Goal: Task Accomplishment & Management: Manage account settings

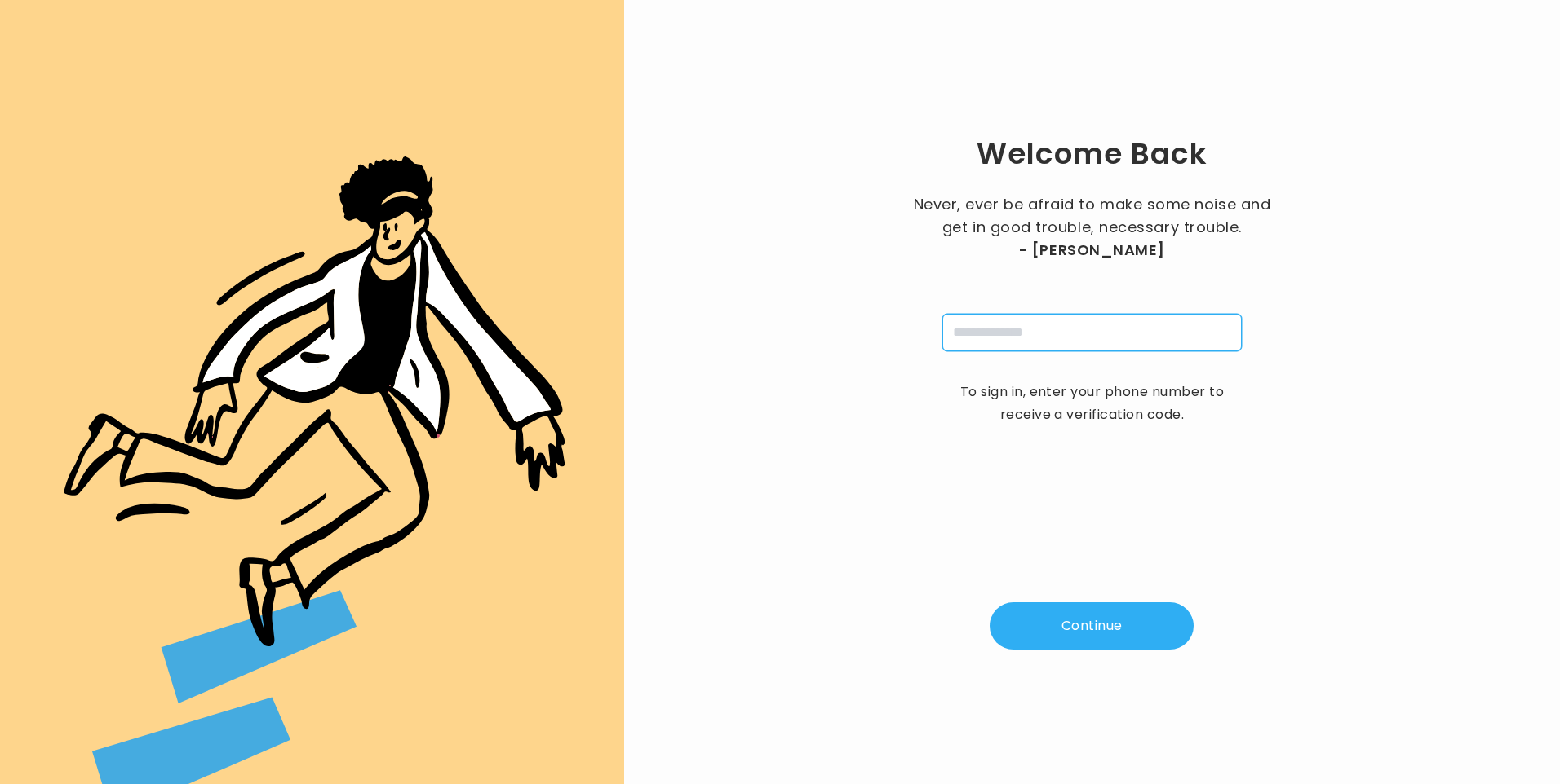
click at [1037, 322] on input "tel" at bounding box center [1092, 332] width 299 height 38
type input "**********"
click at [1092, 634] on button "Continue" at bounding box center [1092, 626] width 204 height 48
type input "*"
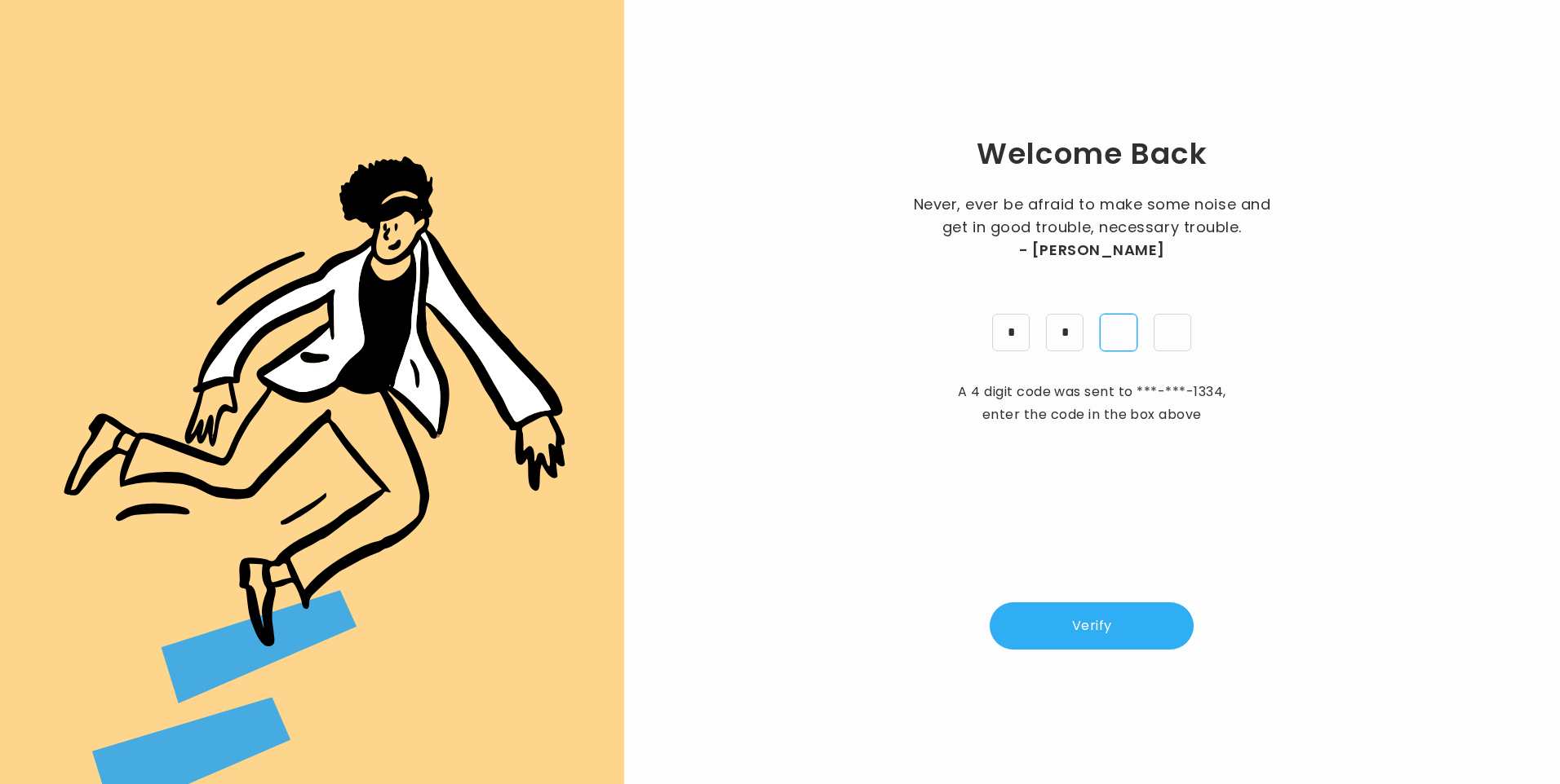
type input "*"
click at [1095, 614] on button "Verify" at bounding box center [1092, 626] width 204 height 48
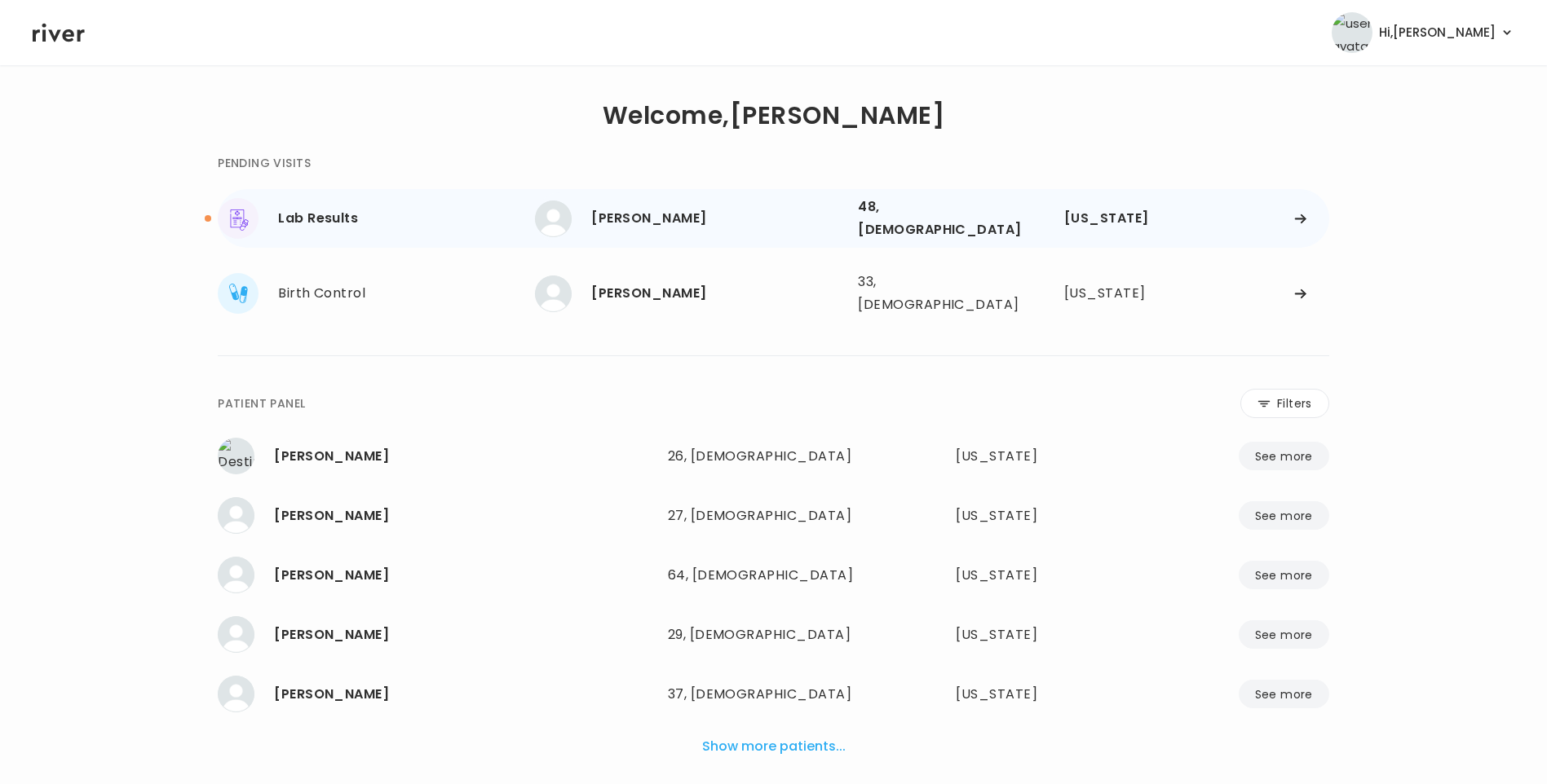
click at [642, 207] on div "[PERSON_NAME]" at bounding box center [717, 219] width 254 height 23
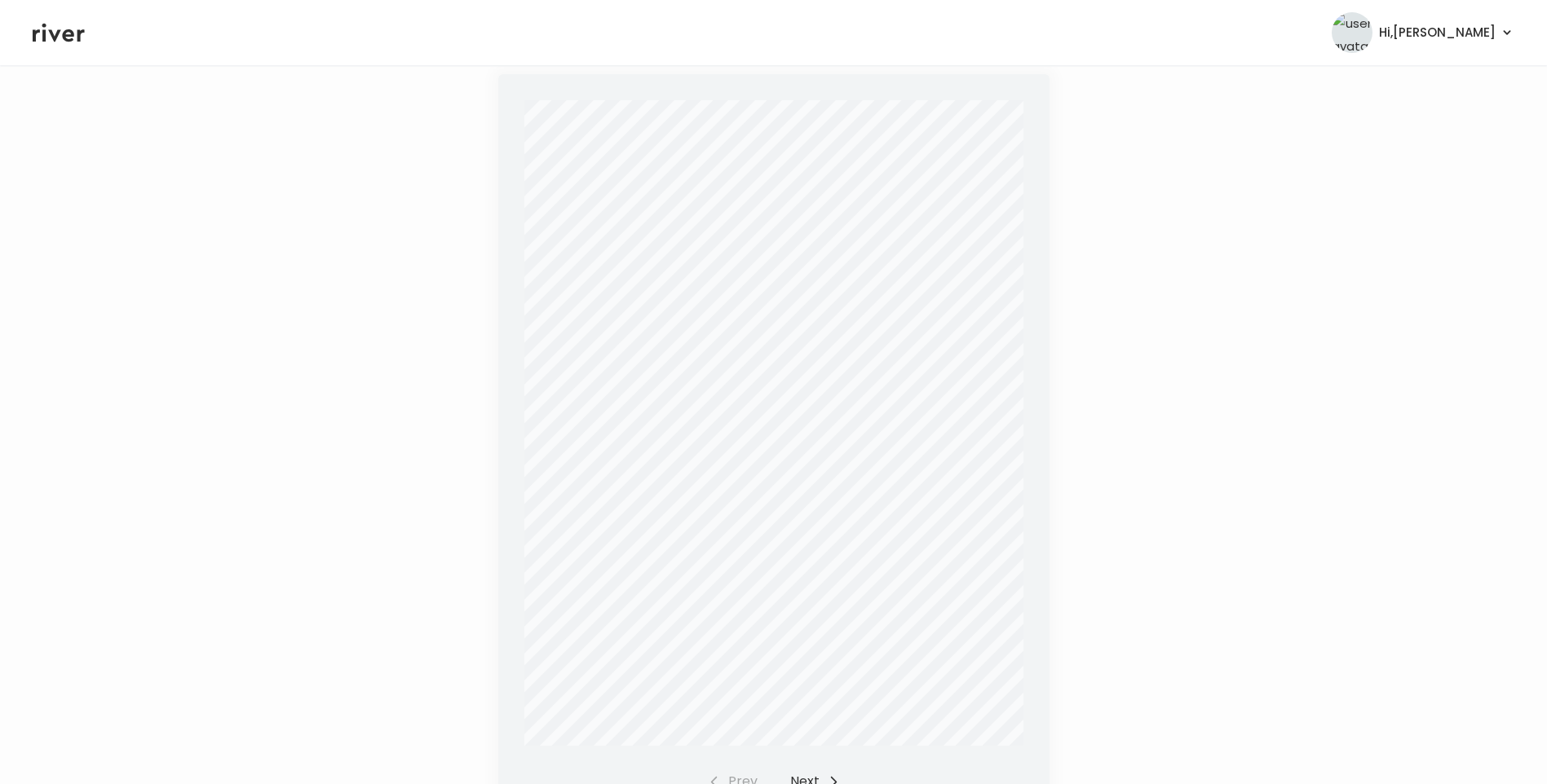
scroll to position [408, 0]
click at [876, 383] on div "Report Status: Final MARTIN, BEULAH Patient Information Specimen Information Cl…" at bounding box center [774, 356] width 499 height 646
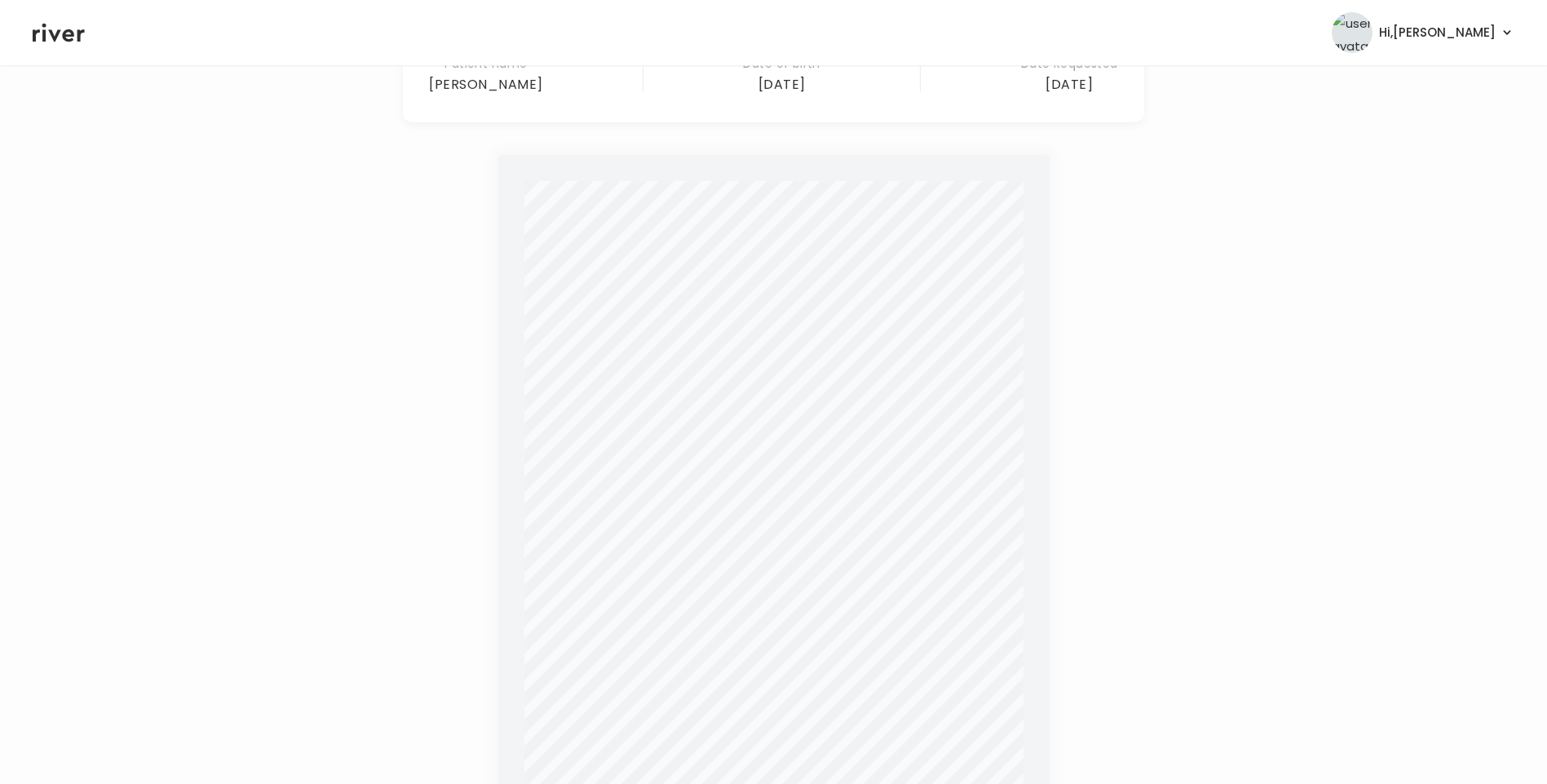
click at [723, 367] on div "Report Status: Final MARTIN, BEULAH Patient Information Specimen Information Cl…" at bounding box center [774, 503] width 499 height 646
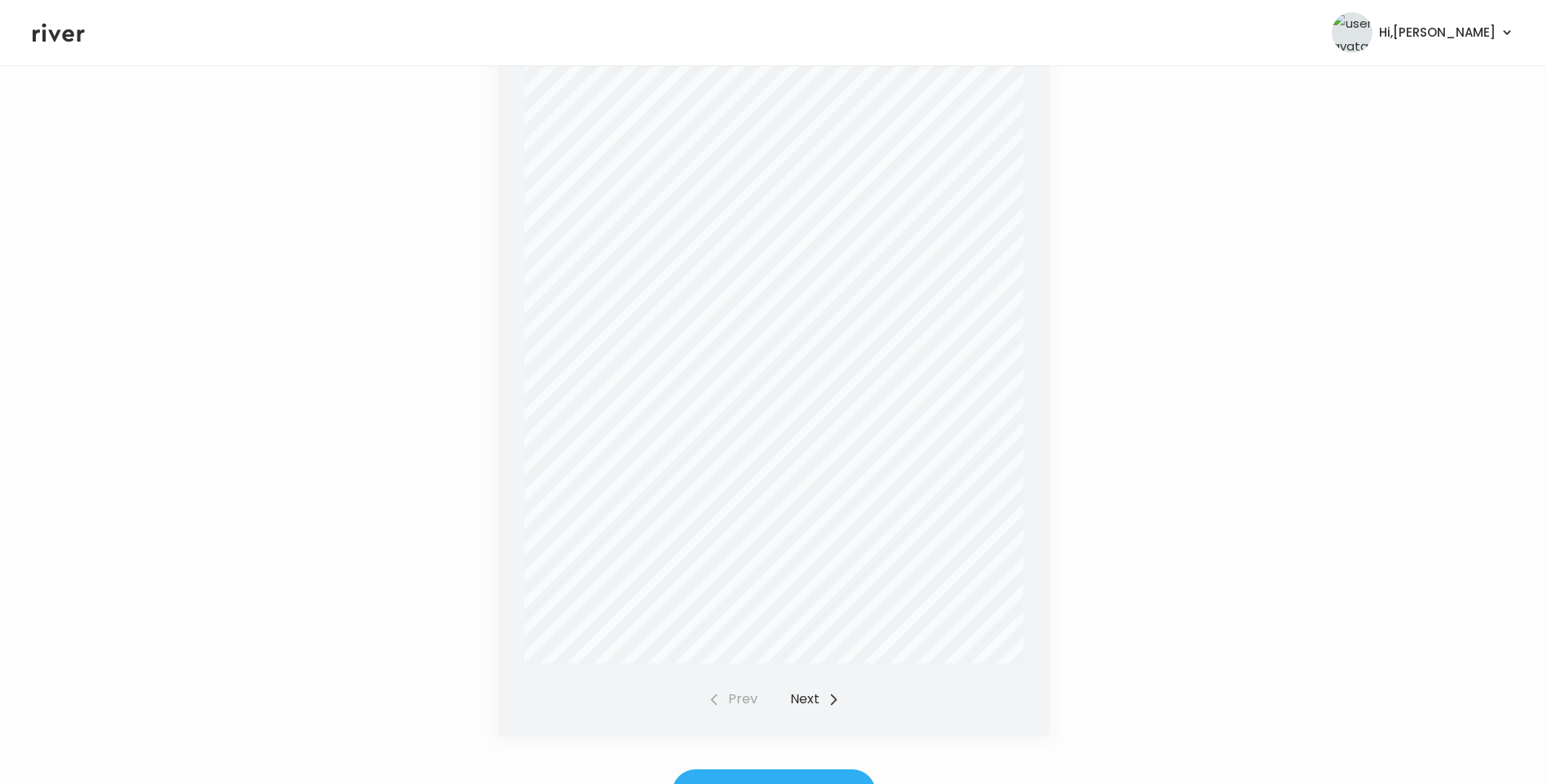
scroll to position [504, 0]
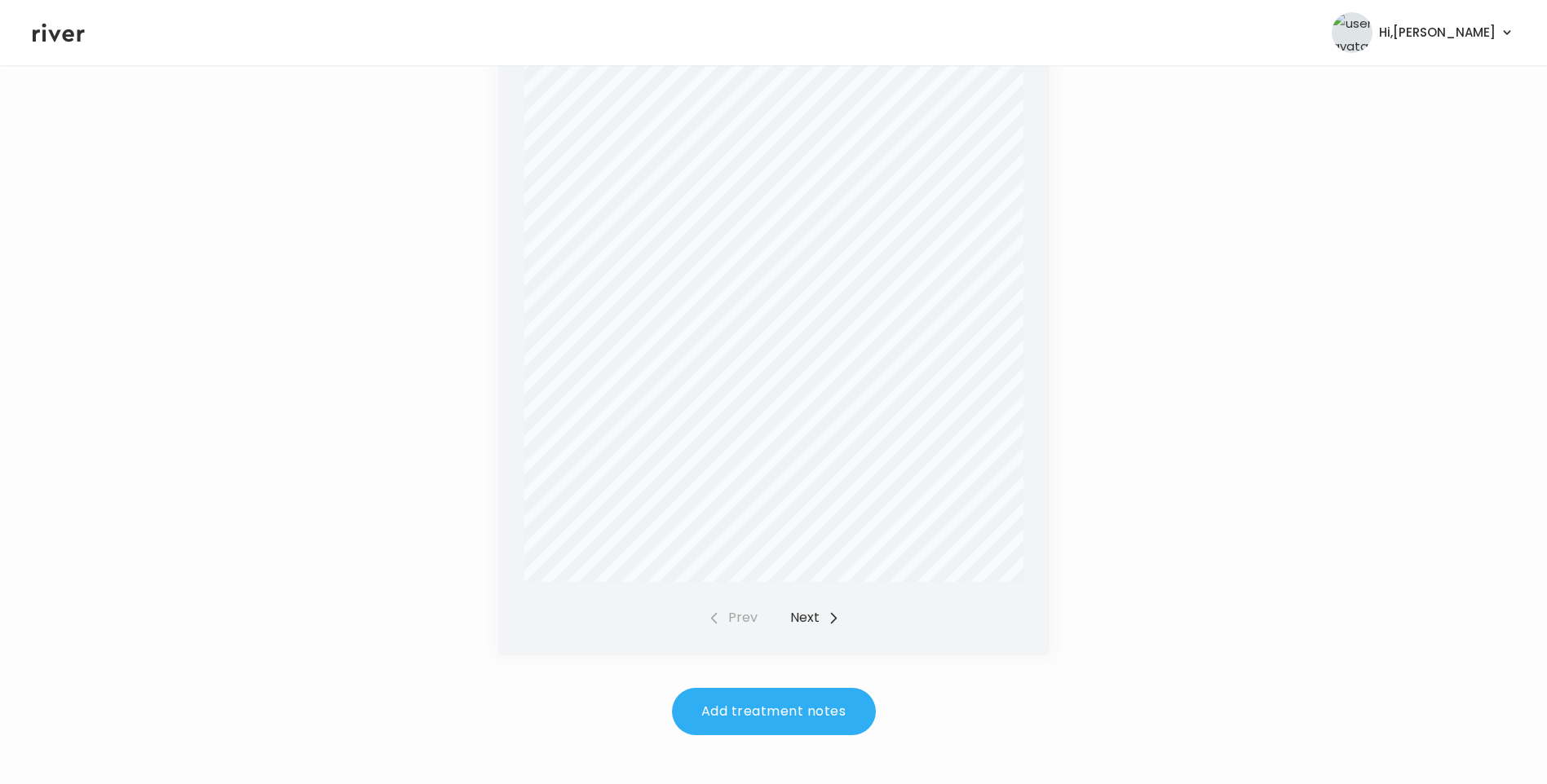
click at [816, 606] on button "Next" at bounding box center [814, 618] width 50 height 23
click at [806, 606] on button "Next" at bounding box center [814, 618] width 50 height 23
click at [817, 606] on button "Next" at bounding box center [814, 618] width 50 height 23
click at [811, 606] on button "Next" at bounding box center [814, 618] width 50 height 23
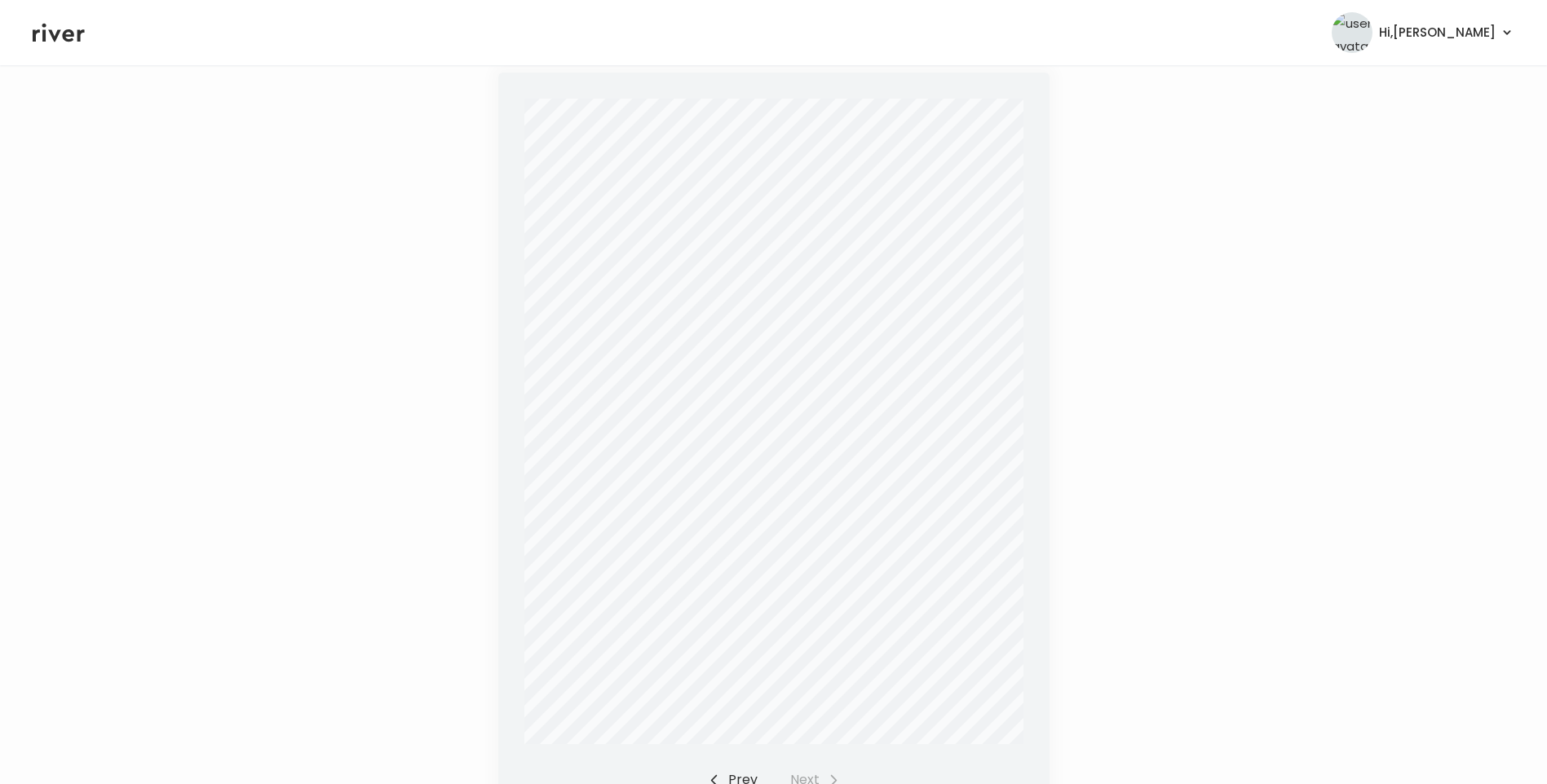
scroll to position [341, 0]
click at [820, 769] on div "Prev Next" at bounding box center [774, 781] width 132 height 23
click at [742, 769] on button "Prev" at bounding box center [733, 781] width 50 height 23
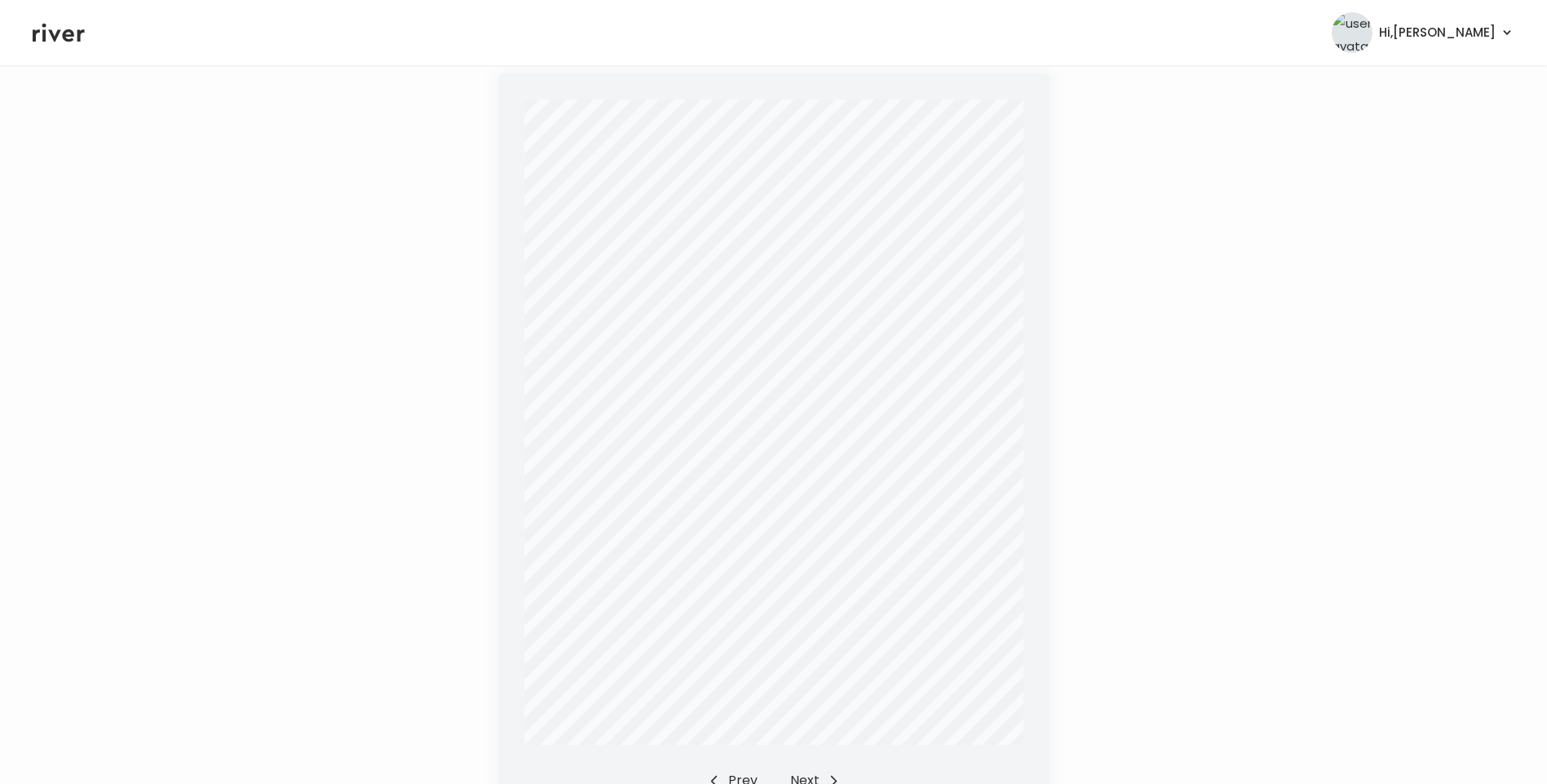
click at [754, 769] on button "Prev" at bounding box center [733, 781] width 50 height 23
click at [760, 769] on div "Prev Next" at bounding box center [774, 781] width 132 height 23
click at [761, 769] on div "Prev Next" at bounding box center [774, 781] width 132 height 23
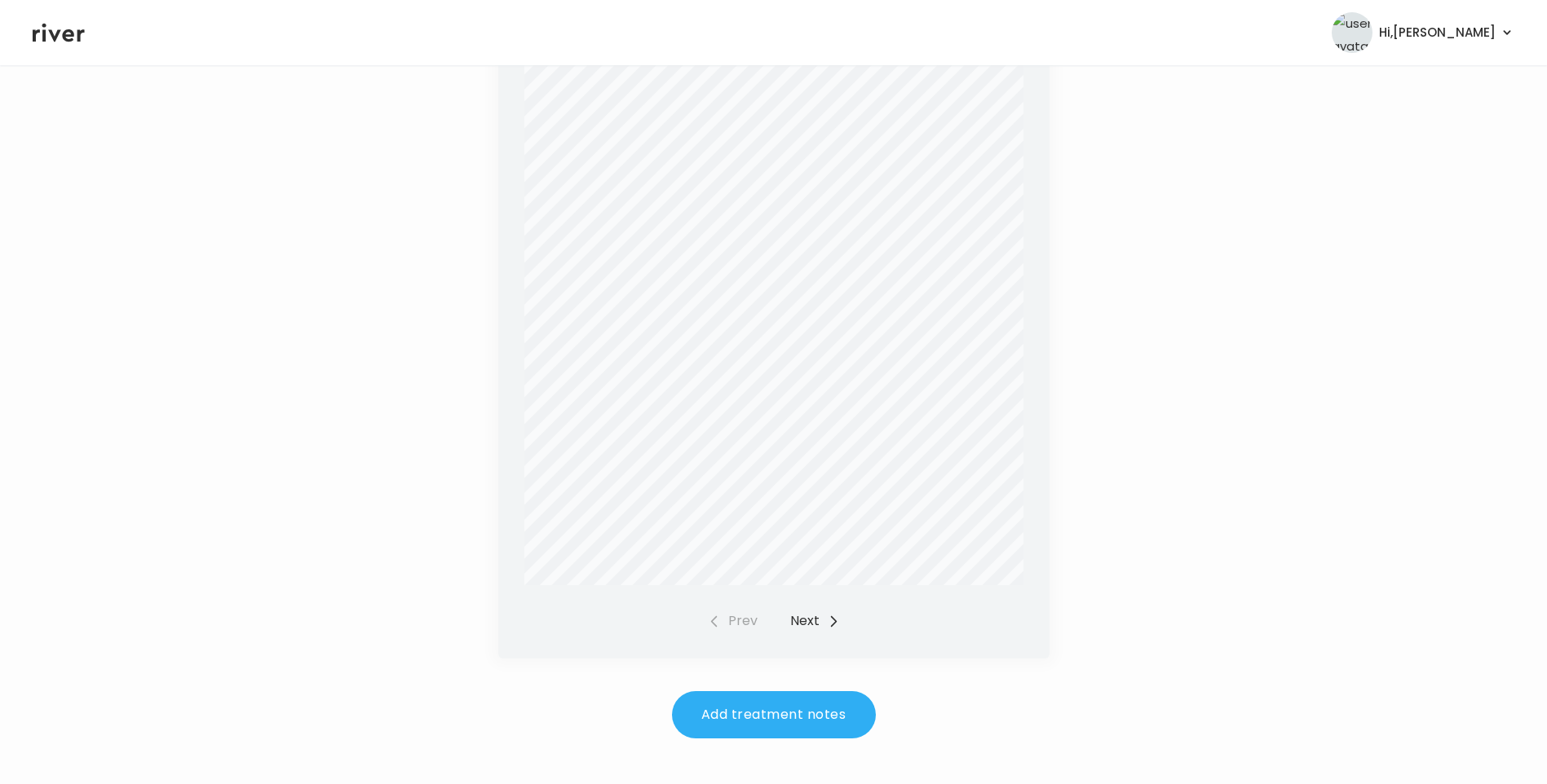
scroll to position [504, 0]
click at [816, 693] on button "Add treatment notes" at bounding box center [774, 711] width 204 height 48
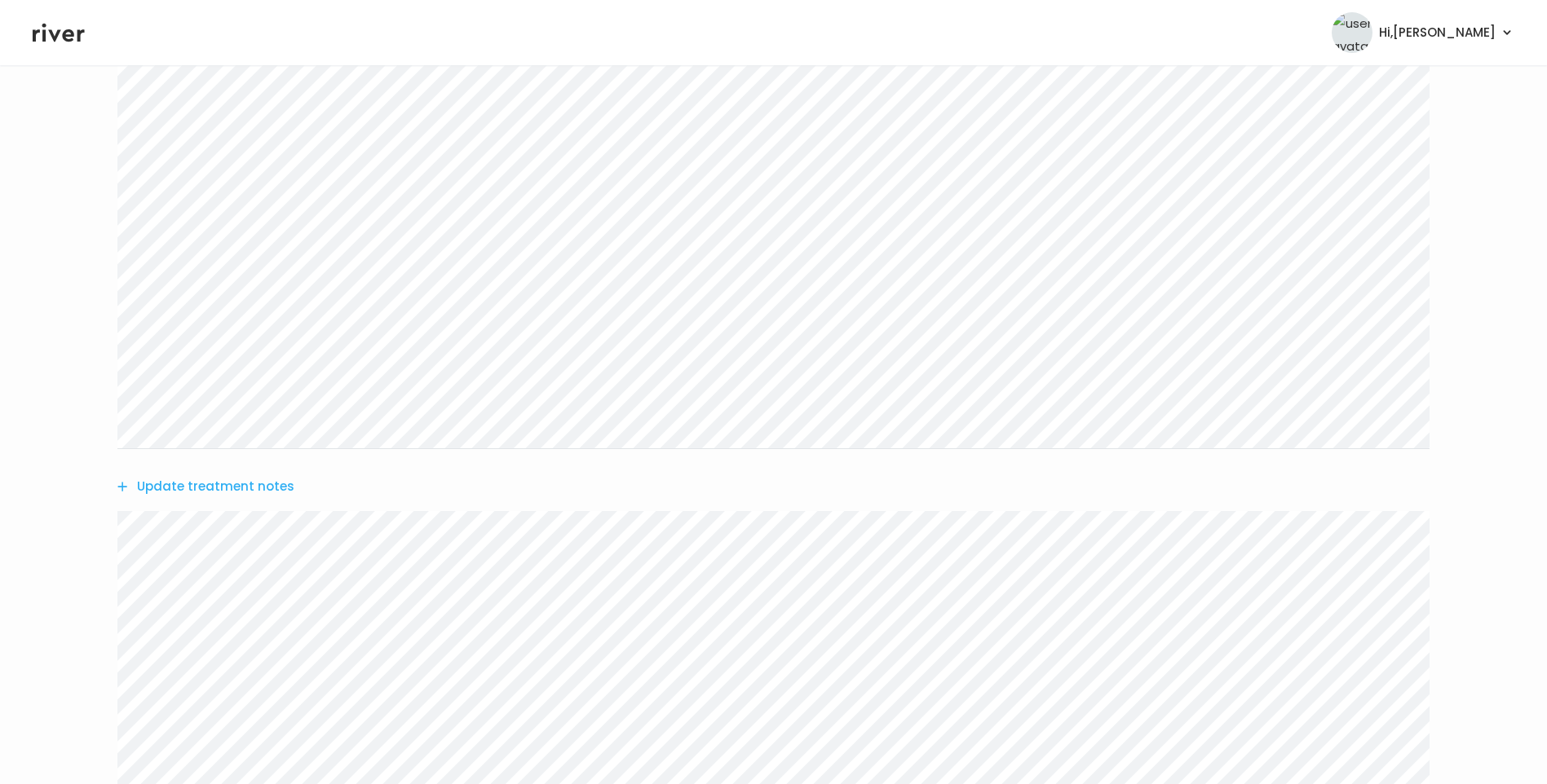
scroll to position [749, 0]
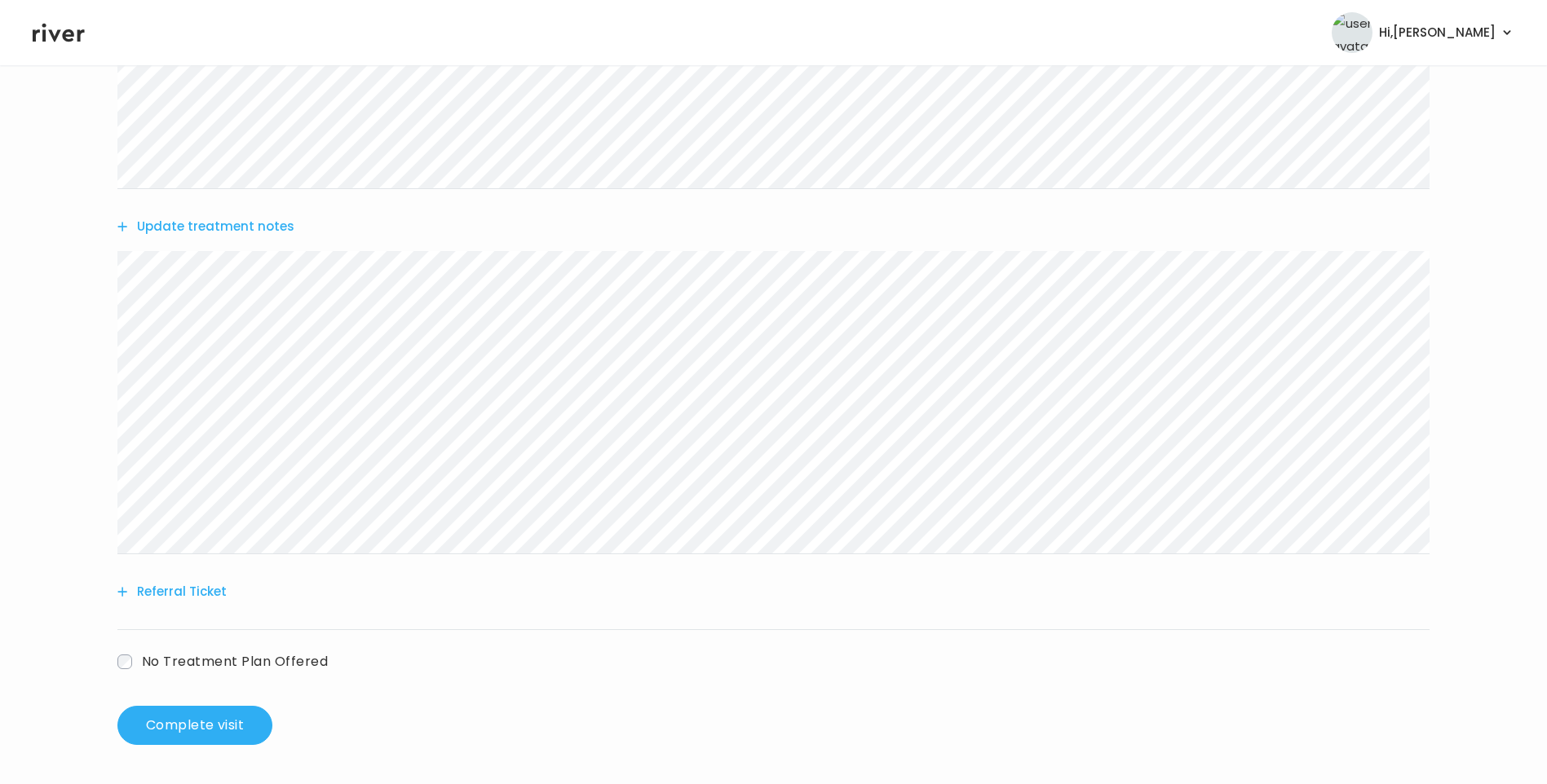
click at [262, 231] on button "Update treatment notes" at bounding box center [206, 227] width 177 height 23
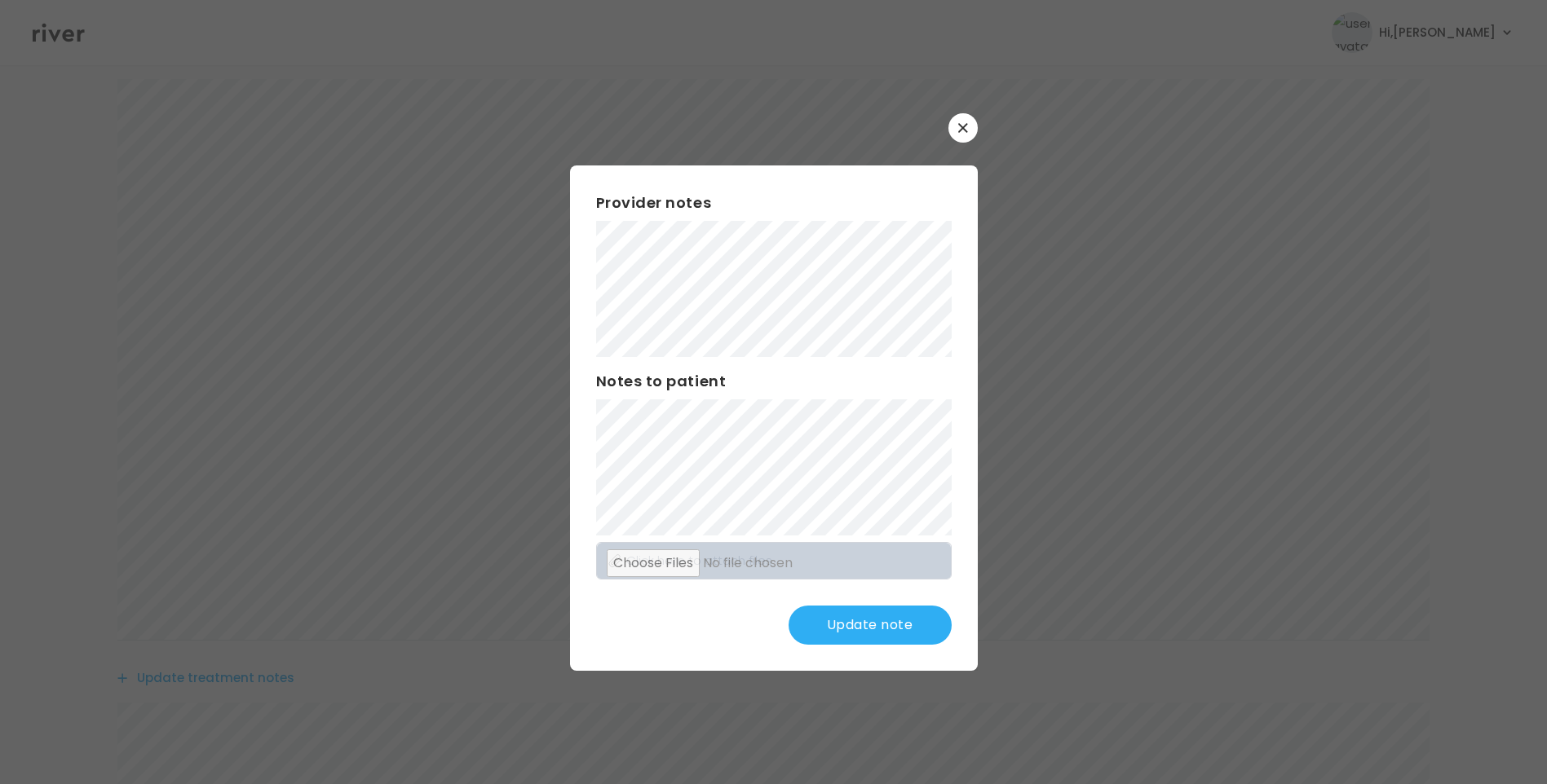
scroll to position [326, 0]
click at [860, 635] on button "Update note" at bounding box center [871, 626] width 163 height 39
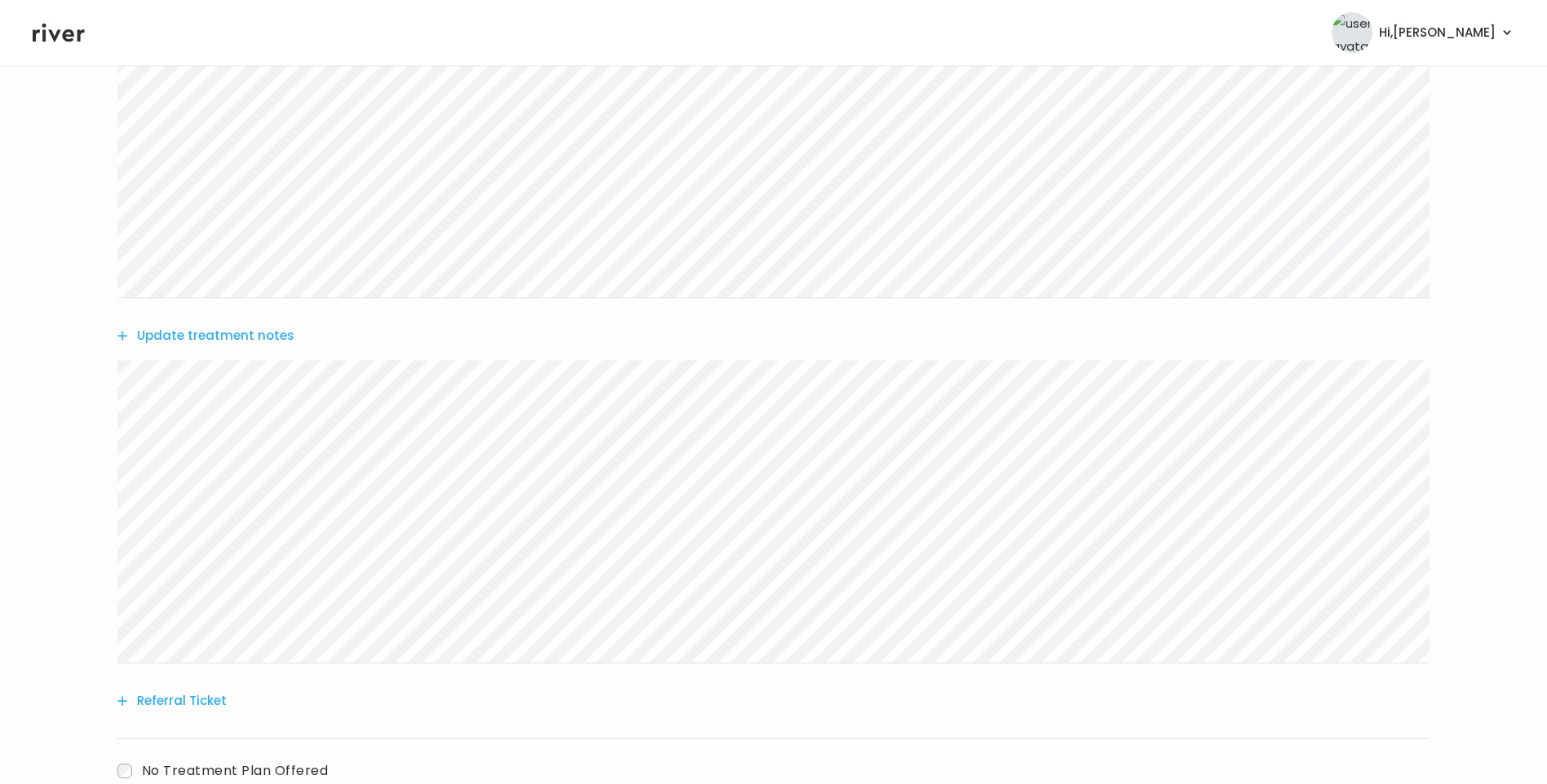
scroll to position [652, 0]
click at [240, 320] on button "Update treatment notes" at bounding box center [206, 324] width 177 height 23
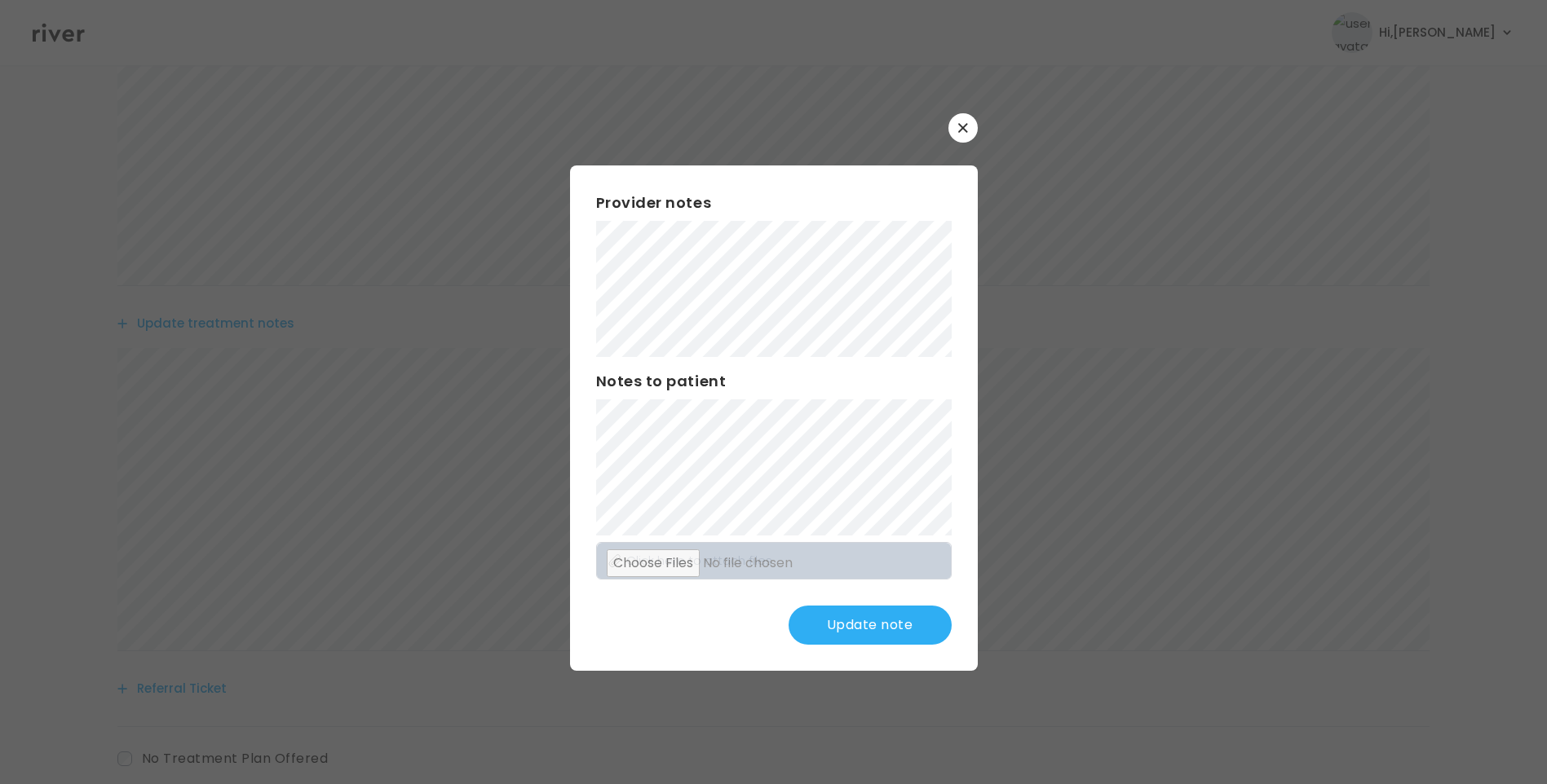
click at [890, 631] on button "Update note" at bounding box center [871, 626] width 163 height 39
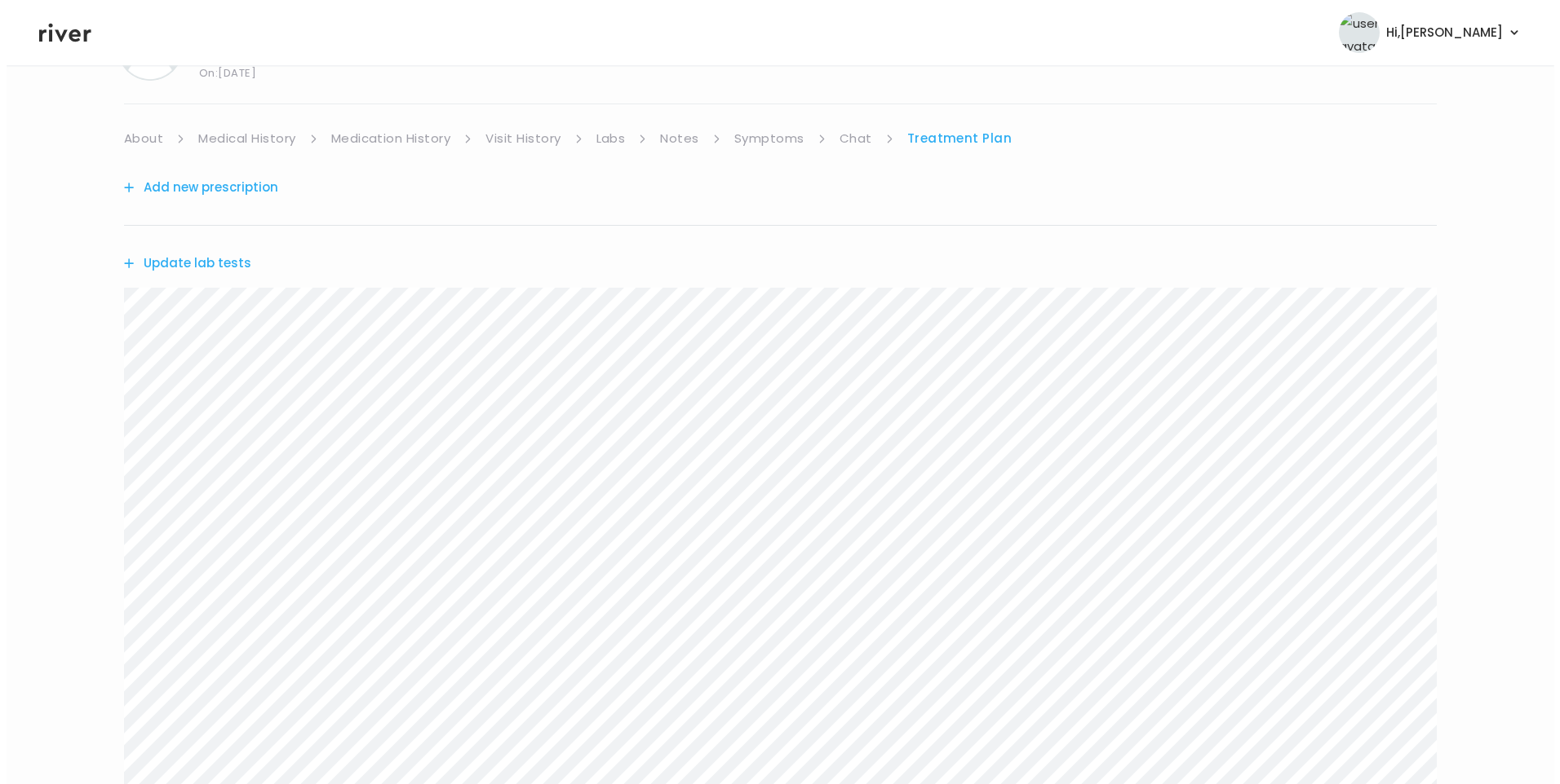
scroll to position [0, 0]
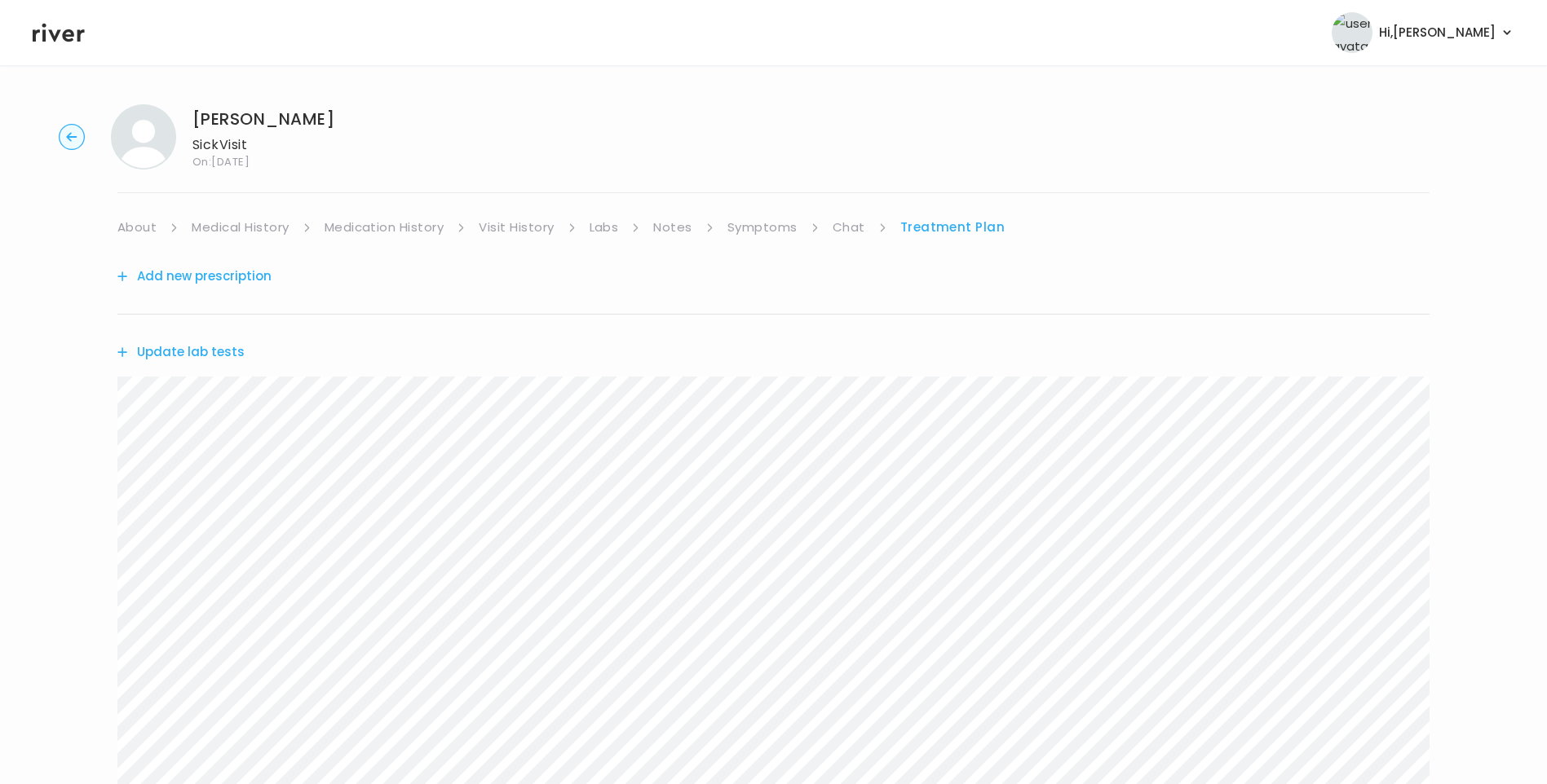
click at [604, 231] on link "Labs" at bounding box center [604, 227] width 29 height 23
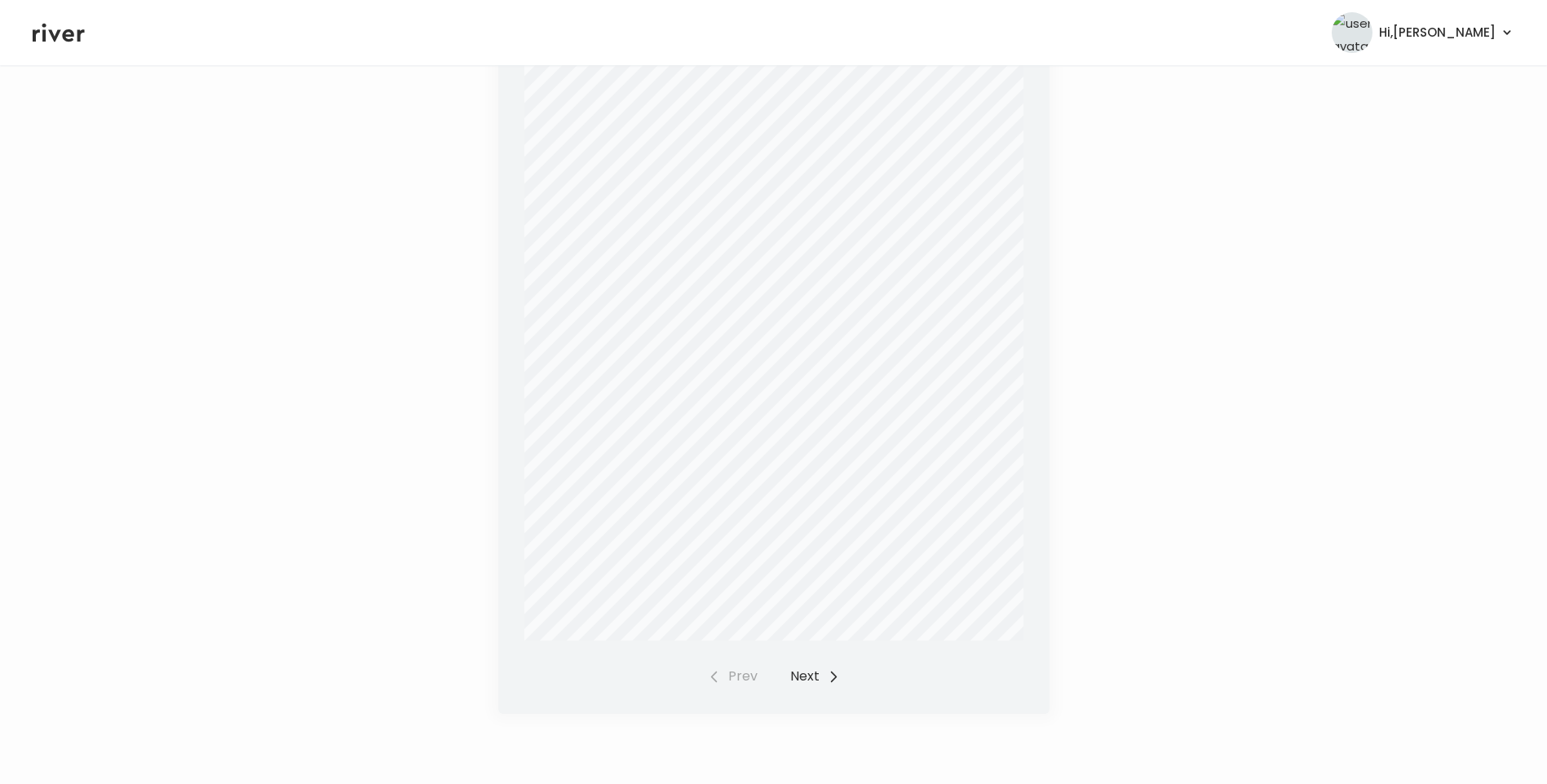
scroll to position [424, 0]
click at [807, 677] on button "Next" at bounding box center [814, 675] width 50 height 23
click at [819, 679] on button "Next" at bounding box center [814, 675] width 50 height 23
click at [803, 676] on button "Next" at bounding box center [814, 675] width 50 height 23
click at [734, 677] on button "Prev" at bounding box center [733, 675] width 50 height 23
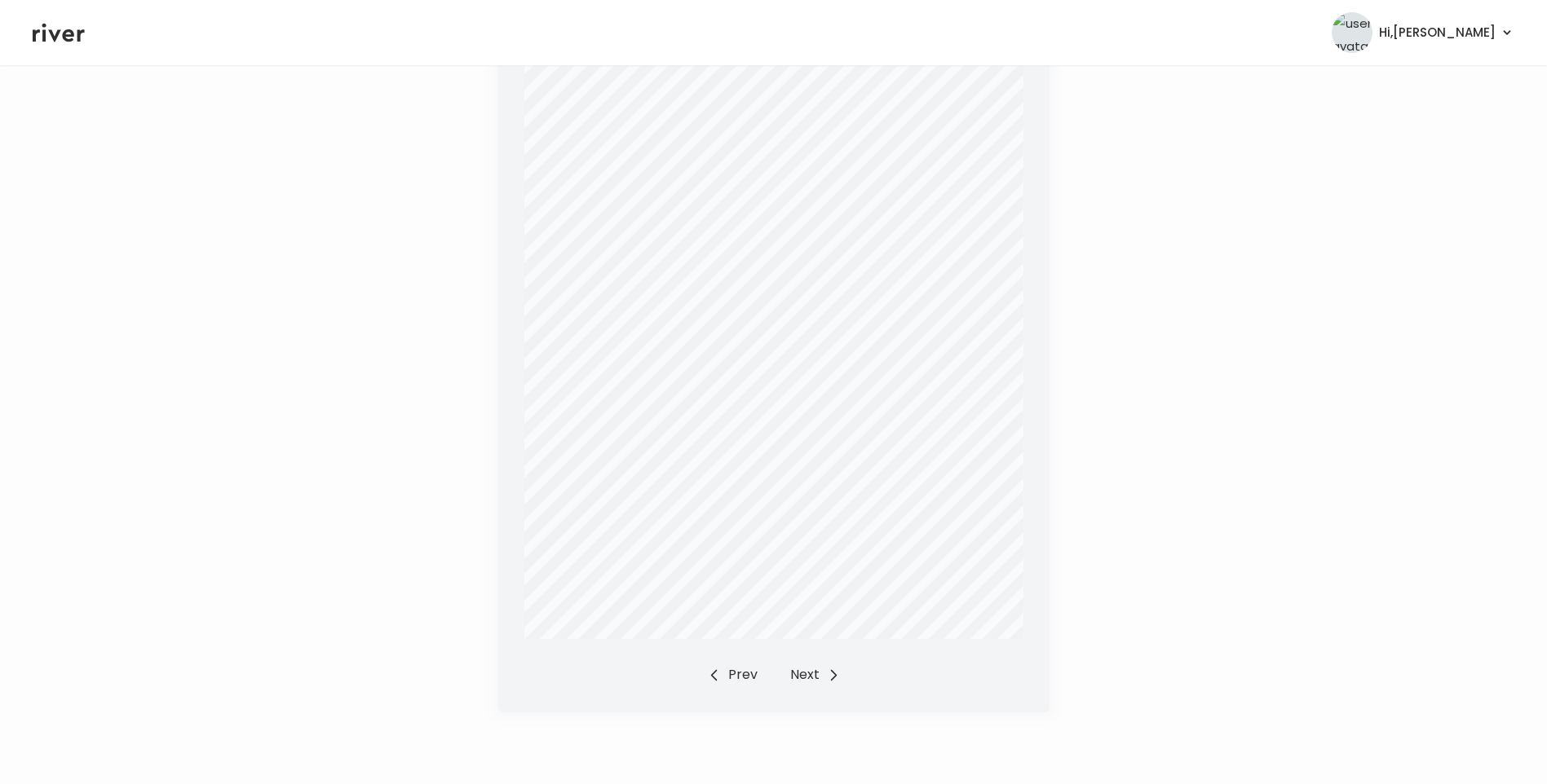
click at [736, 677] on button "Prev" at bounding box center [733, 675] width 50 height 23
click at [747, 676] on button "Prev" at bounding box center [733, 675] width 50 height 23
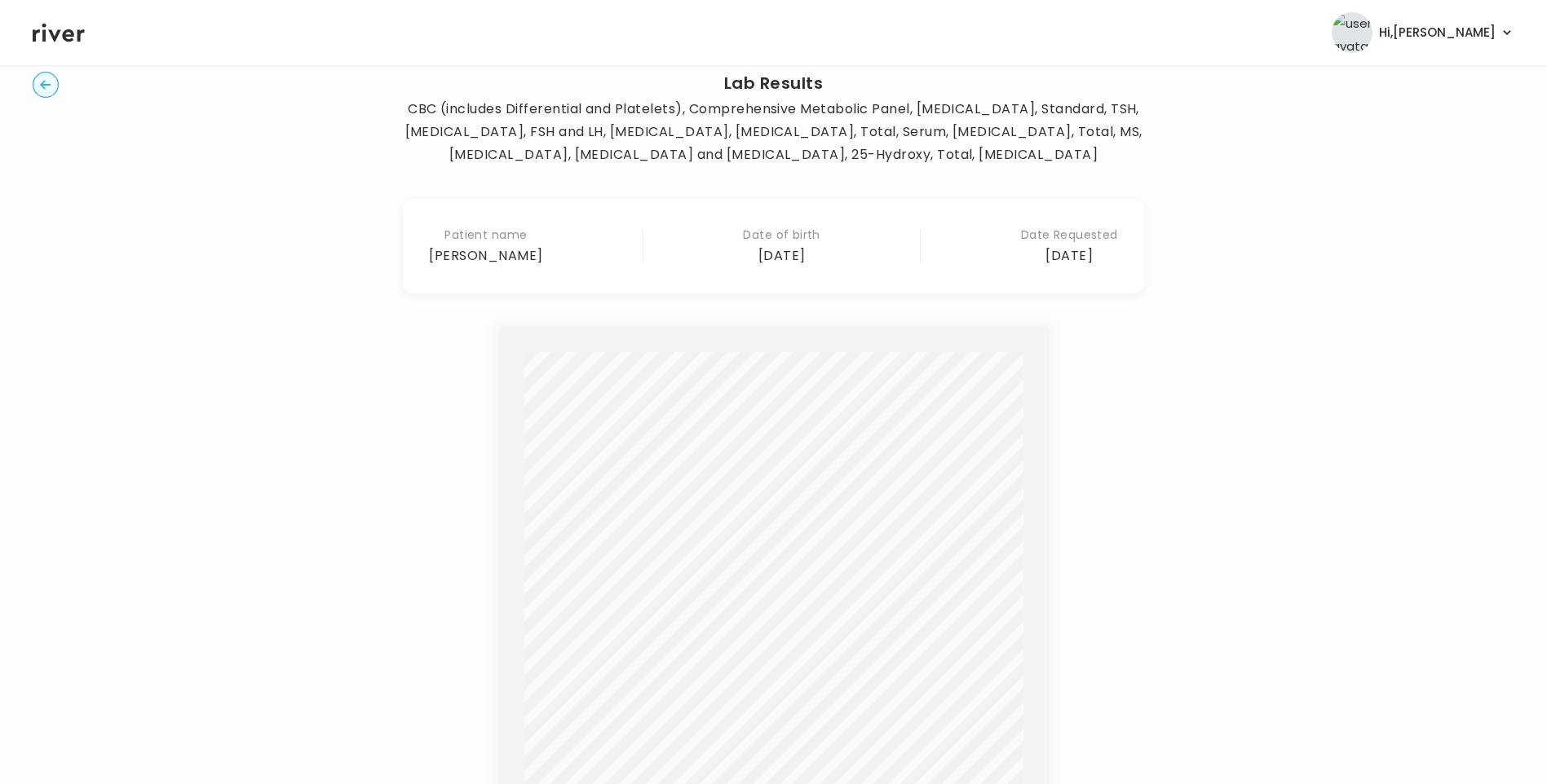
scroll to position [0, 0]
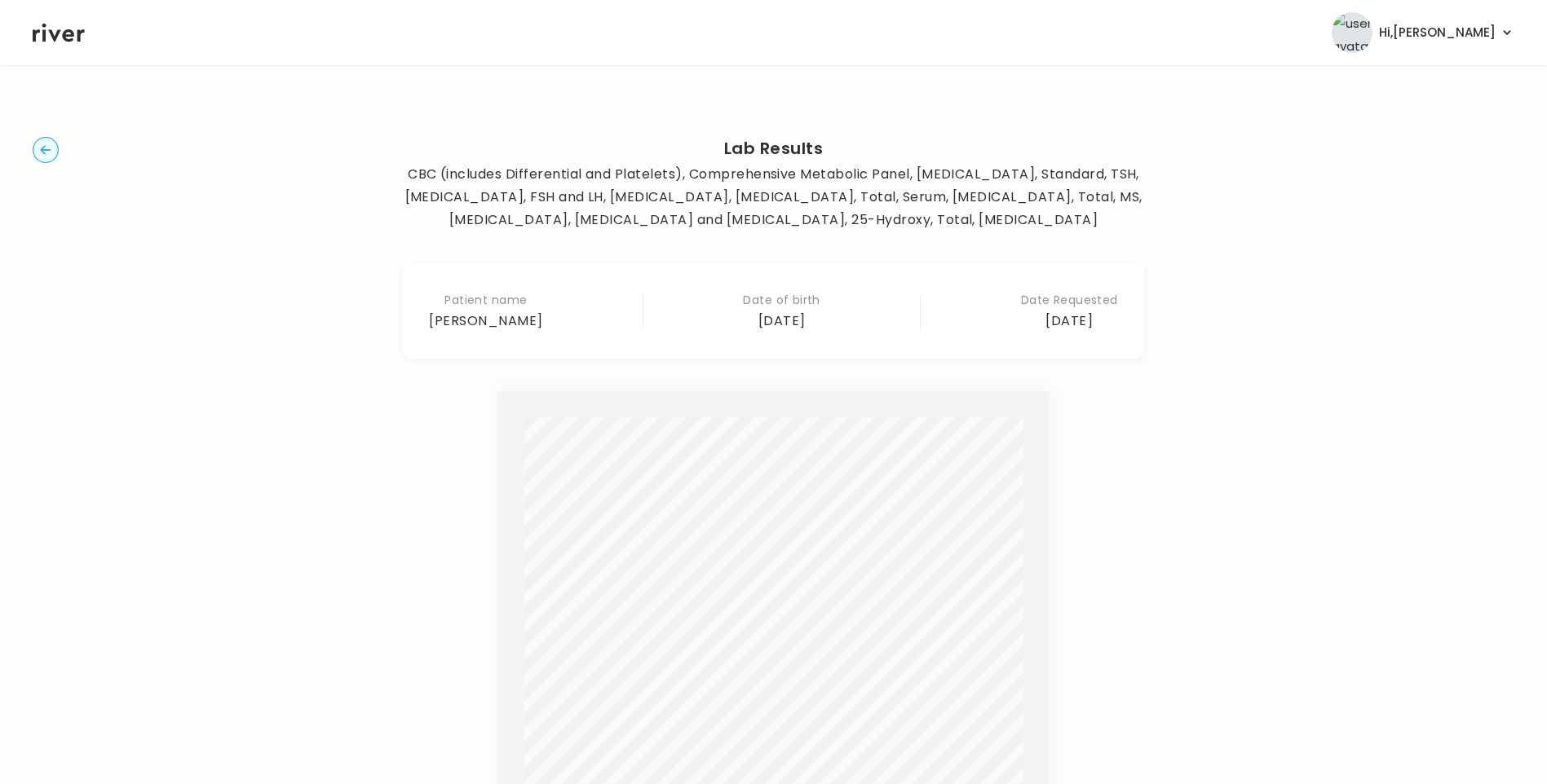
click at [49, 155] on circle "button" at bounding box center [46, 151] width 25 height 25
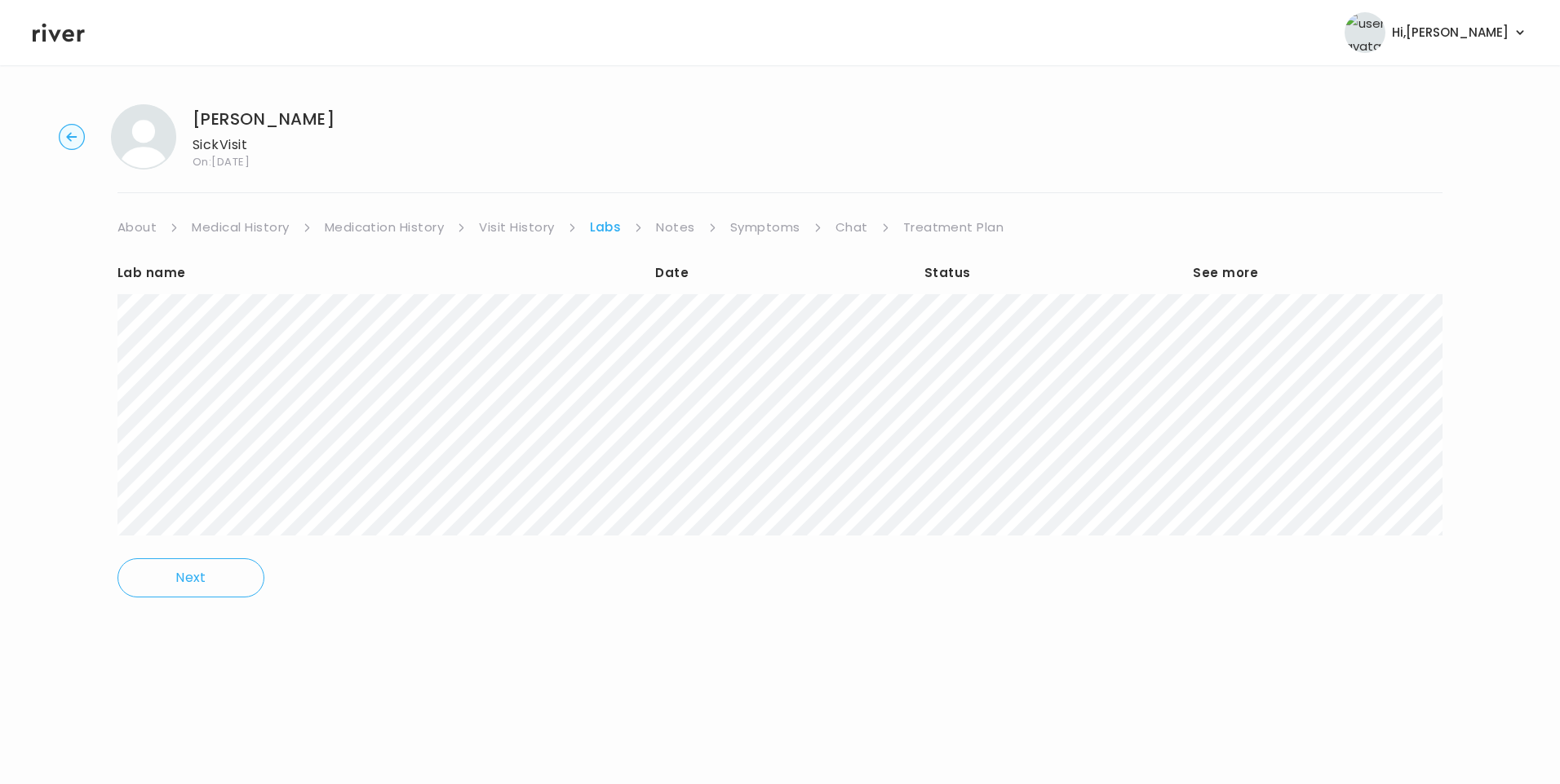
click at [941, 225] on link "Treatment Plan" at bounding box center [953, 227] width 101 height 23
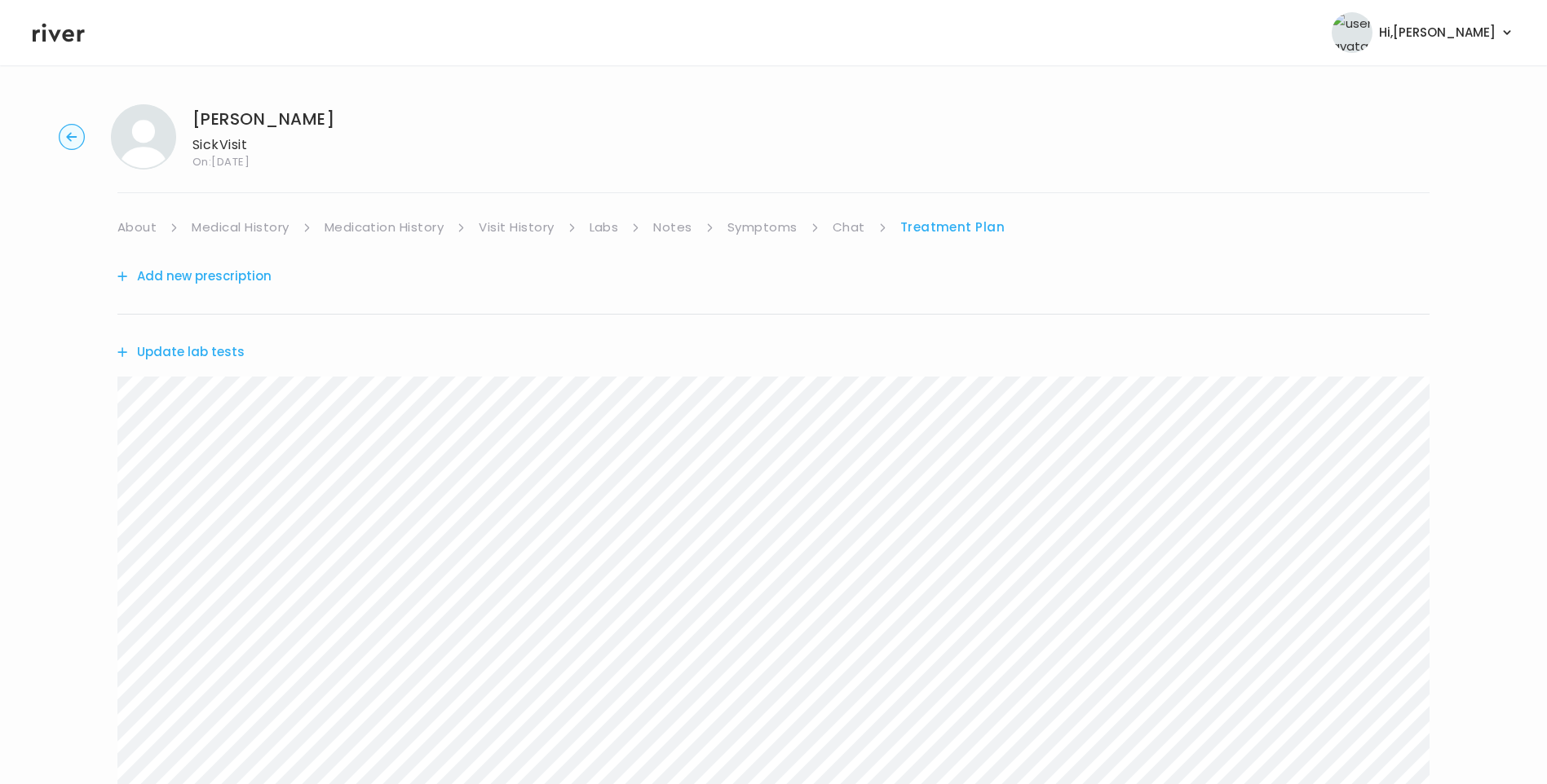
scroll to position [749, 0]
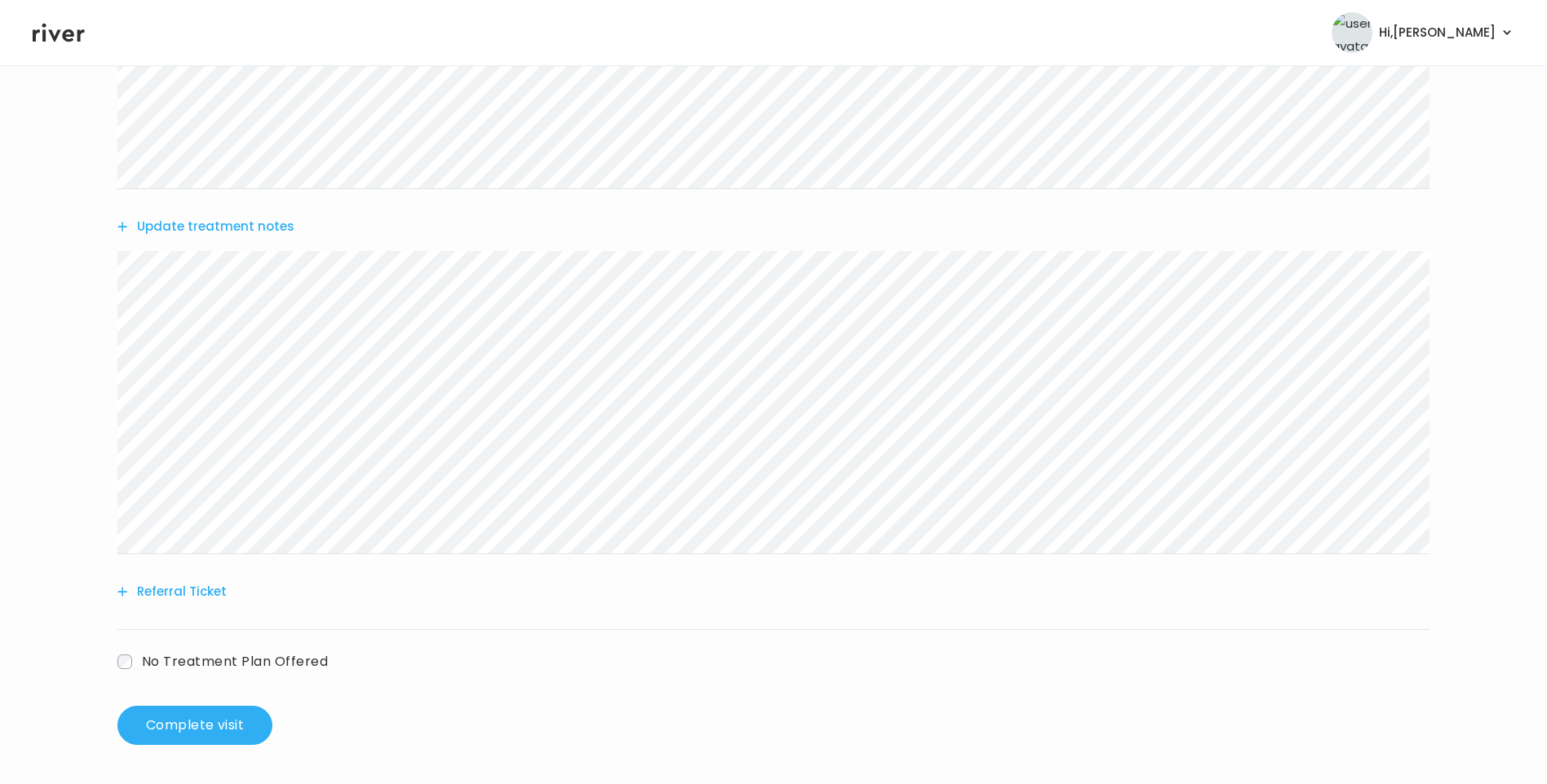
click at [191, 229] on button "Update treatment notes" at bounding box center [206, 227] width 177 height 23
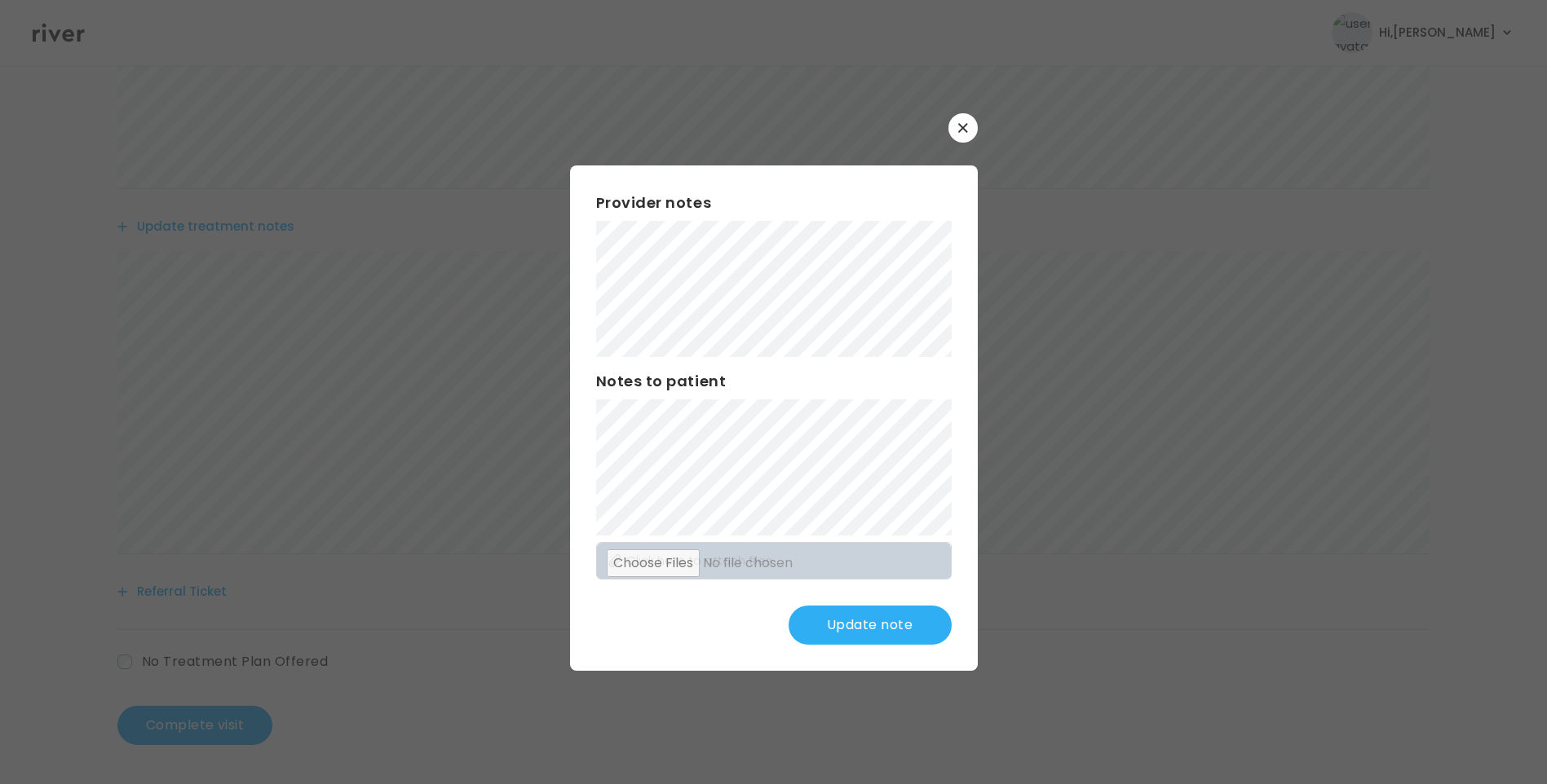
scroll to position [667, 0]
click at [873, 623] on button "Update note" at bounding box center [871, 626] width 163 height 39
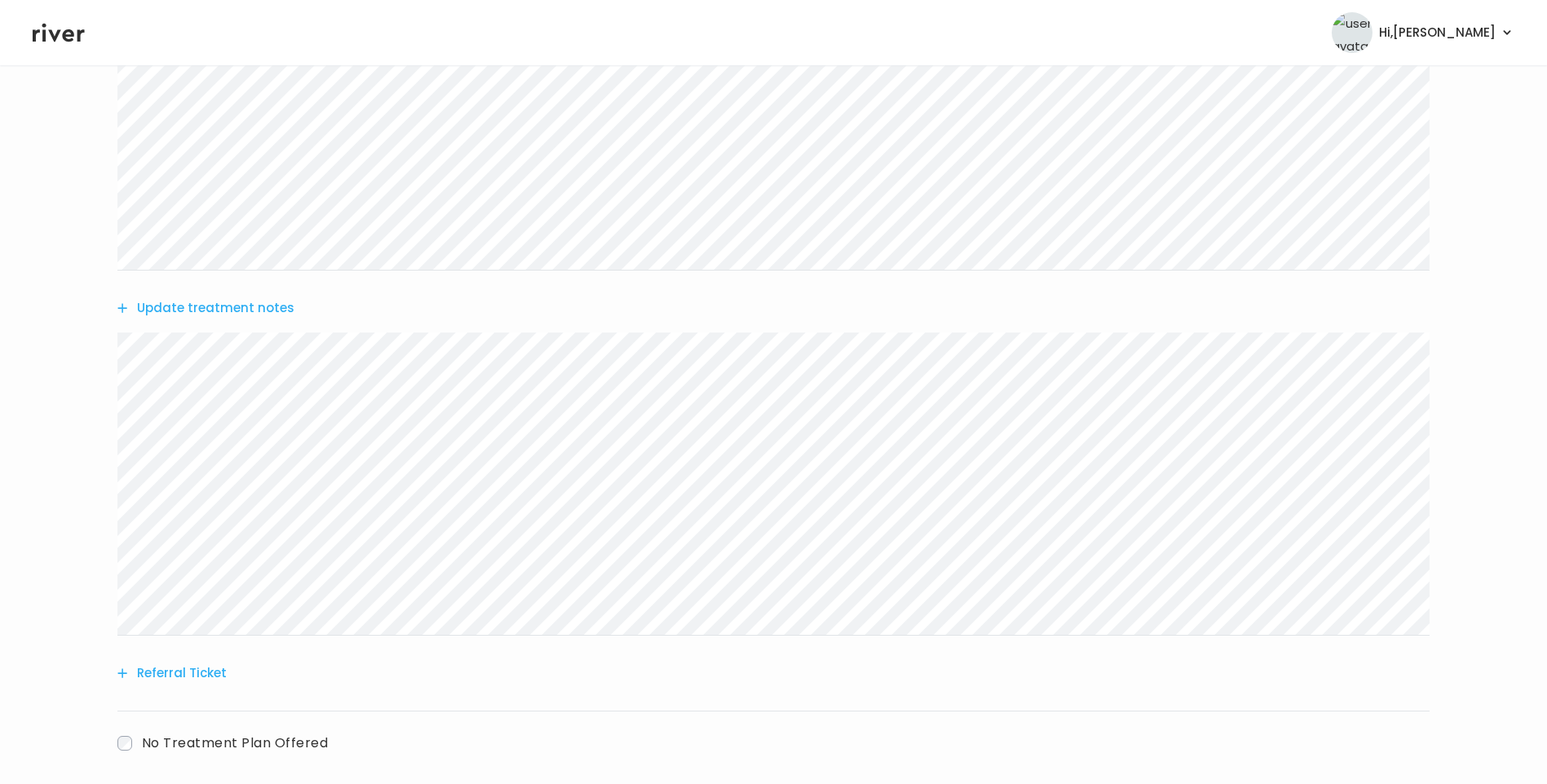
click at [249, 312] on button "Update treatment notes" at bounding box center [206, 309] width 177 height 23
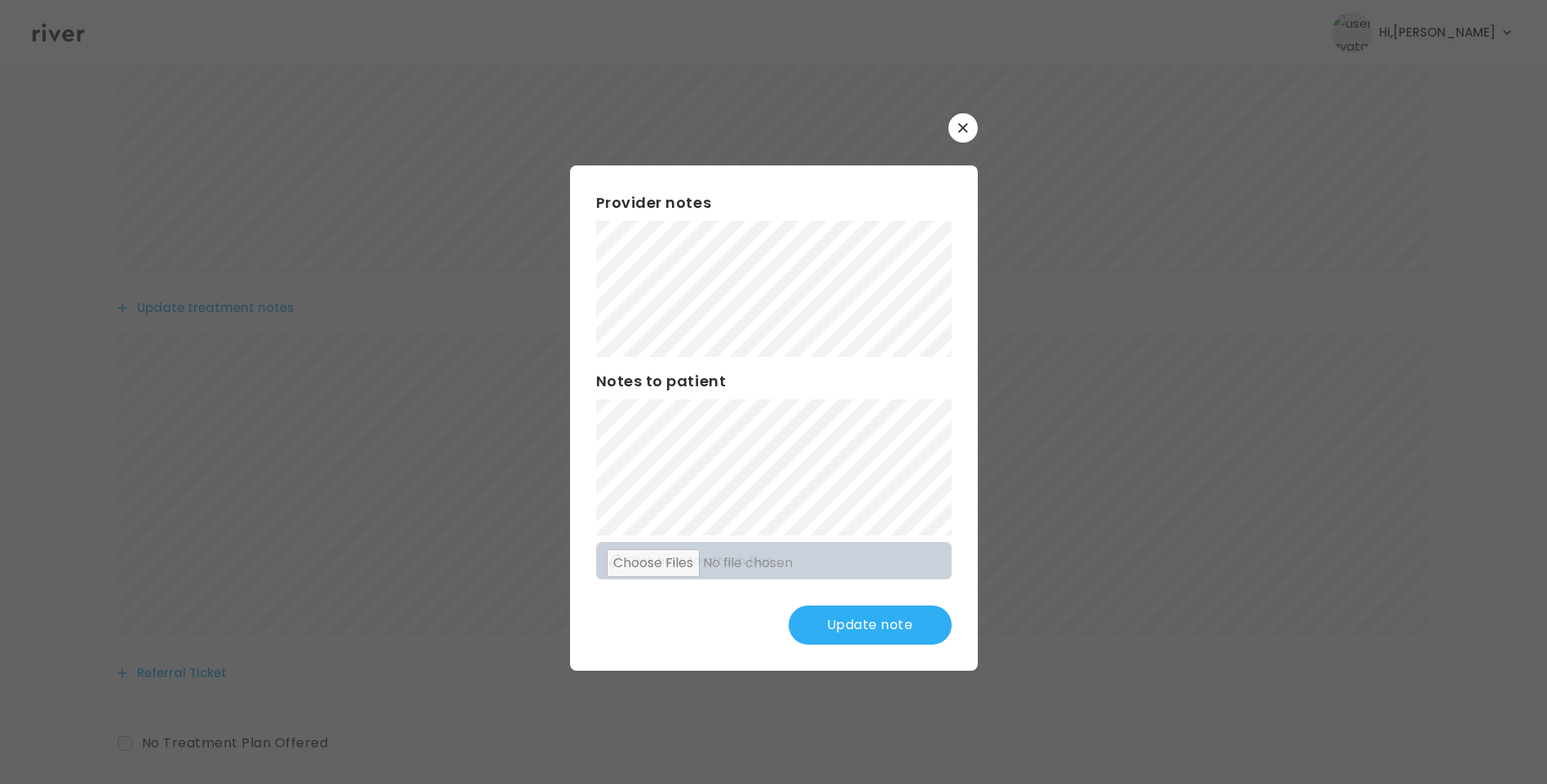
click at [901, 621] on button "Update note" at bounding box center [871, 626] width 163 height 39
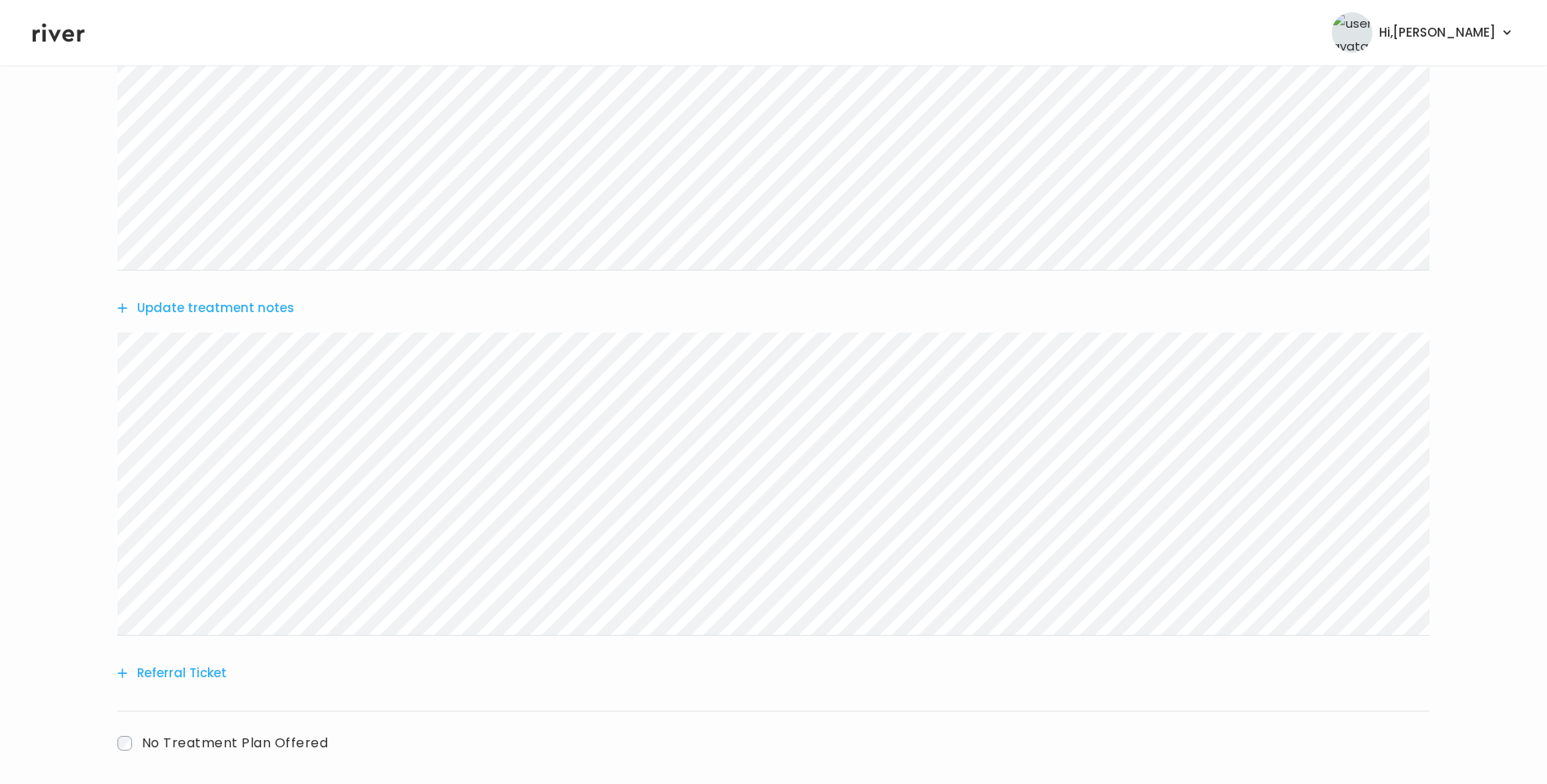
click at [274, 310] on button "Update treatment notes" at bounding box center [206, 309] width 177 height 23
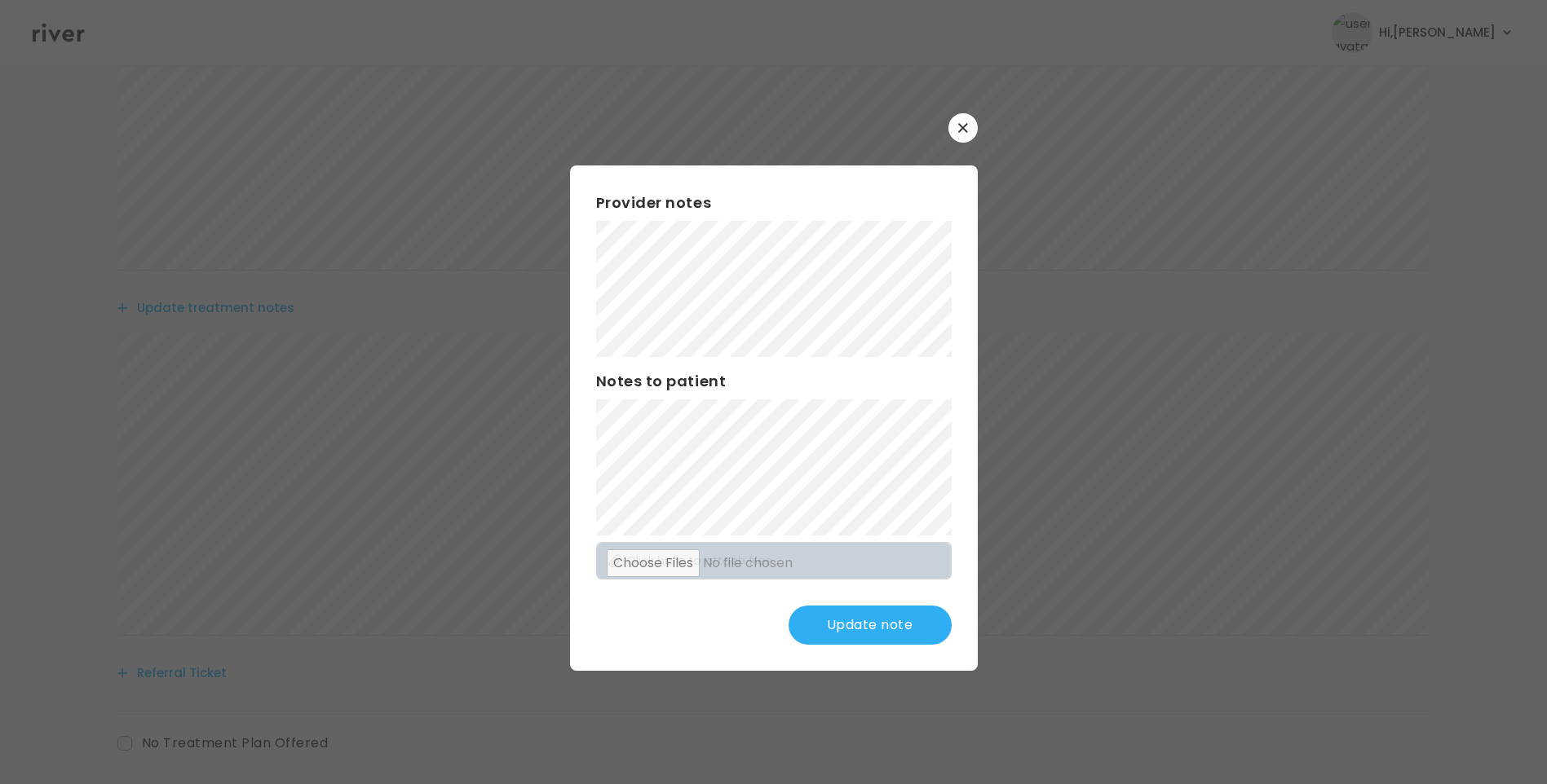
click at [883, 631] on button "Update note" at bounding box center [871, 626] width 163 height 39
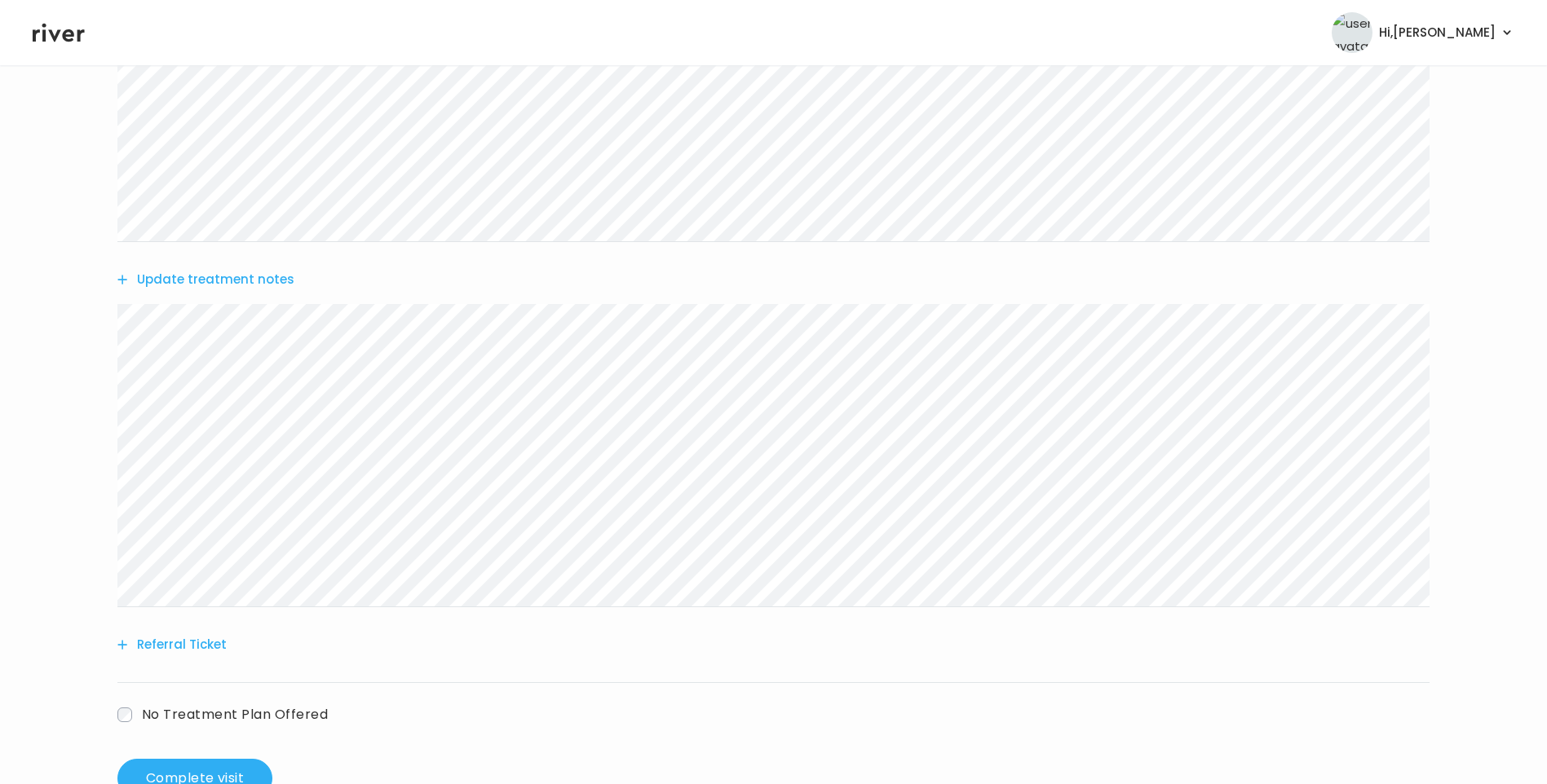
scroll to position [749, 0]
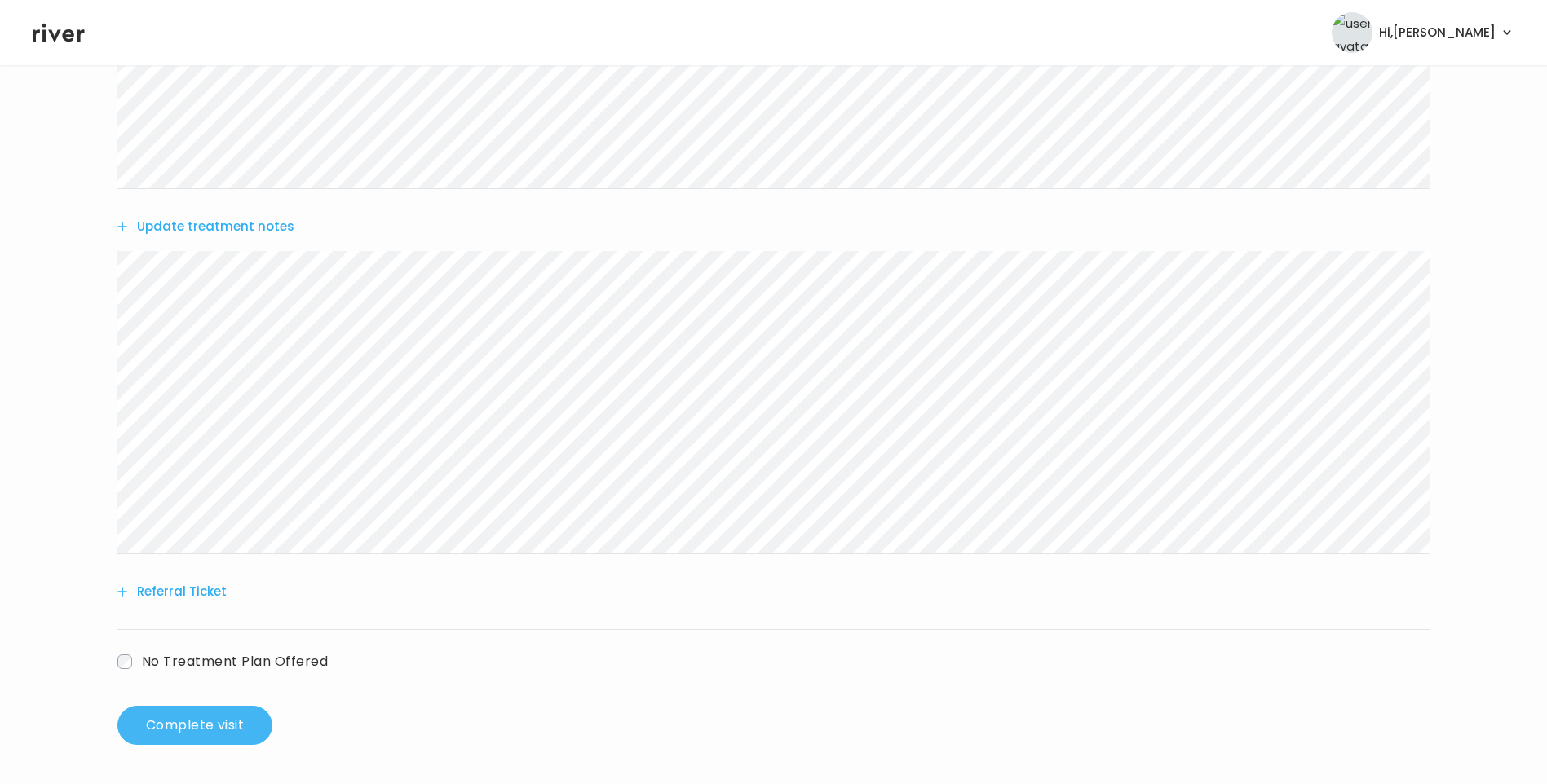
click at [222, 725] on button "Complete visit" at bounding box center [194, 726] width 155 height 39
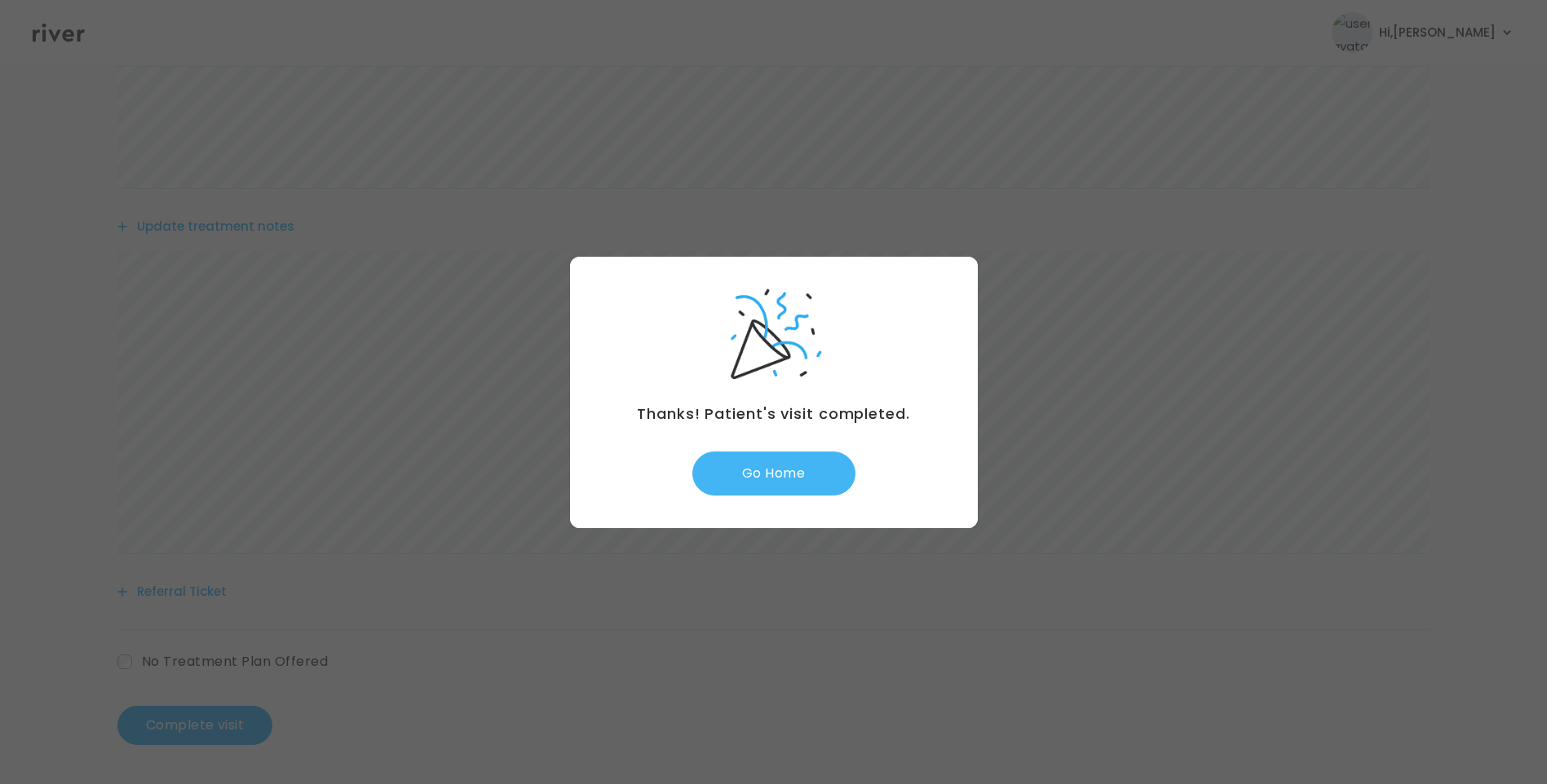
click at [786, 474] on button "Go Home" at bounding box center [774, 473] width 163 height 44
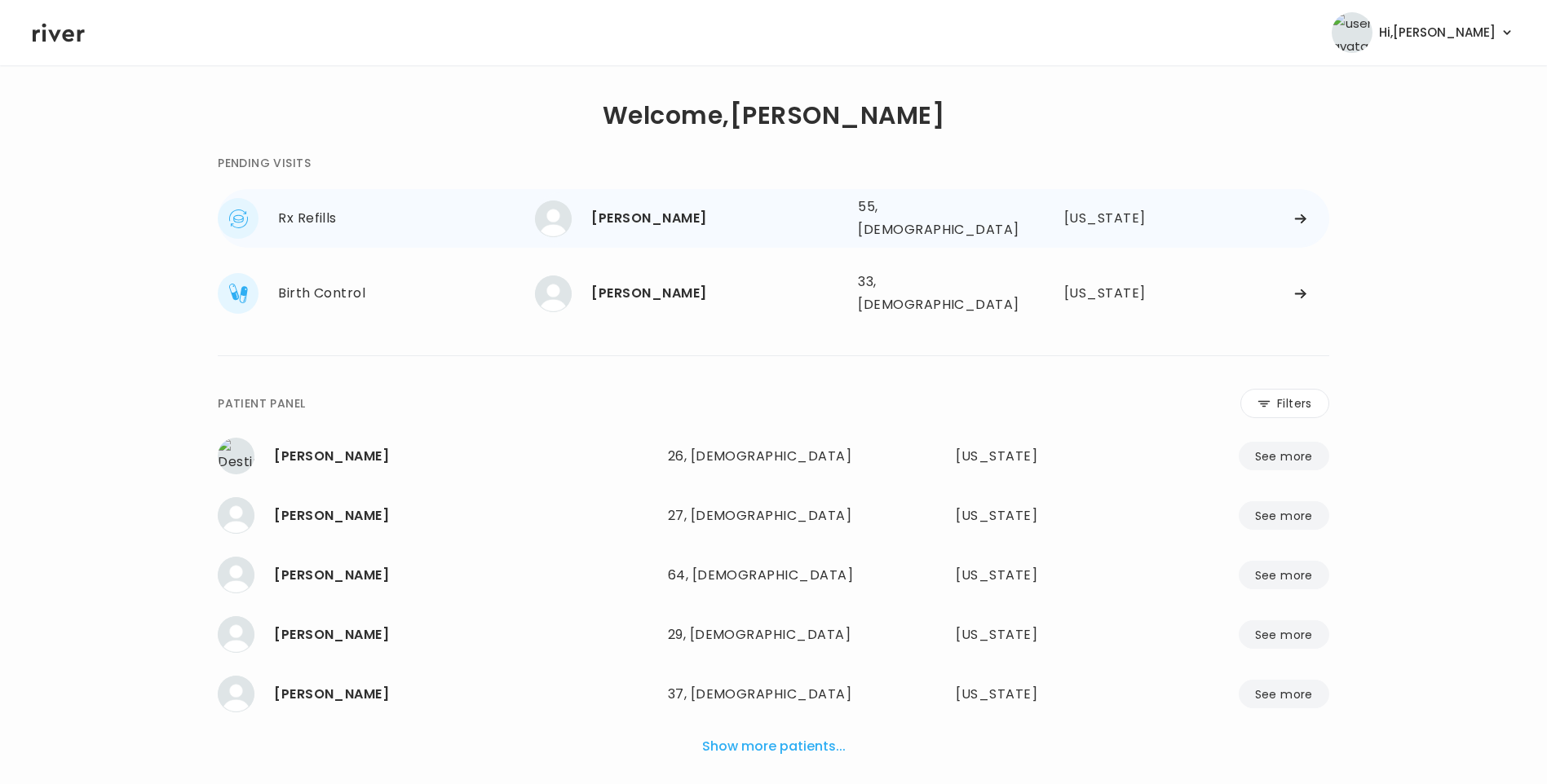
click at [632, 221] on div "HUI MUI" at bounding box center [717, 219] width 254 height 23
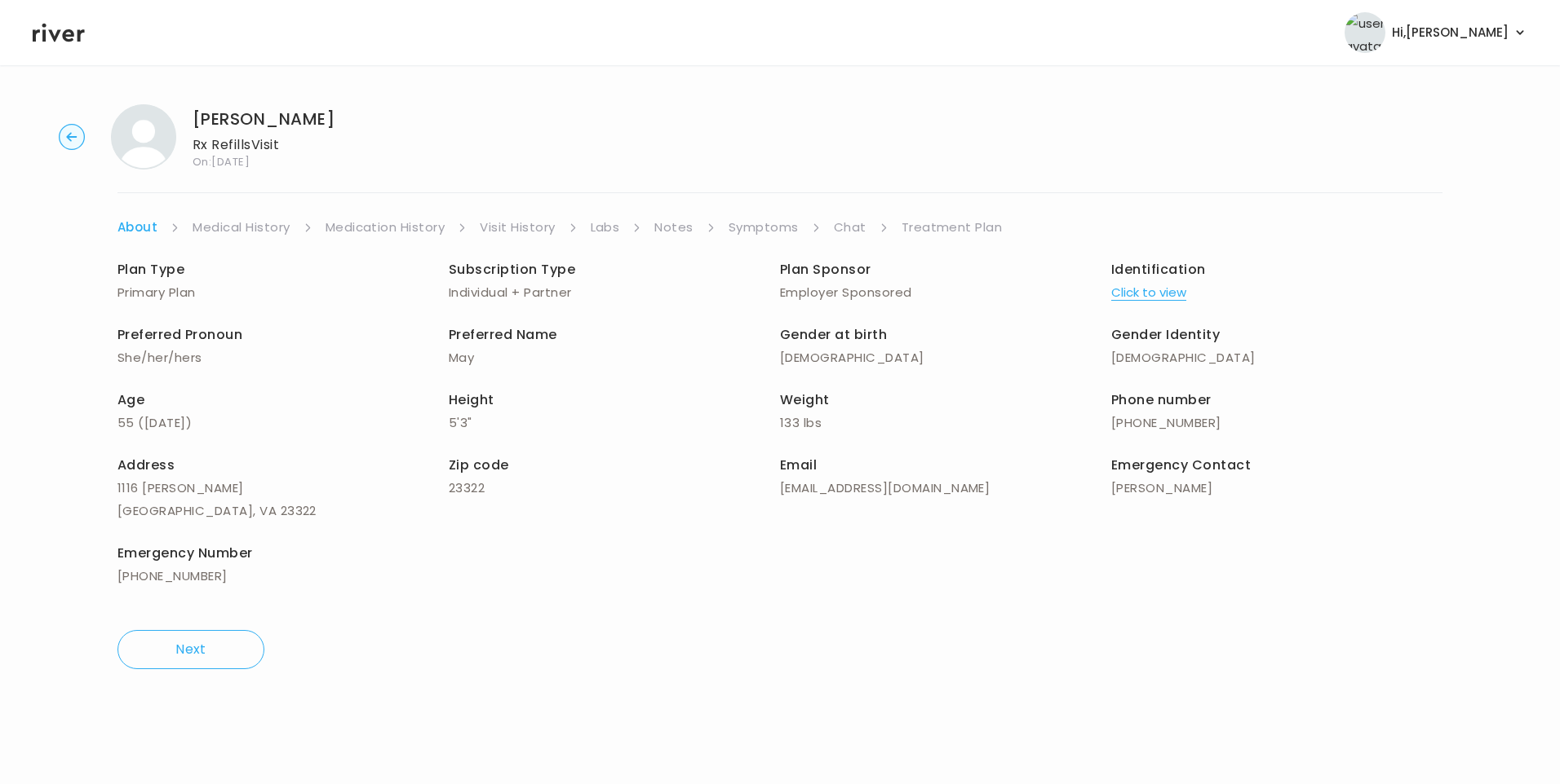
click at [532, 232] on link "Visit History" at bounding box center [517, 227] width 75 height 23
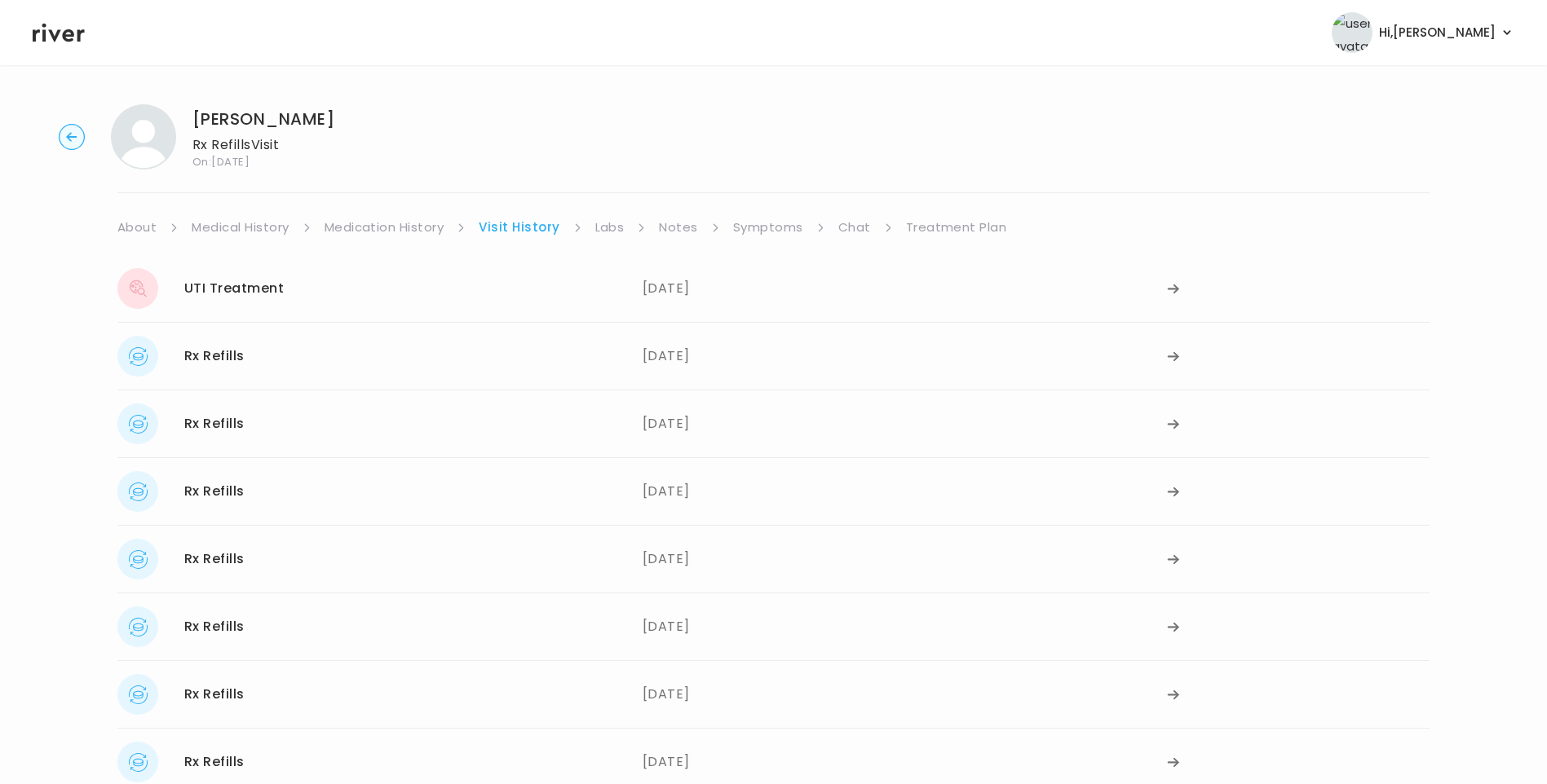
click at [760, 231] on link "Symptoms" at bounding box center [769, 227] width 70 height 23
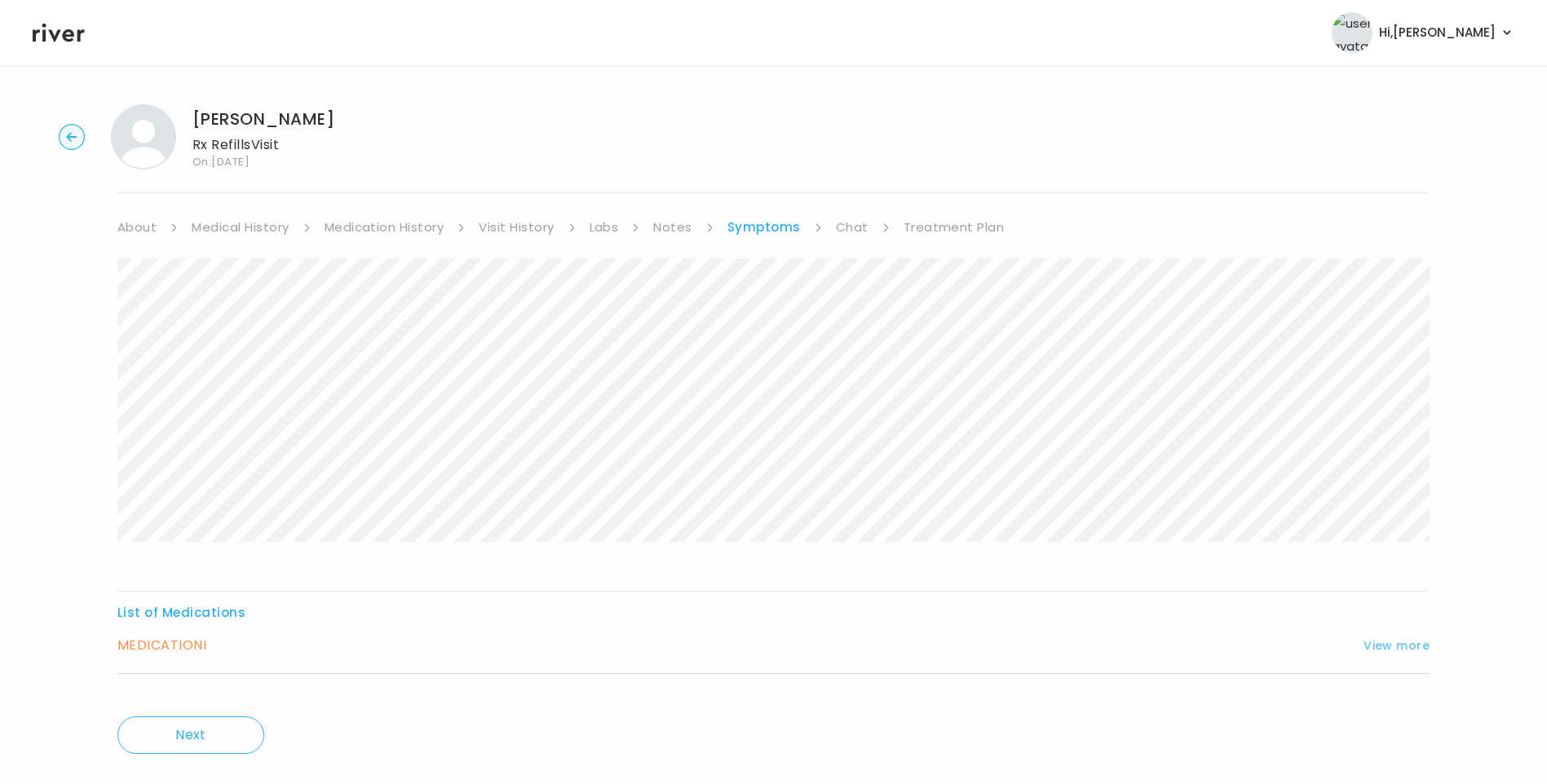
click at [1388, 647] on button "View more" at bounding box center [1396, 646] width 66 height 19
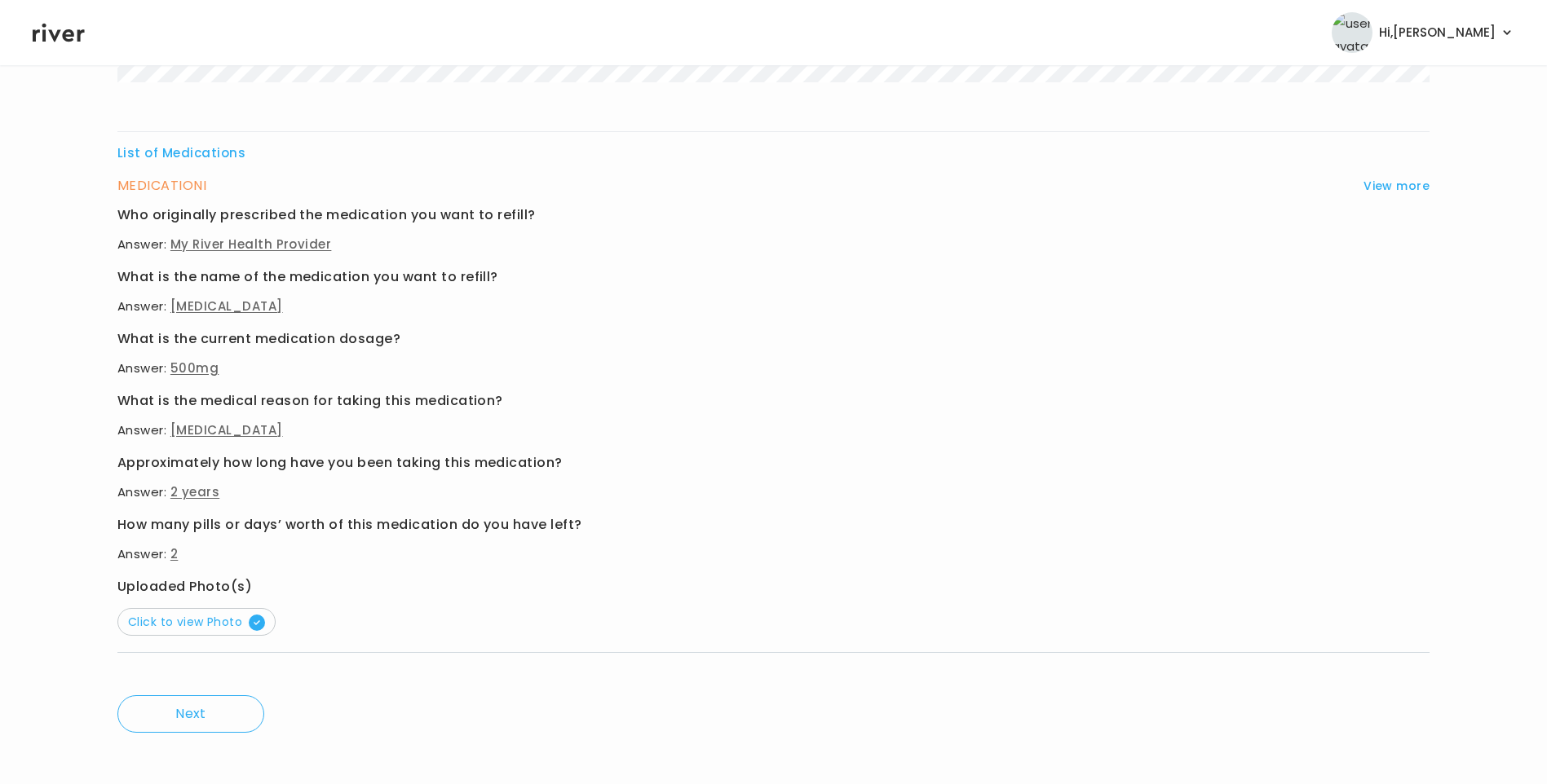
scroll to position [470, 0]
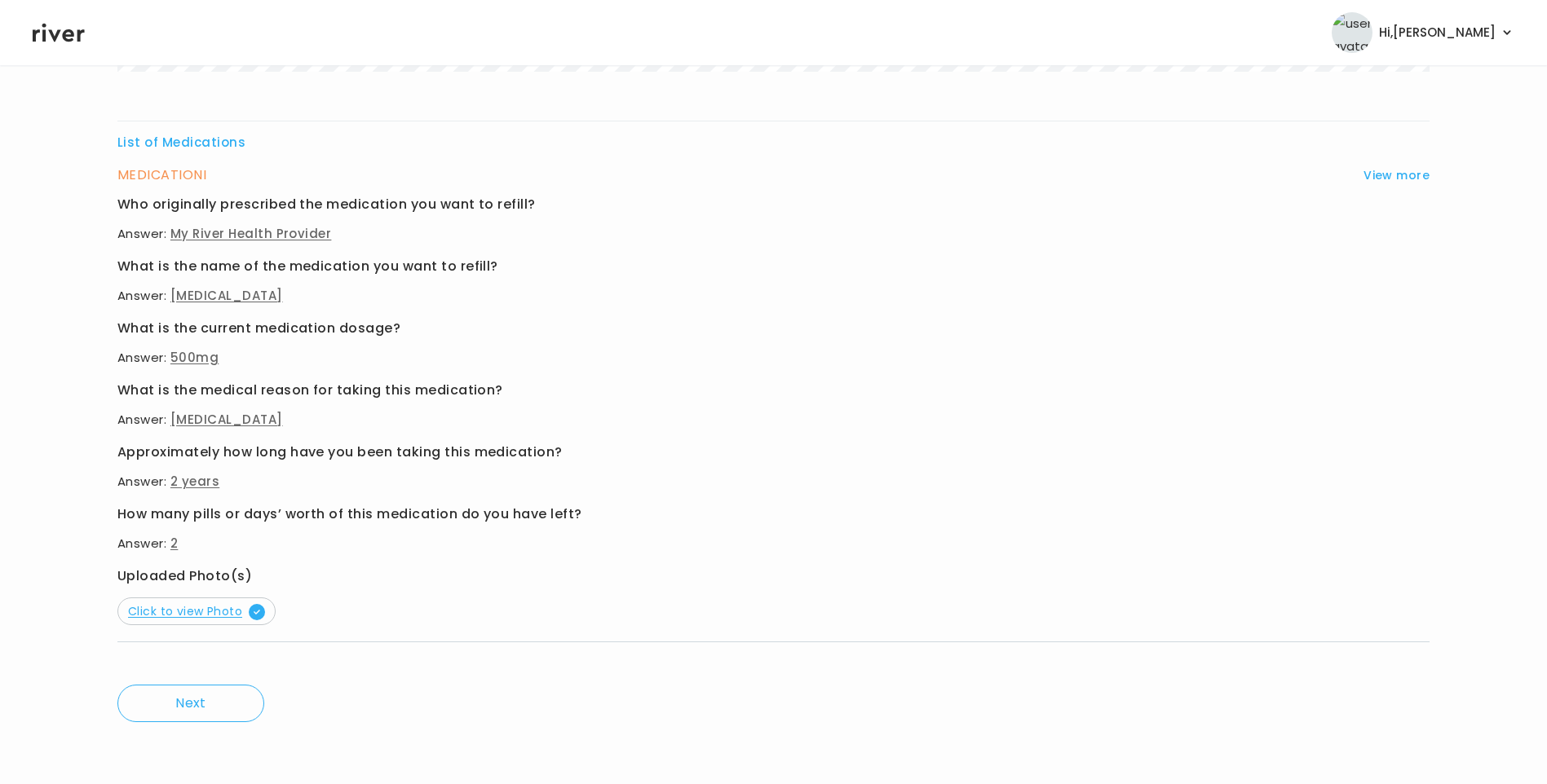
click at [184, 611] on span "Click to view Photo" at bounding box center [196, 611] width 137 height 17
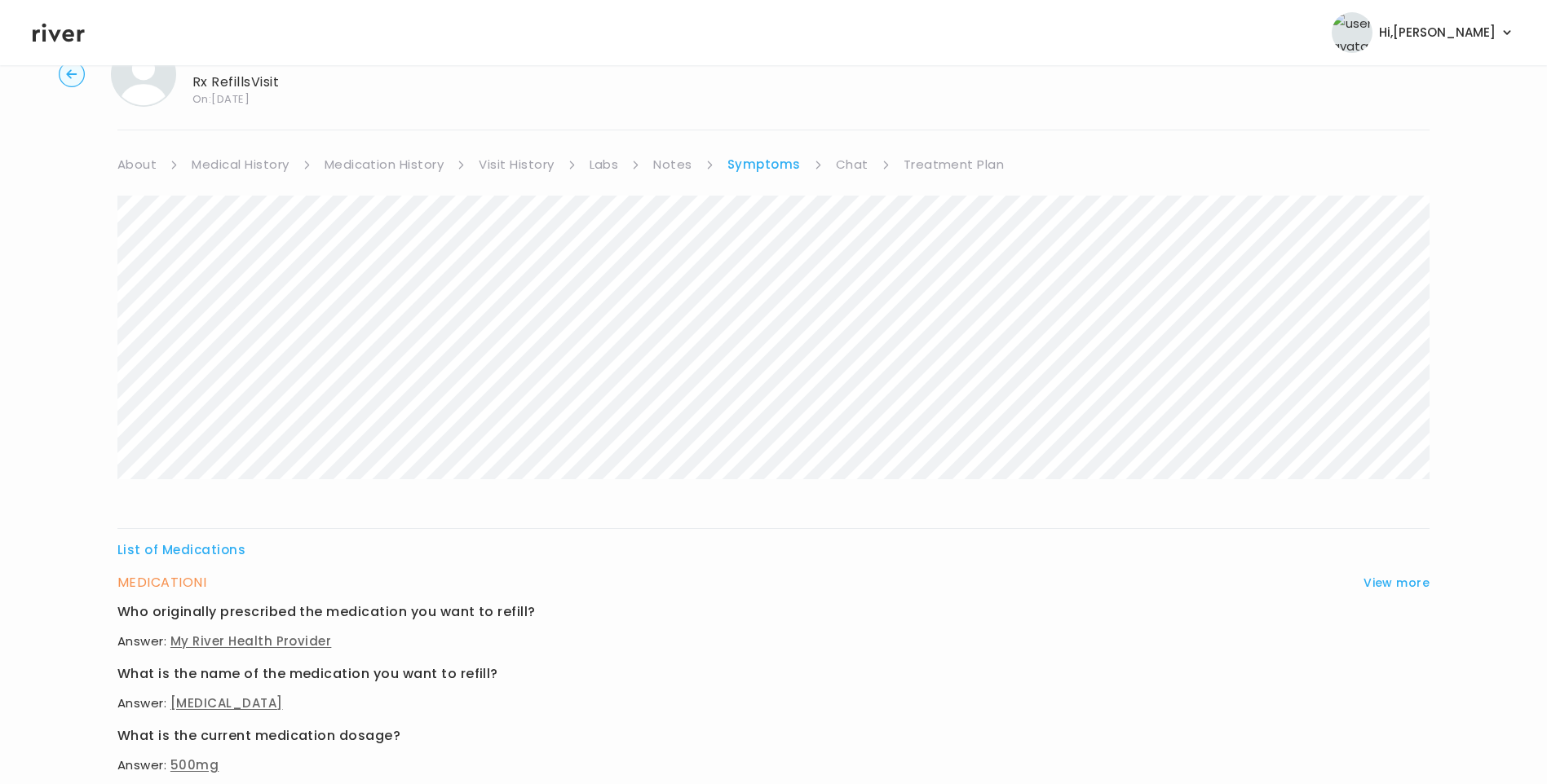
scroll to position [0, 0]
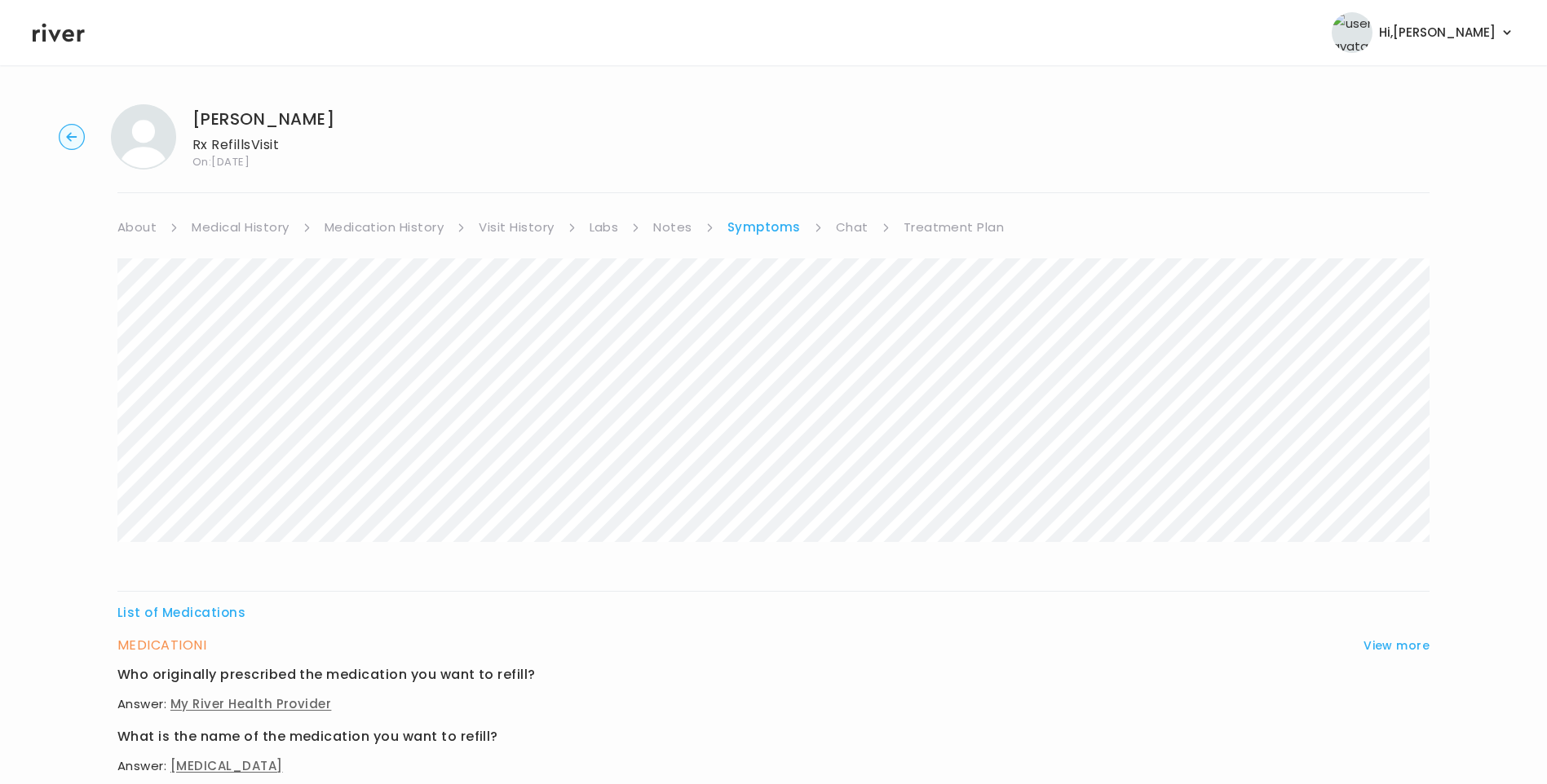
click at [530, 232] on link "Visit History" at bounding box center [516, 227] width 75 height 23
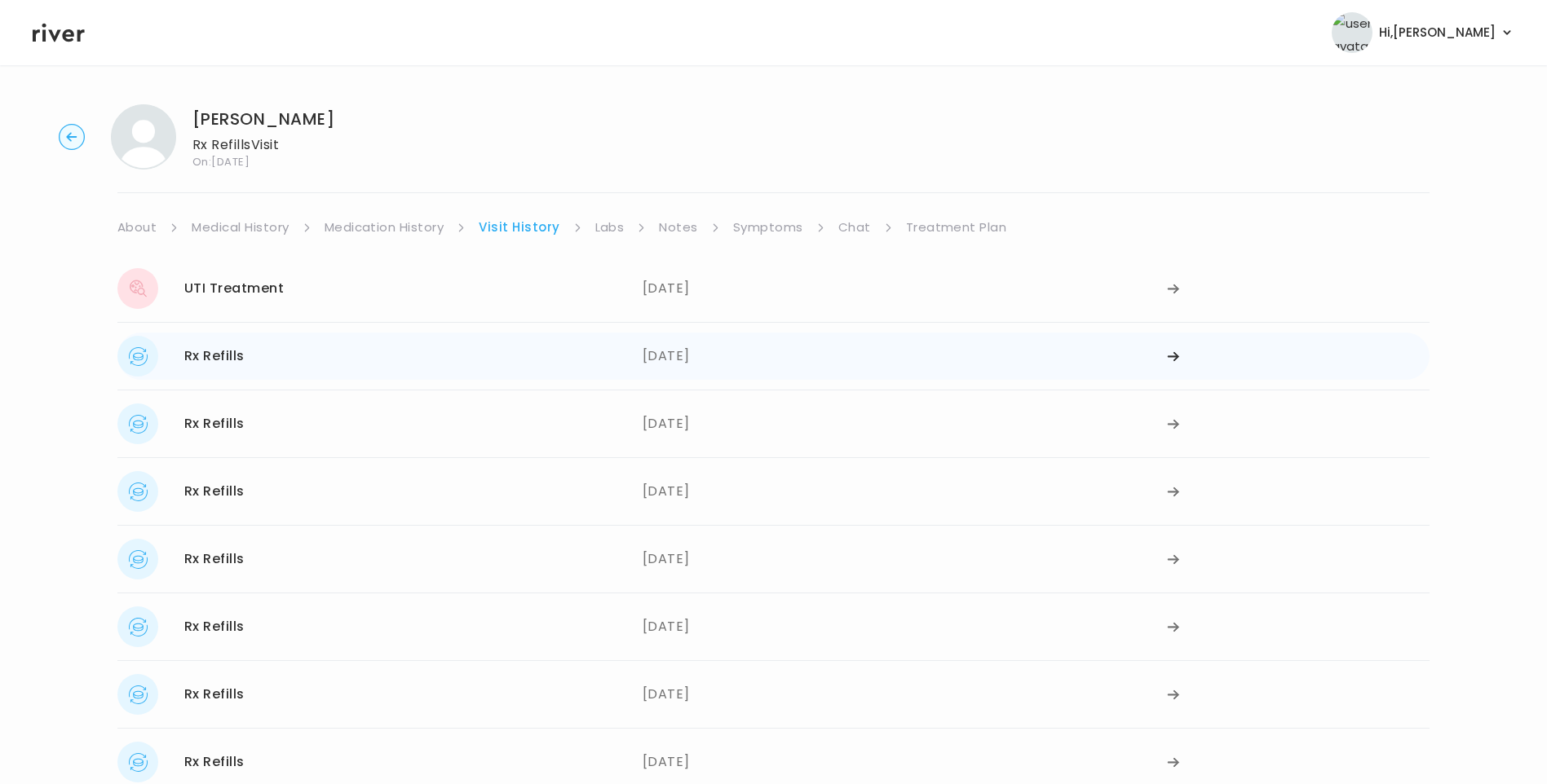
click at [552, 337] on div "Rx Refills 05/22/2025" at bounding box center [380, 357] width 526 height 41
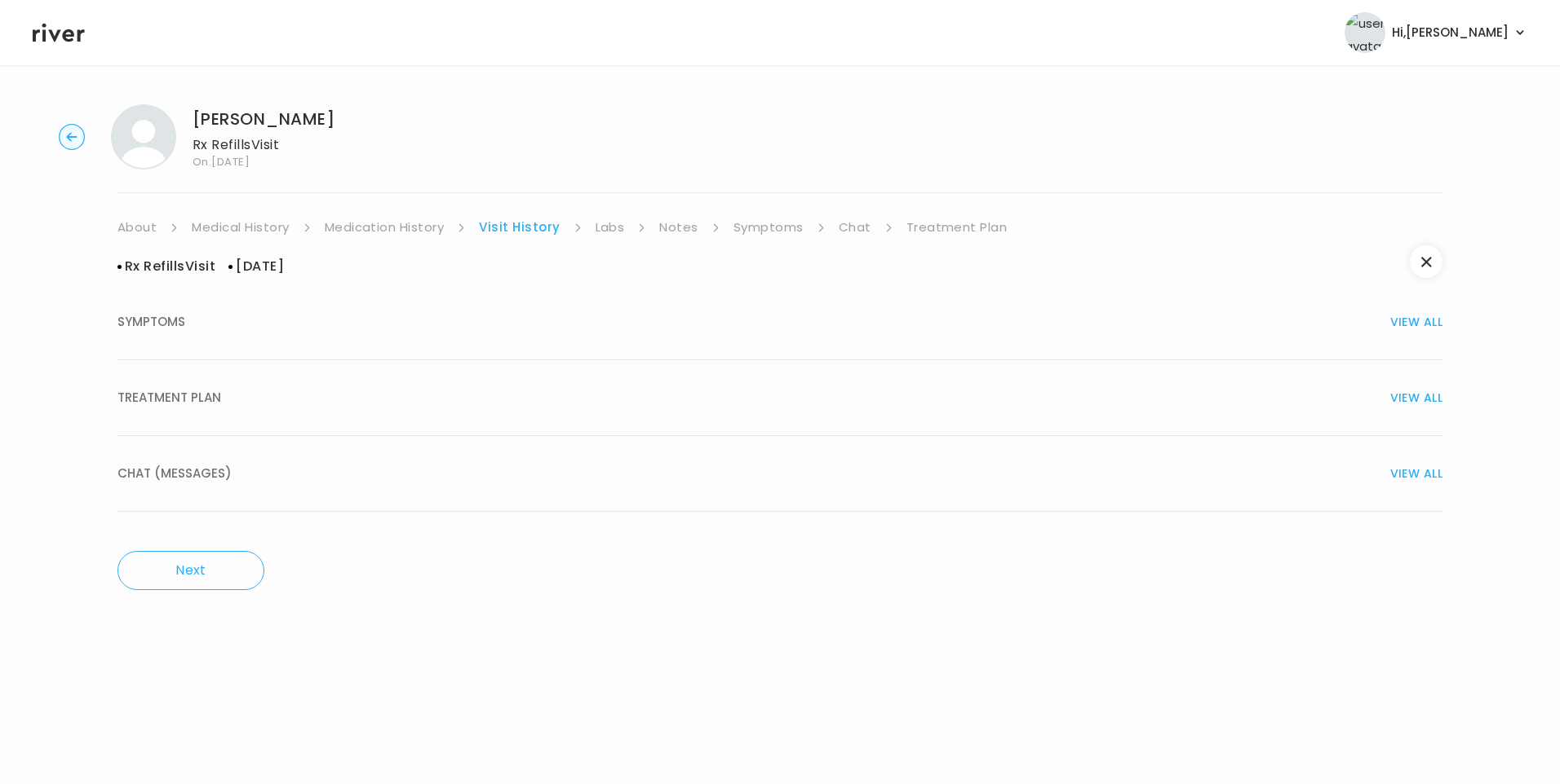
click at [262, 393] on div "TREATMENT PLAN VIEW ALL" at bounding box center [780, 398] width 1325 height 23
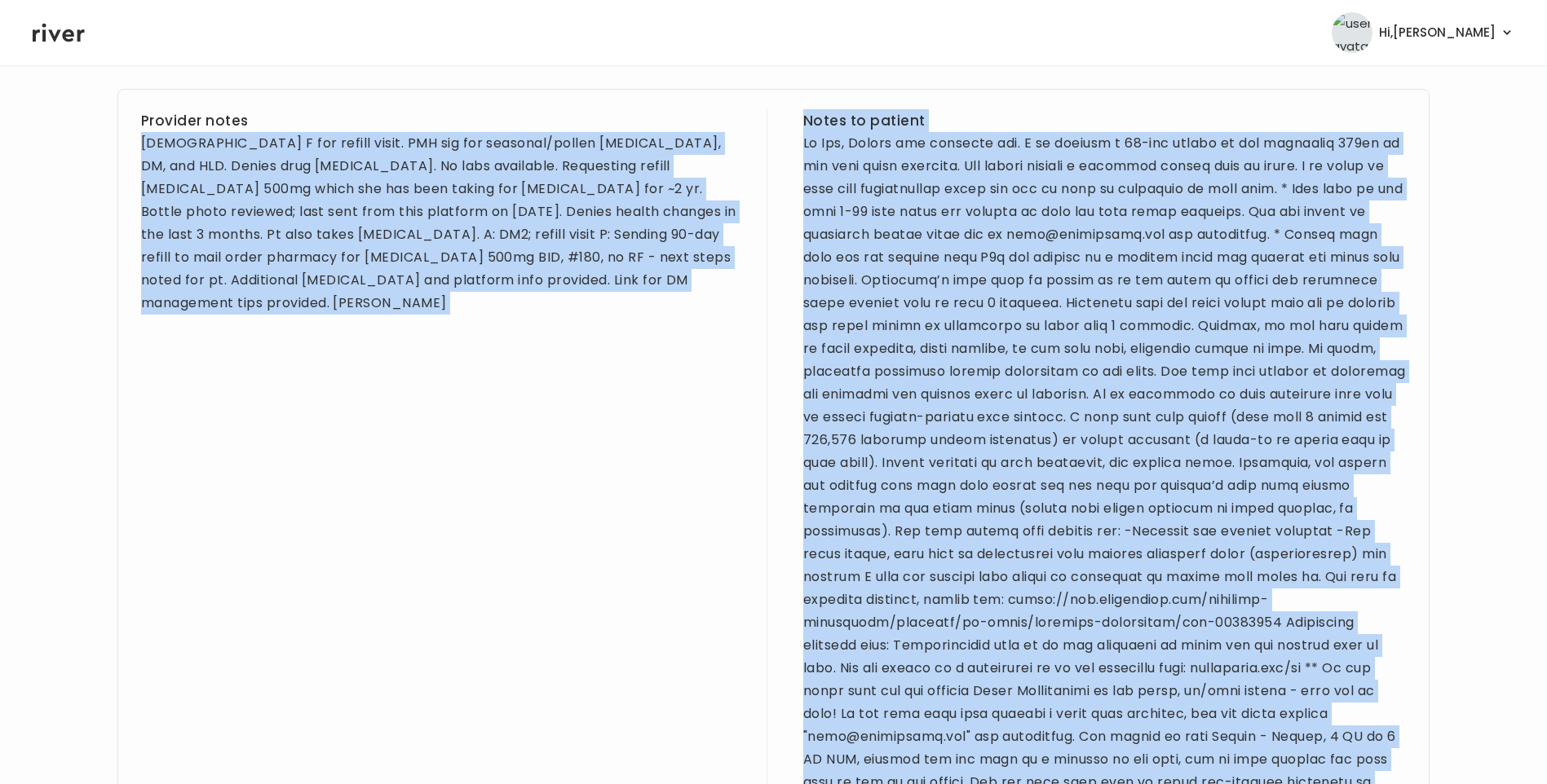
scroll to position [967, 0]
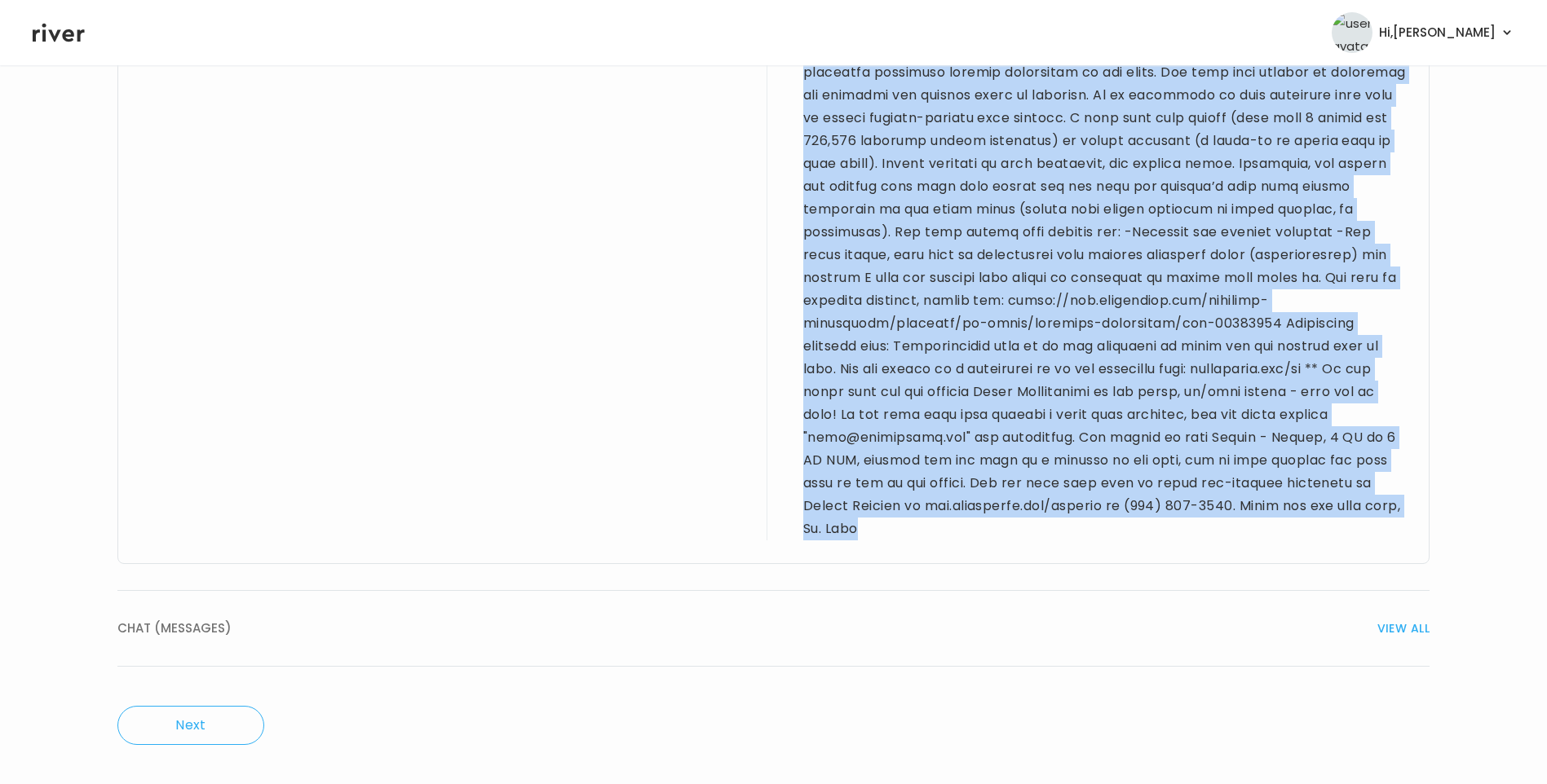
drag, startPoint x: 141, startPoint y: 401, endPoint x: 1360, endPoint y: 547, distance: 1227.7
click at [1360, 547] on div "Provider notes 54 yo F for refill visit. PMH sig for seasonal/pollen allergies,…" at bounding box center [774, 176] width 1312 height 774
drag, startPoint x: 1360, startPoint y: 547, endPoint x: 1234, endPoint y: 392, distance: 199.8
copy div "54 yo F for refill visit. PMH sig for seasonal/pollen allergies, DM, and HLD. D…"
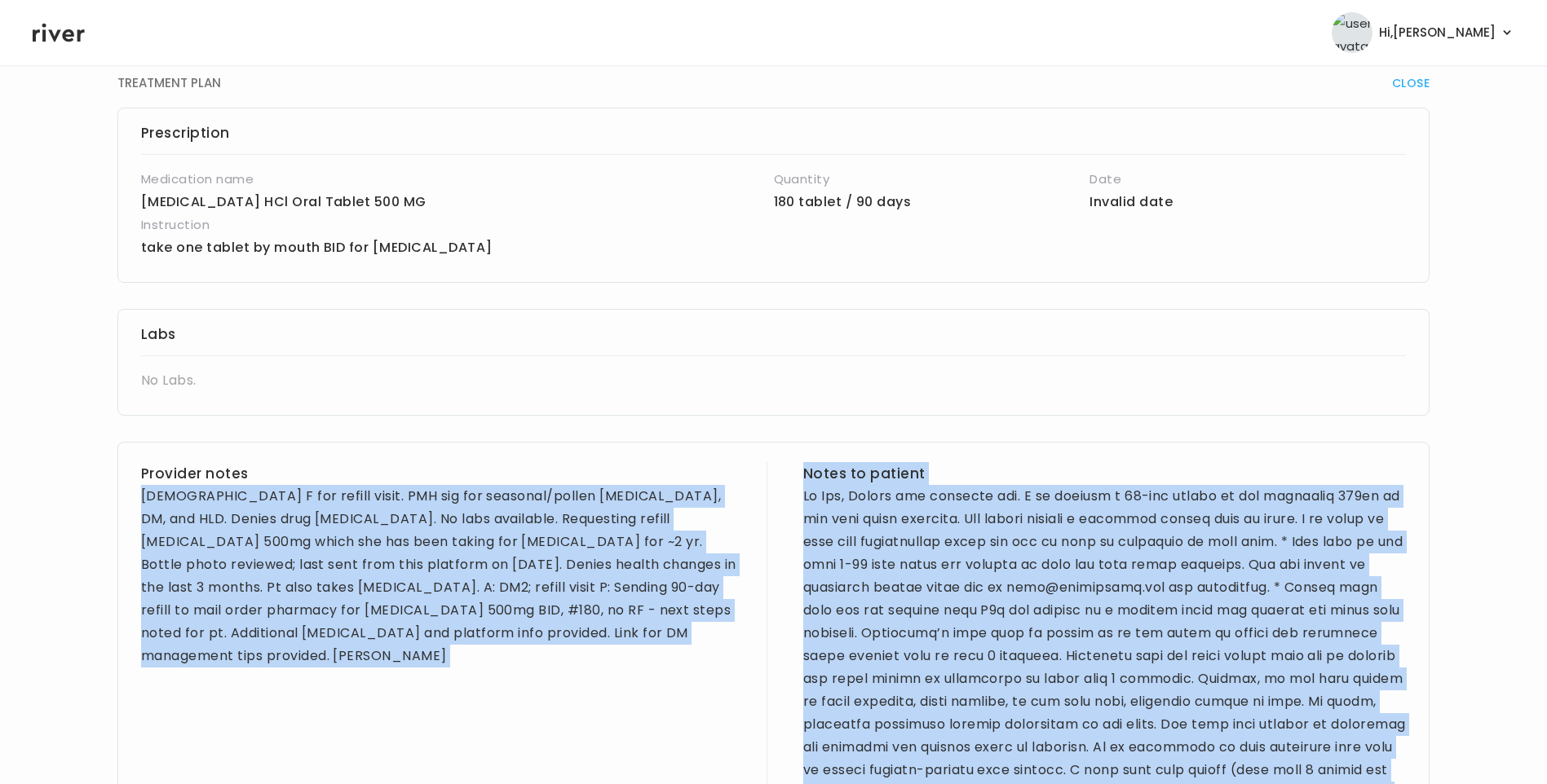
scroll to position [0, 0]
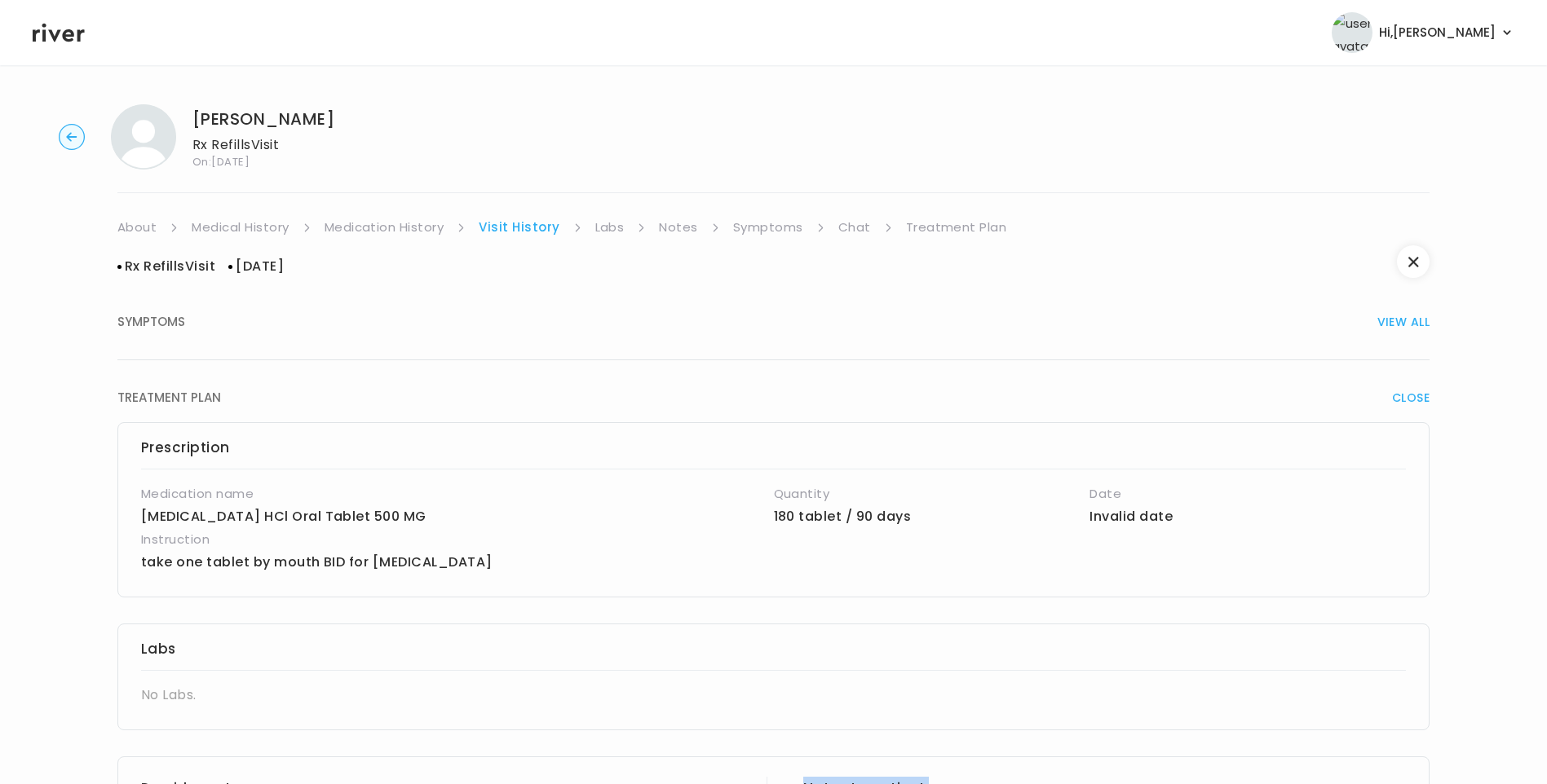
drag, startPoint x: 390, startPoint y: 225, endPoint x: 398, endPoint y: 236, distance: 13.6
click at [390, 226] on link "Medication History" at bounding box center [384, 227] width 120 height 23
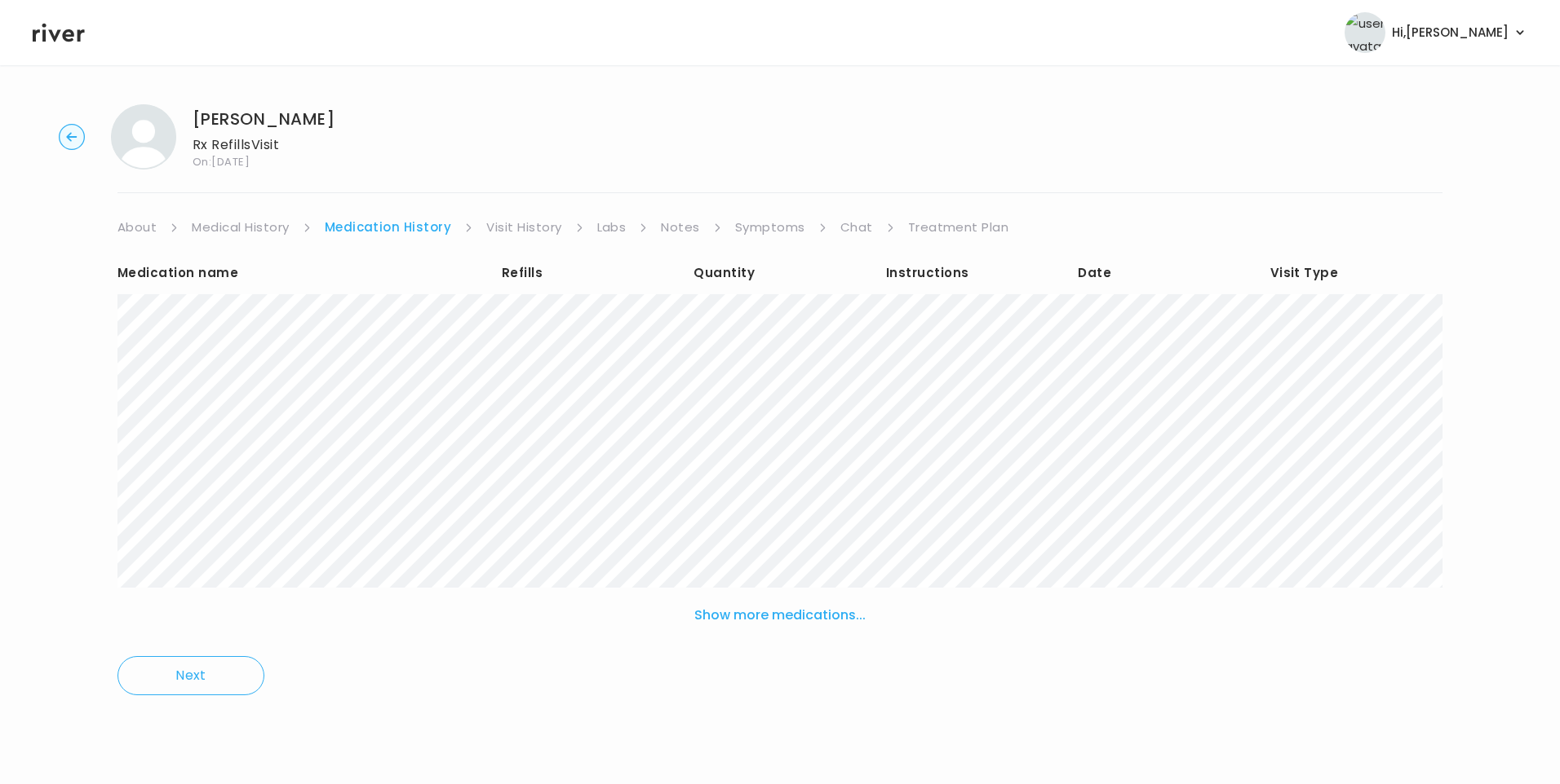
click at [942, 226] on link "Treatment Plan" at bounding box center [958, 227] width 101 height 23
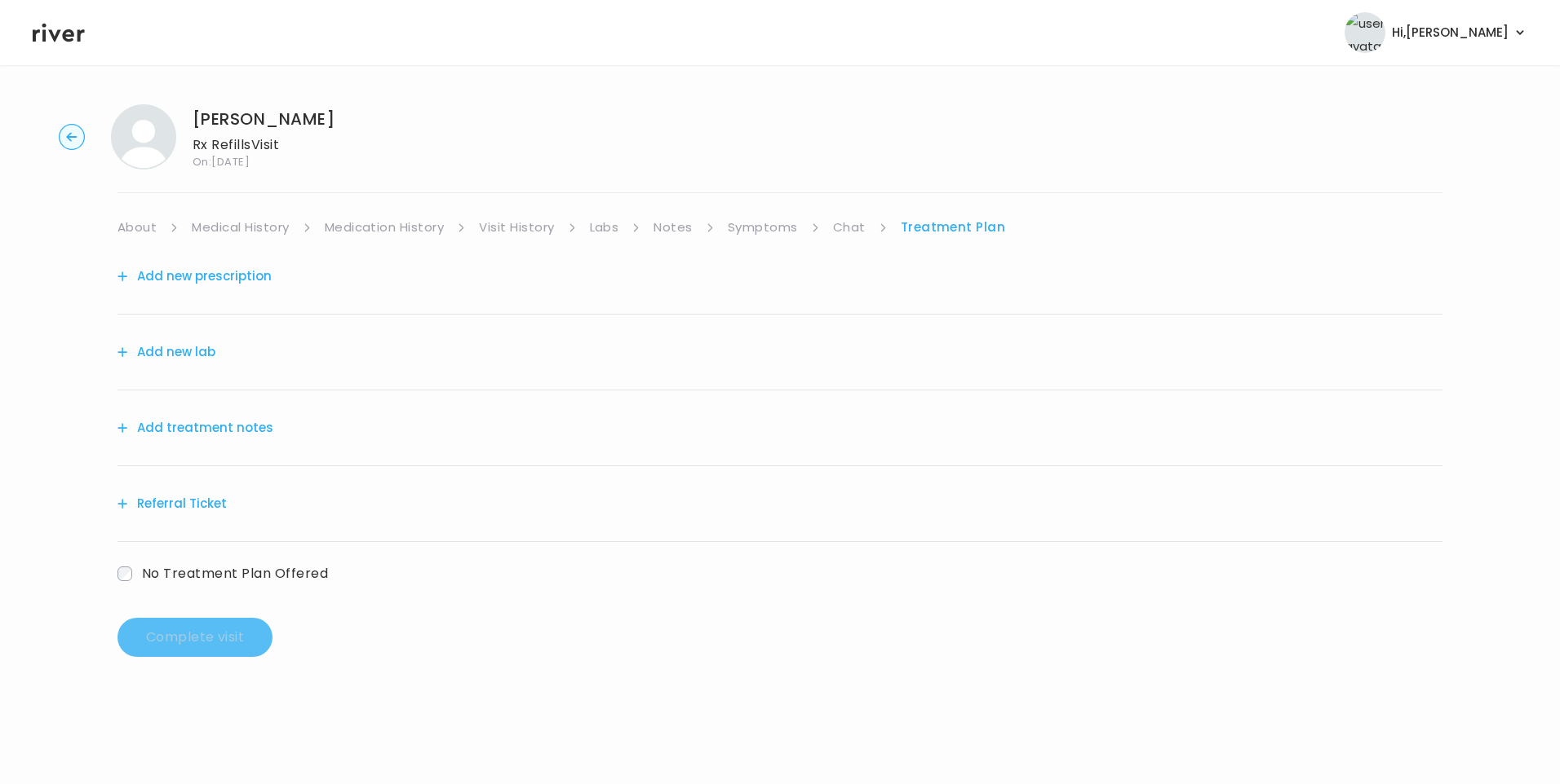
click at [250, 425] on button "Add treatment notes" at bounding box center [195, 428] width 156 height 23
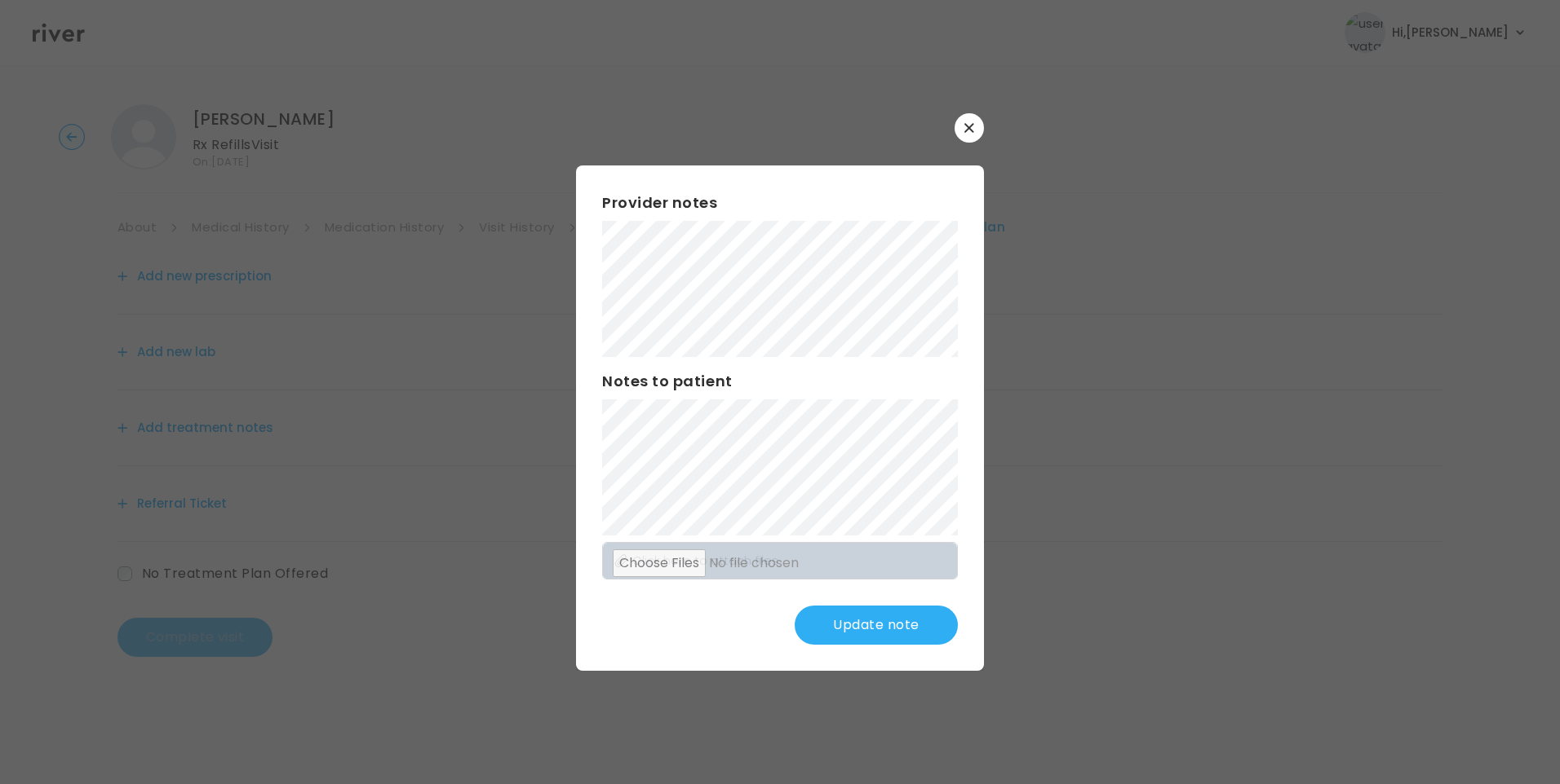
click at [536, 290] on div "​ Provider notes Notes to patient Click here to attach files Update note" at bounding box center [780, 392] width 1560 height 784
click at [871, 619] on button "Update note" at bounding box center [876, 626] width 163 height 39
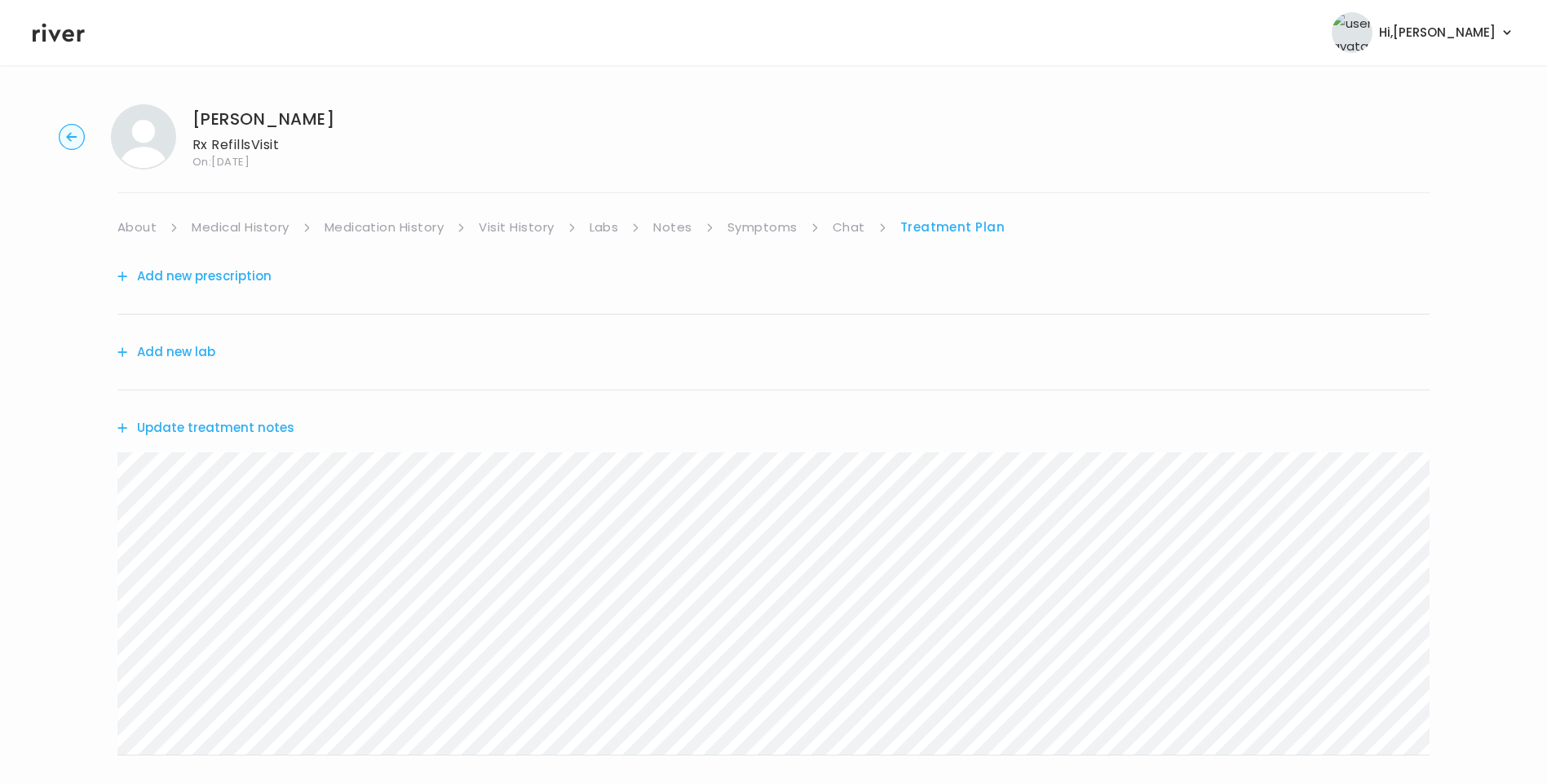
click at [134, 225] on link "About" at bounding box center [137, 227] width 39 height 23
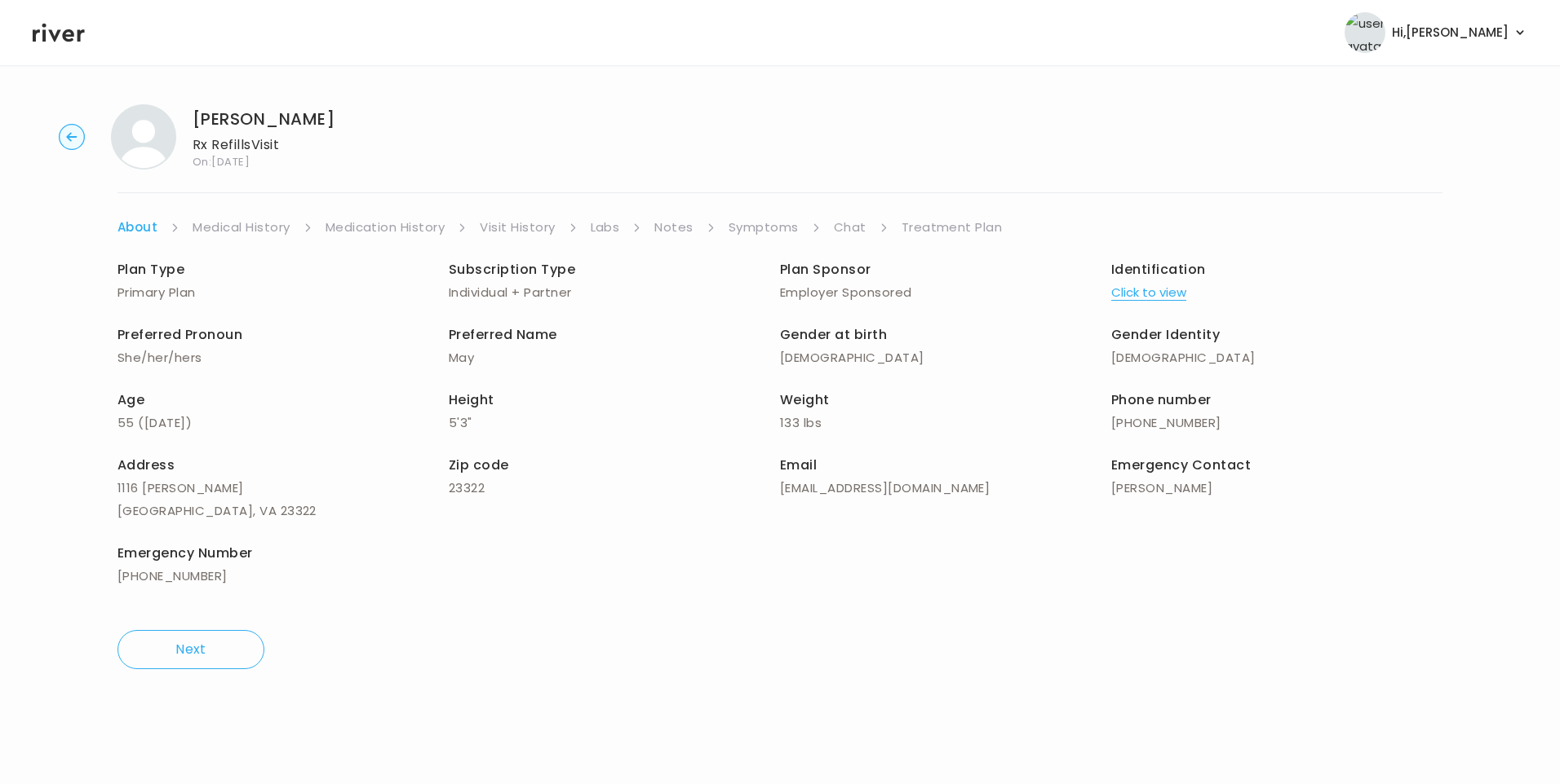
click at [947, 229] on link "Treatment Plan" at bounding box center [952, 227] width 101 height 23
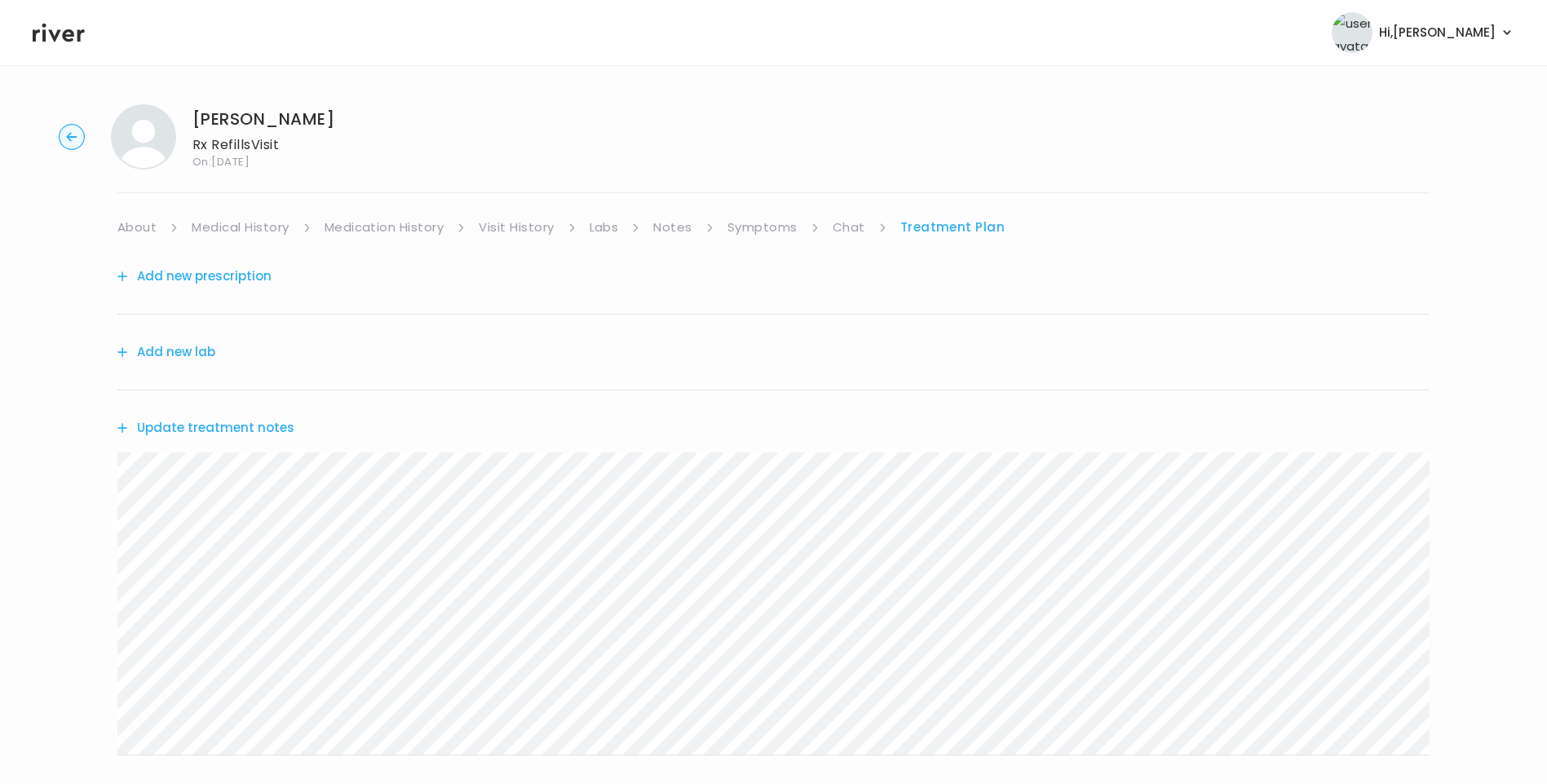
click at [244, 434] on button "Update treatment notes" at bounding box center [206, 428] width 177 height 23
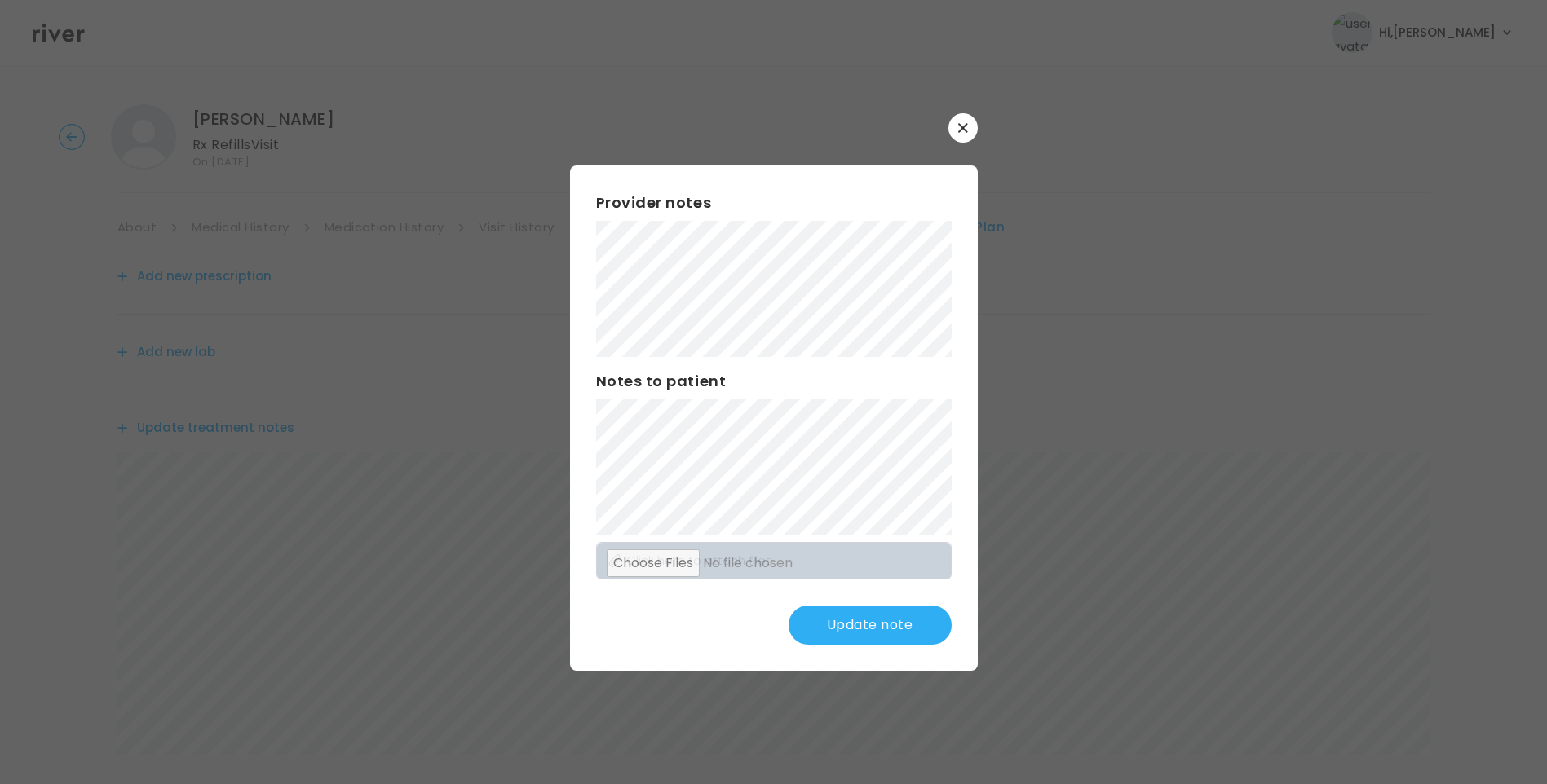
click at [870, 625] on button "Update note" at bounding box center [871, 626] width 163 height 39
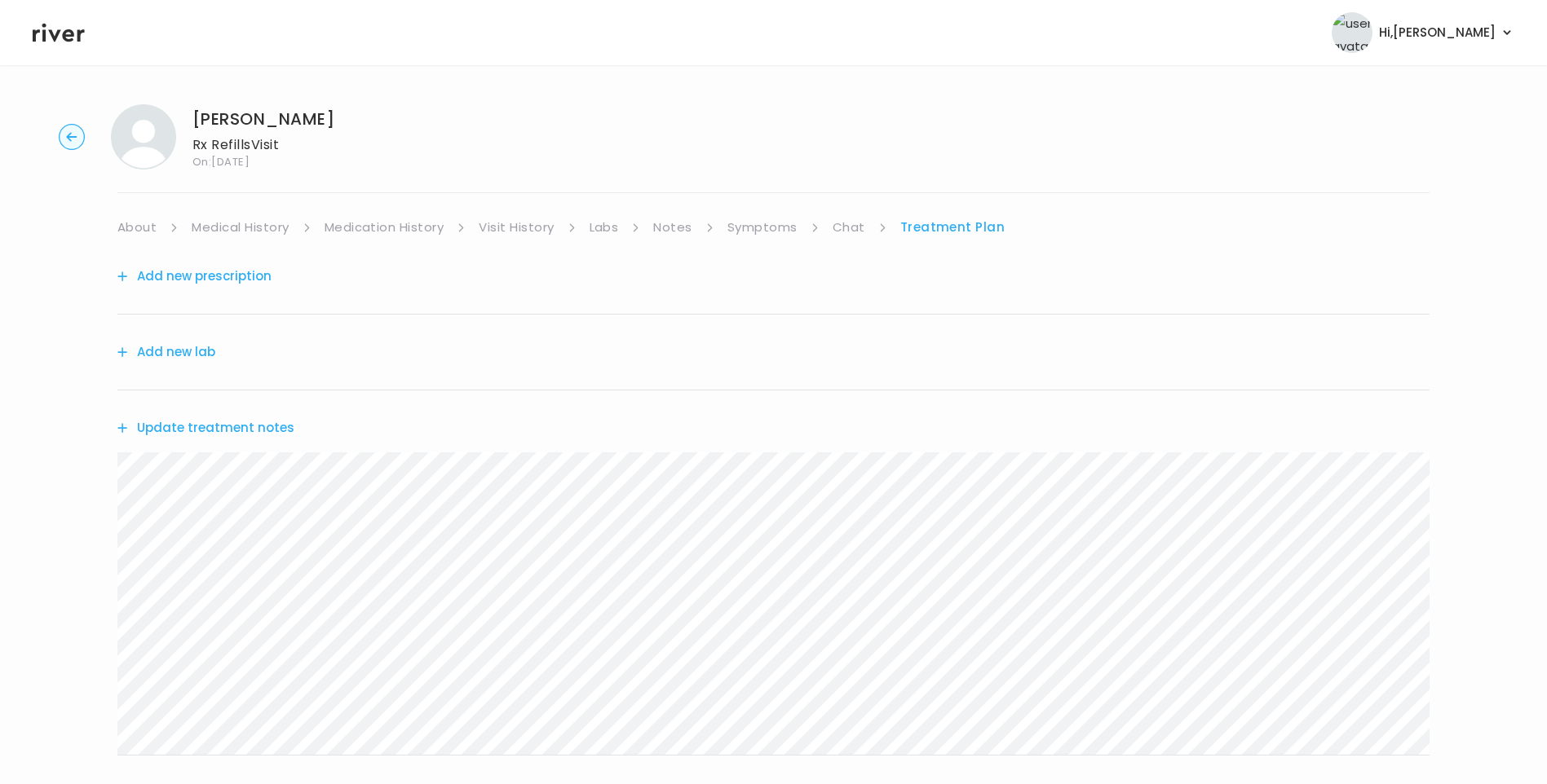
click at [279, 424] on button "Update treatment notes" at bounding box center [206, 428] width 177 height 23
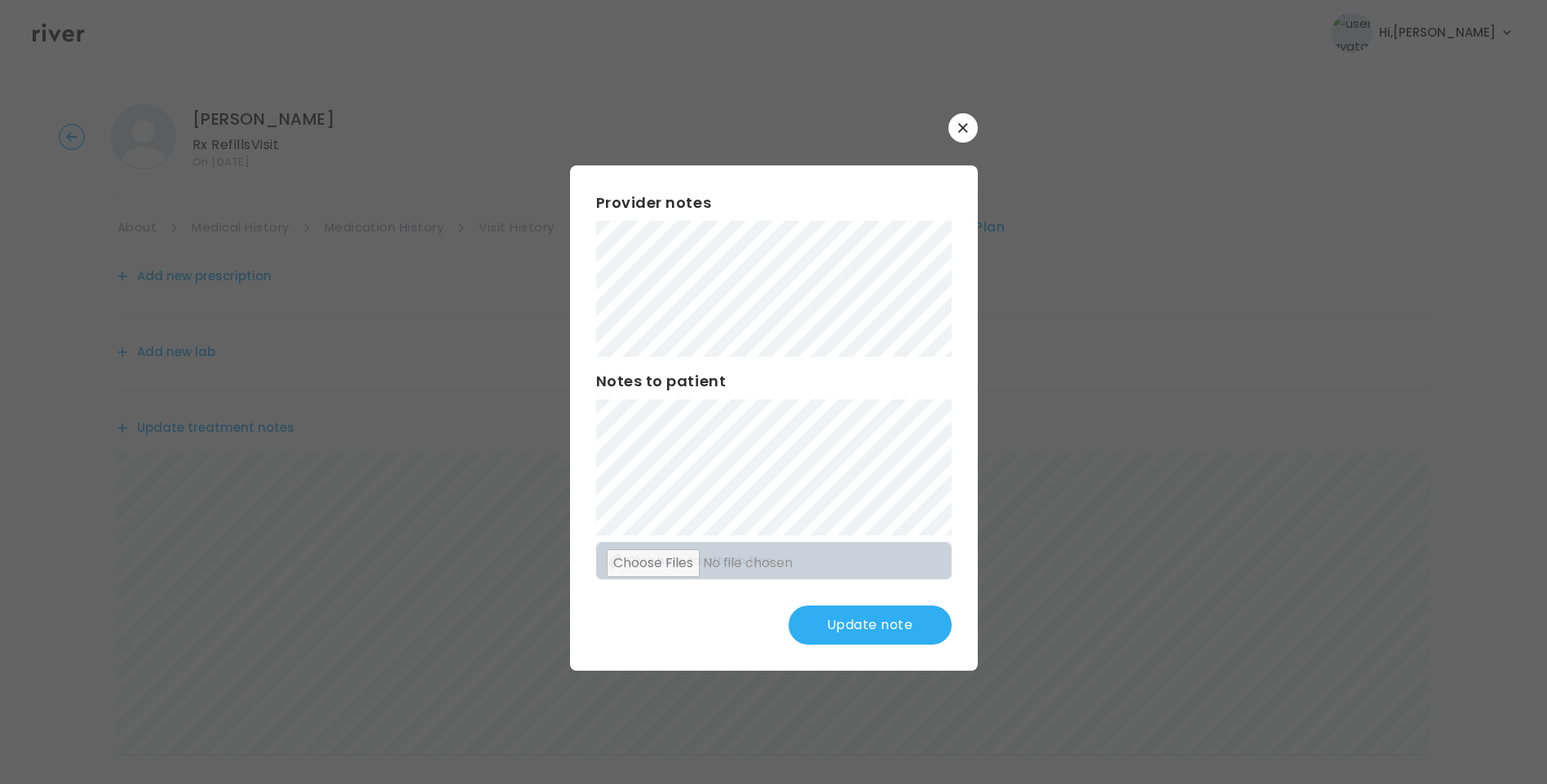
click at [868, 514] on div "Provider notes Notes to patient Click here to attach files Update note" at bounding box center [774, 418] width 408 height 505
drag, startPoint x: 893, startPoint y: 622, endPoint x: 882, endPoint y: 612, distance: 14.9
click at [892, 622] on button "Update note" at bounding box center [871, 626] width 163 height 39
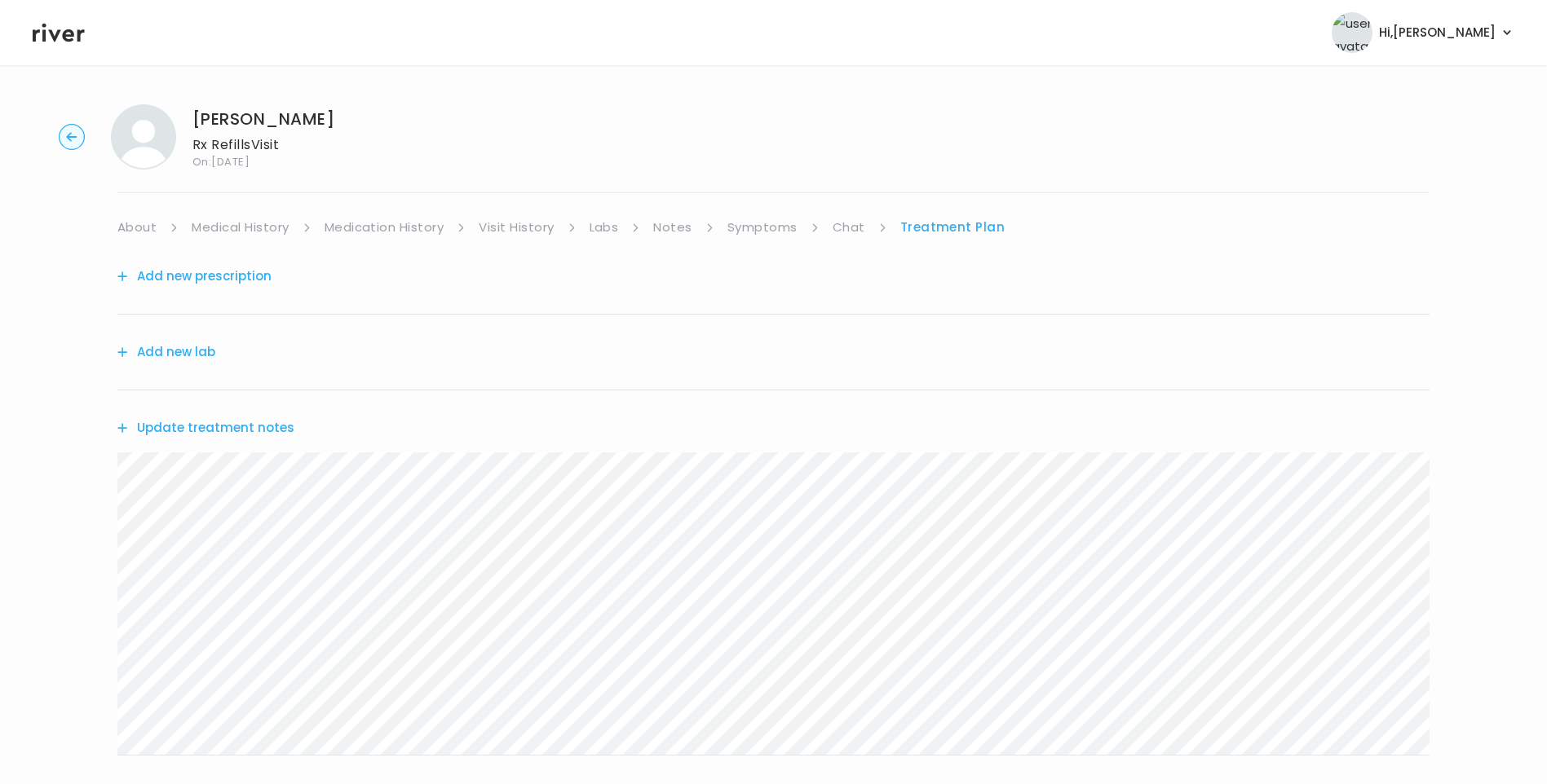
click at [249, 222] on link "Medical History" at bounding box center [240, 227] width 97 height 23
click at [946, 221] on link "Treatment Plan" at bounding box center [957, 227] width 101 height 23
click at [240, 424] on button "Update treatment notes" at bounding box center [206, 428] width 177 height 23
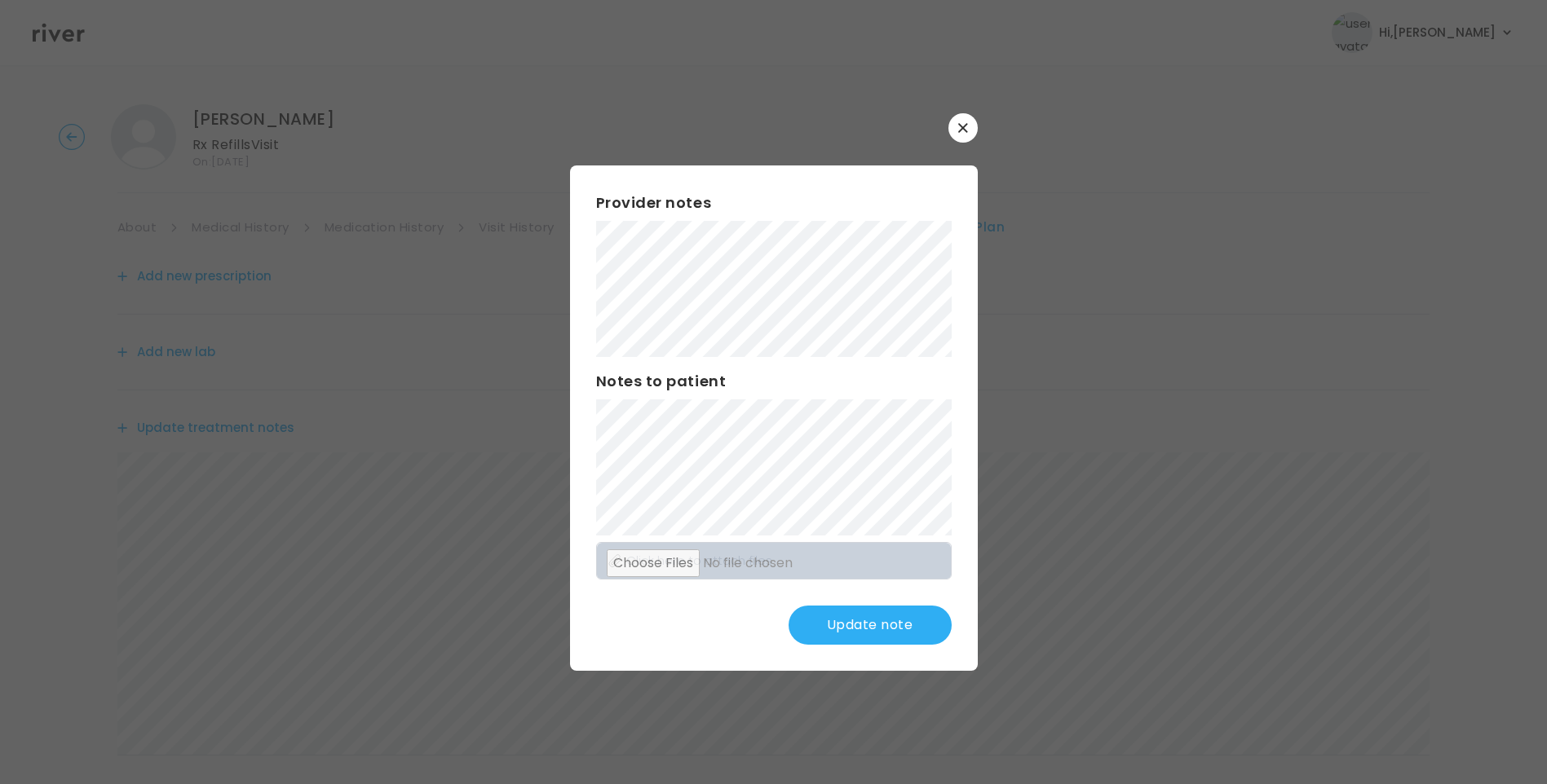
click at [854, 618] on button "Update note" at bounding box center [871, 626] width 163 height 39
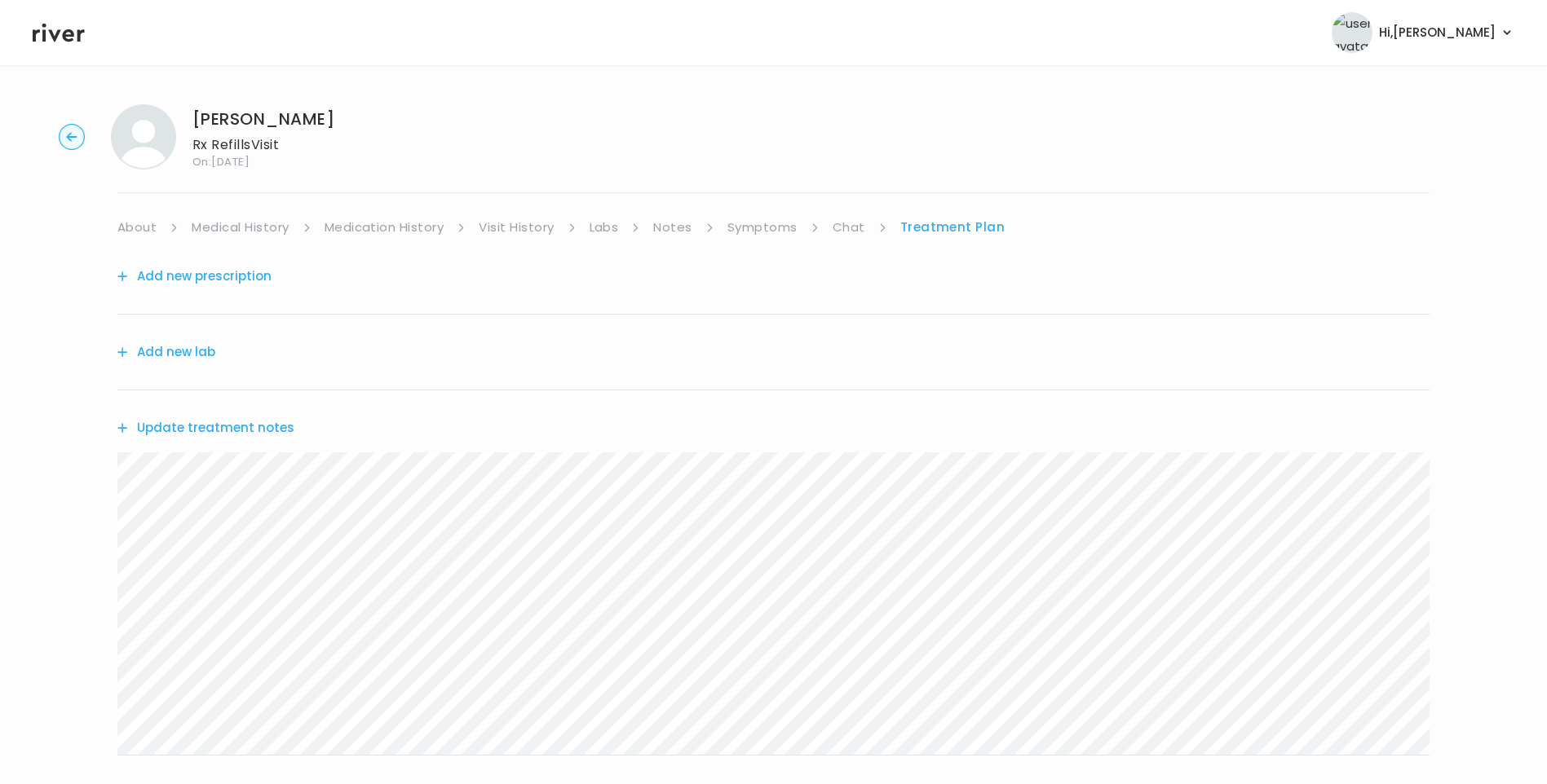
click at [613, 234] on link "Labs" at bounding box center [604, 227] width 29 height 23
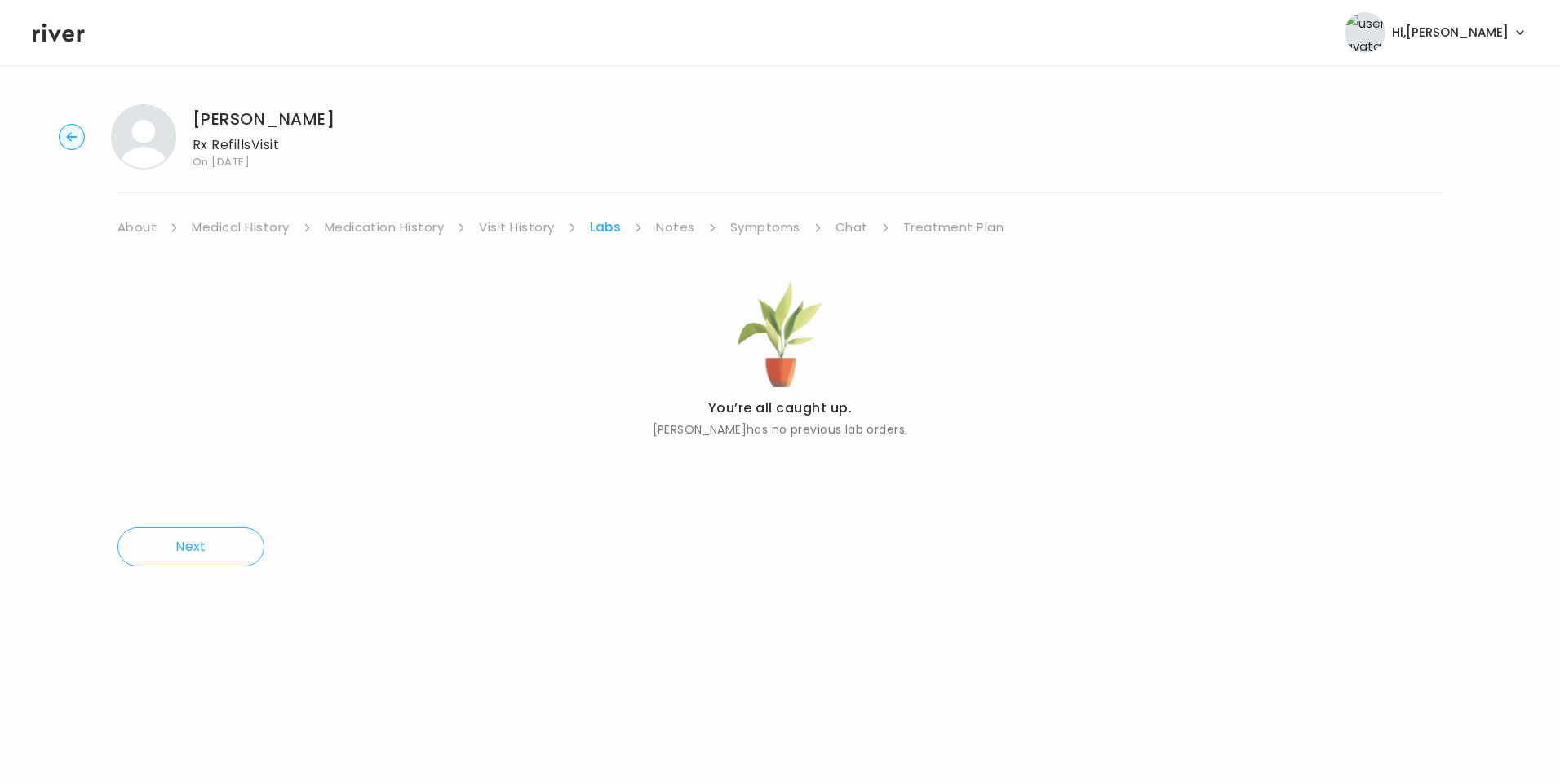
click at [940, 227] on link "Treatment Plan" at bounding box center [953, 227] width 101 height 23
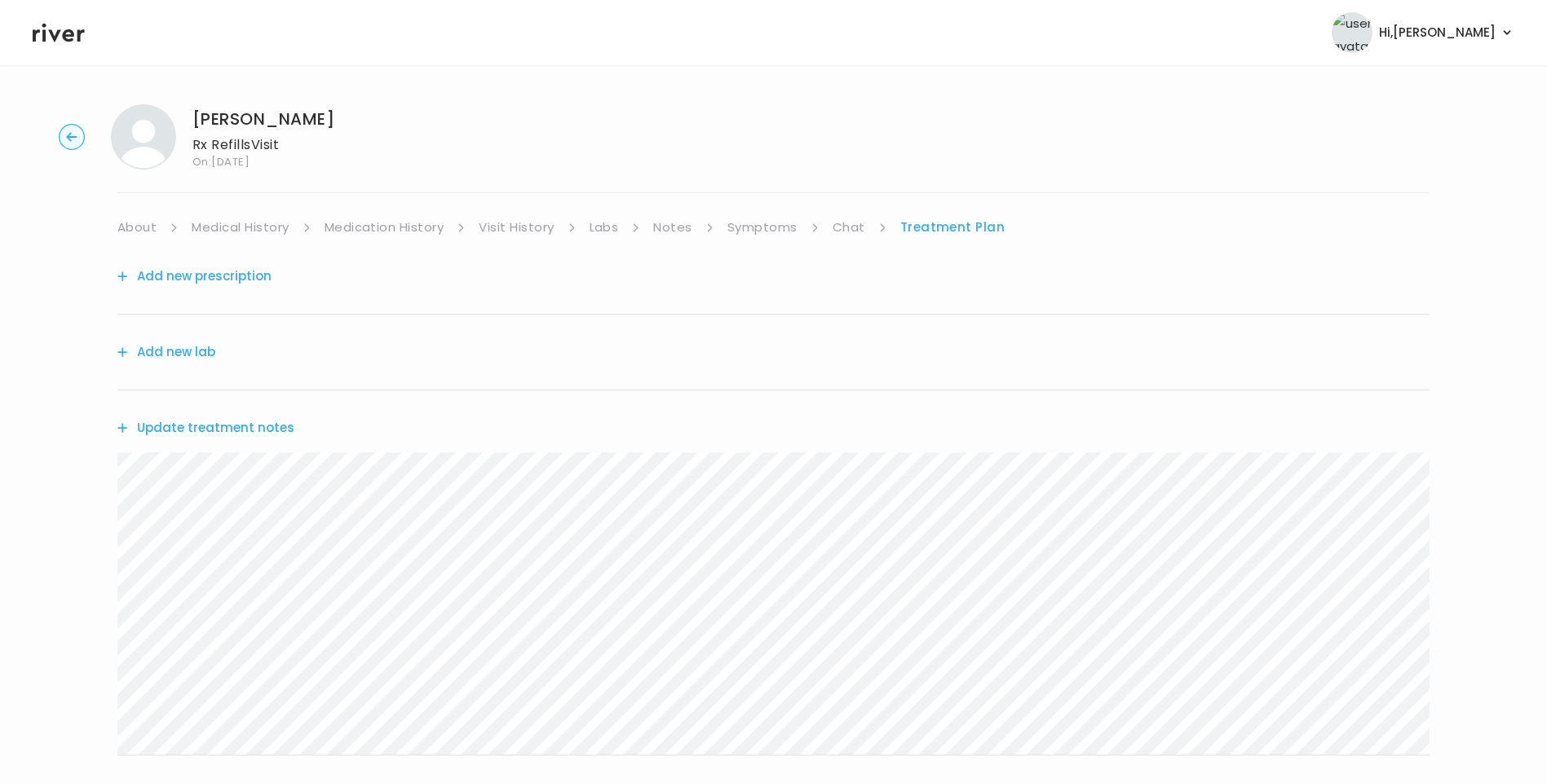
click at [258, 427] on button "Update treatment notes" at bounding box center [206, 428] width 177 height 23
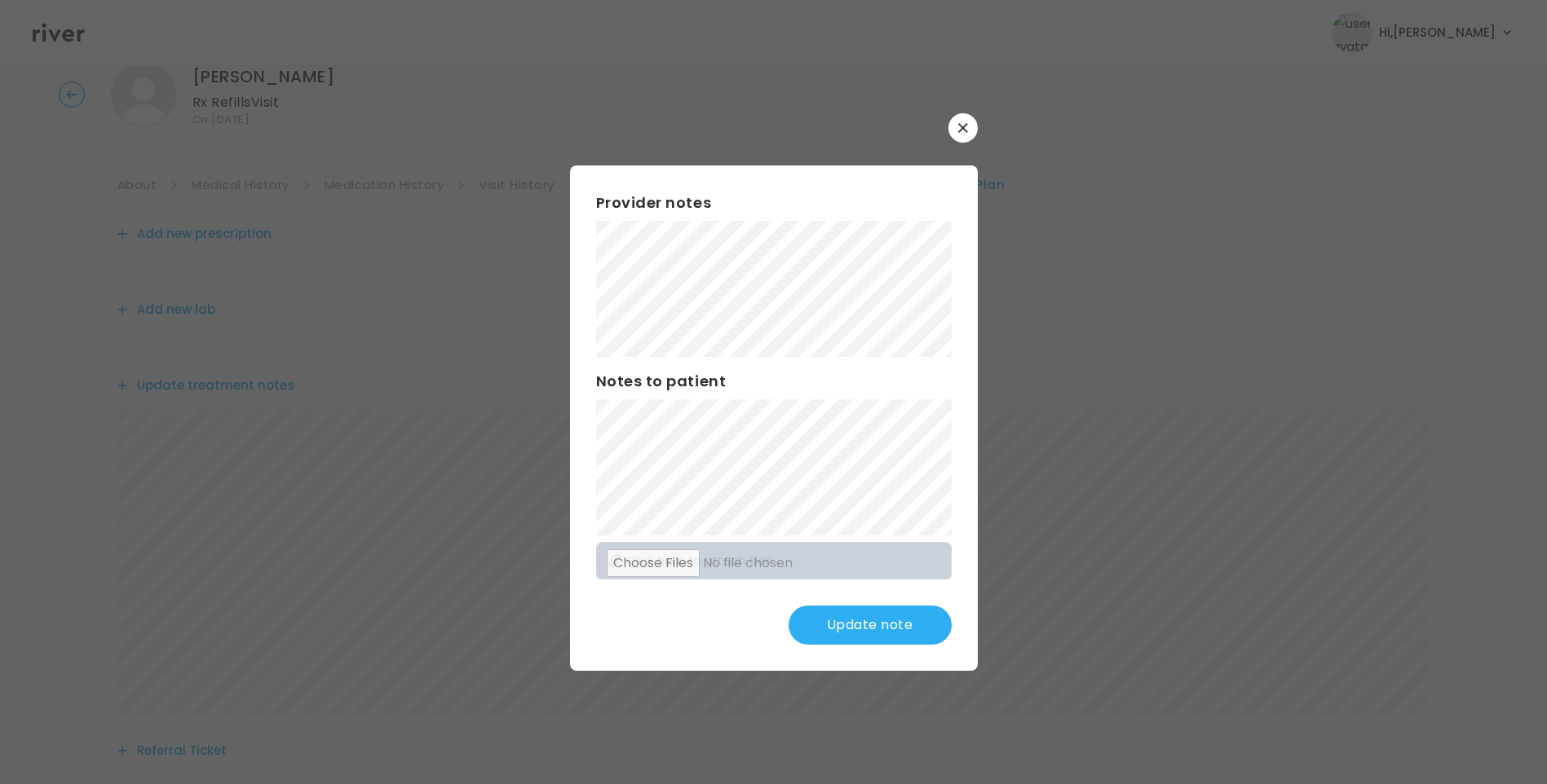
scroll to position [82, 0]
click at [882, 618] on button "Update note" at bounding box center [871, 626] width 163 height 39
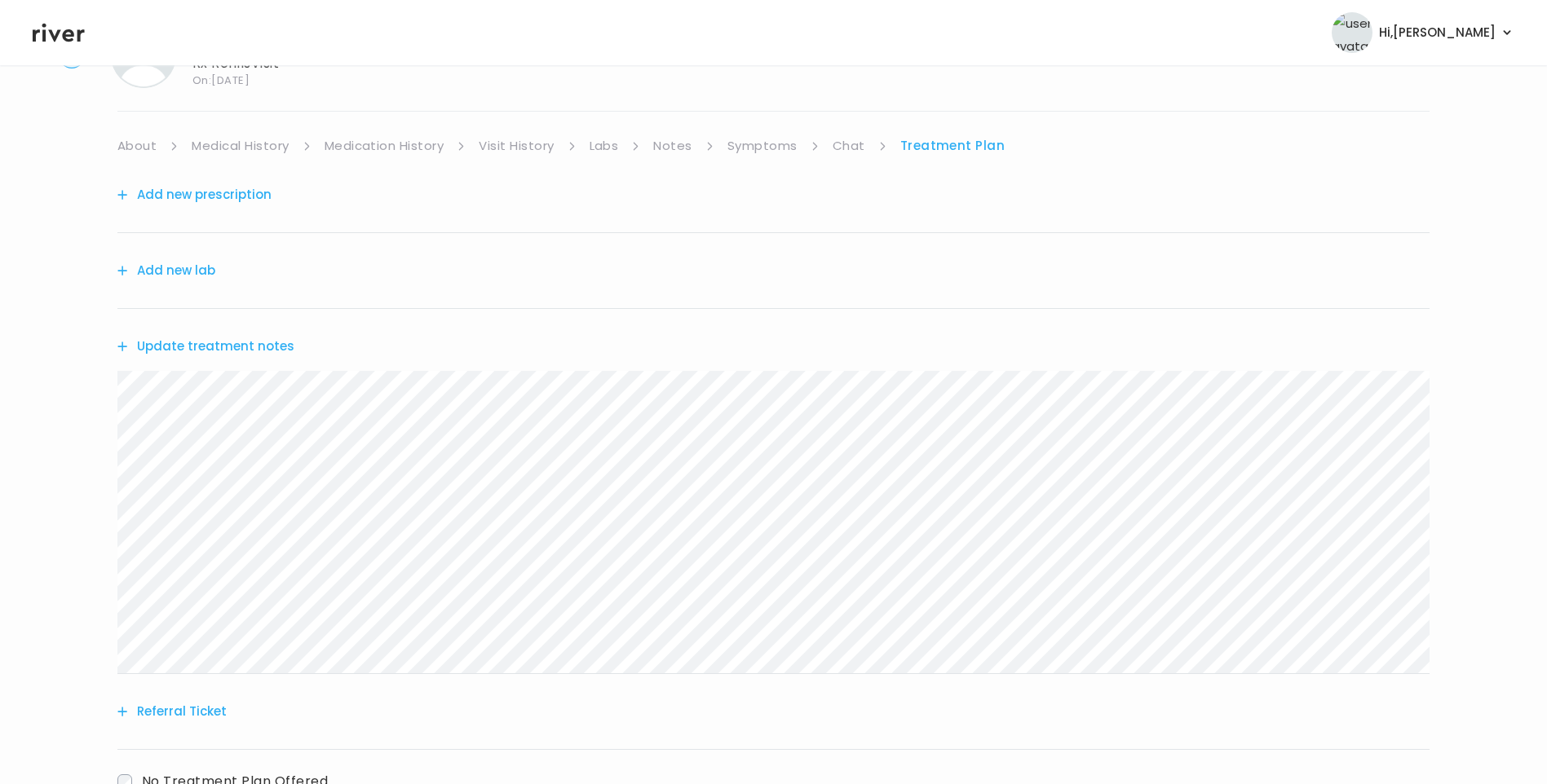
click at [277, 344] on button "Update treatment notes" at bounding box center [206, 347] width 177 height 23
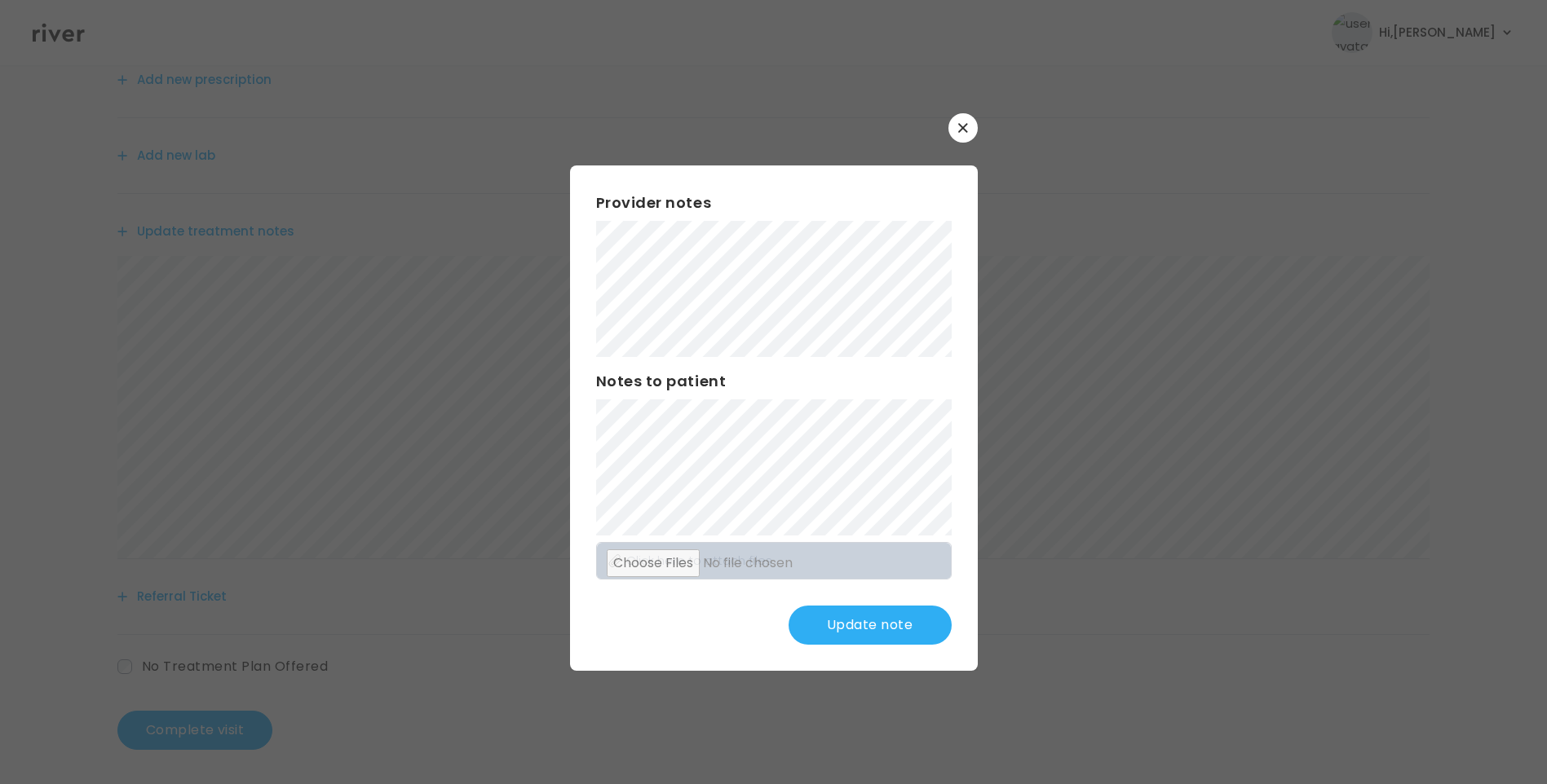
scroll to position [201, 0]
click at [871, 620] on button "Update note" at bounding box center [871, 626] width 163 height 39
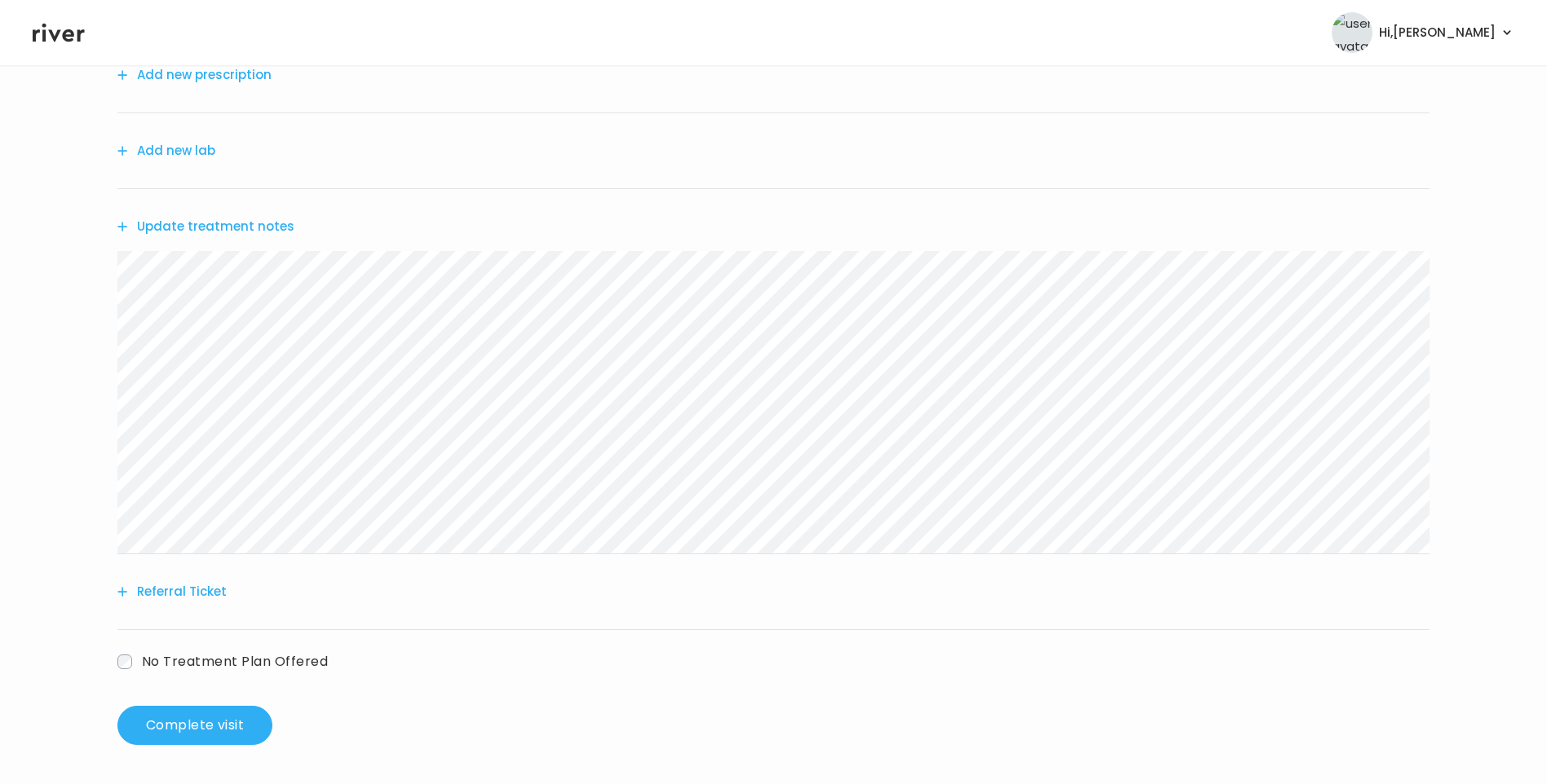
click at [262, 231] on button "Update treatment notes" at bounding box center [206, 227] width 177 height 23
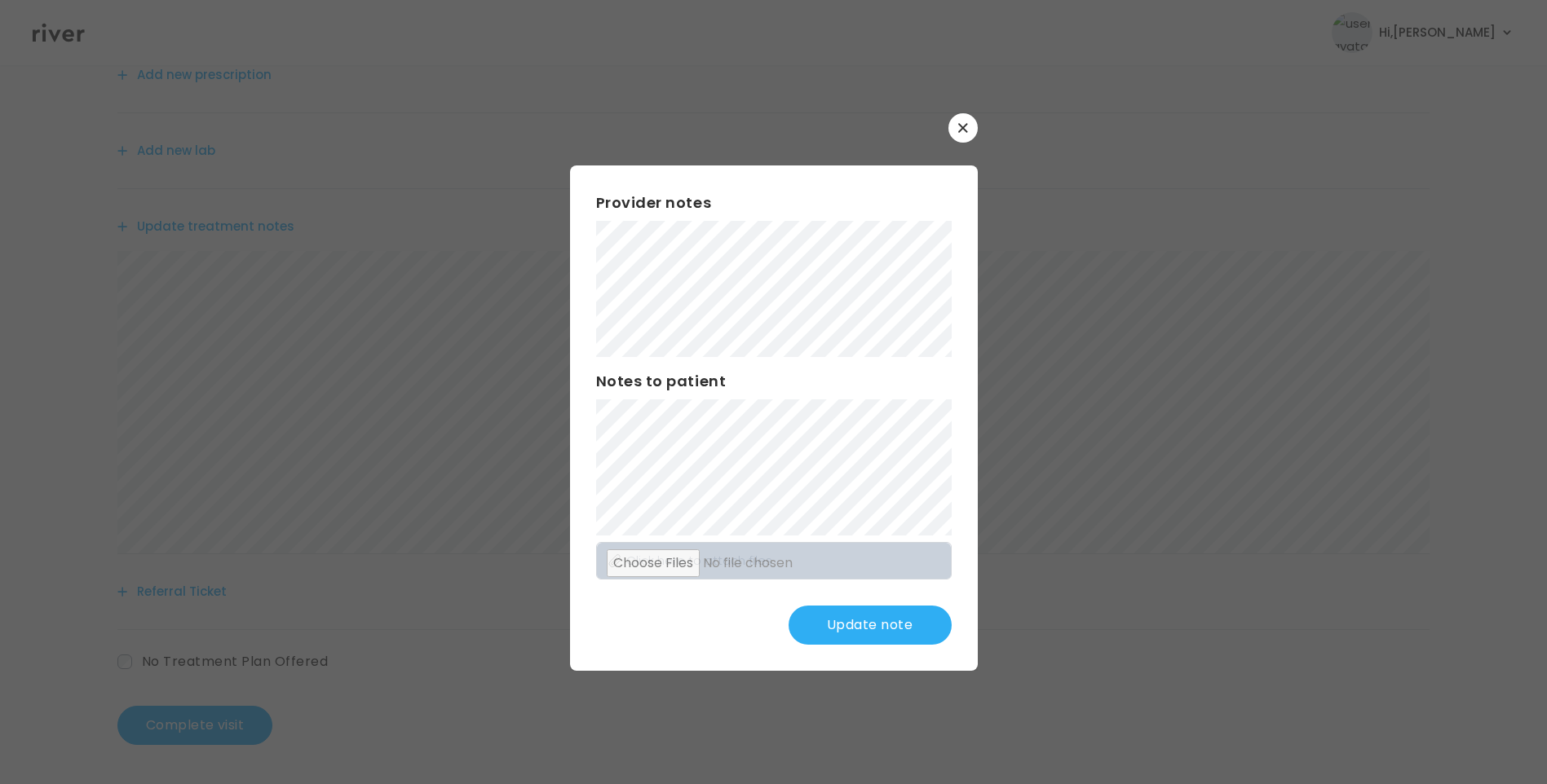
click at [865, 619] on button "Update note" at bounding box center [871, 626] width 163 height 39
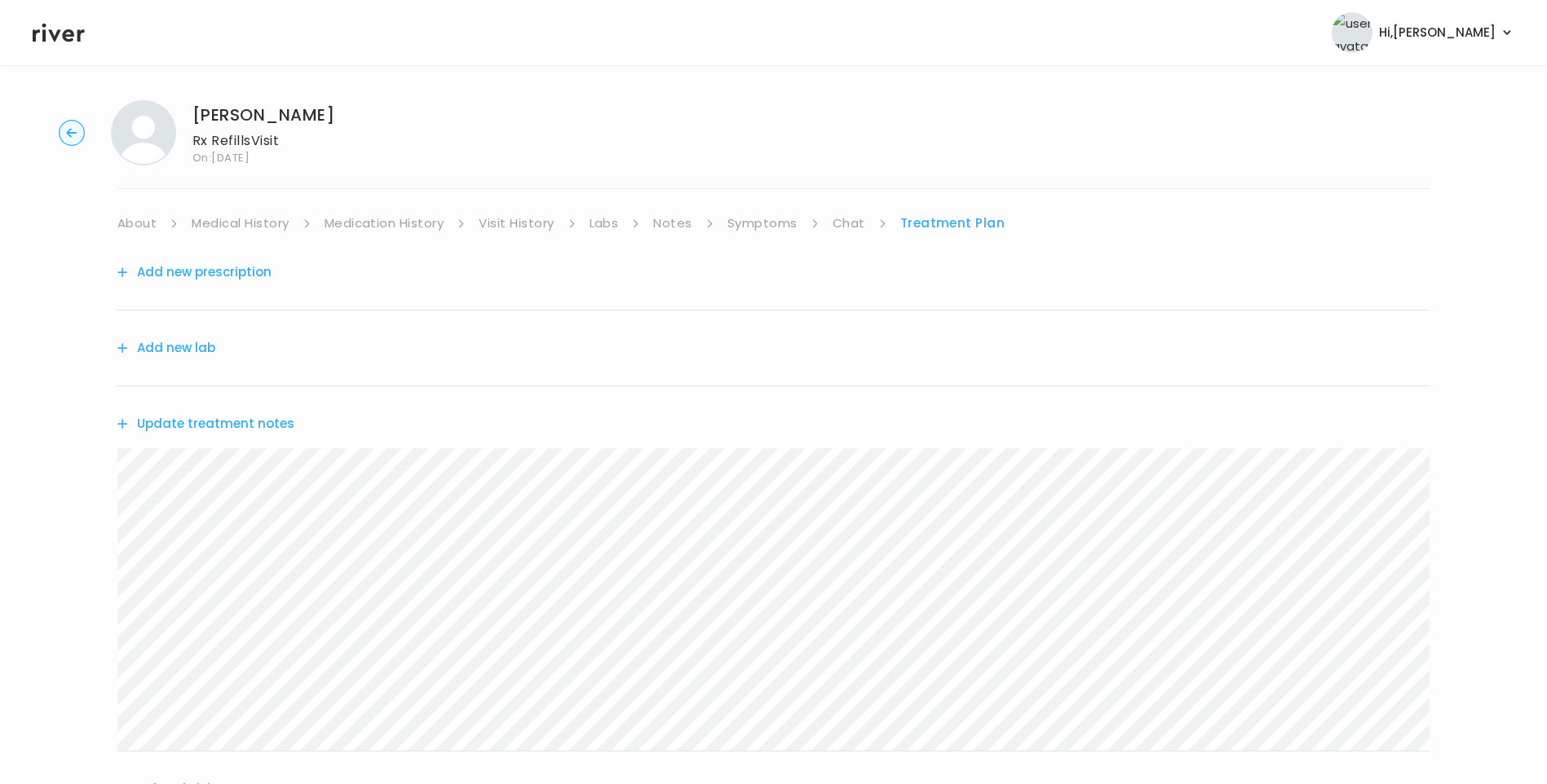
scroll to position [0, 0]
click at [387, 231] on link "Medication History" at bounding box center [384, 227] width 120 height 23
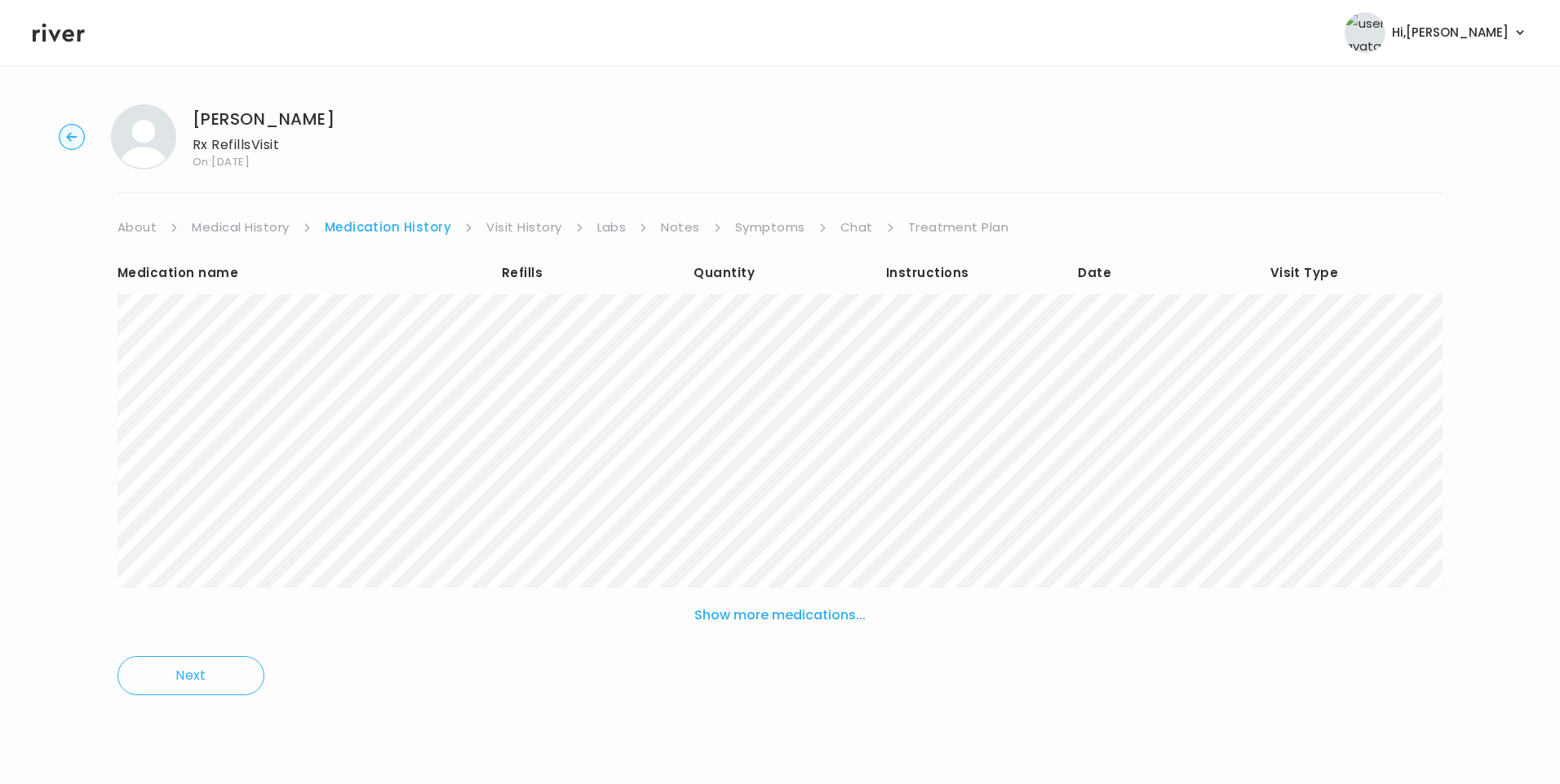
click at [955, 228] on link "Treatment Plan" at bounding box center [958, 227] width 101 height 23
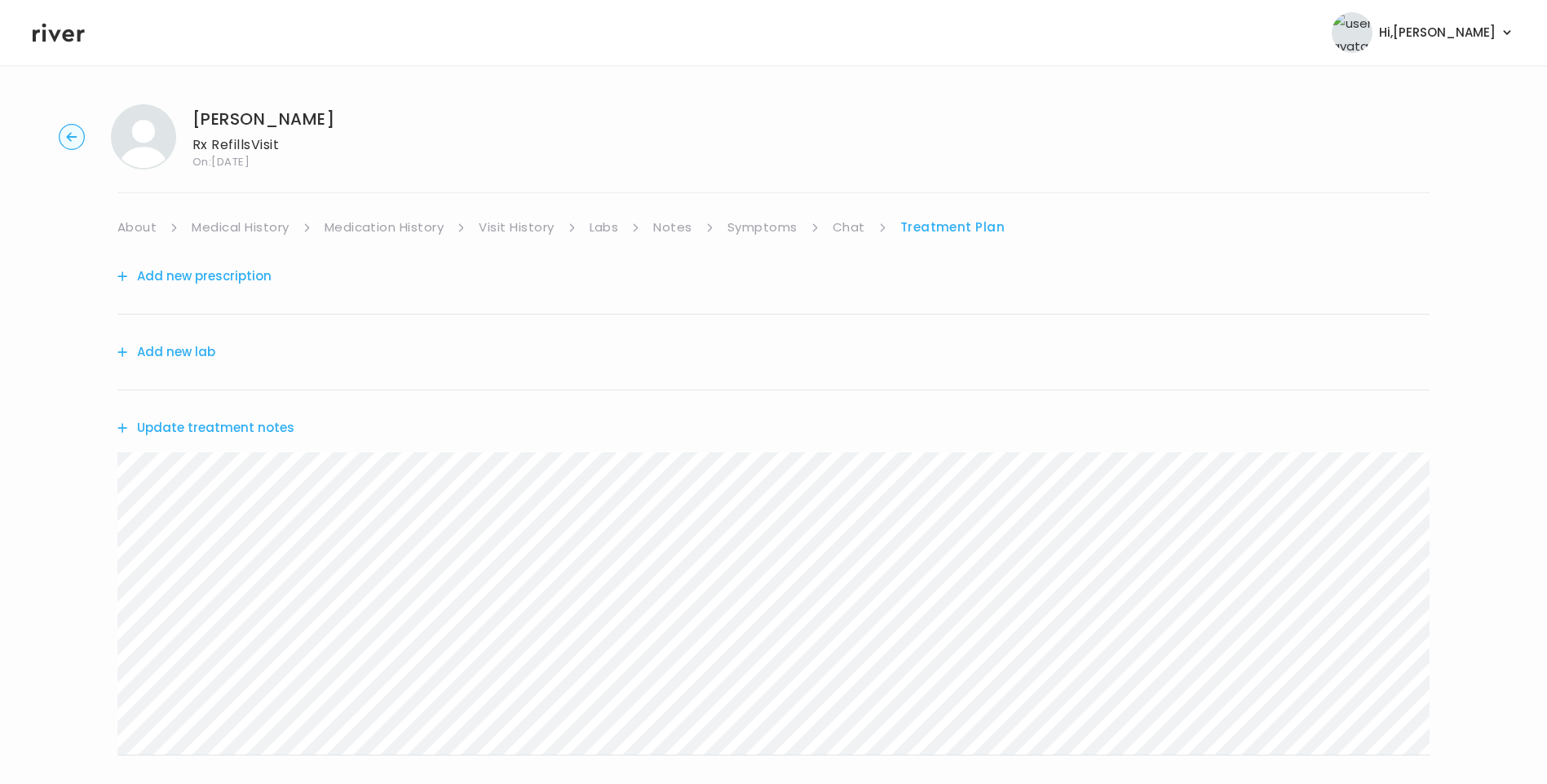
click at [216, 277] on button "Add new prescription" at bounding box center [194, 277] width 155 height 23
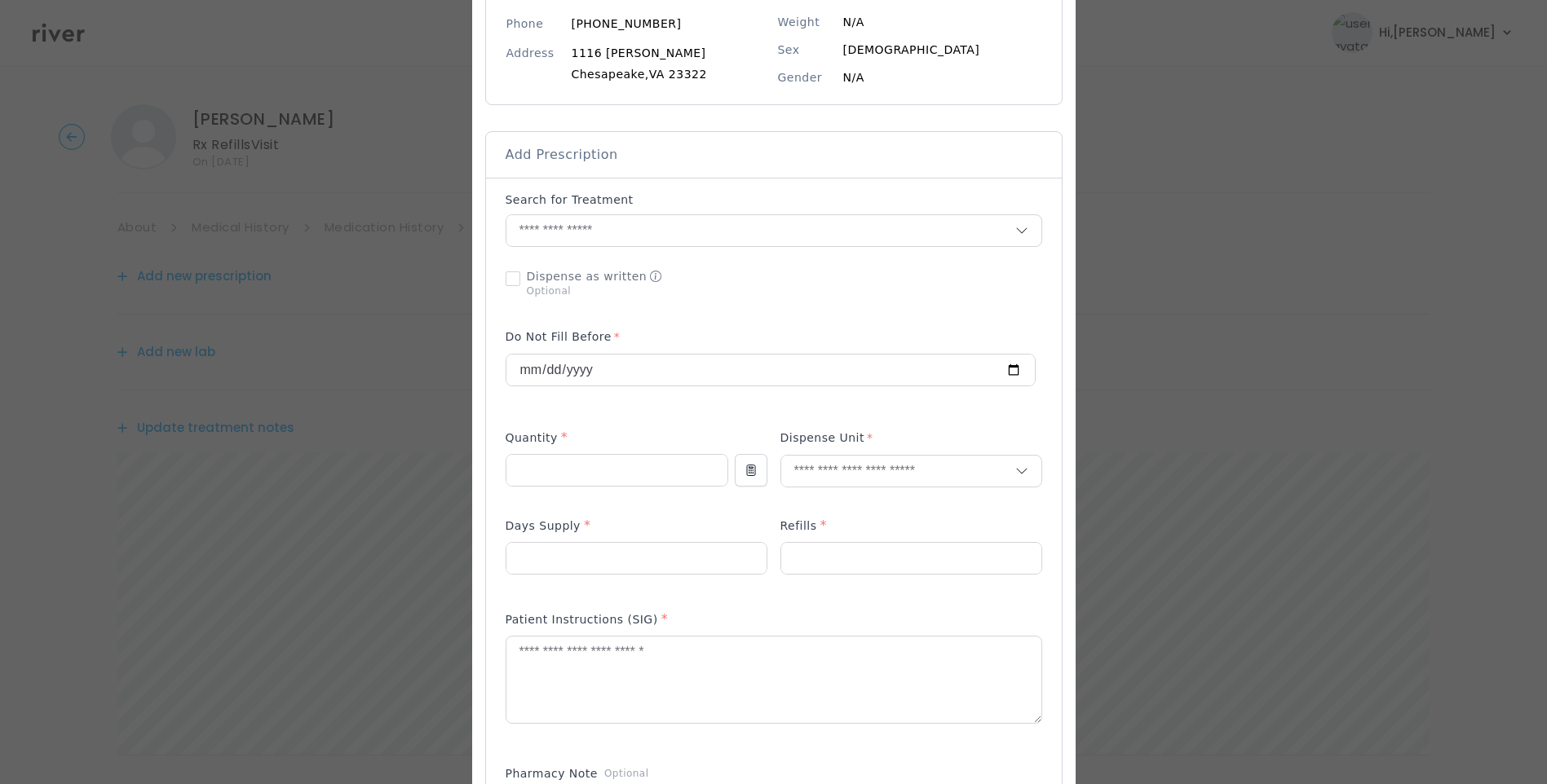
scroll to position [245, 0]
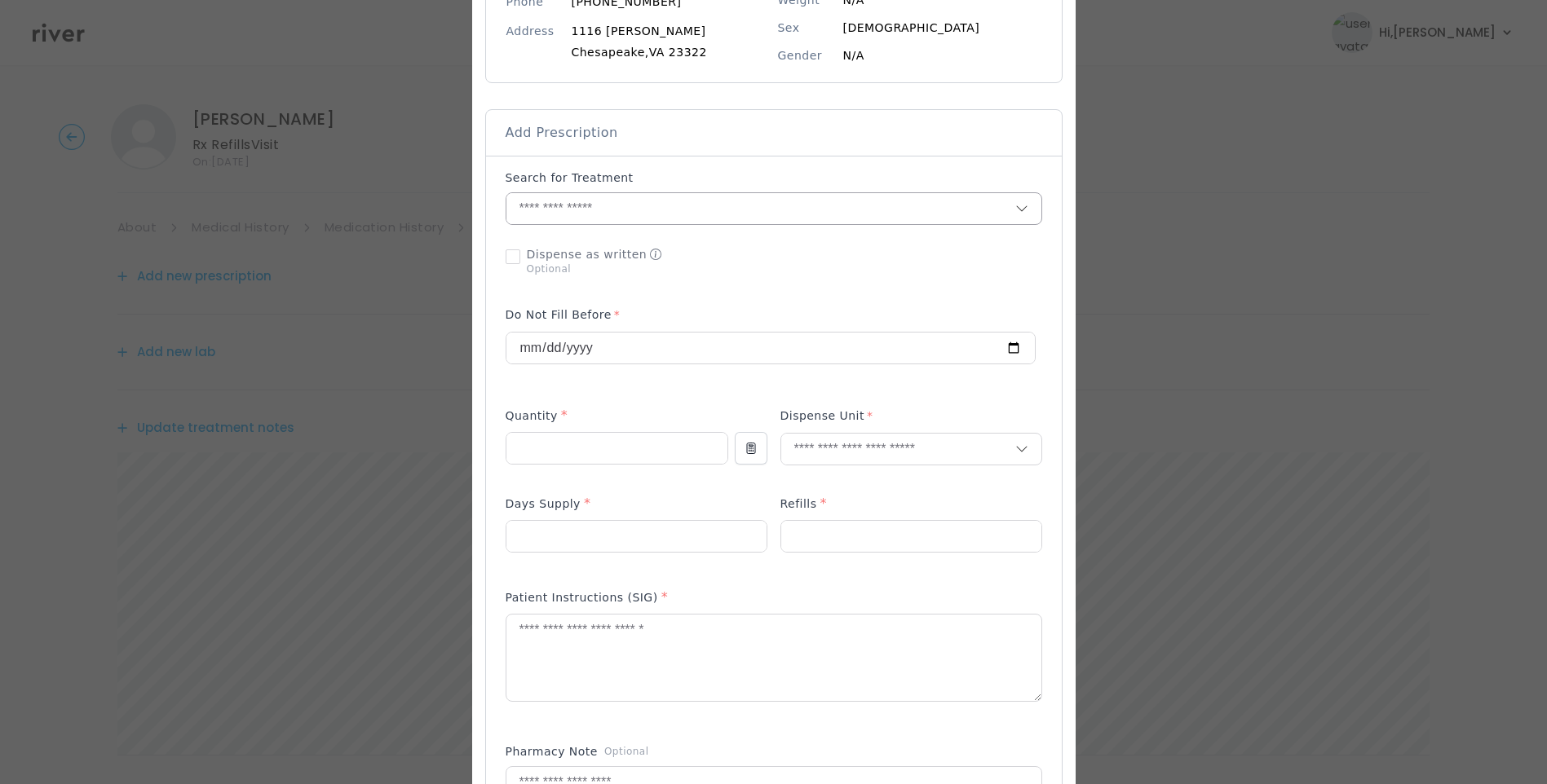
click at [569, 209] on input "text" at bounding box center [761, 209] width 509 height 31
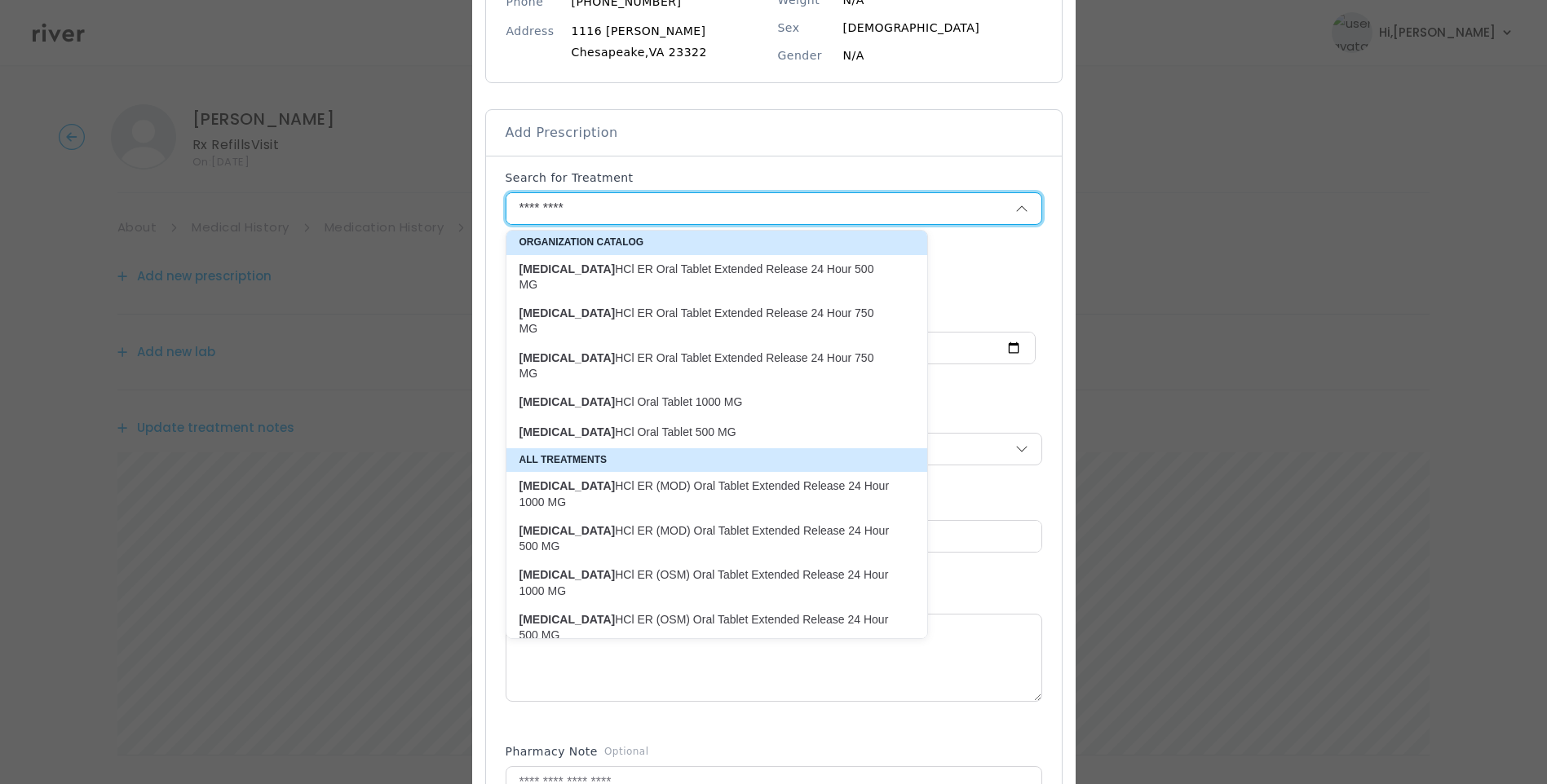
click at [674, 425] on p "metFORMIN HCl Oral Tablet 500 MG" at bounding box center [707, 432] width 375 height 16
type input "**********"
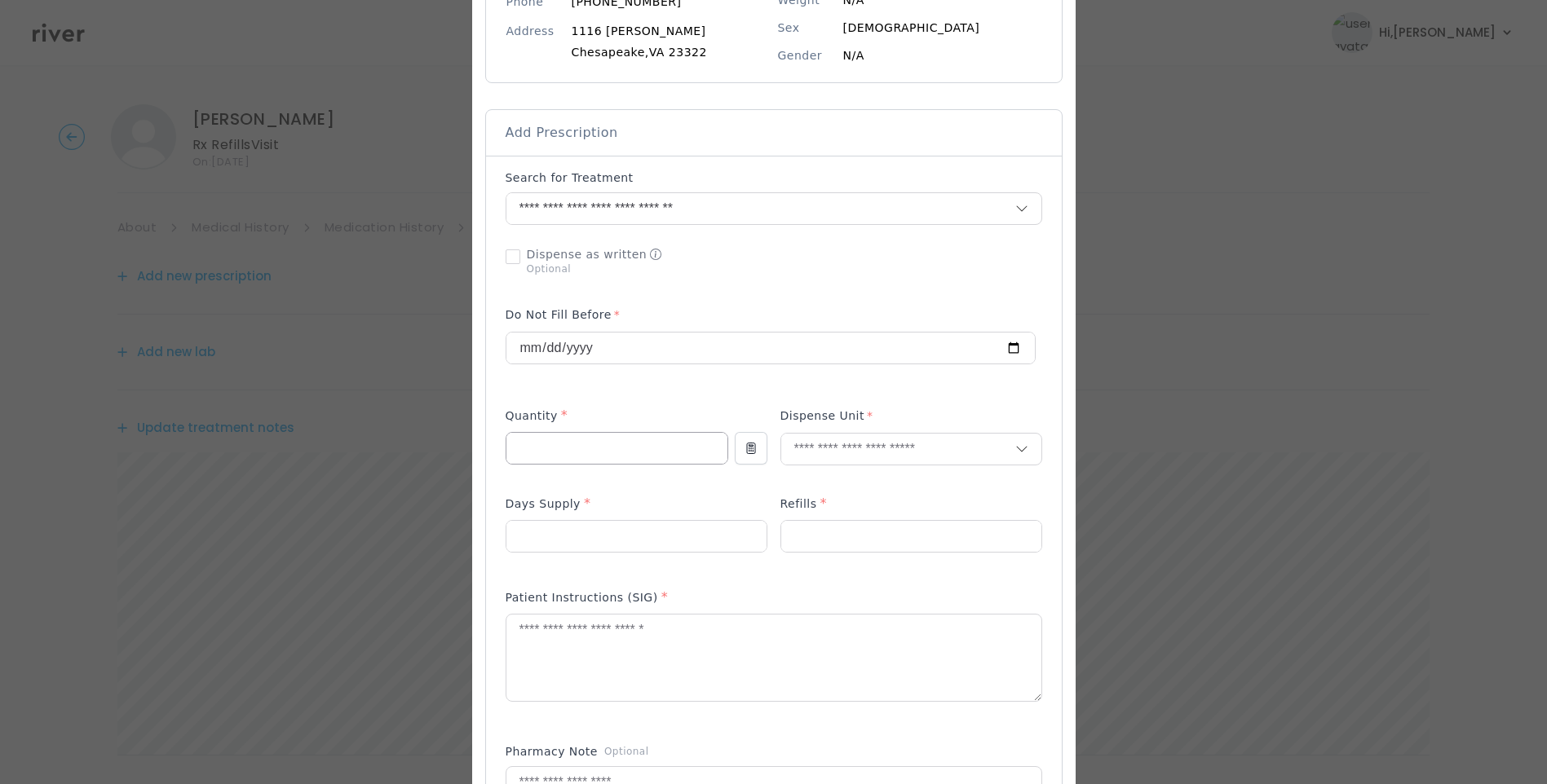
click at [575, 447] on input "number" at bounding box center [616, 449] width 221 height 31
type input "***"
type input "****"
click at [836, 492] on p "Tablet" at bounding box center [911, 484] width 215 height 23
click at [767, 532] on input "number" at bounding box center [636, 536] width 260 height 31
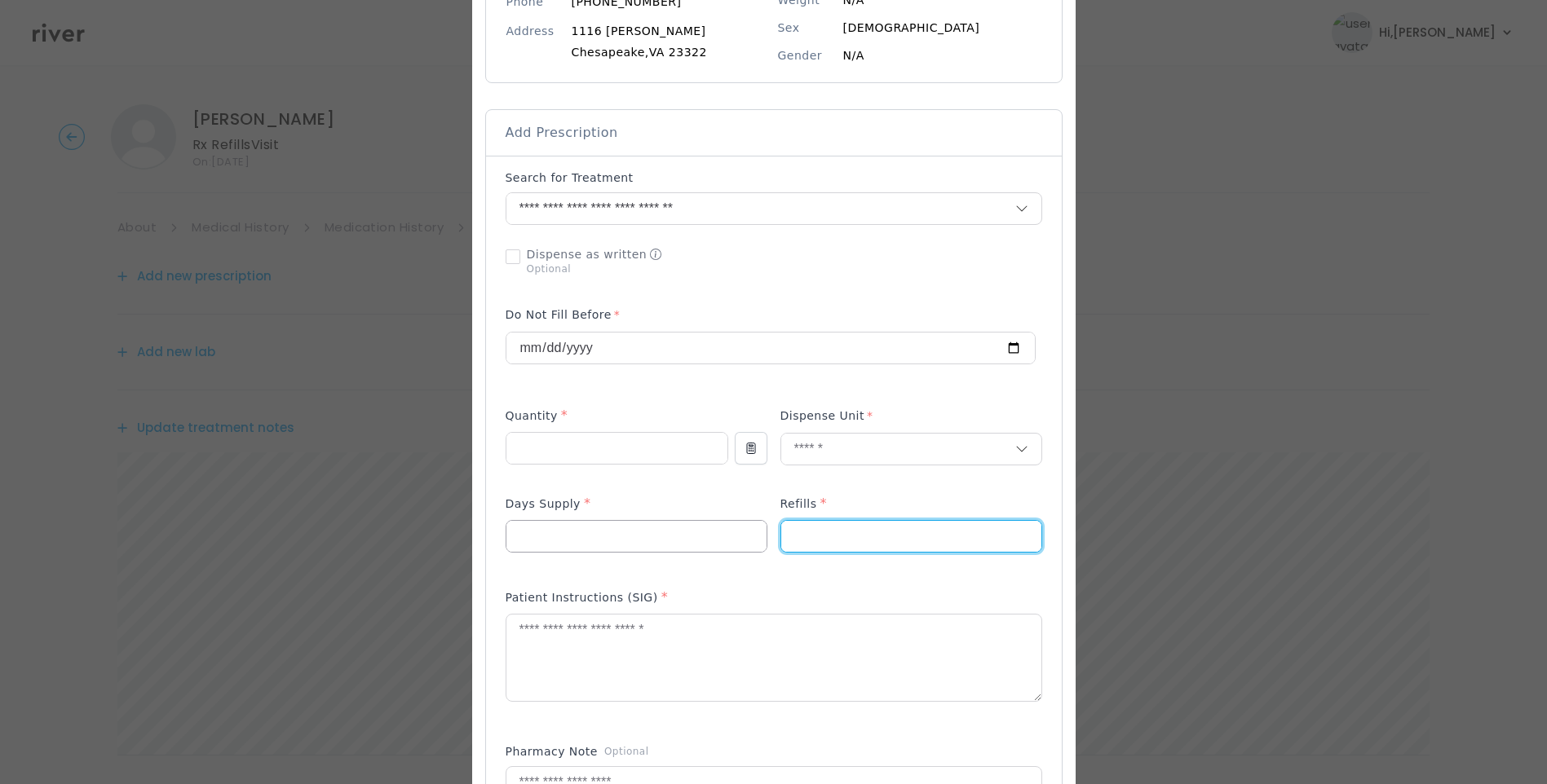
type input "*"
click at [591, 540] on input "number" at bounding box center [636, 536] width 260 height 31
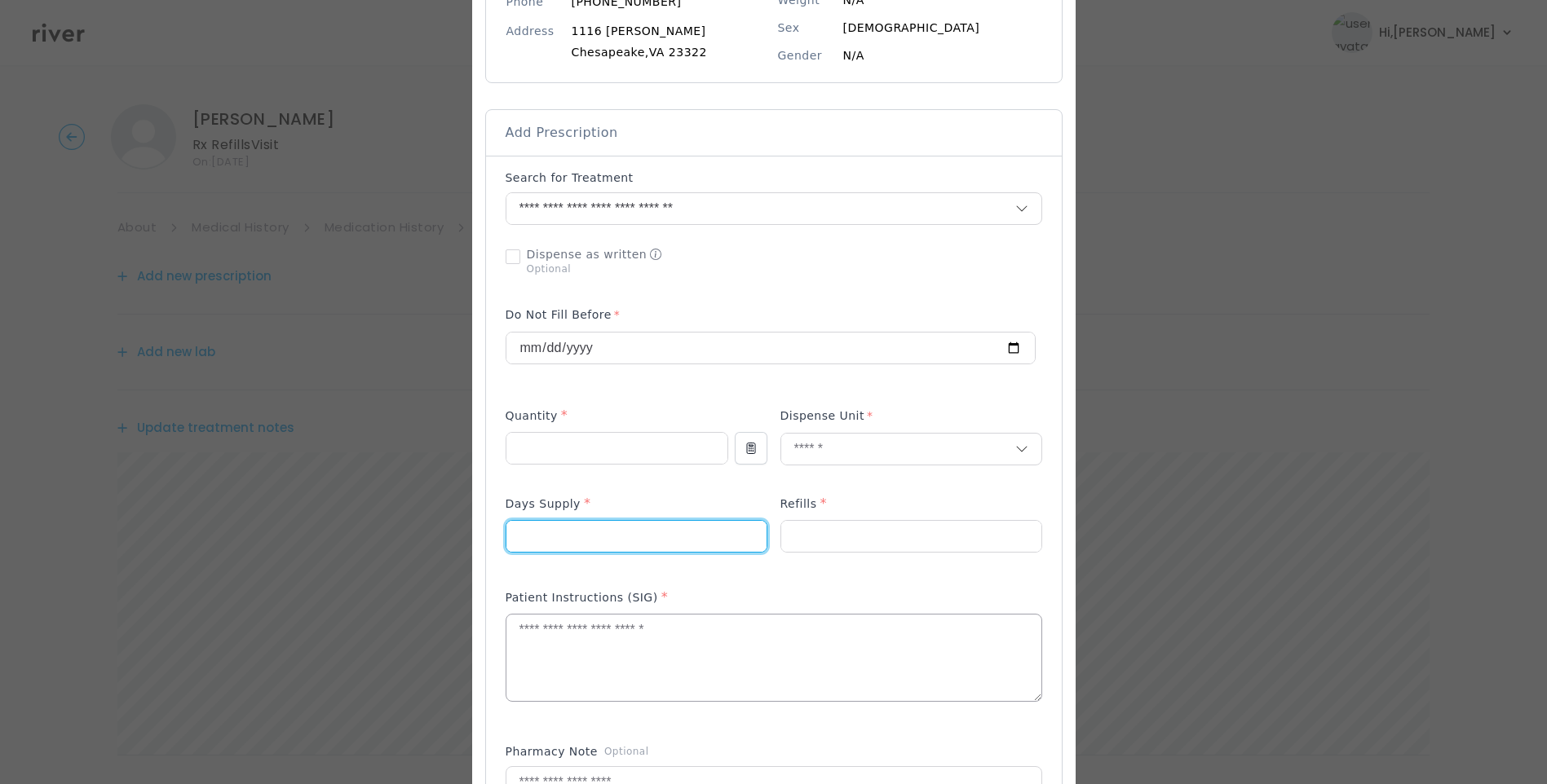
type input "**"
click at [580, 639] on textarea at bounding box center [774, 658] width 535 height 86
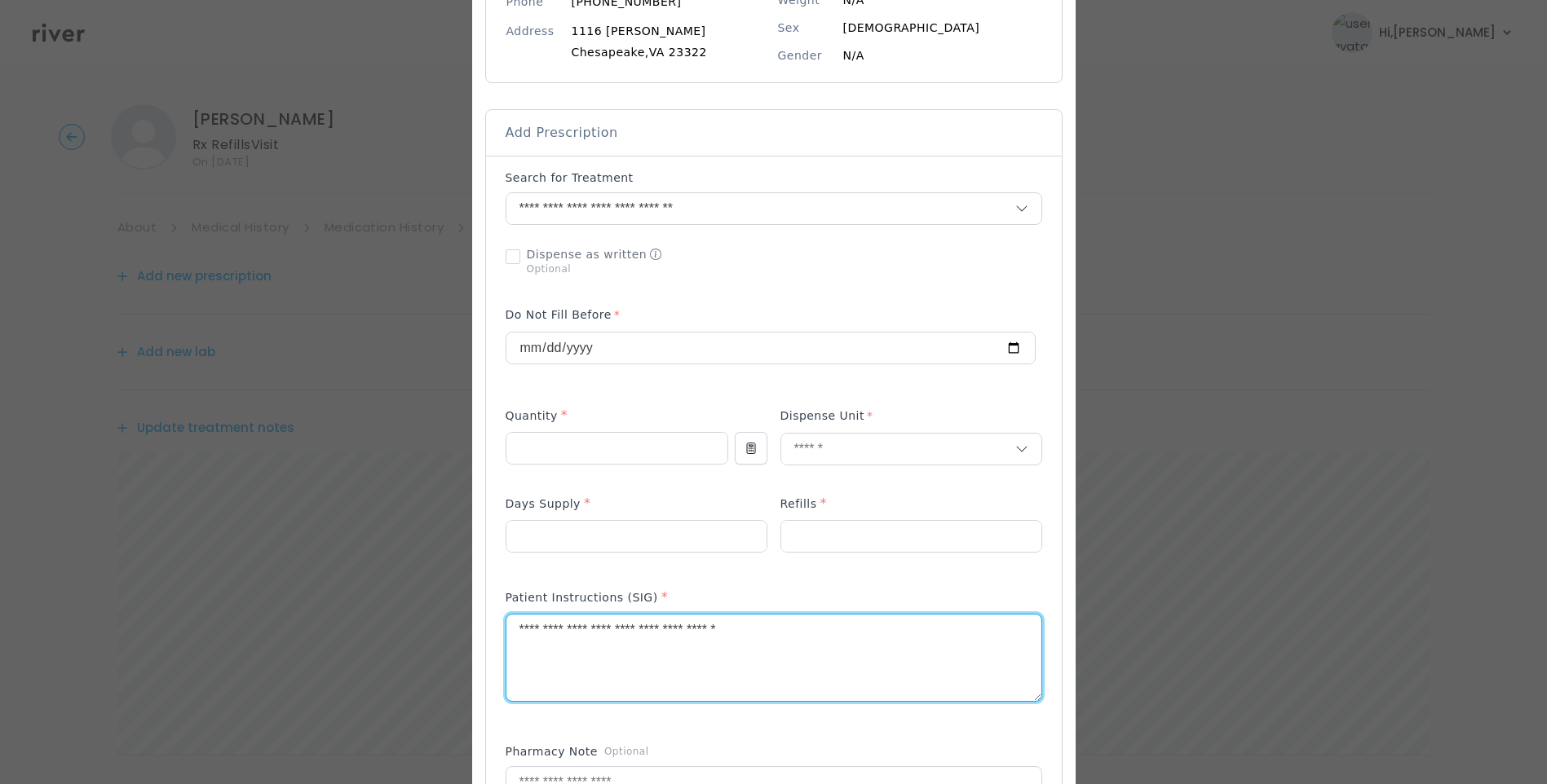
type textarea "**********"
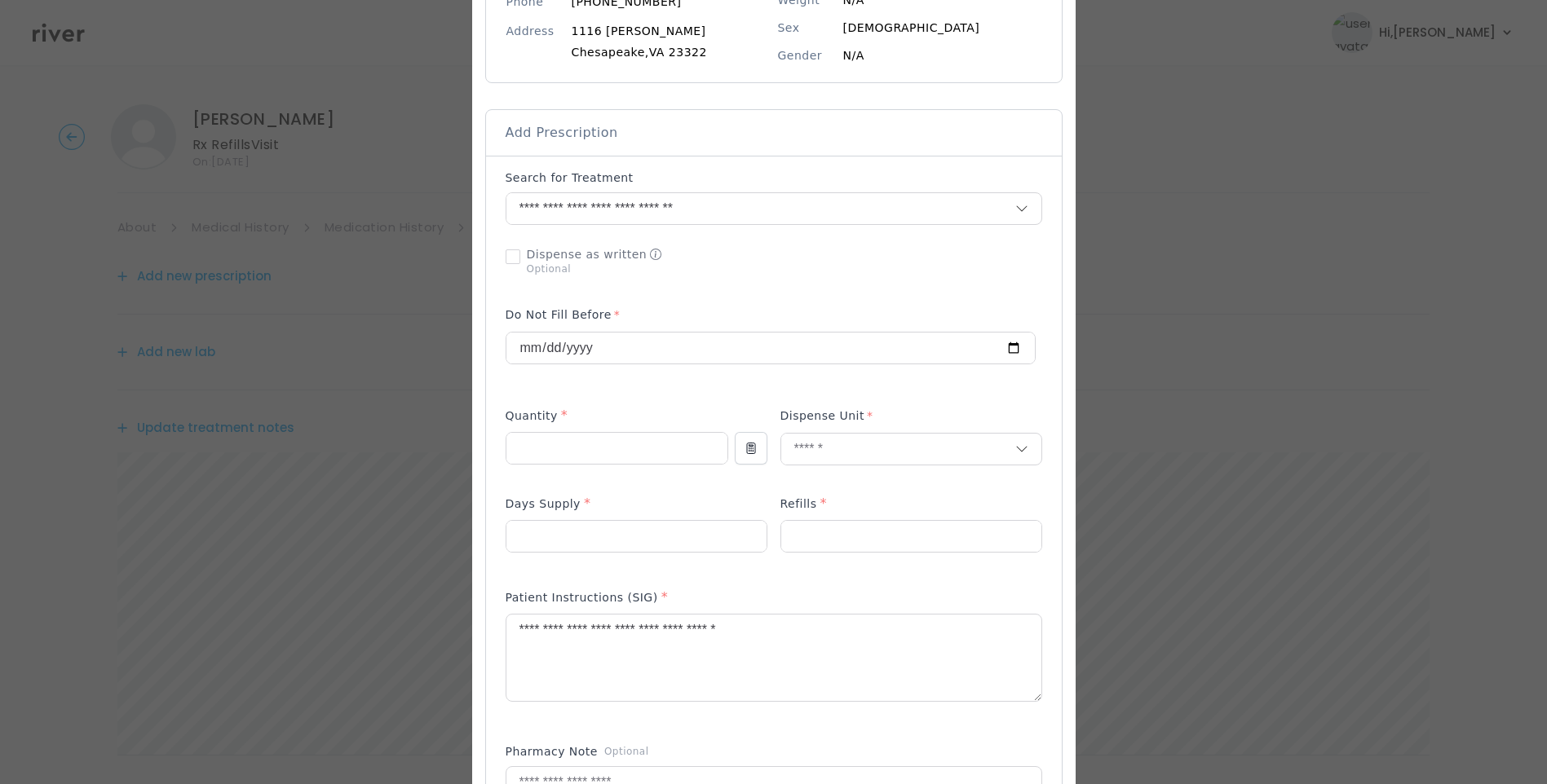
click at [662, 576] on div "Add Prescription to Order" at bounding box center [774, 568] width 536 height 798
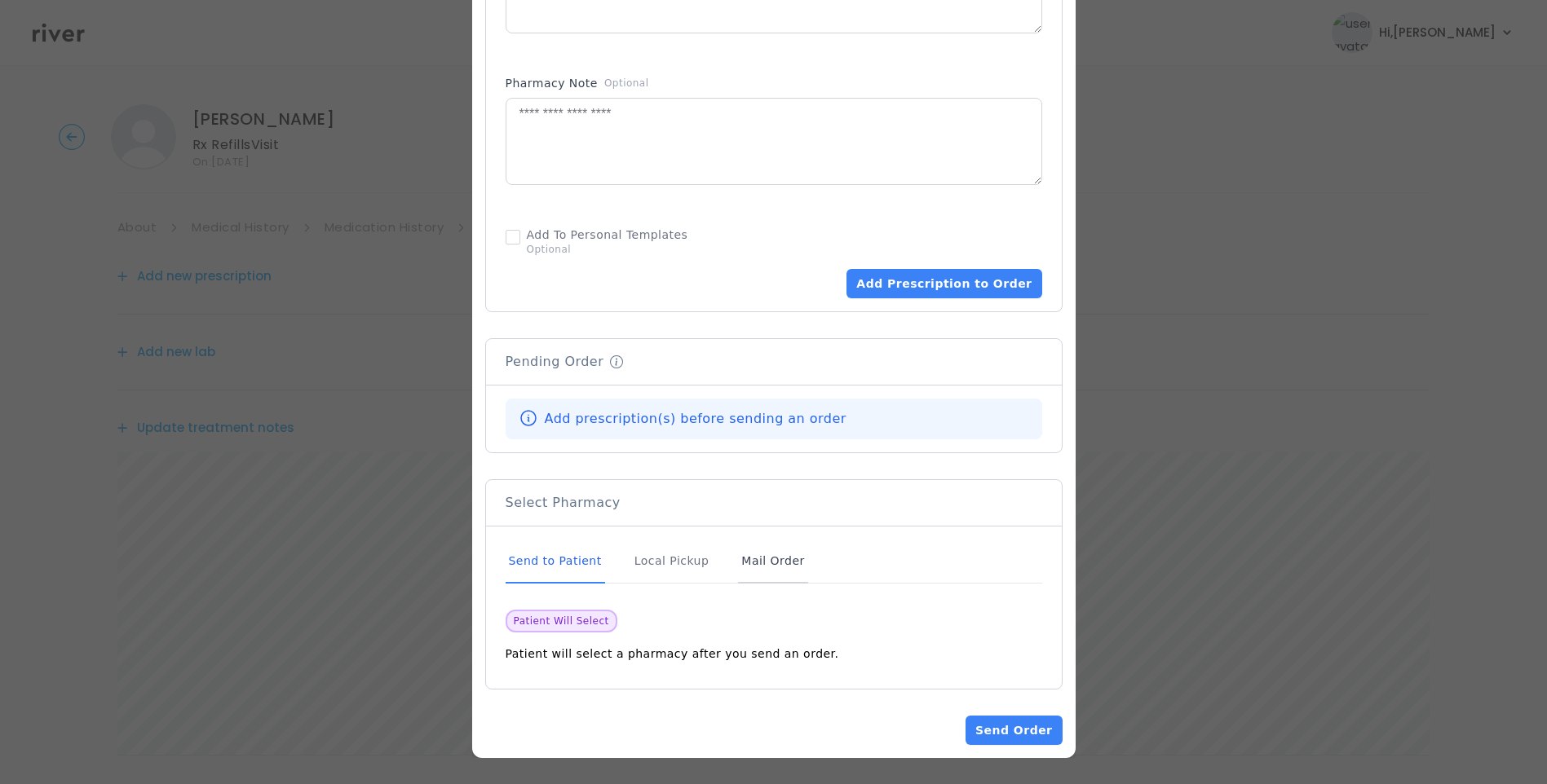
click at [744, 561] on div "Mail Order" at bounding box center [773, 562] width 69 height 44
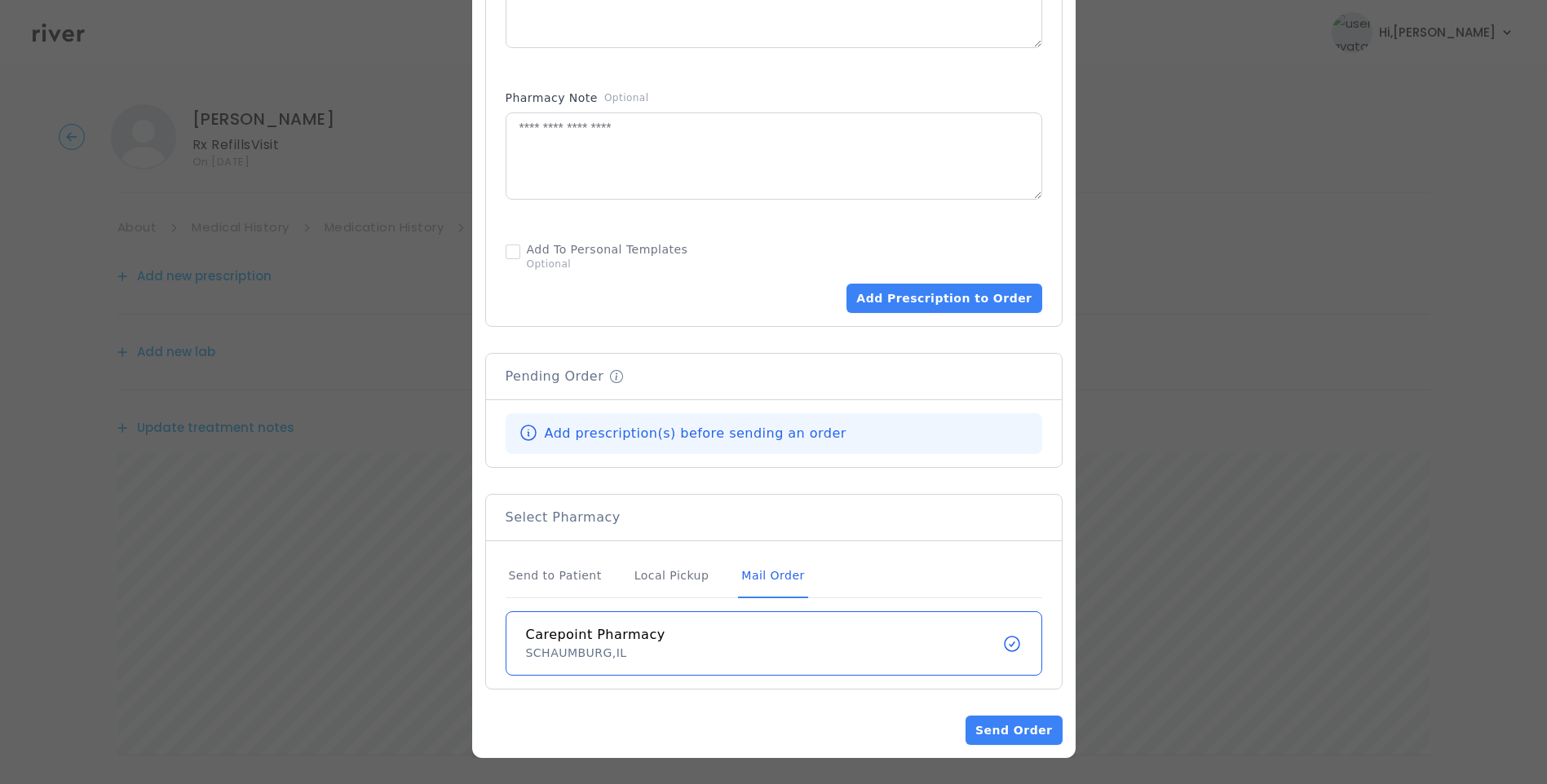
scroll to position [899, 0]
click at [756, 576] on div "Mail Order" at bounding box center [773, 576] width 69 height 44
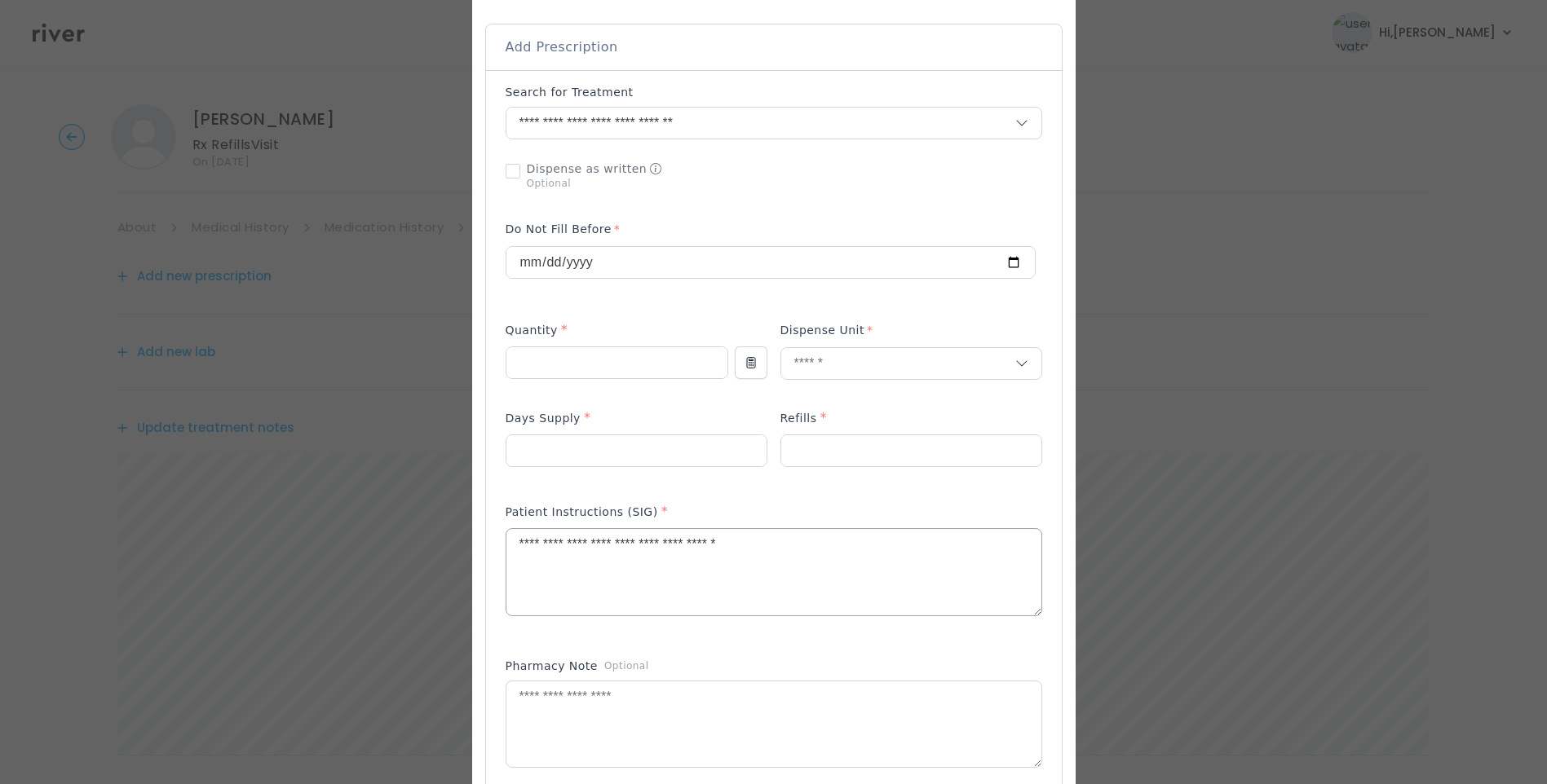
scroll to position [327, 0]
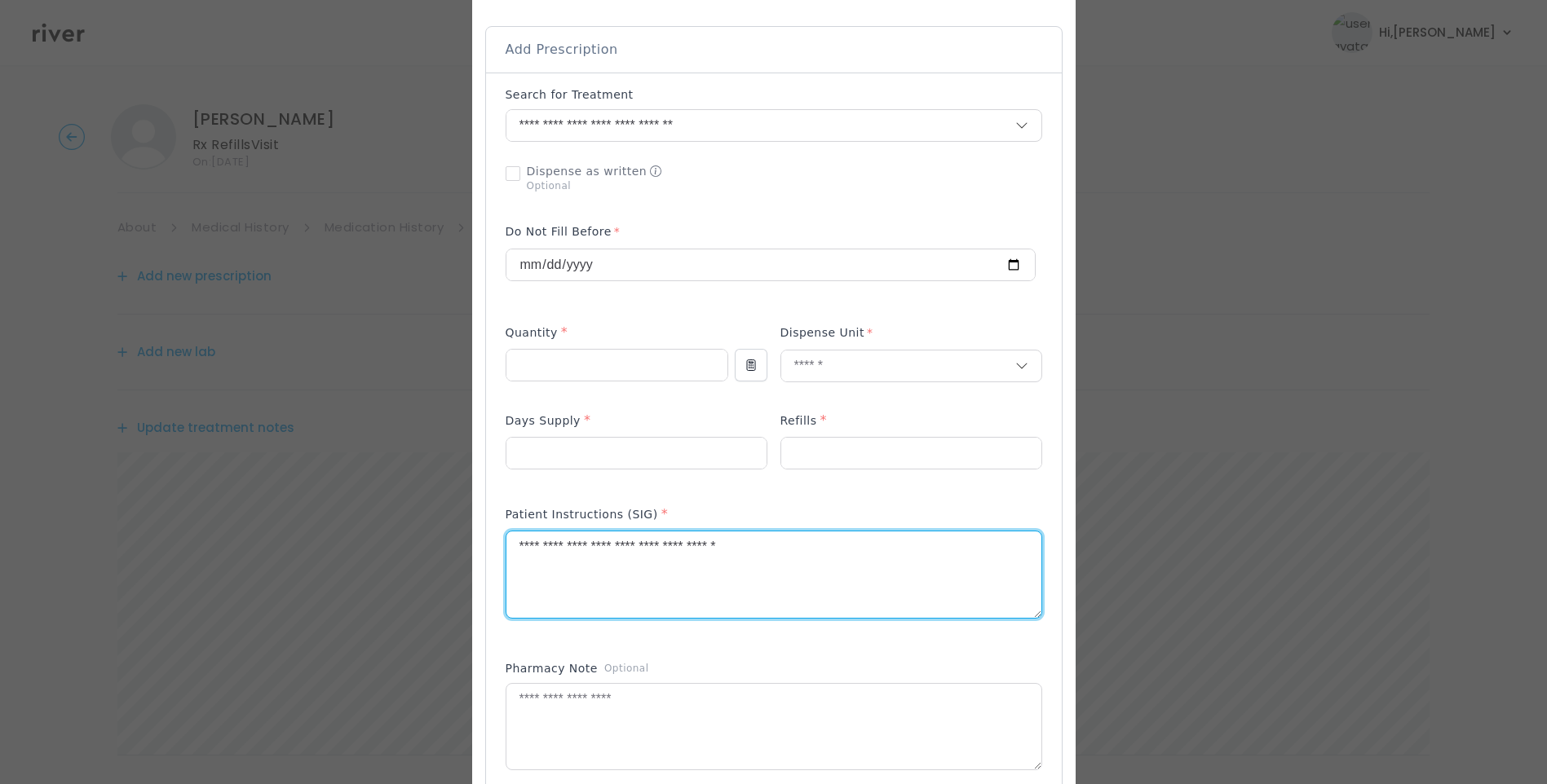
click at [844, 549] on textarea "**********" at bounding box center [774, 574] width 535 height 86
click at [784, 549] on textarea "**********" at bounding box center [774, 574] width 535 height 86
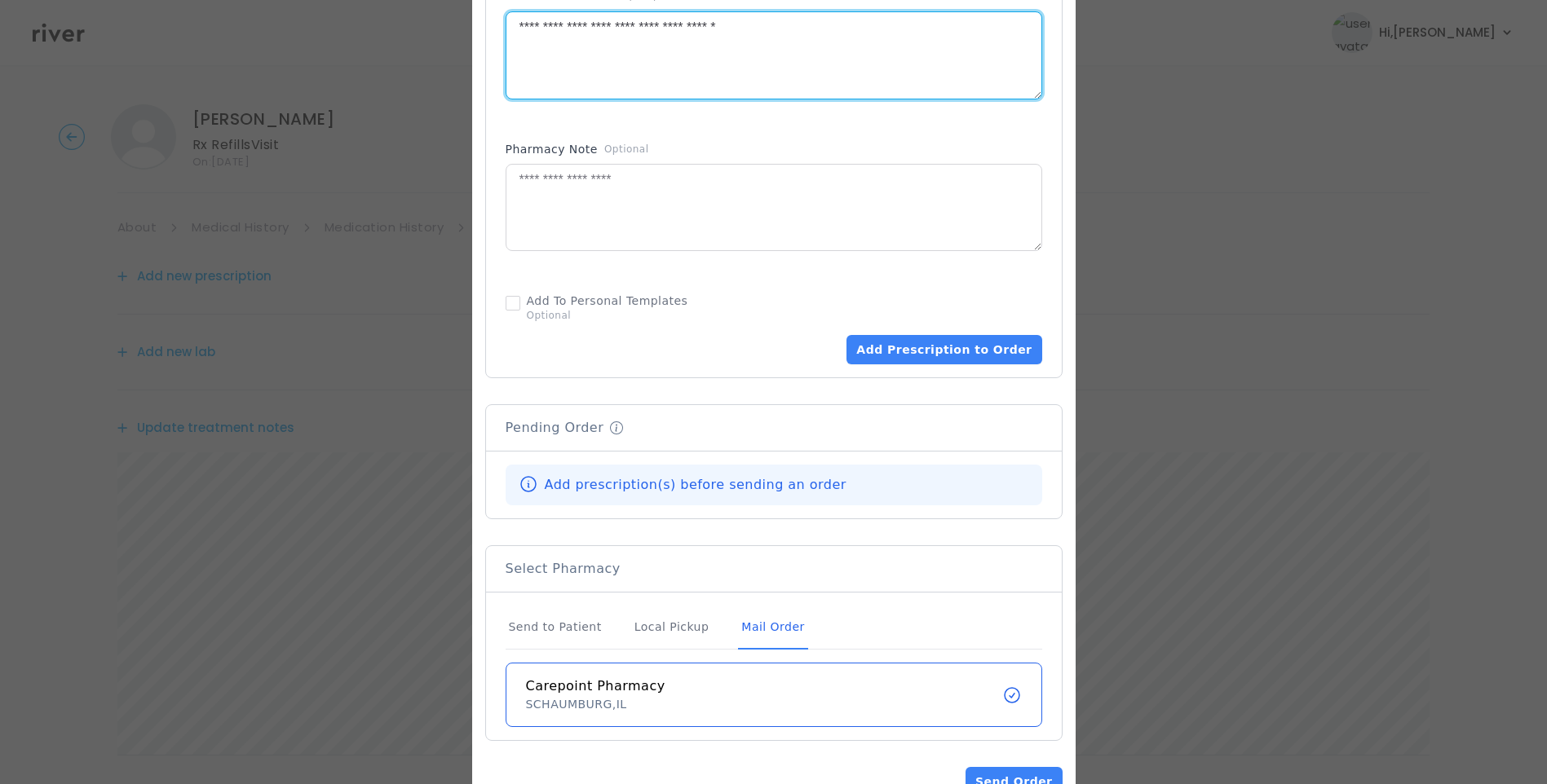
scroll to position [899, 0]
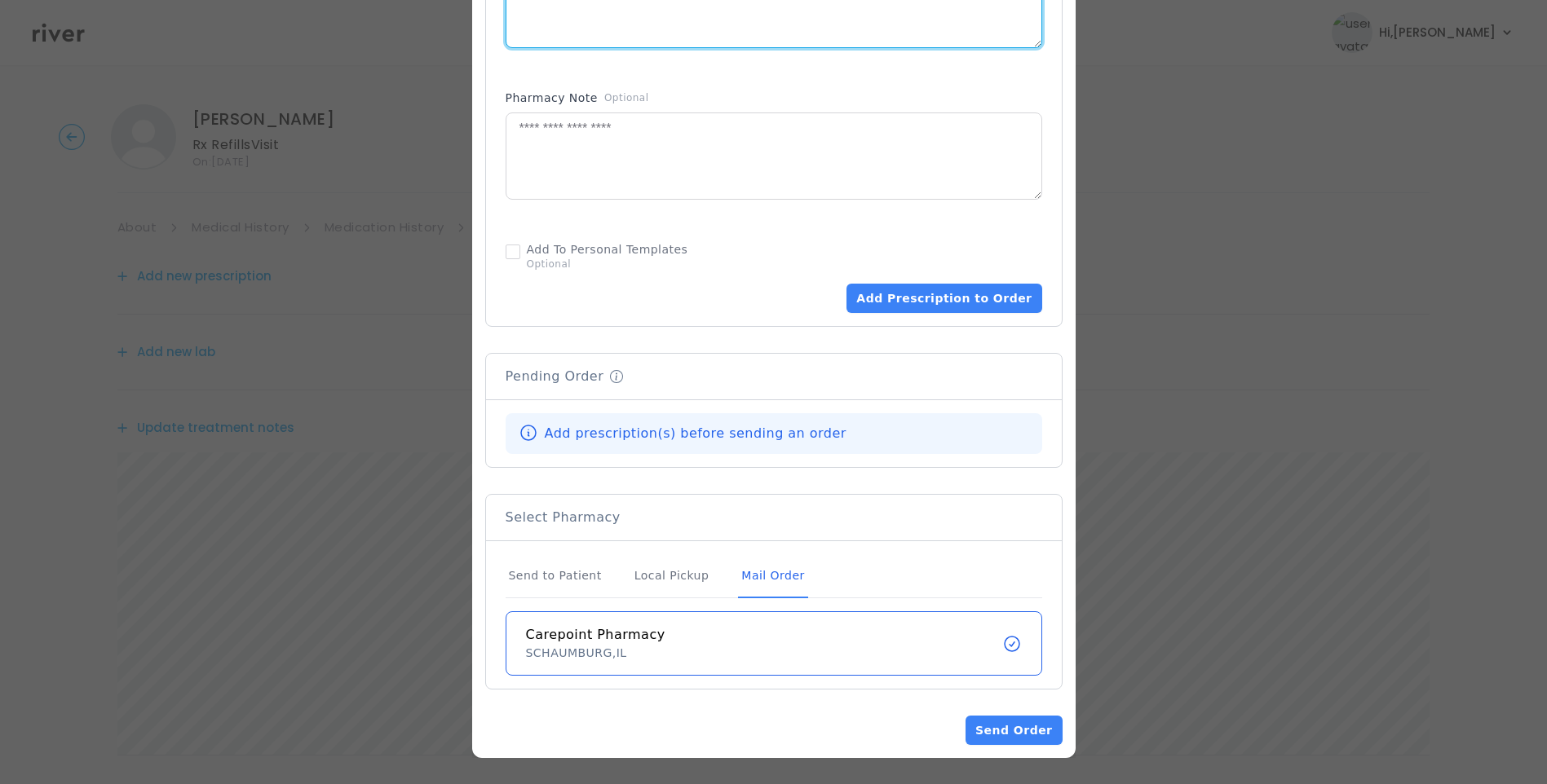
click at [764, 572] on div "Mail Order" at bounding box center [773, 576] width 69 height 44
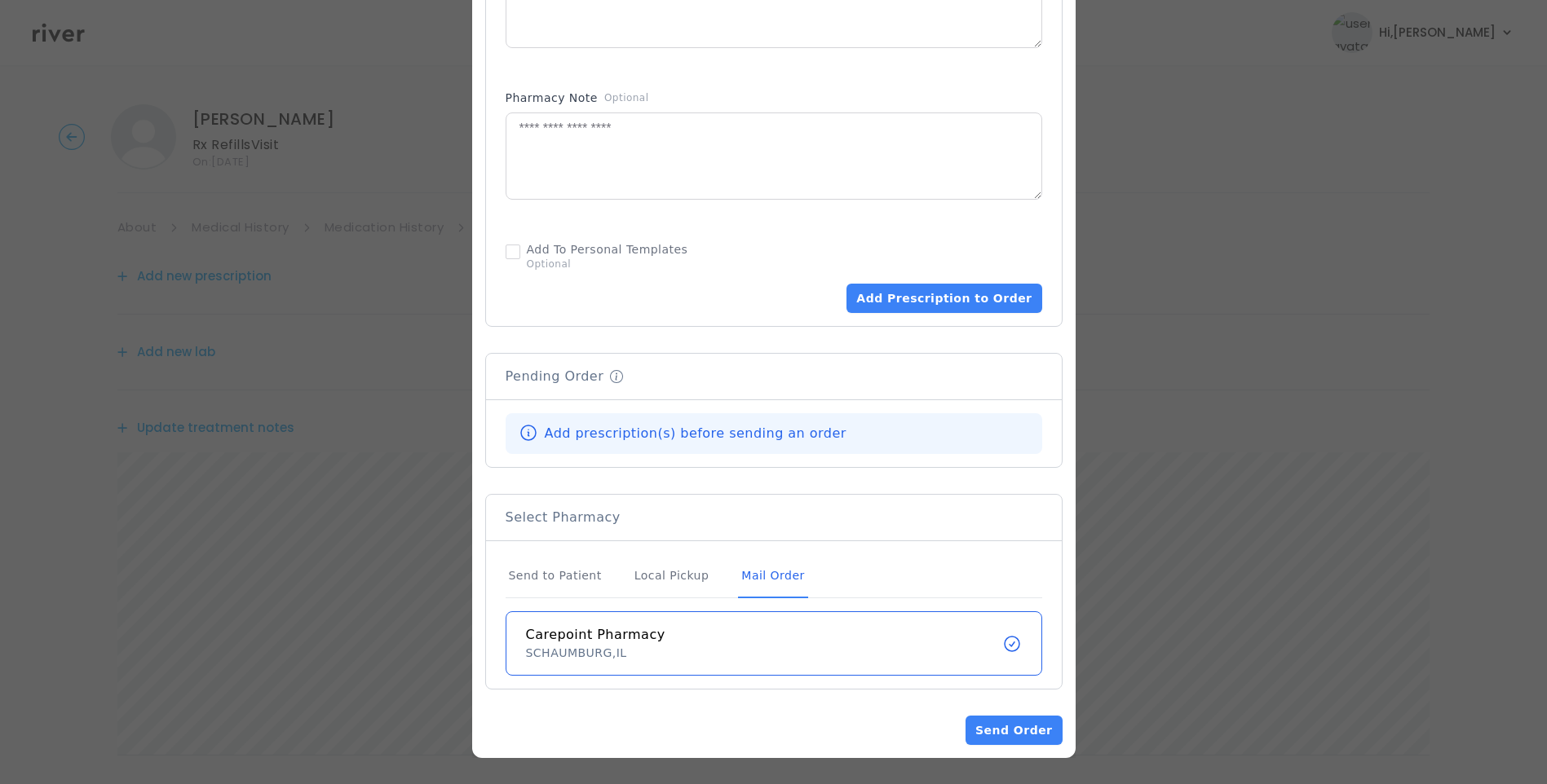
drag, startPoint x: 756, startPoint y: 576, endPoint x: 772, endPoint y: 569, distance: 17.5
click at [757, 578] on div "Mail Order" at bounding box center [773, 576] width 69 height 44
click at [956, 302] on button "Add Prescription to Order" at bounding box center [944, 298] width 195 height 29
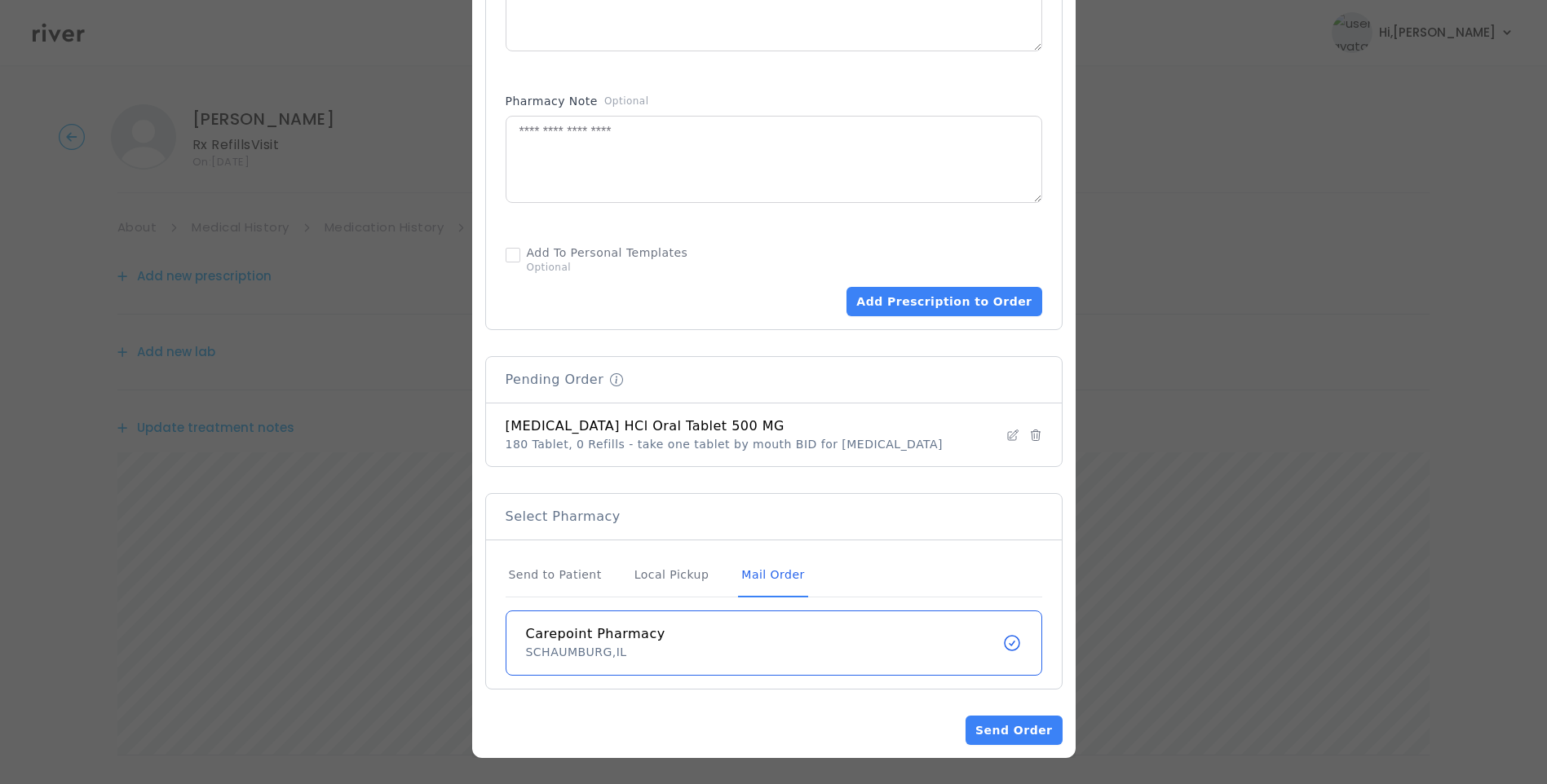
scroll to position [896, 0]
click at [752, 571] on div "Mail Order" at bounding box center [773, 575] width 69 height 44
click at [1014, 723] on button "Send Order" at bounding box center [1014, 731] width 96 height 29
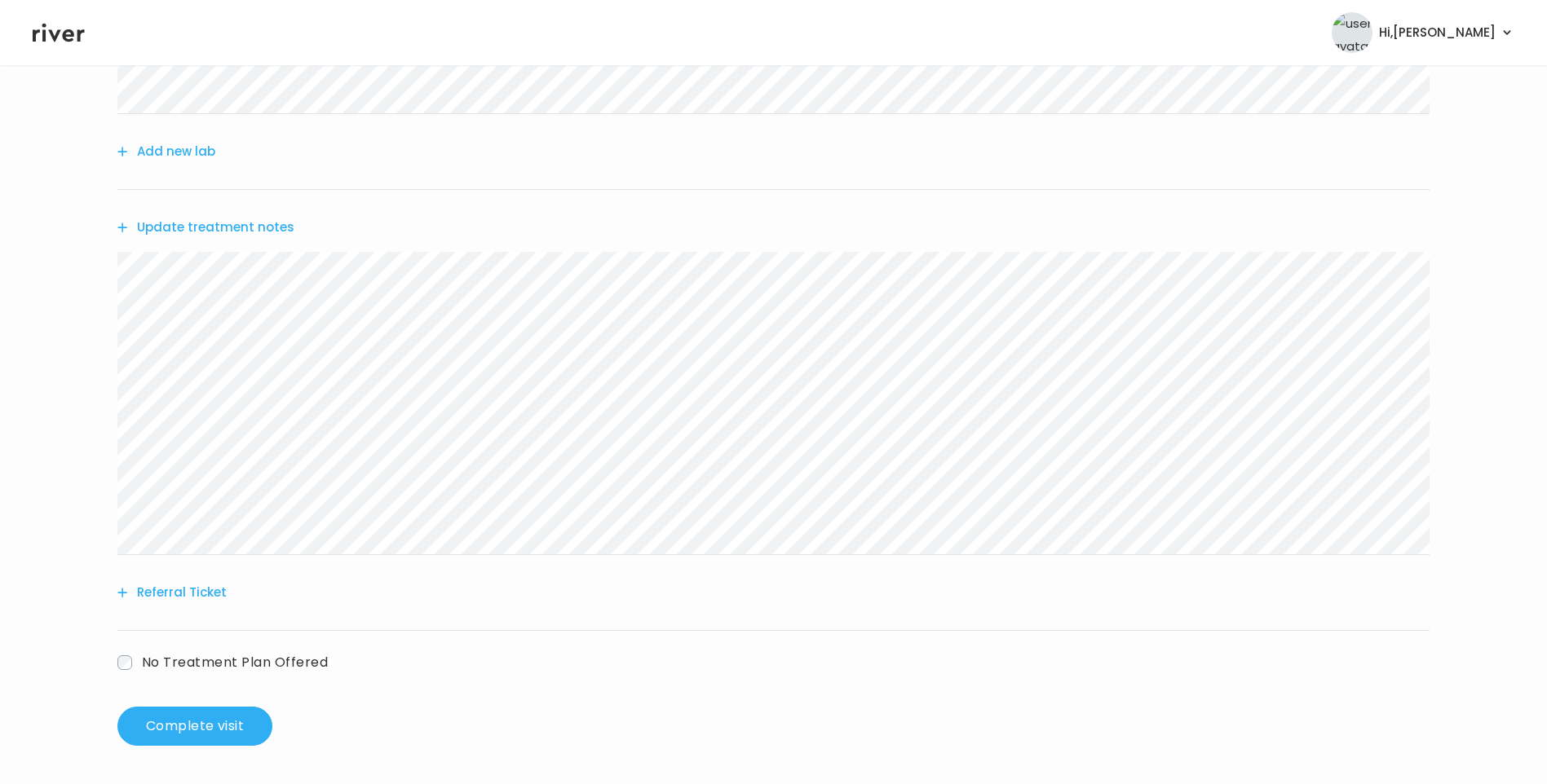
scroll to position [368, 0]
click at [211, 719] on button "Complete visit" at bounding box center [194, 726] width 155 height 39
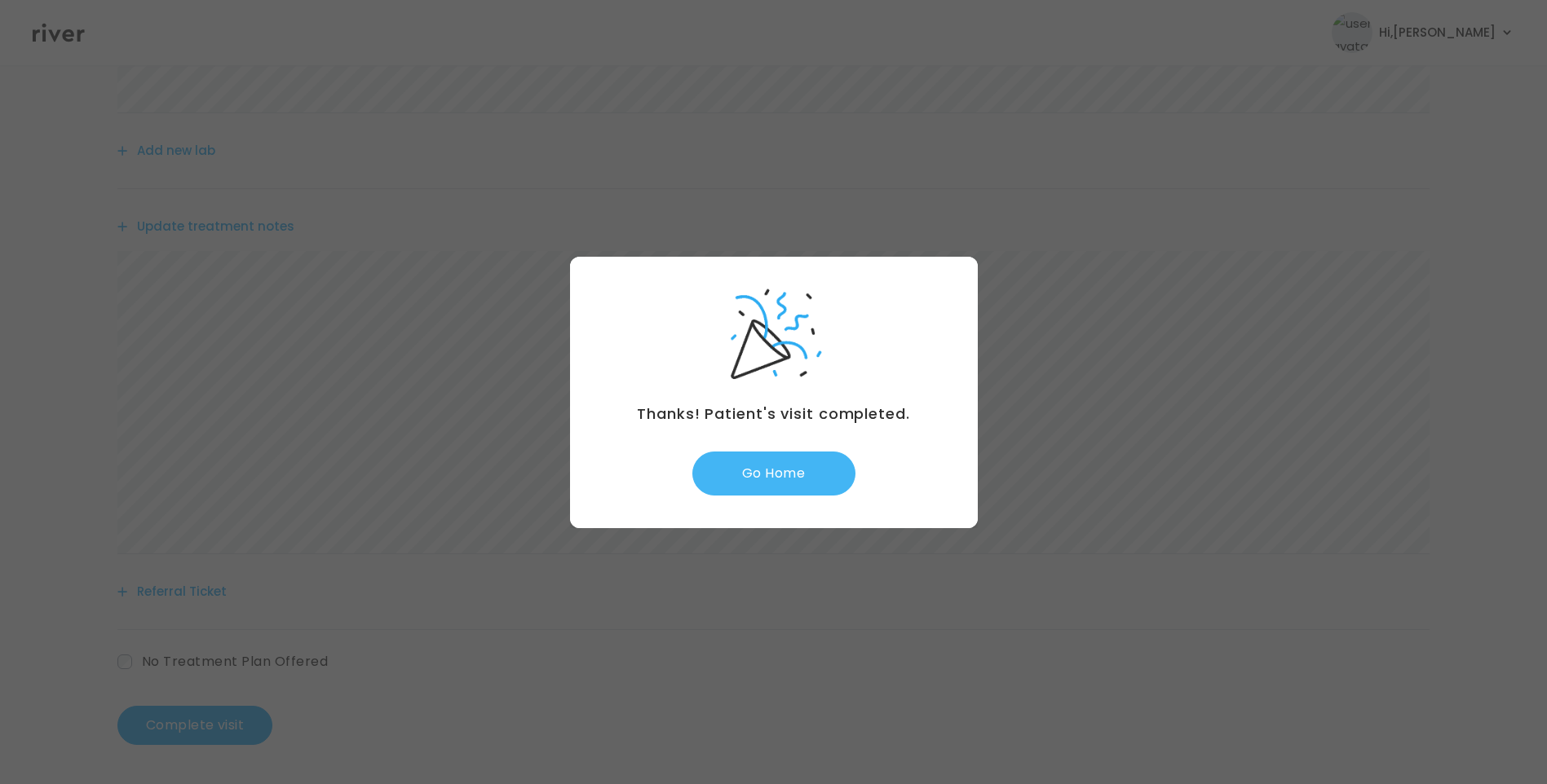
click at [825, 477] on button "Go Home" at bounding box center [774, 473] width 163 height 44
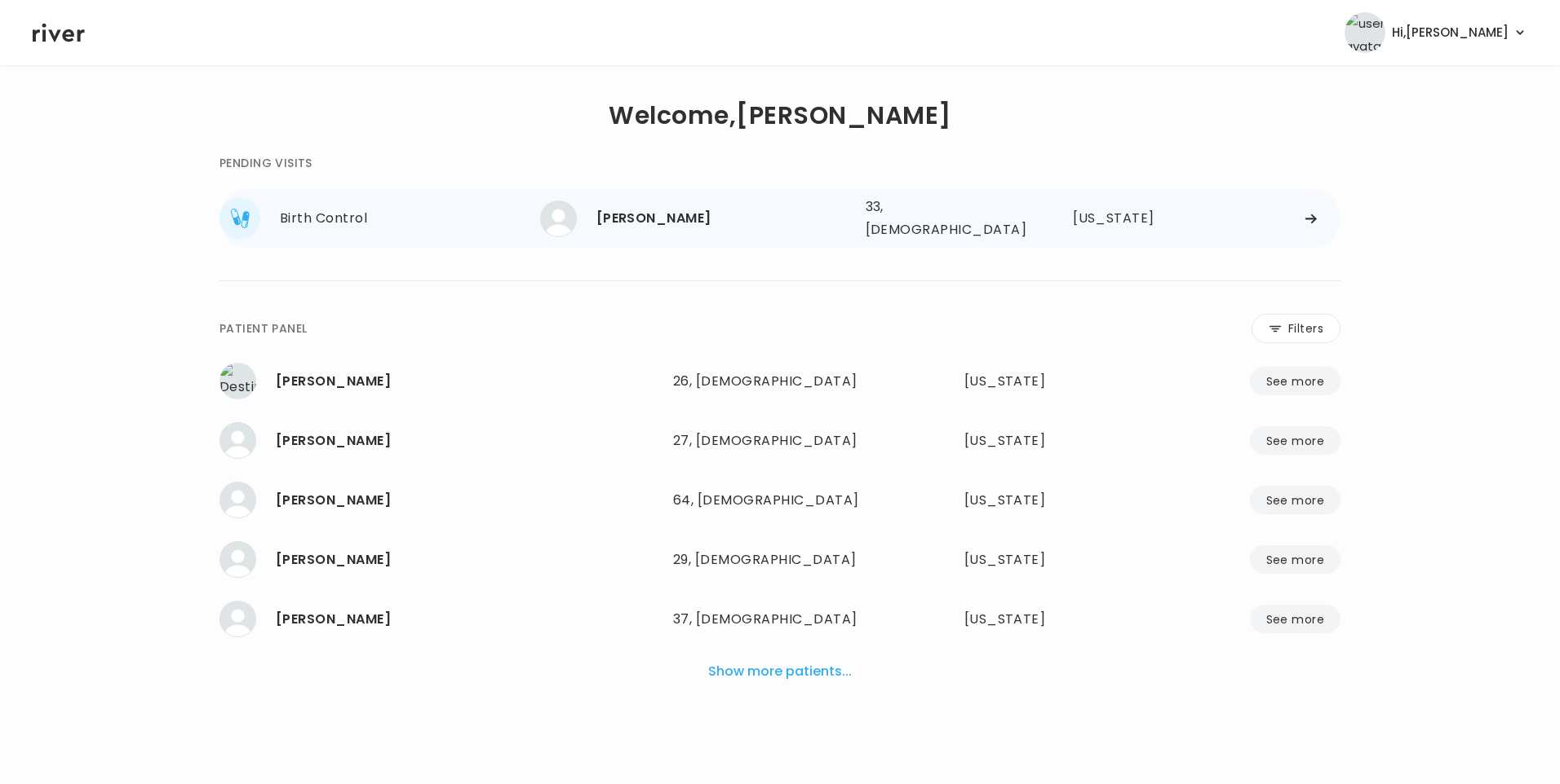
click at [699, 216] on div "[PERSON_NAME]" at bounding box center [725, 219] width 257 height 23
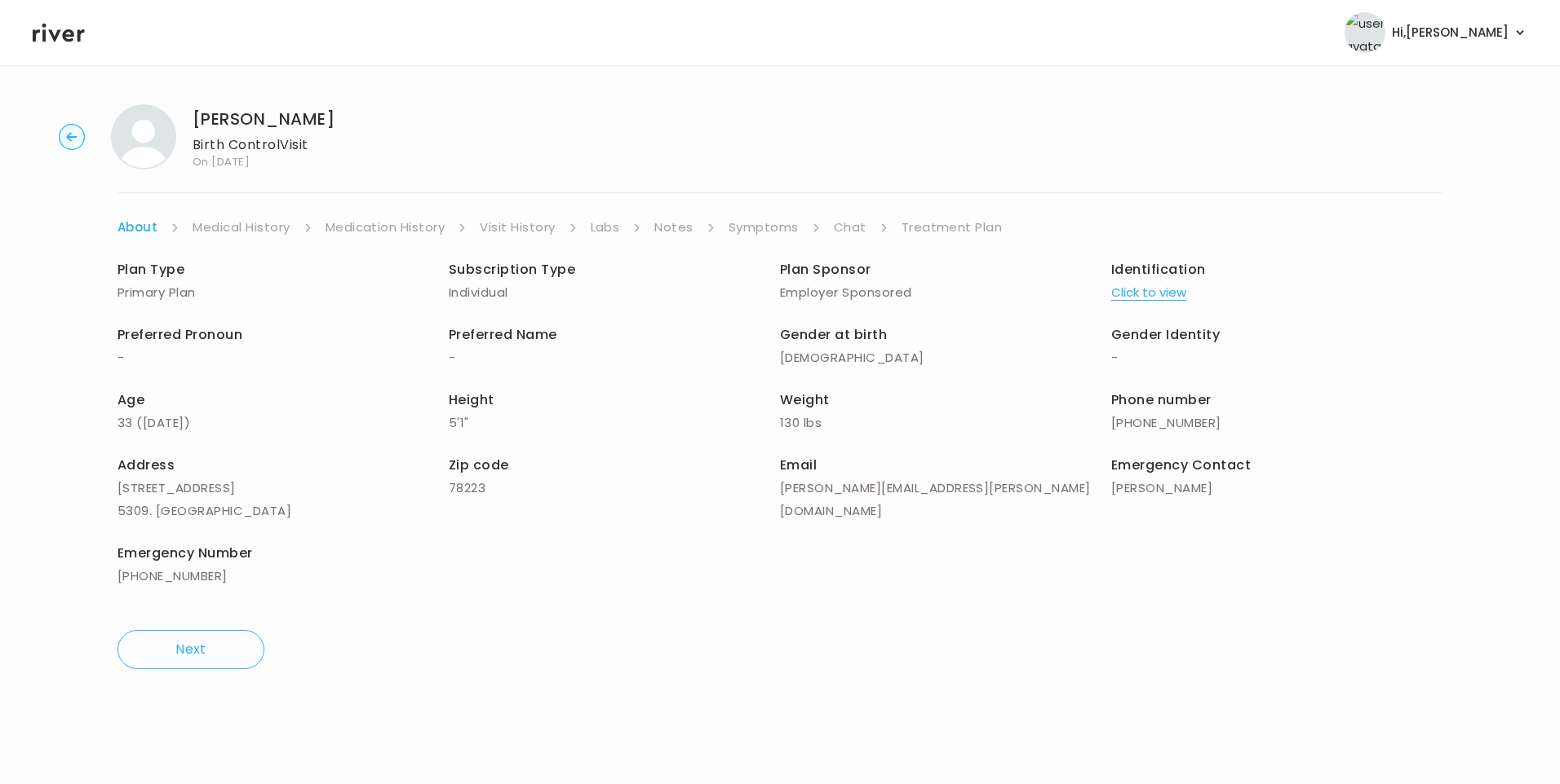
click at [852, 232] on link "Chat" at bounding box center [850, 227] width 33 height 23
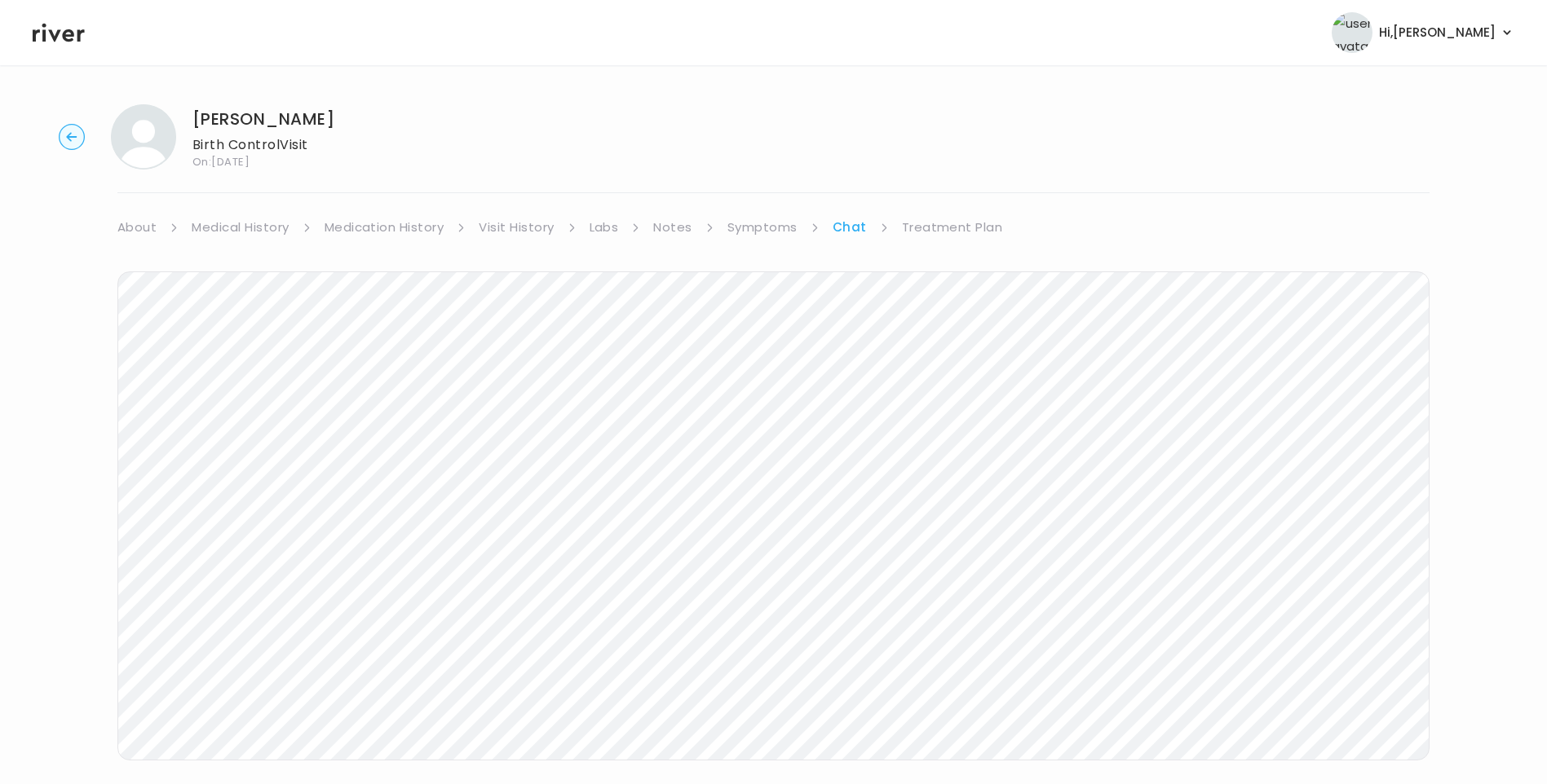
scroll to position [121, 0]
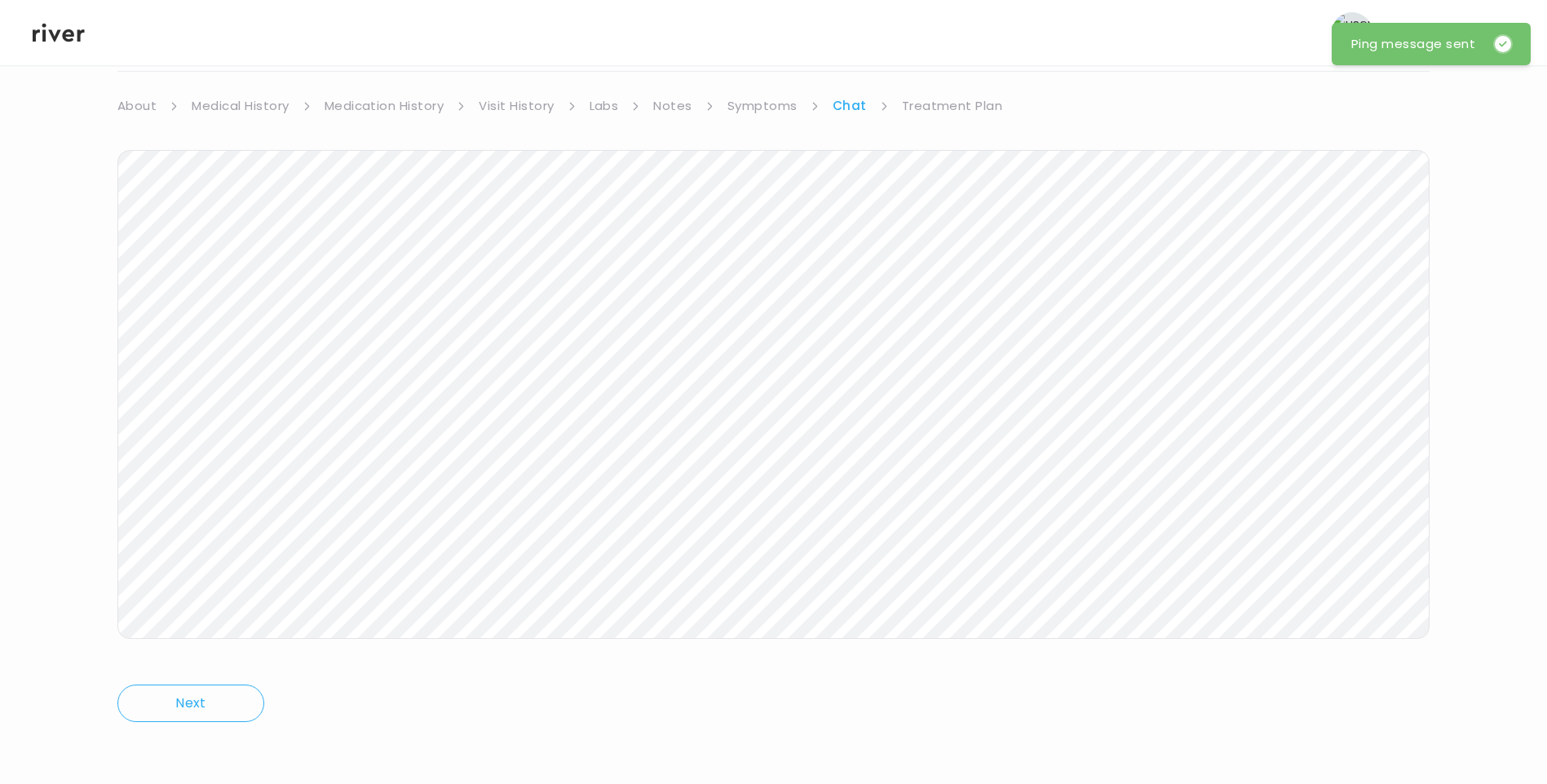
click at [55, 37] on icon at bounding box center [59, 32] width 52 height 18
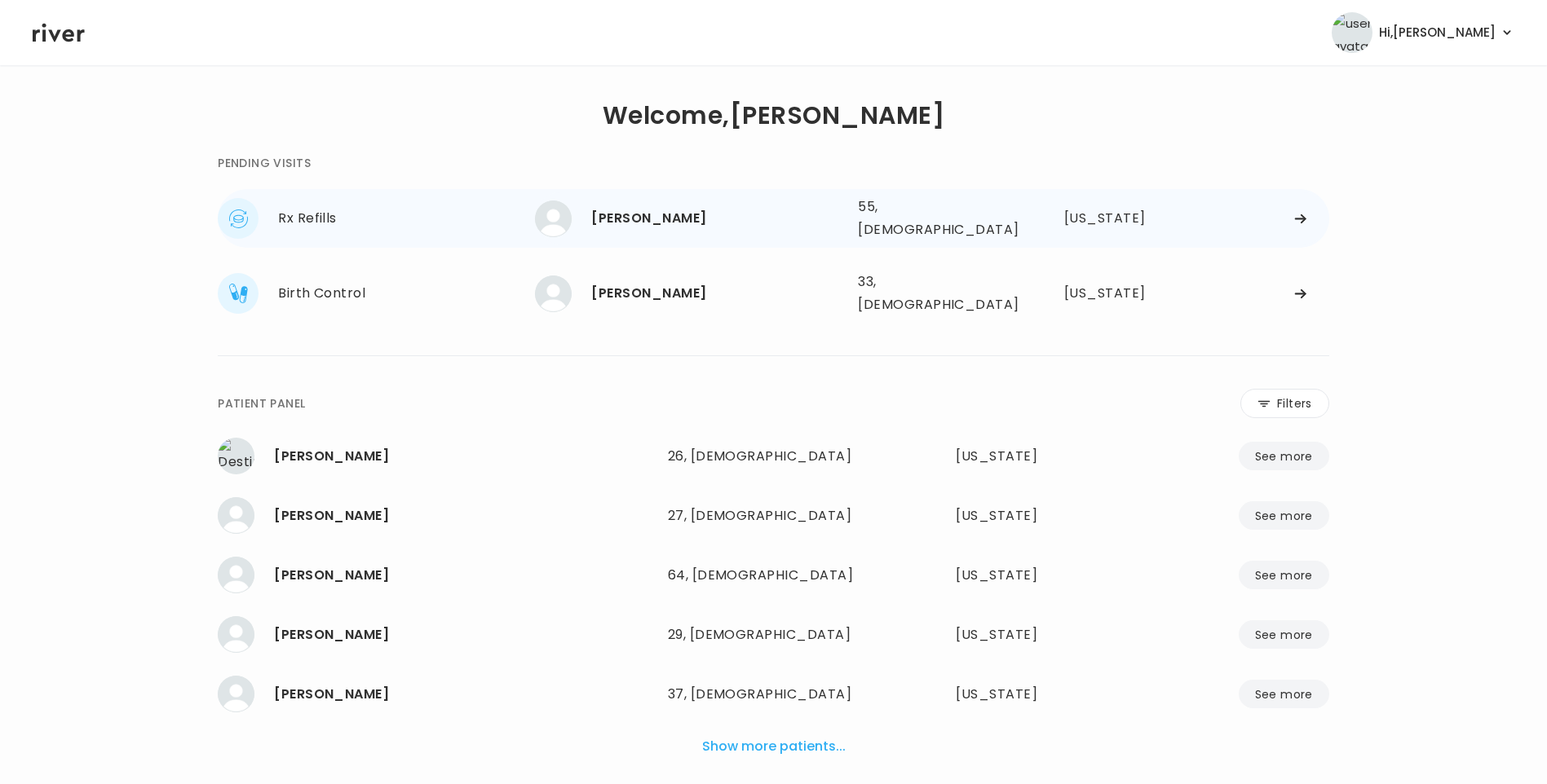
click at [693, 215] on div "[PERSON_NAME]" at bounding box center [717, 219] width 254 height 23
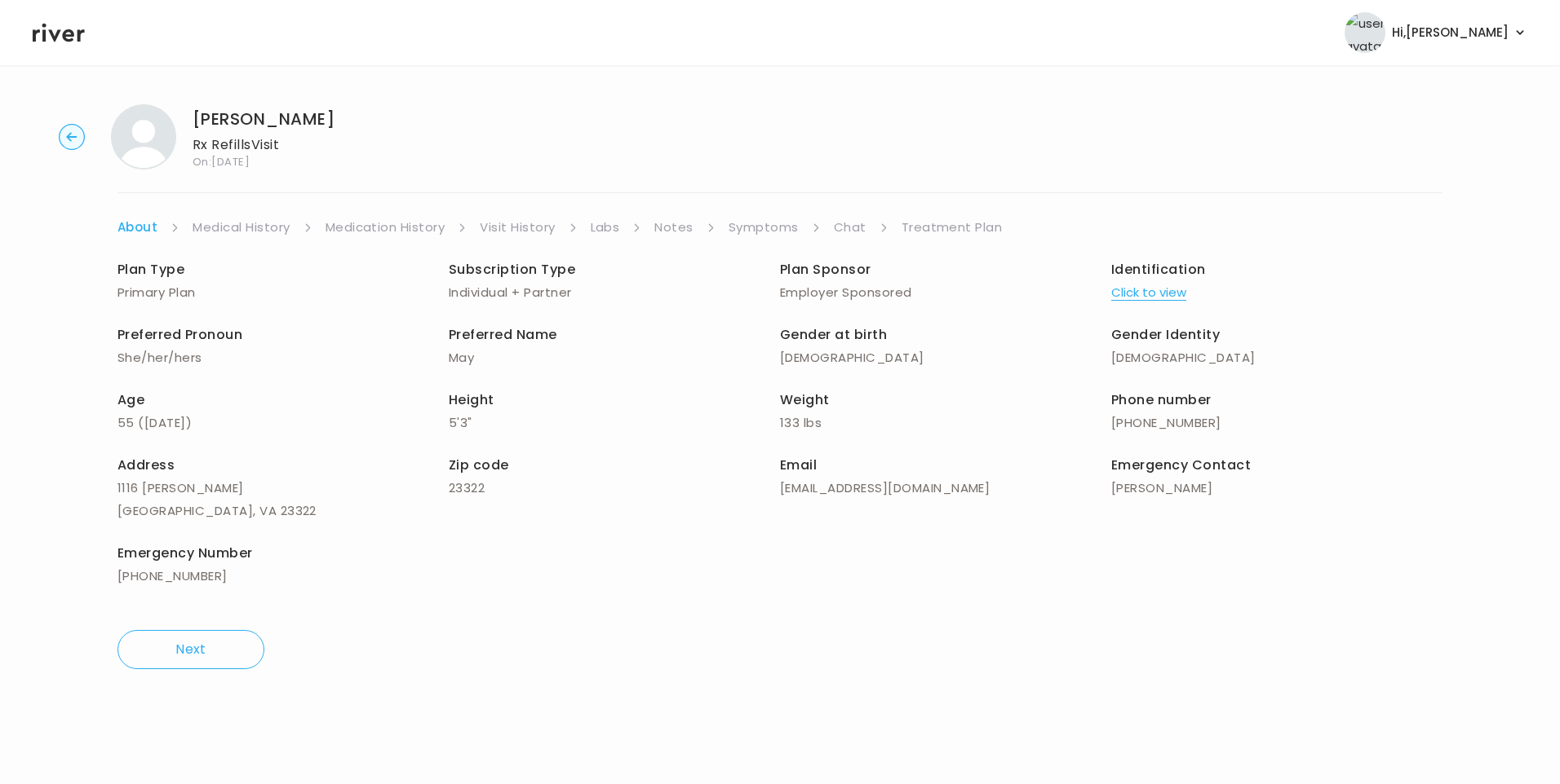
click at [850, 227] on link "Chat" at bounding box center [850, 227] width 33 height 23
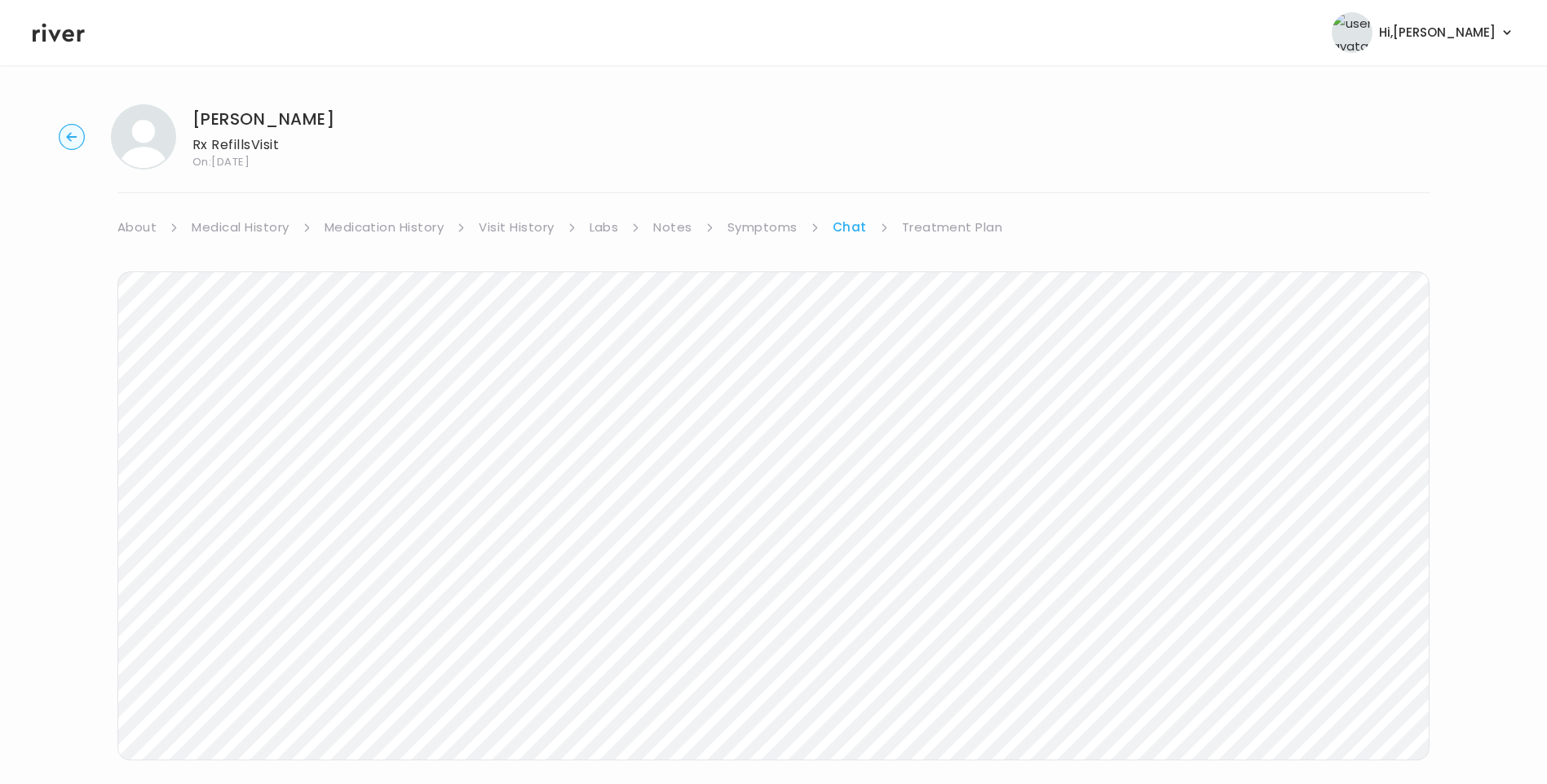
click at [762, 221] on link "Symptoms" at bounding box center [763, 227] width 70 height 23
click at [840, 229] on link "Chat" at bounding box center [852, 227] width 33 height 23
click at [769, 234] on link "Symptoms" at bounding box center [763, 227] width 70 height 23
click at [1399, 644] on button "View more" at bounding box center [1396, 646] width 66 height 19
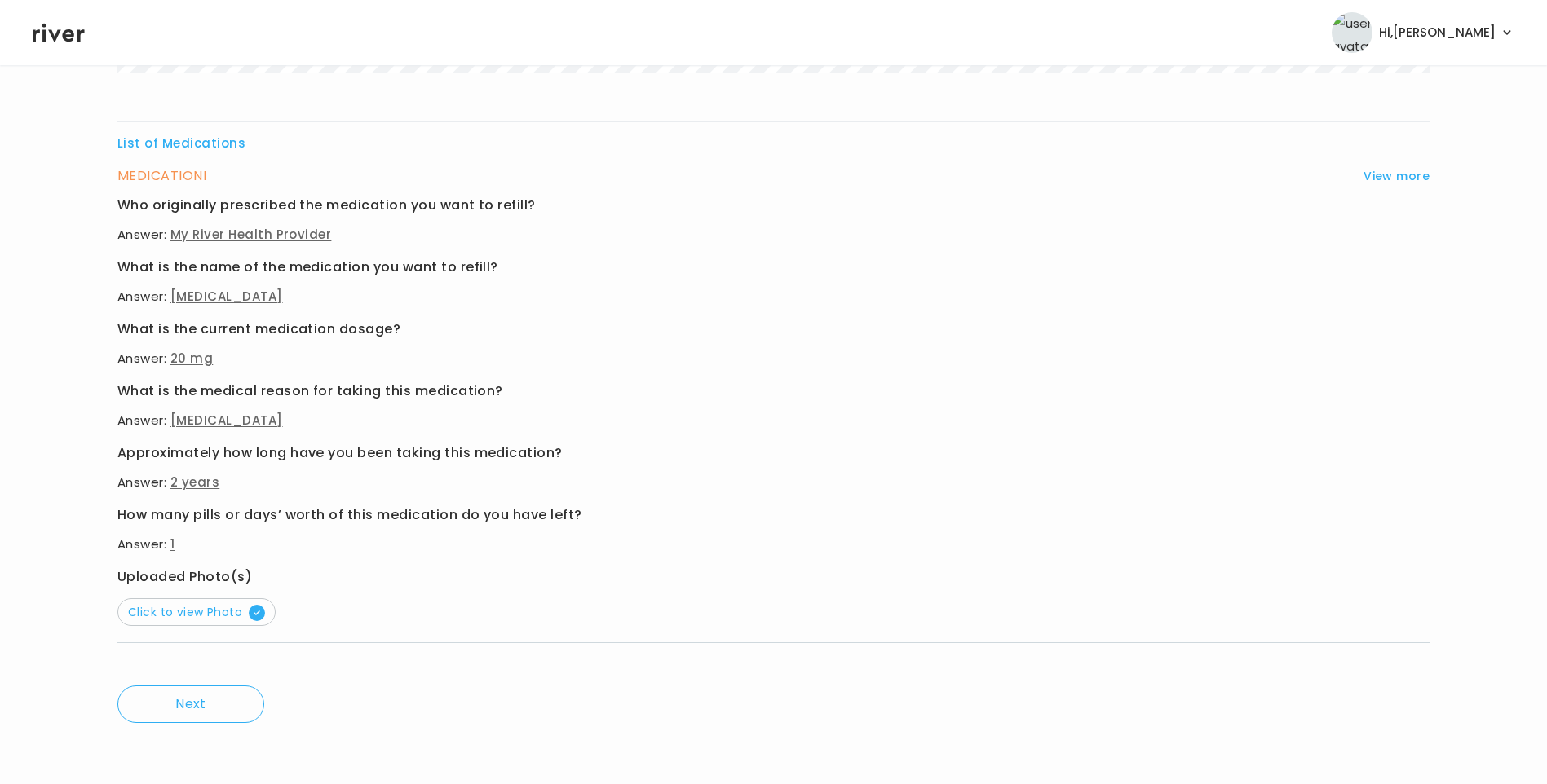
scroll to position [470, 0]
click at [231, 612] on span "Click to view Photo" at bounding box center [196, 611] width 137 height 17
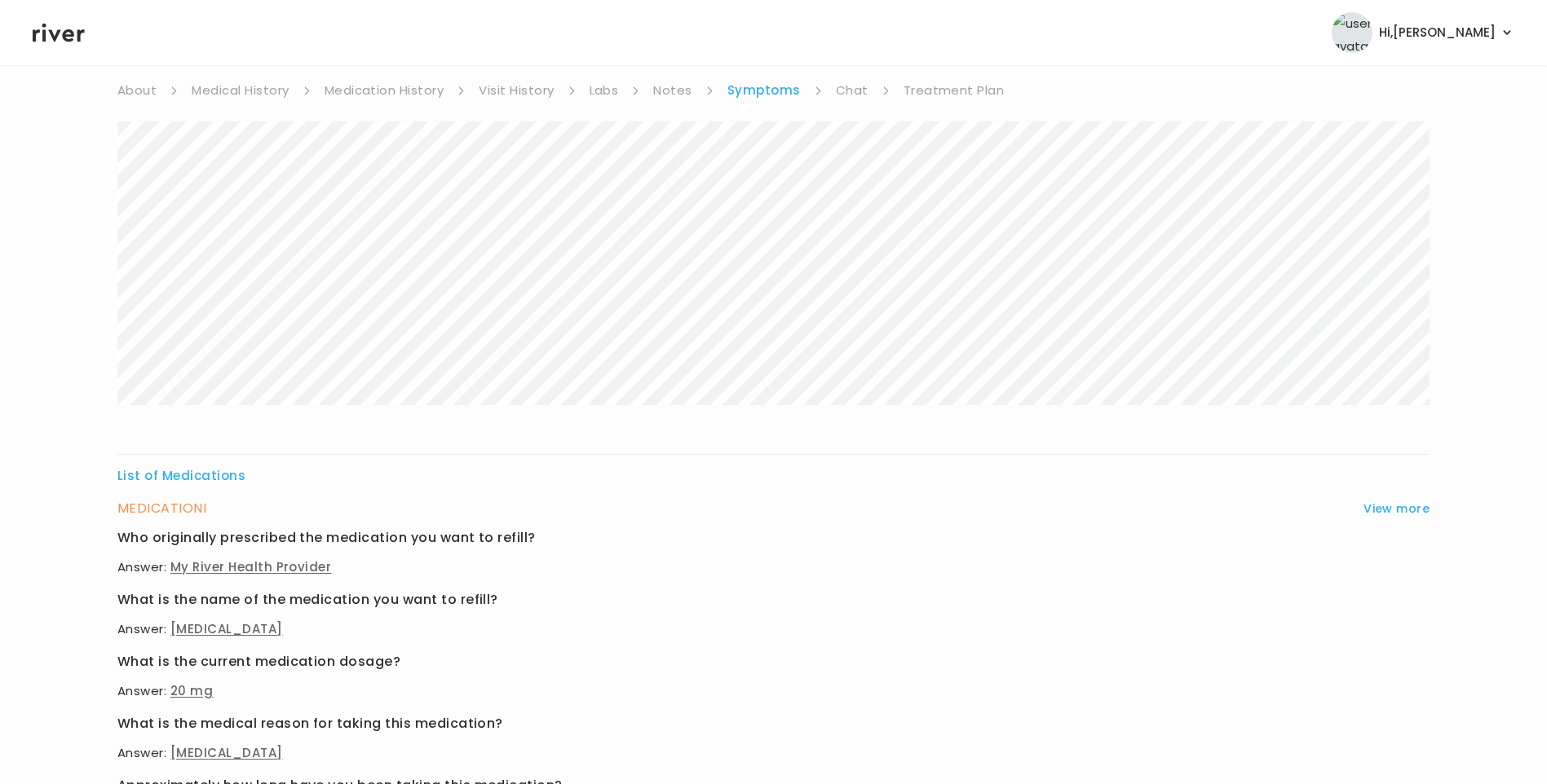
scroll to position [0, 0]
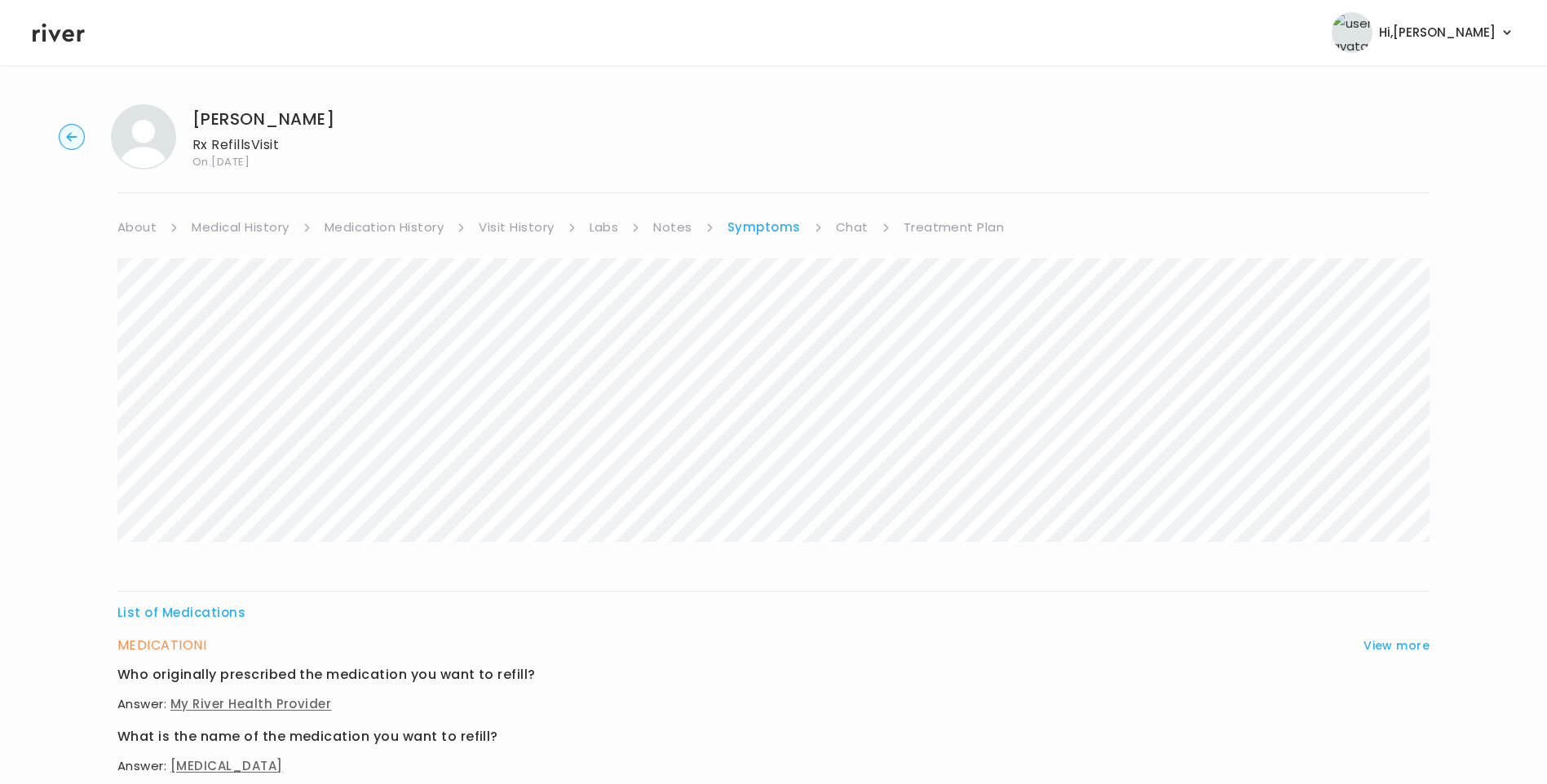
click at [248, 229] on link "Medical History" at bounding box center [240, 227] width 97 height 23
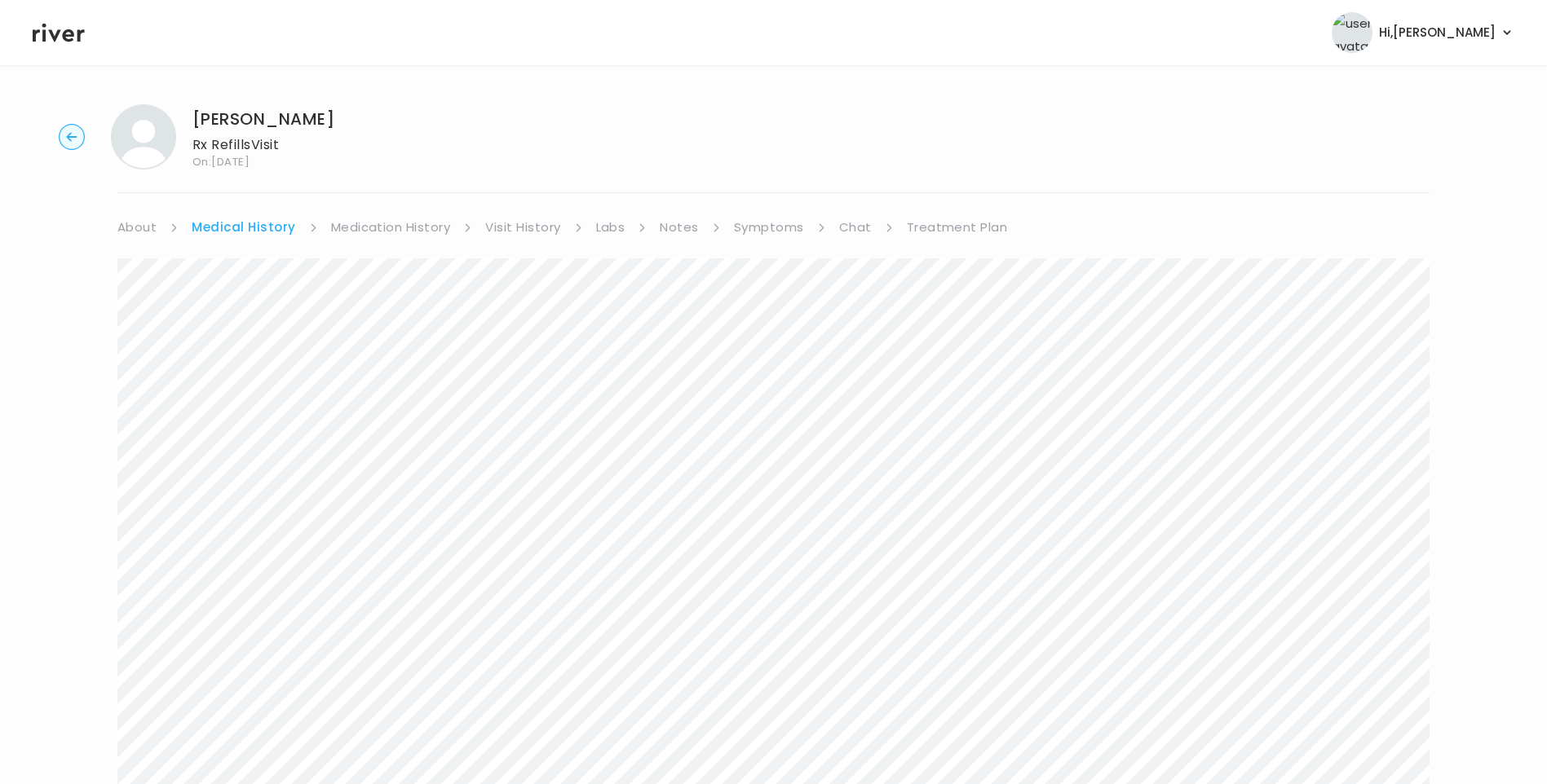
click at [399, 226] on link "Medication History" at bounding box center [391, 227] width 120 height 23
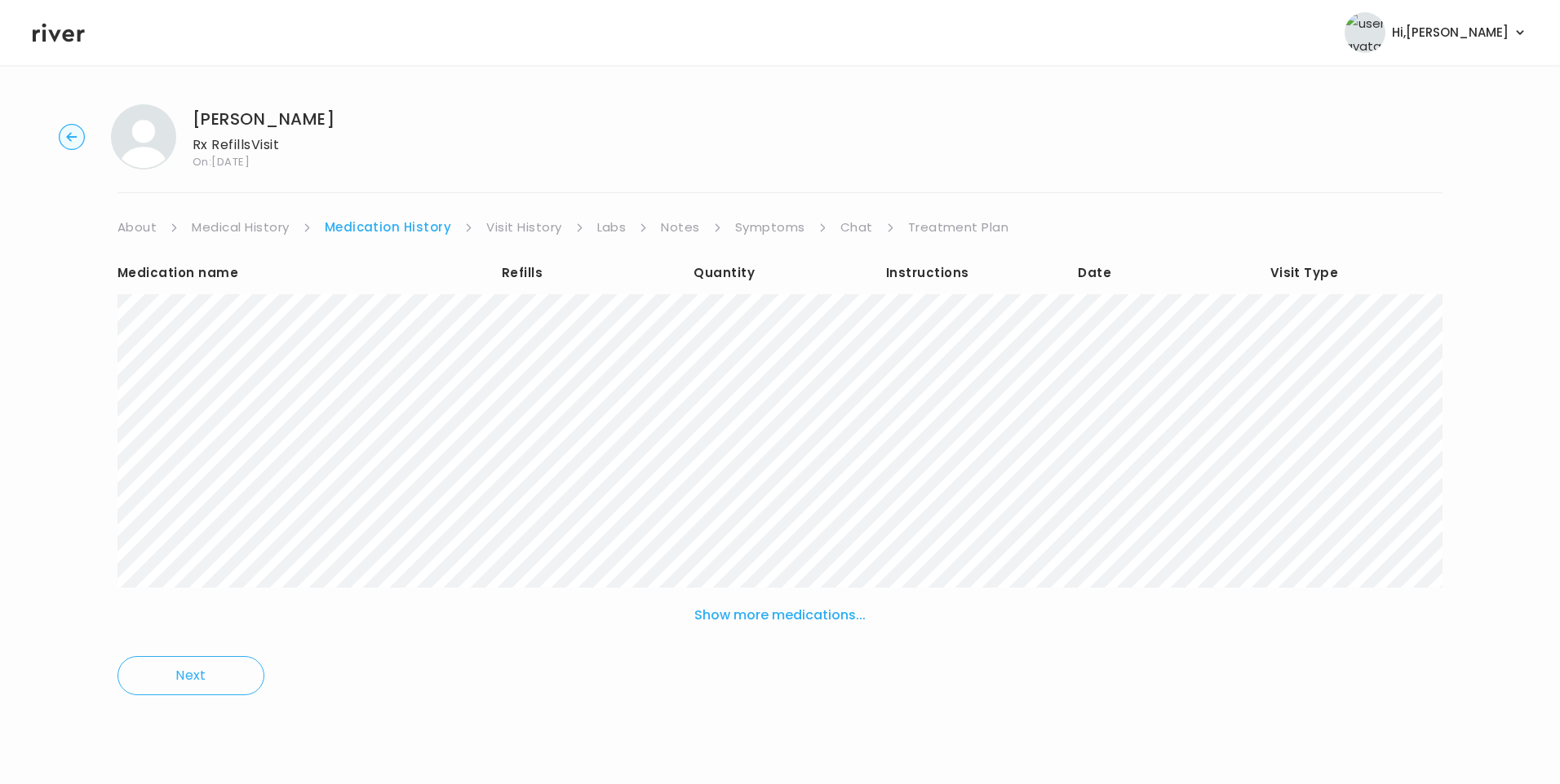
click at [534, 227] on link "Visit History" at bounding box center [523, 227] width 75 height 23
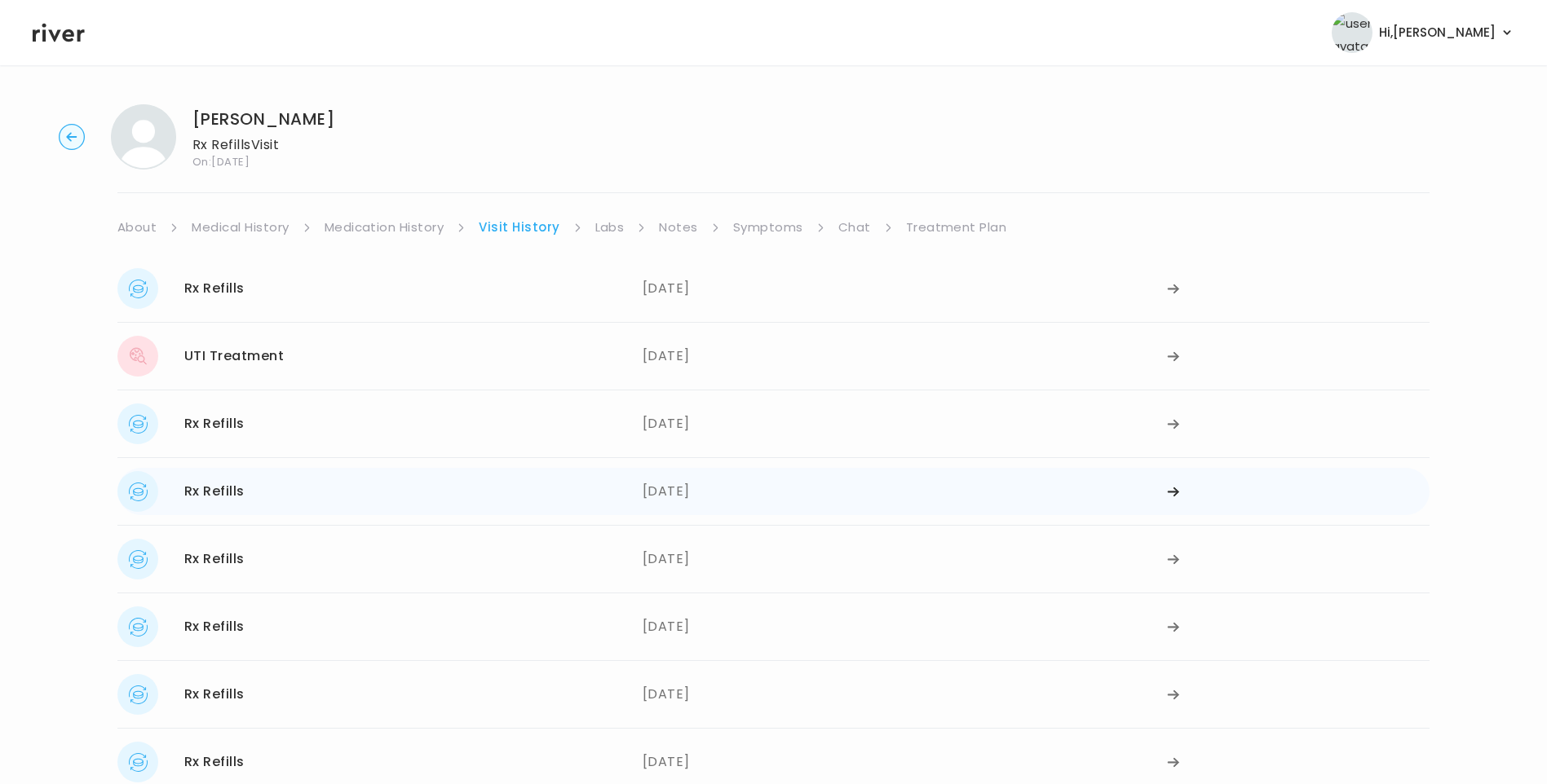
click at [686, 486] on div "03/13/2025" at bounding box center [905, 492] width 526 height 41
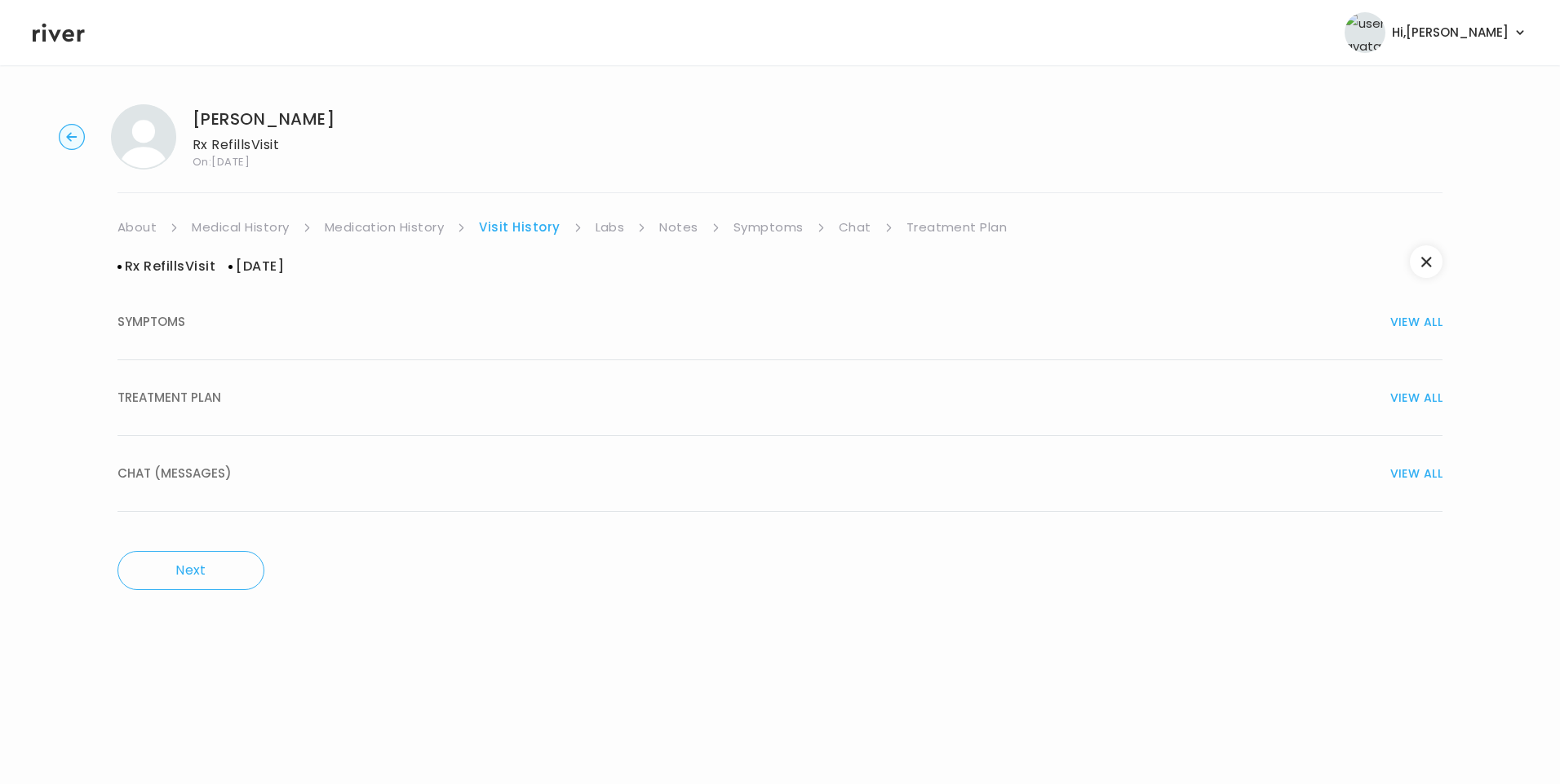
click at [252, 409] on button "TREATMENT PLAN VIEW ALL" at bounding box center [780, 398] width 1325 height 76
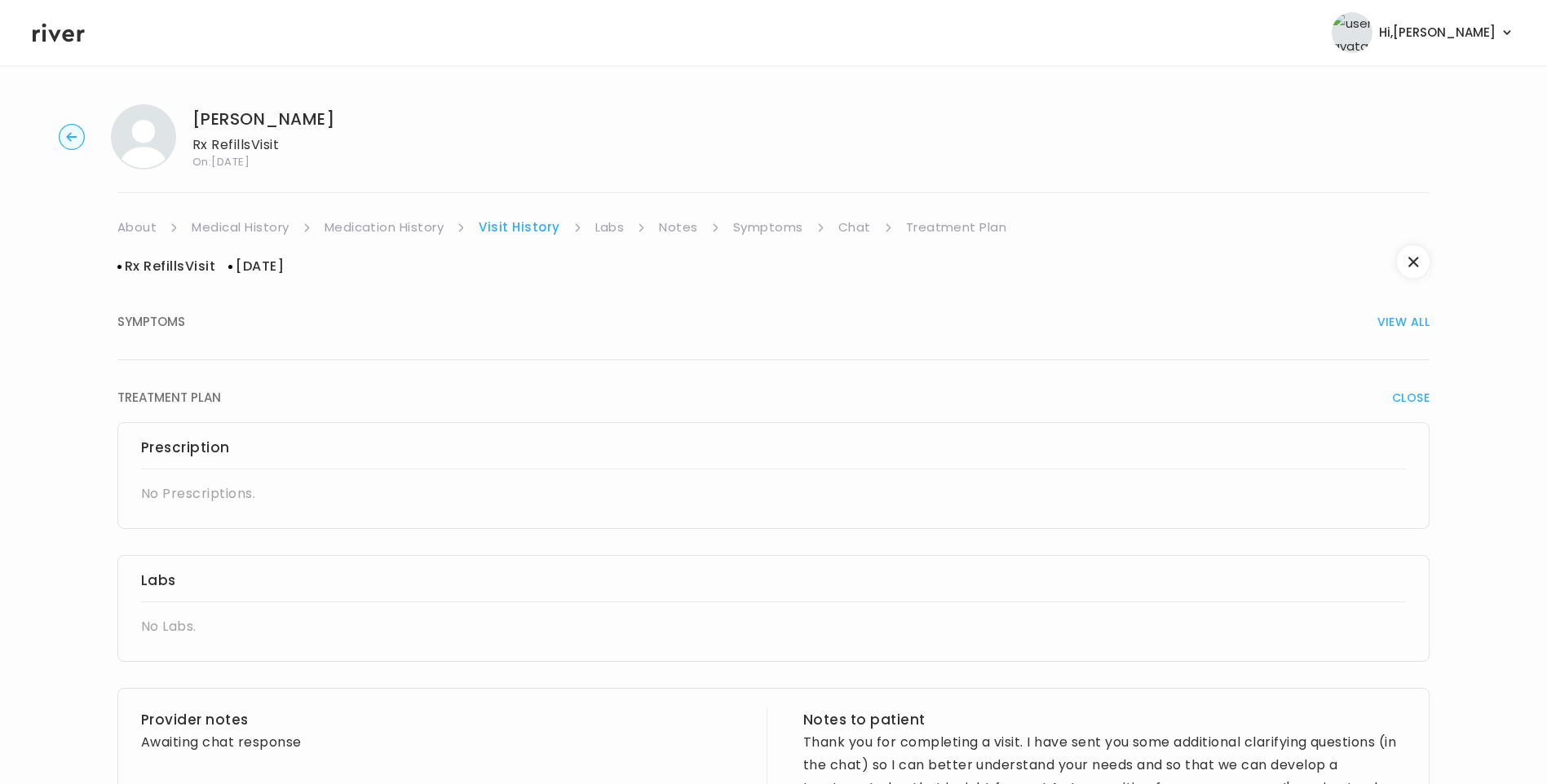
click at [414, 226] on link "Medication History" at bounding box center [384, 227] width 120 height 23
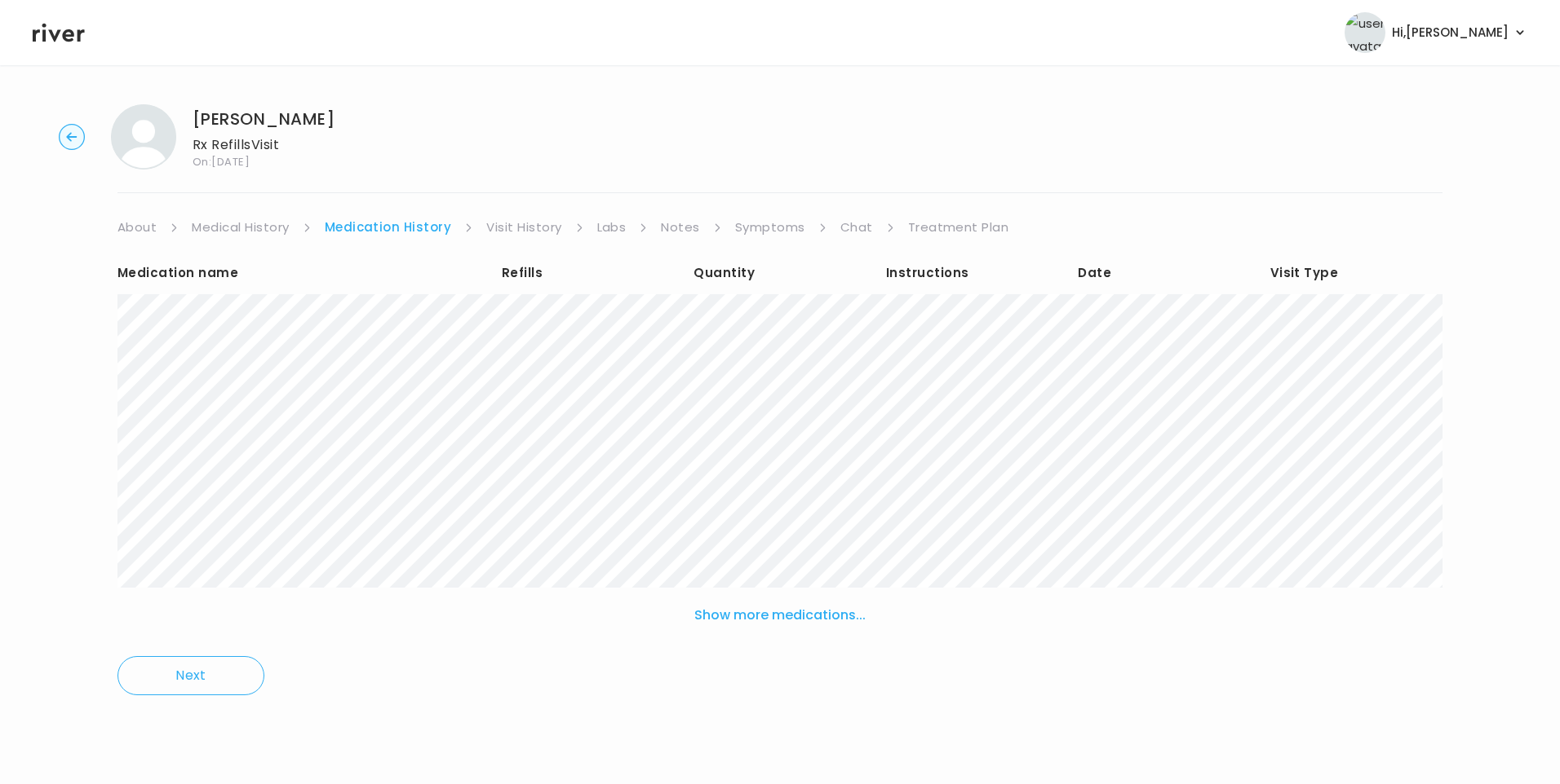
click at [526, 230] on link "Visit History" at bounding box center [523, 227] width 75 height 23
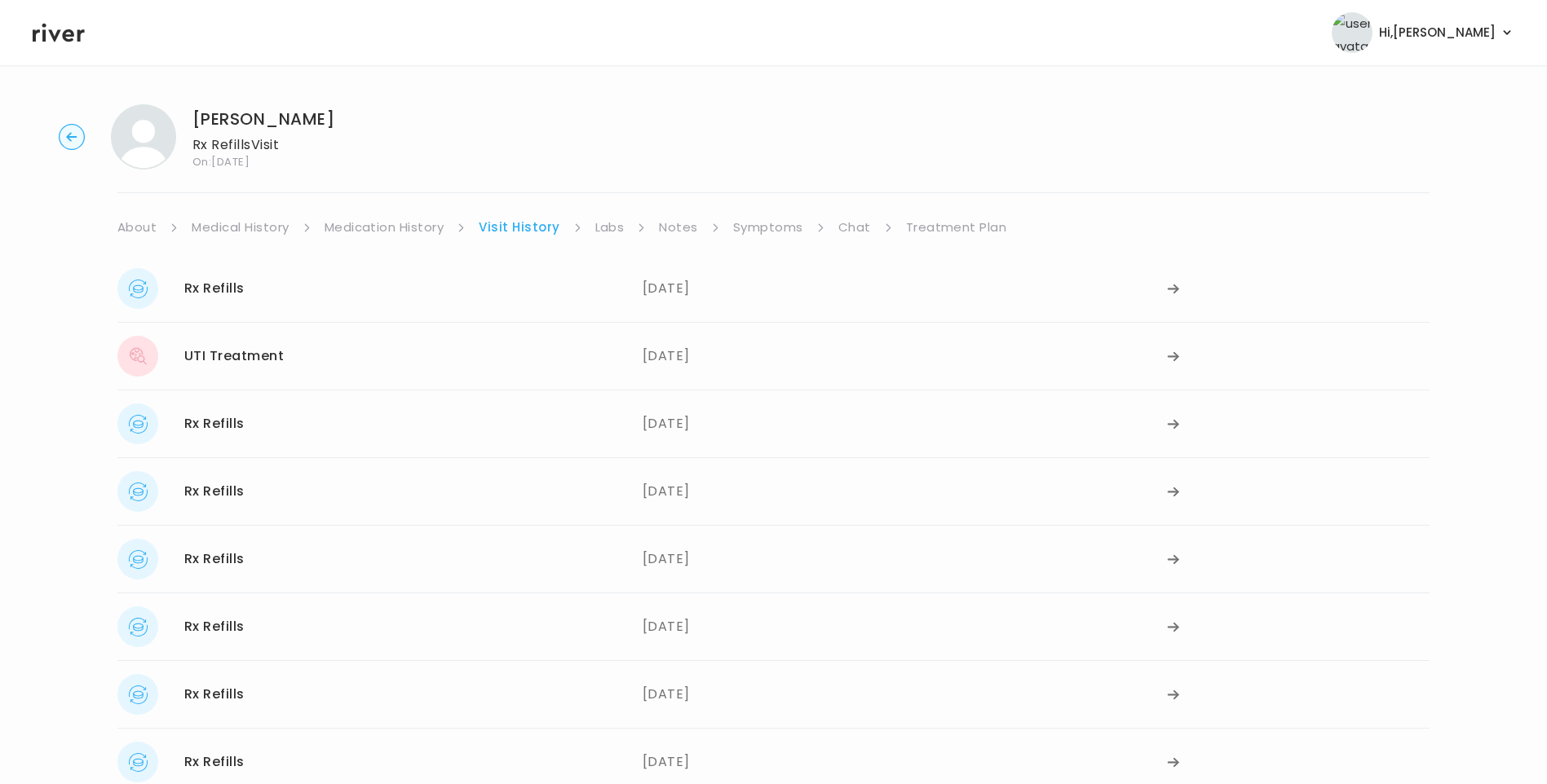
click at [683, 565] on div "03/13/2025" at bounding box center [905, 560] width 526 height 41
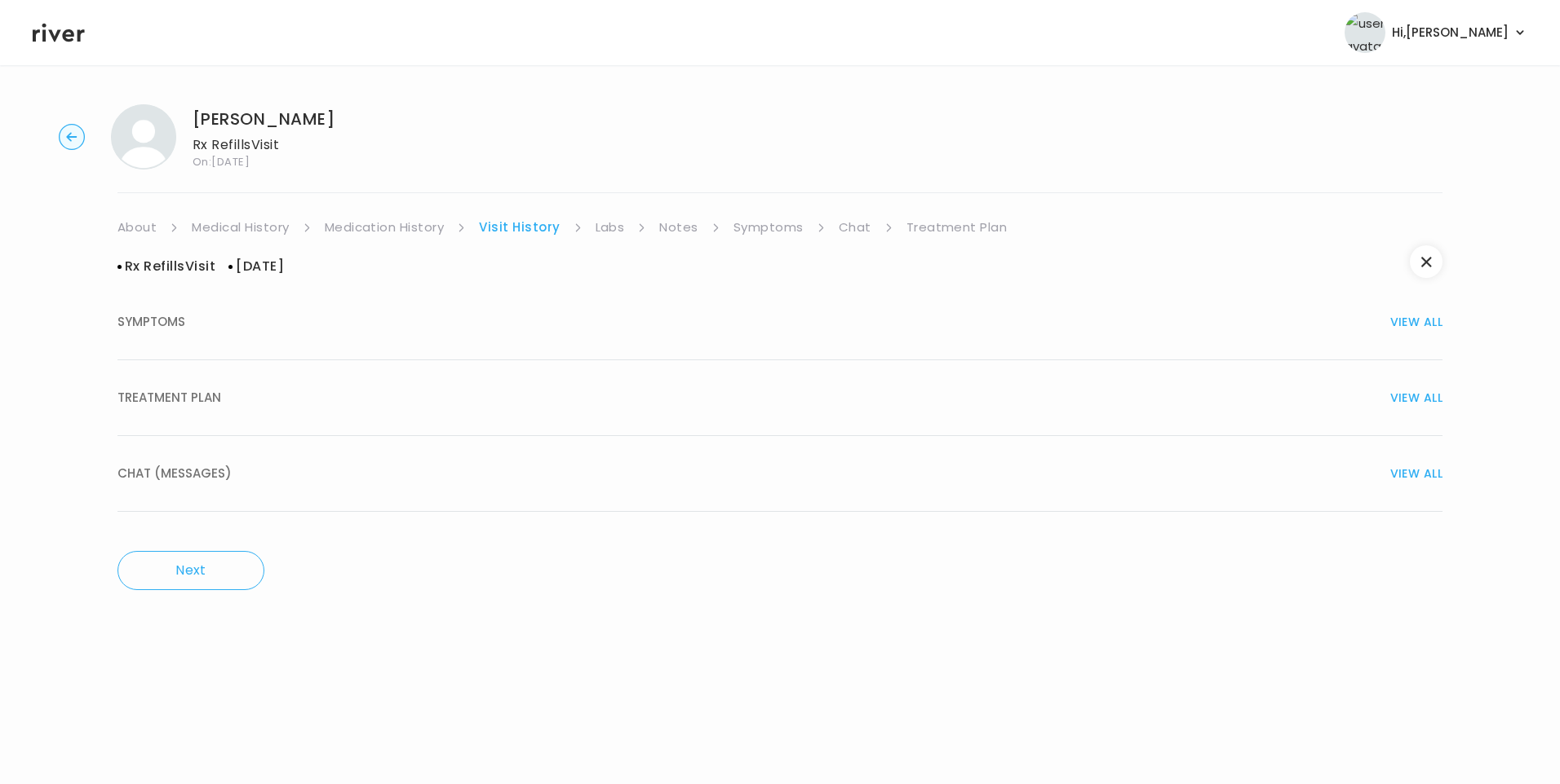
drag, startPoint x: 183, startPoint y: 403, endPoint x: 192, endPoint y: 405, distance: 9.2
click at [187, 403] on span "TREATMENT PLAN" at bounding box center [169, 398] width 104 height 23
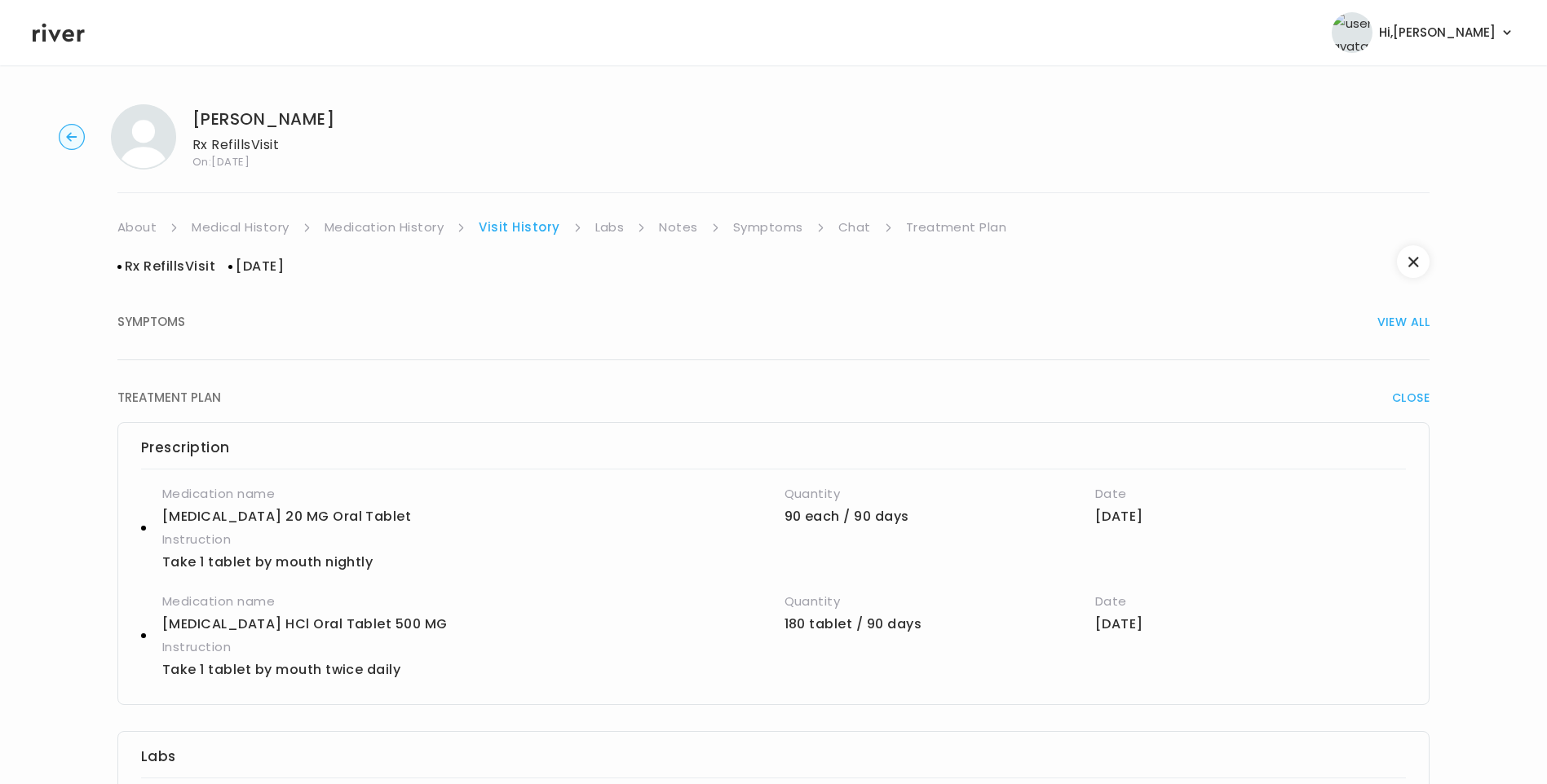
click at [438, 222] on link "Medication History" at bounding box center [384, 227] width 120 height 23
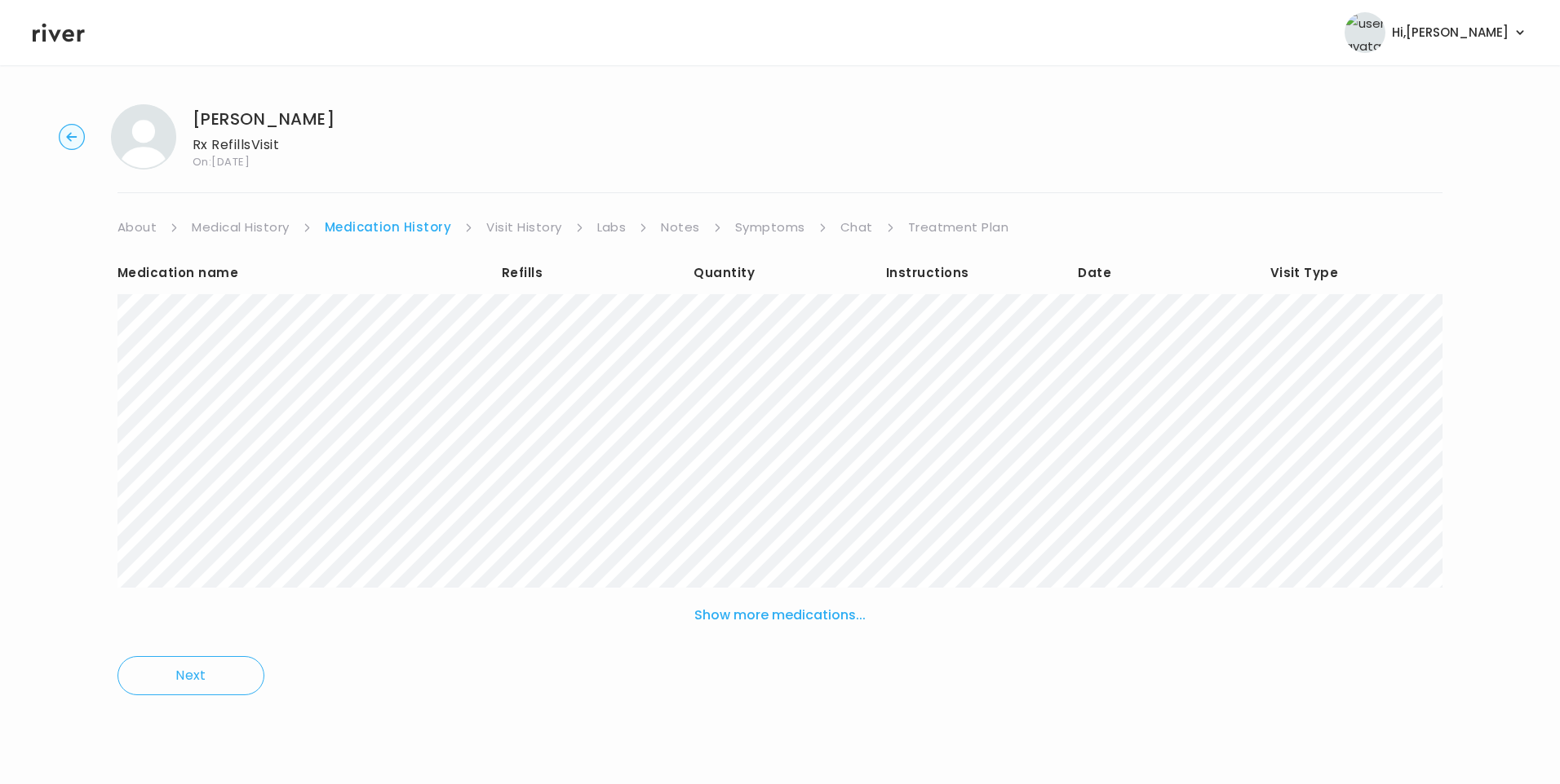
click at [527, 234] on link "Visit History" at bounding box center [523, 227] width 75 height 23
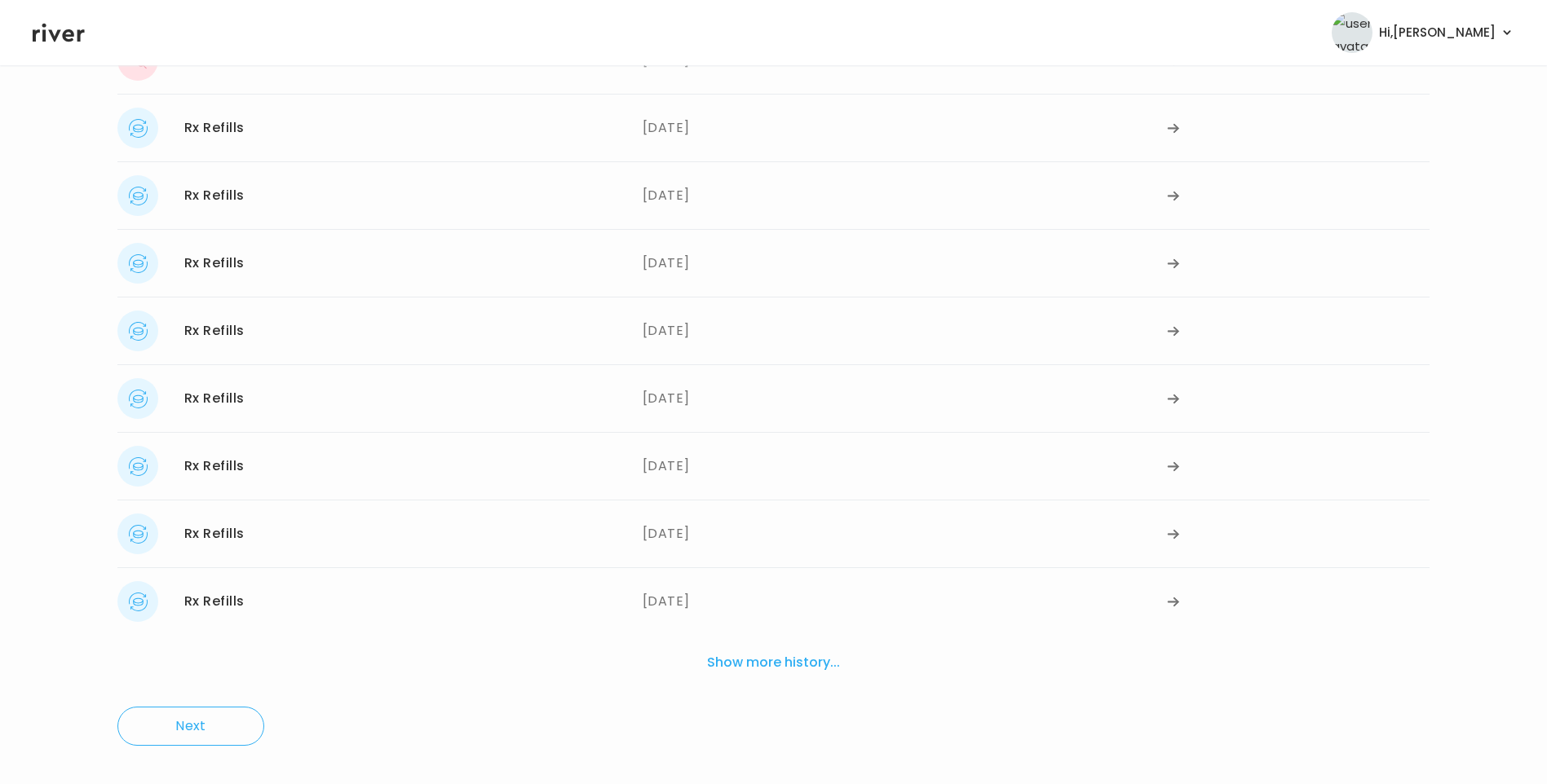
scroll to position [297, 0]
click at [731, 661] on button "Show more history..." at bounding box center [774, 662] width 146 height 36
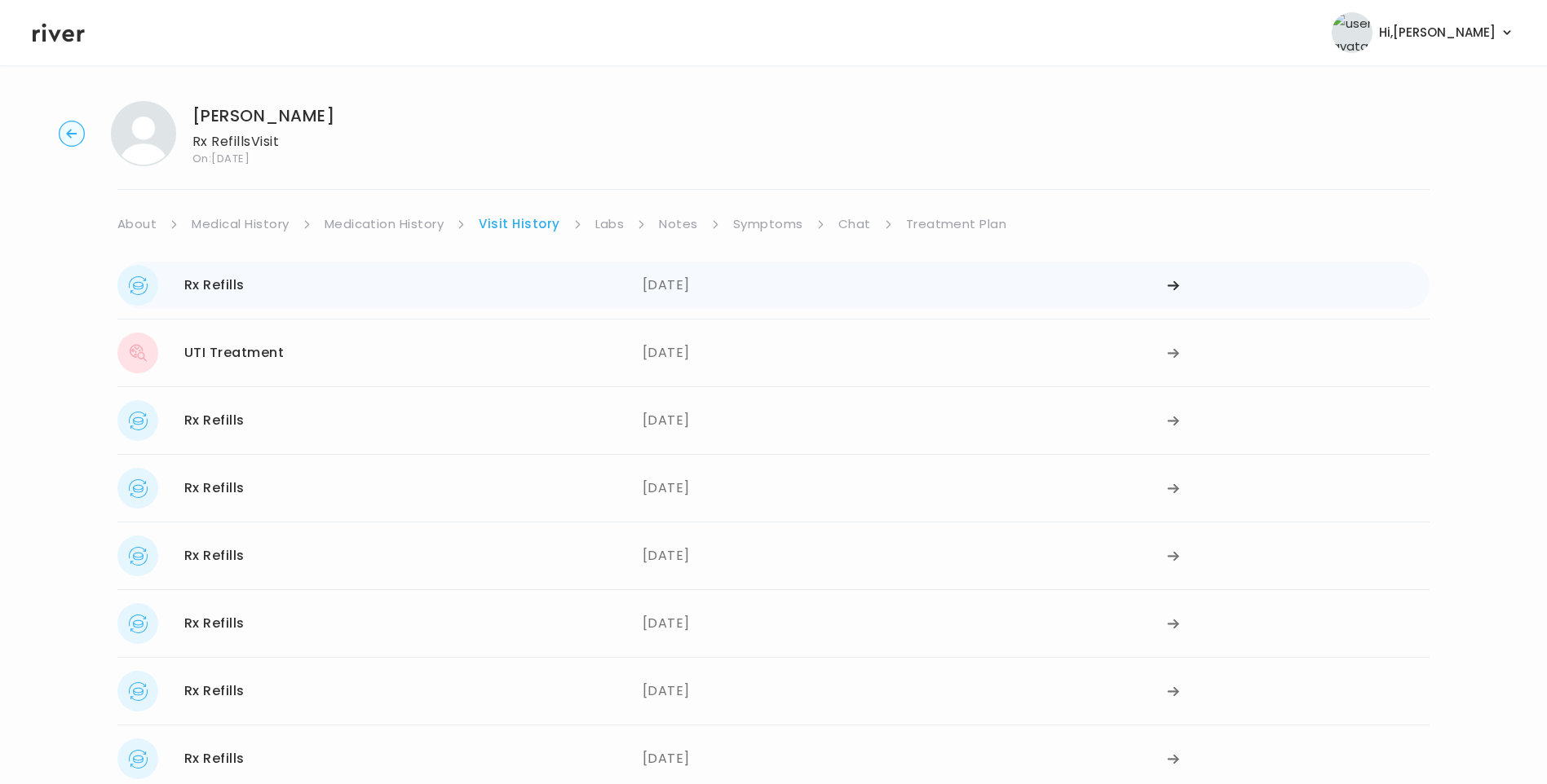
scroll to position [0, 0]
click at [408, 228] on link "Medication History" at bounding box center [384, 227] width 120 height 23
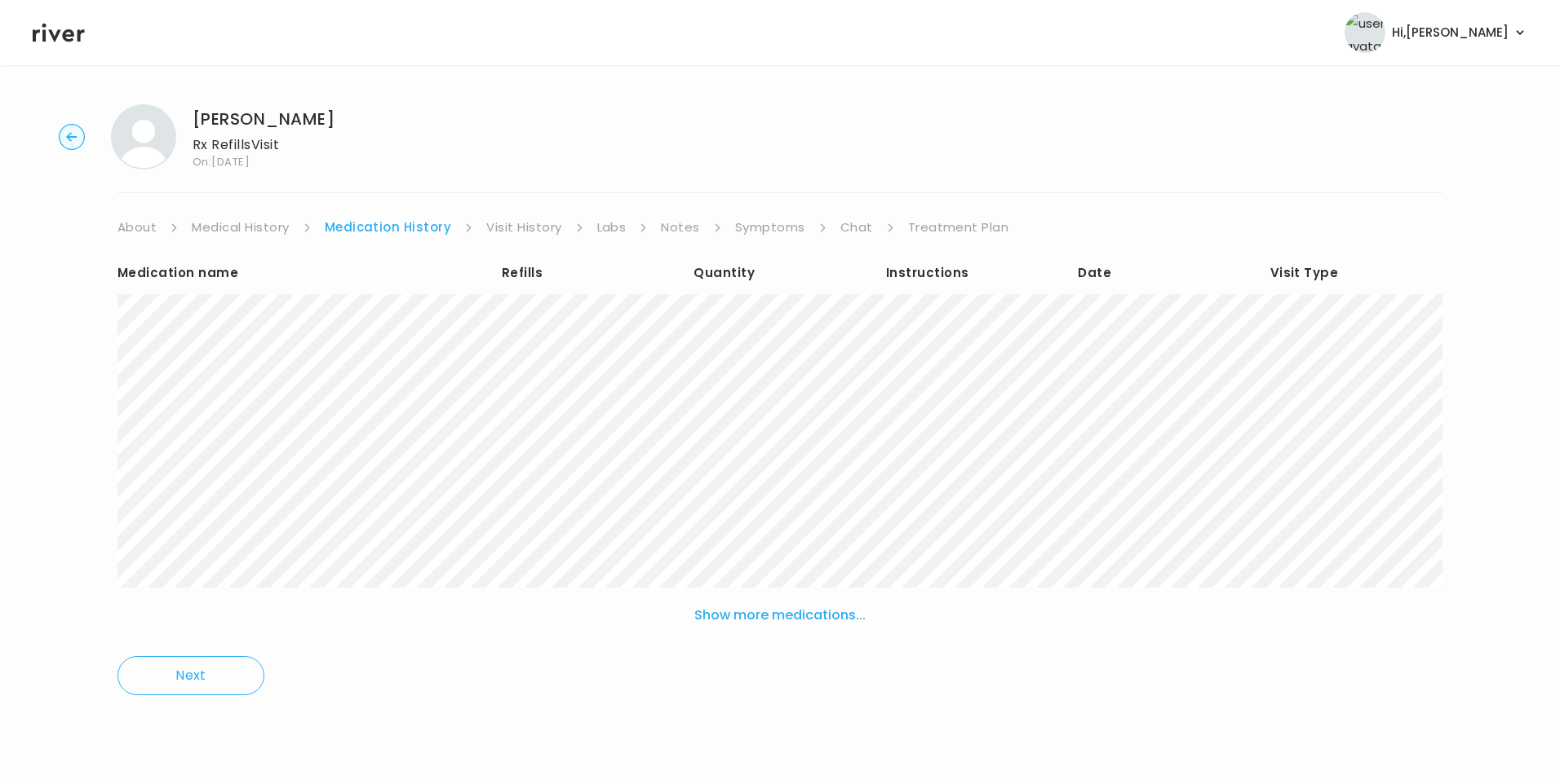
click at [749, 622] on button "Show more medications..." at bounding box center [780, 615] width 185 height 36
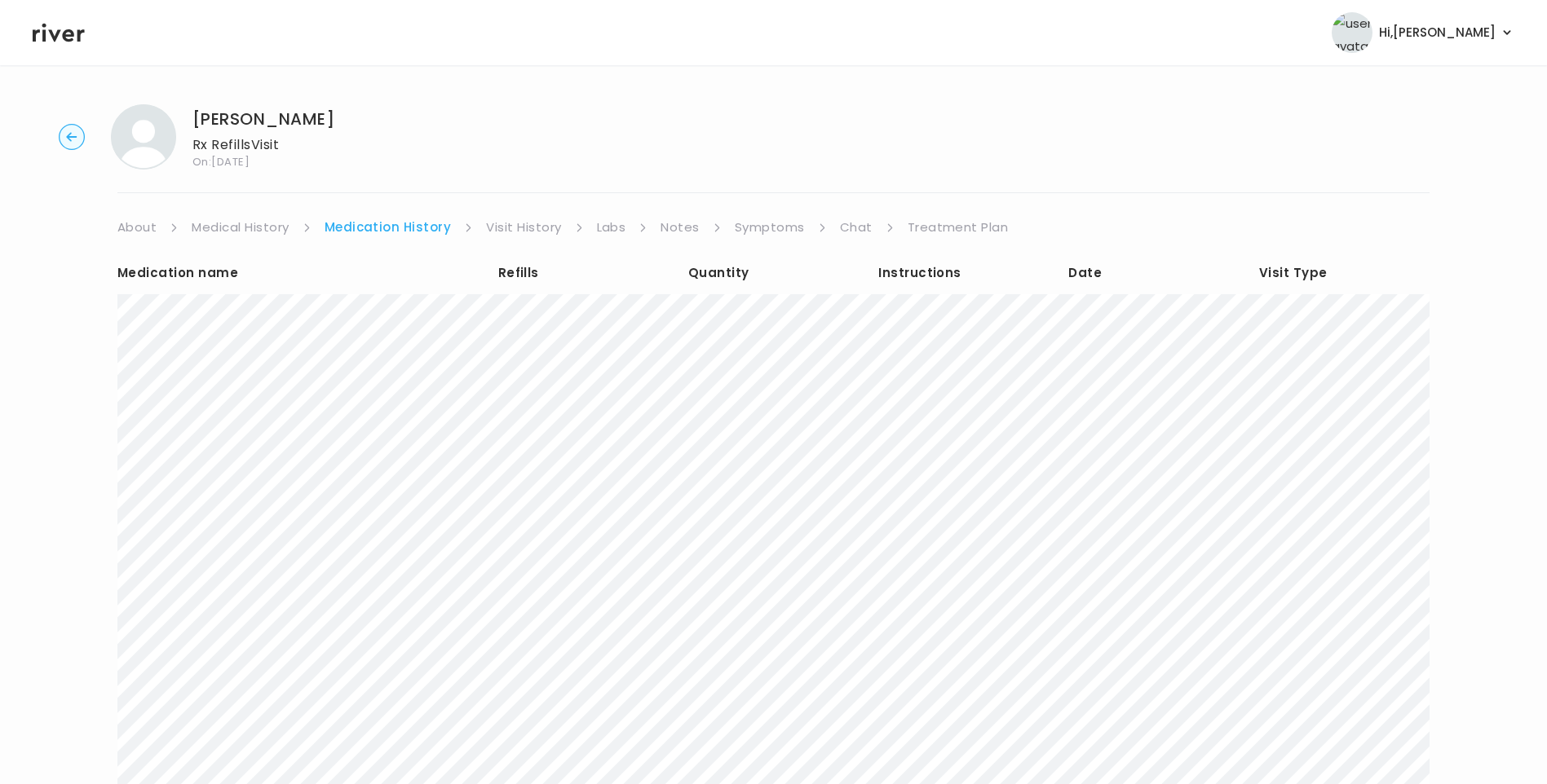
click at [501, 227] on link "Visit History" at bounding box center [523, 227] width 75 height 23
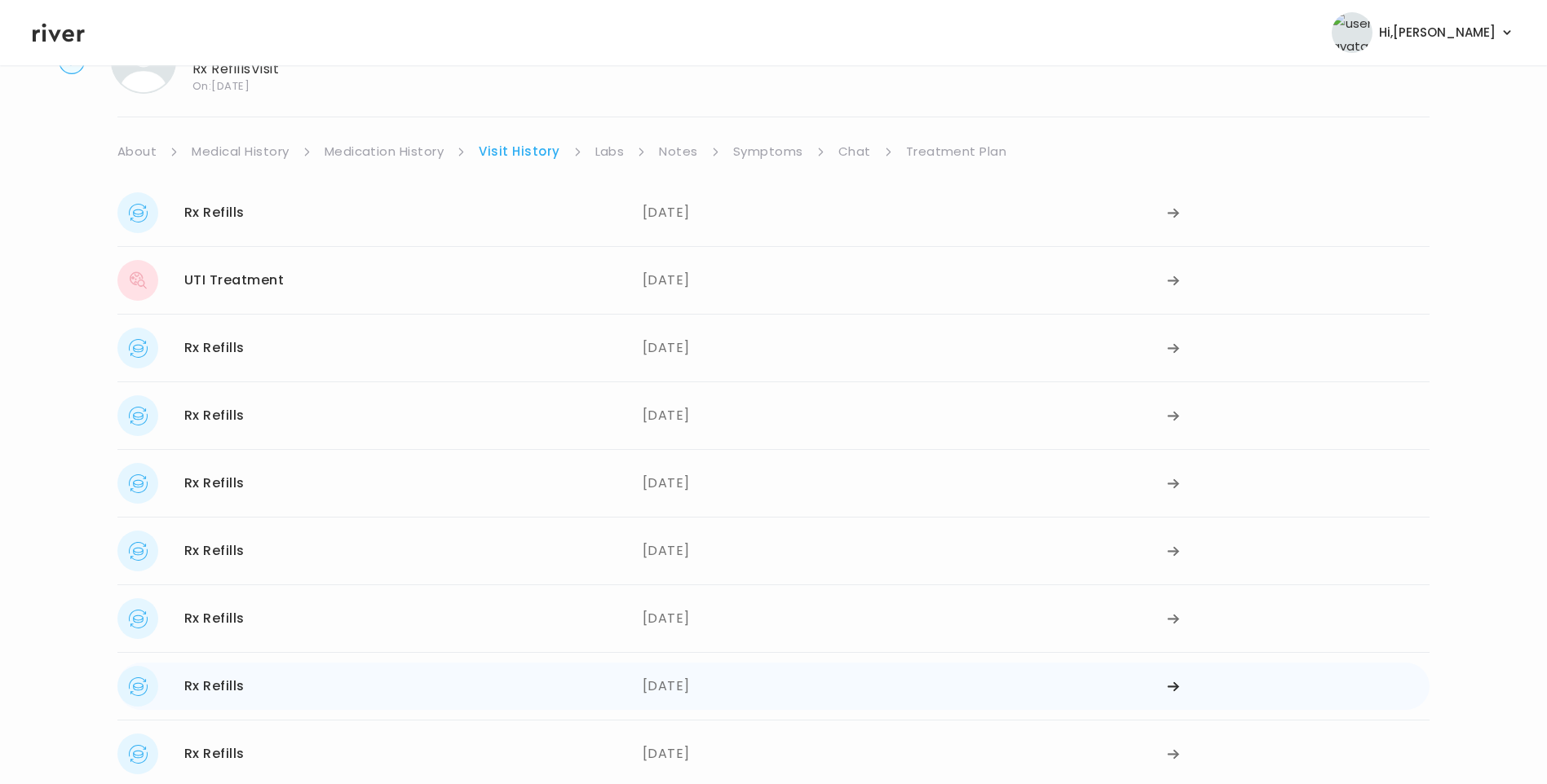
scroll to position [297, 0]
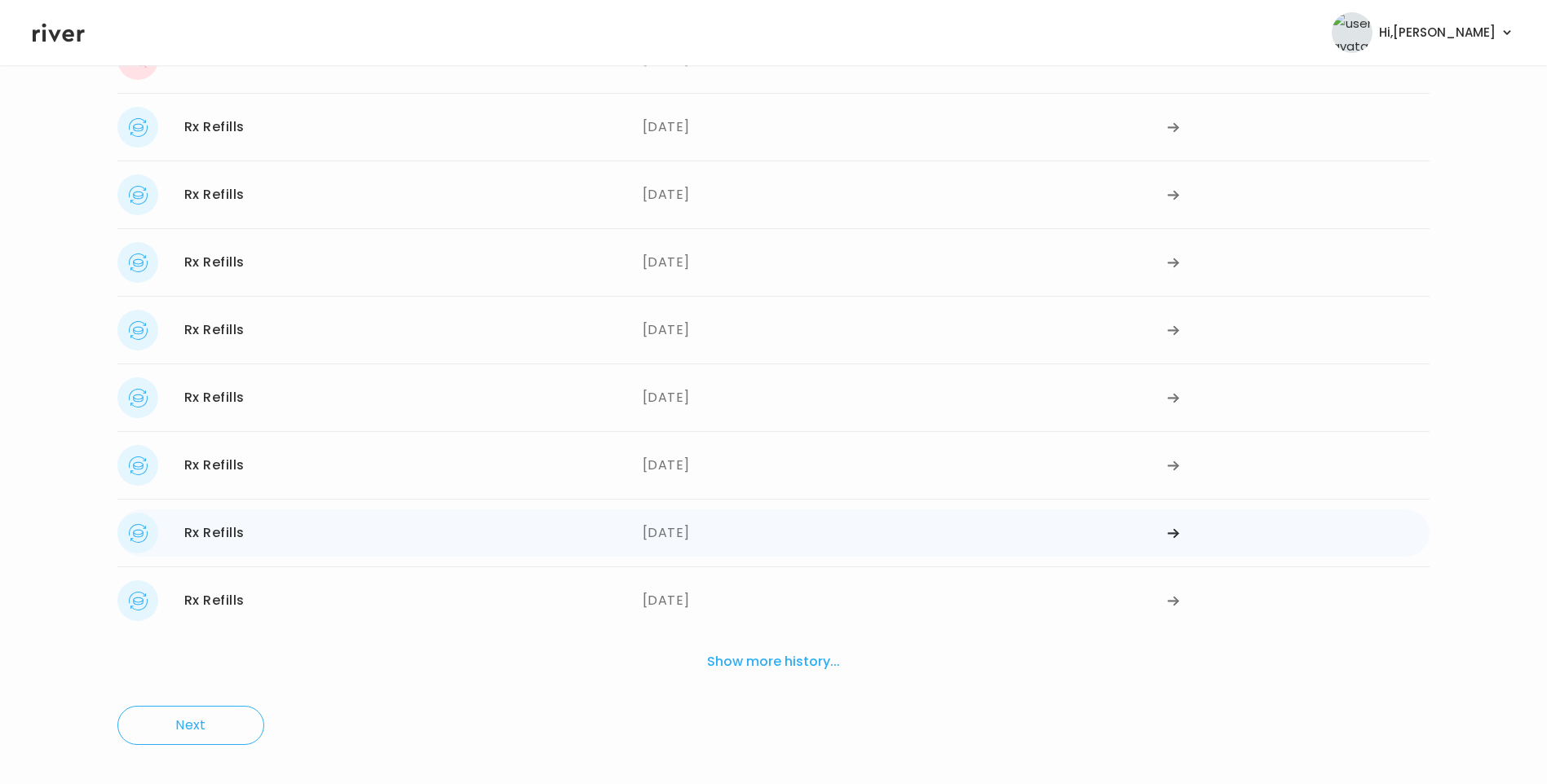
click at [680, 533] on div "09/24/2024" at bounding box center [905, 533] width 526 height 41
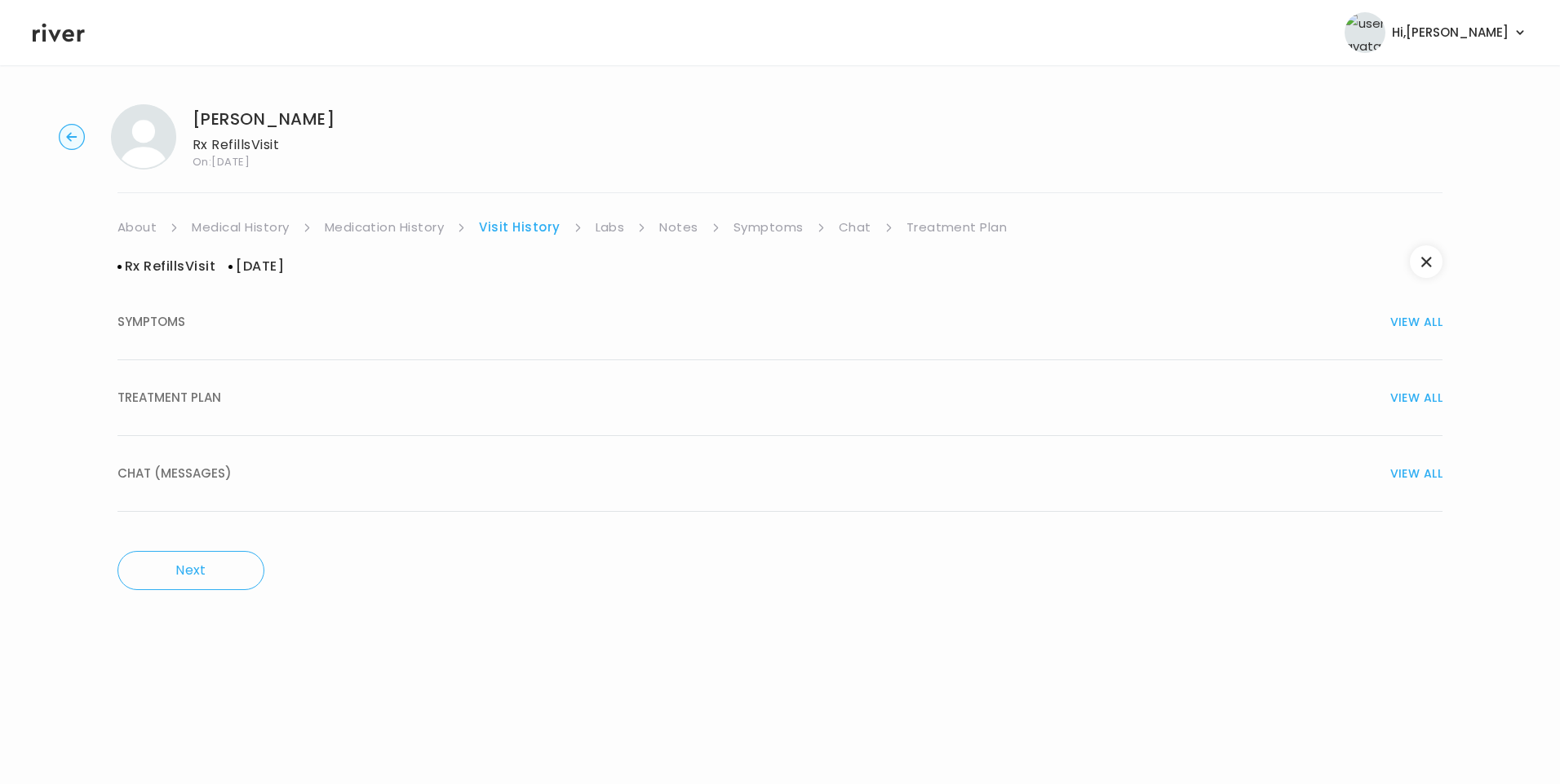
drag, startPoint x: 200, startPoint y: 382, endPoint x: 295, endPoint y: 424, distance: 103.9
click at [200, 383] on button "TREATMENT PLAN VIEW ALL" at bounding box center [780, 398] width 1325 height 76
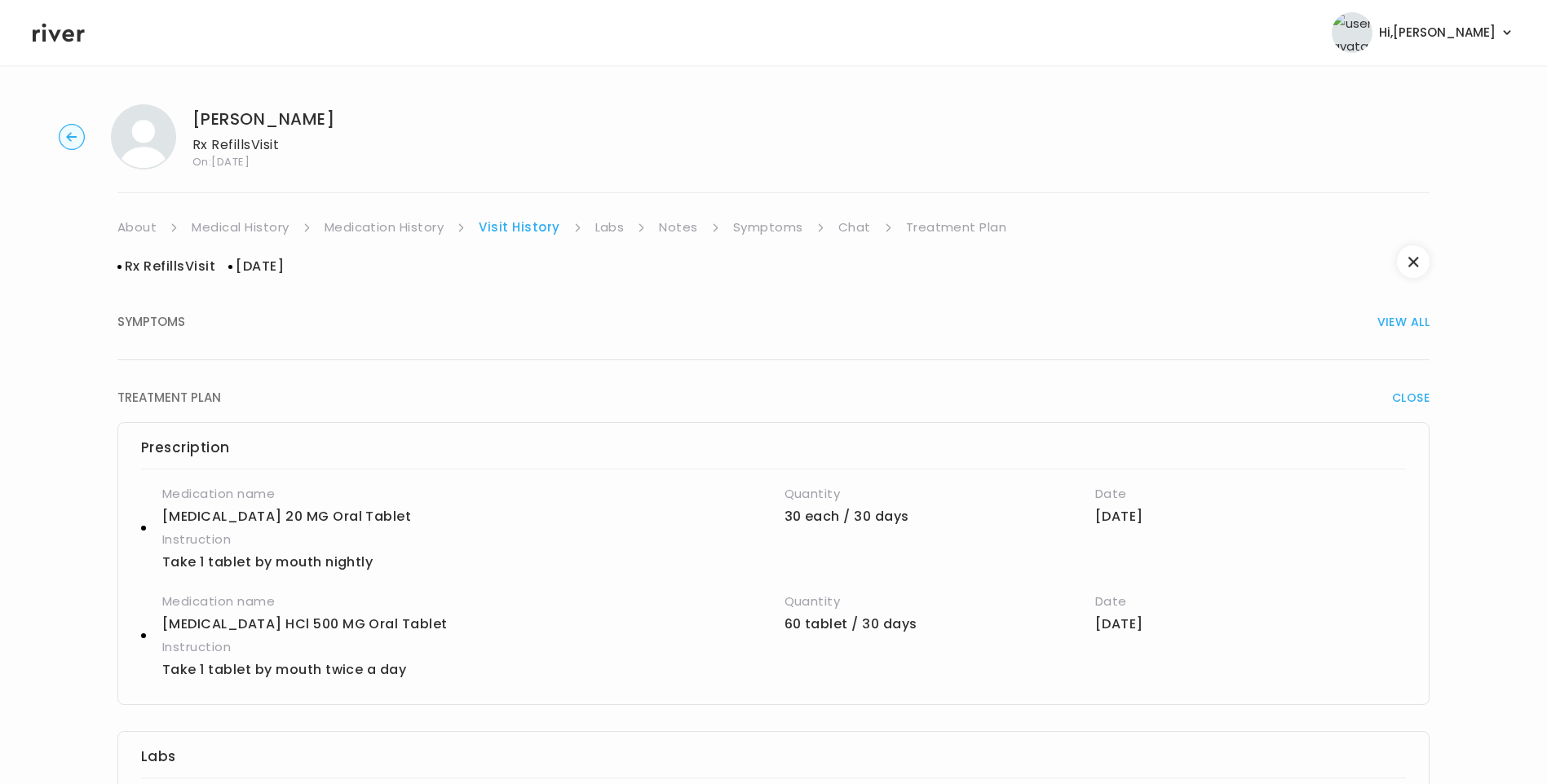
click at [406, 226] on link "Medication History" at bounding box center [384, 227] width 120 height 23
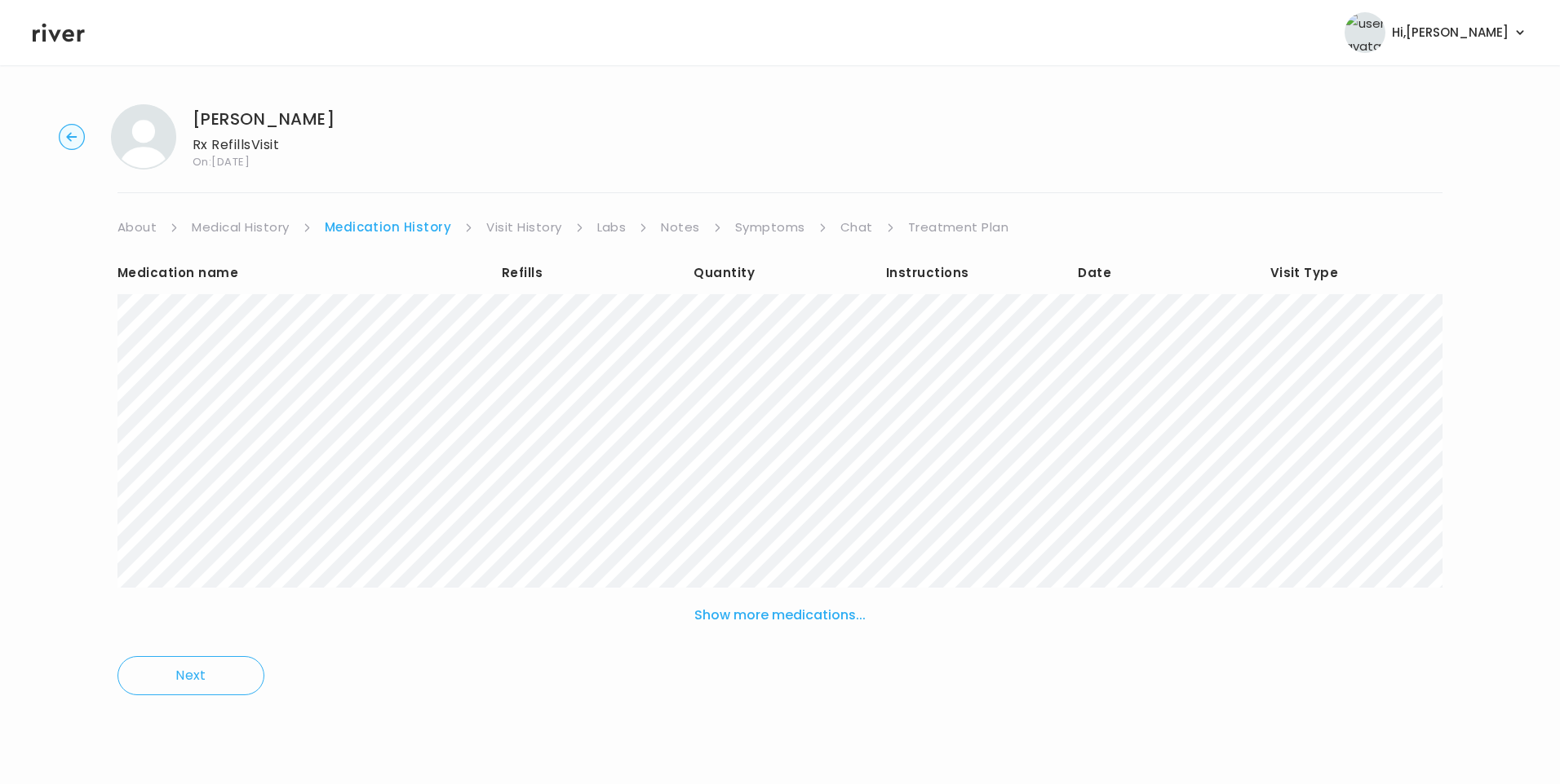
click at [759, 621] on button "Show more medications..." at bounding box center [780, 615] width 185 height 36
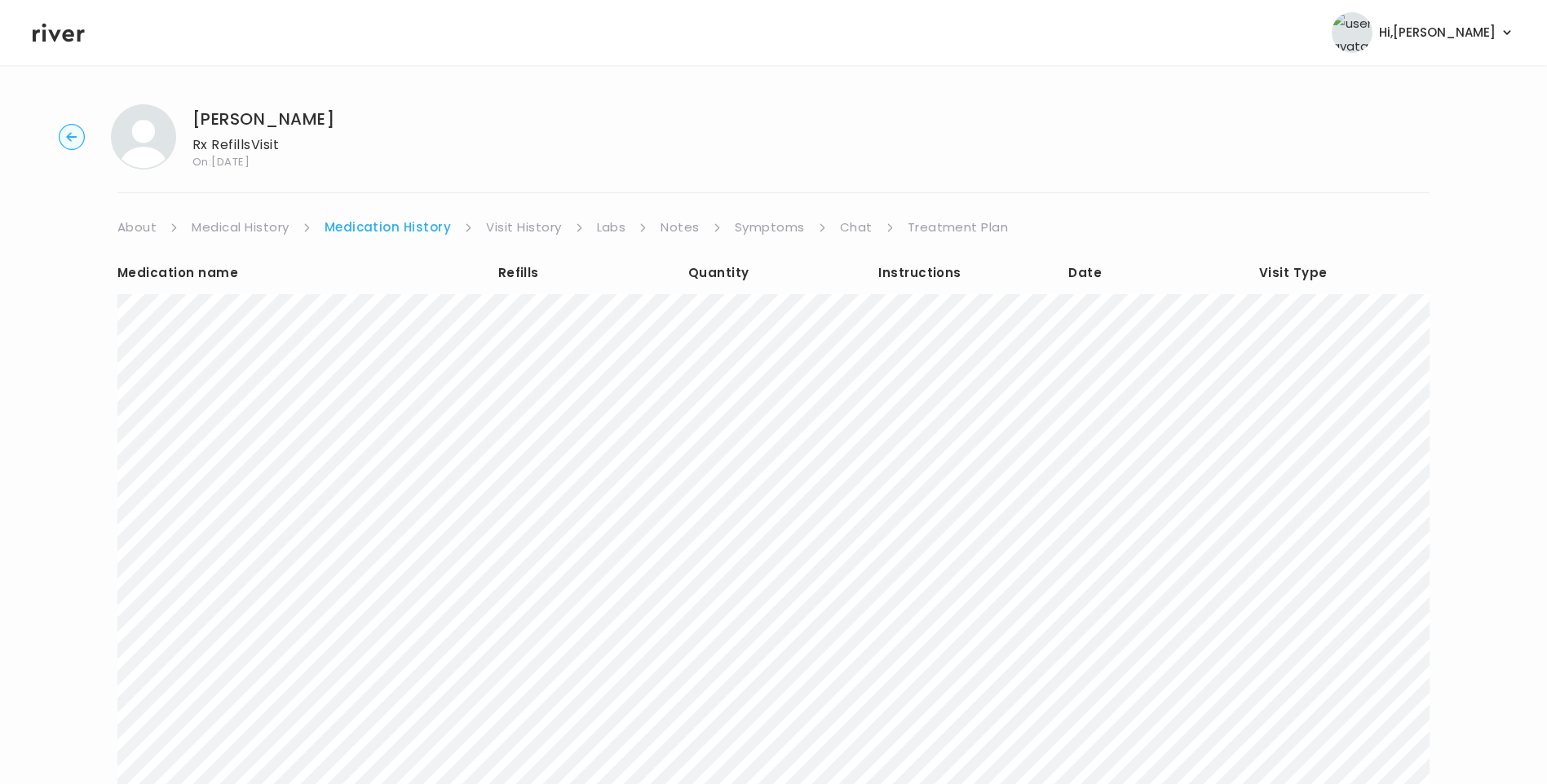
click at [513, 216] on div "HUI MUI Rx Refills Visit On: 03 Sep 2025 About Medical History Medication Histo…" at bounding box center [774, 488] width 1547 height 794
click at [526, 225] on link "Visit History" at bounding box center [523, 227] width 75 height 23
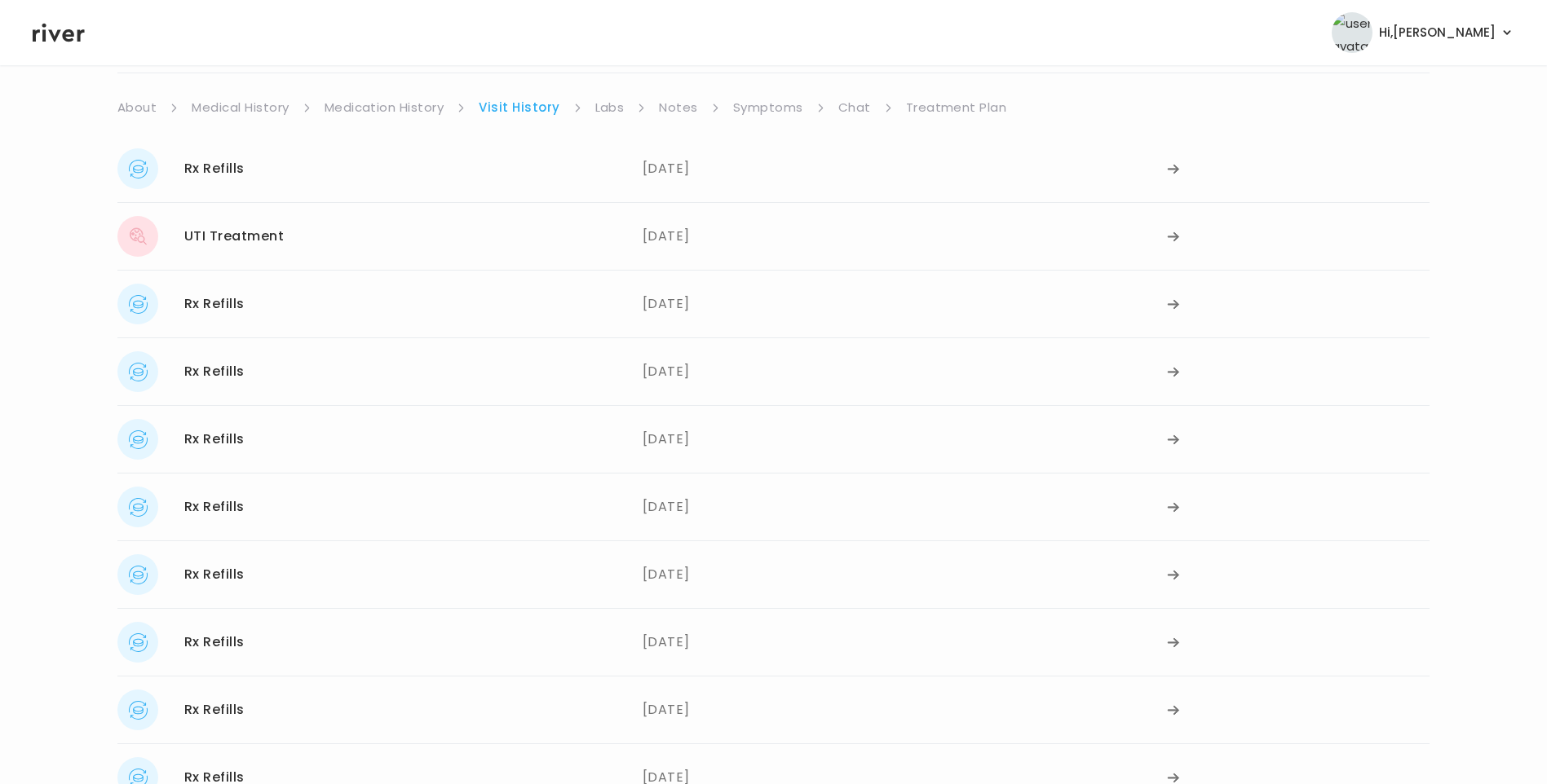
scroll to position [297, 0]
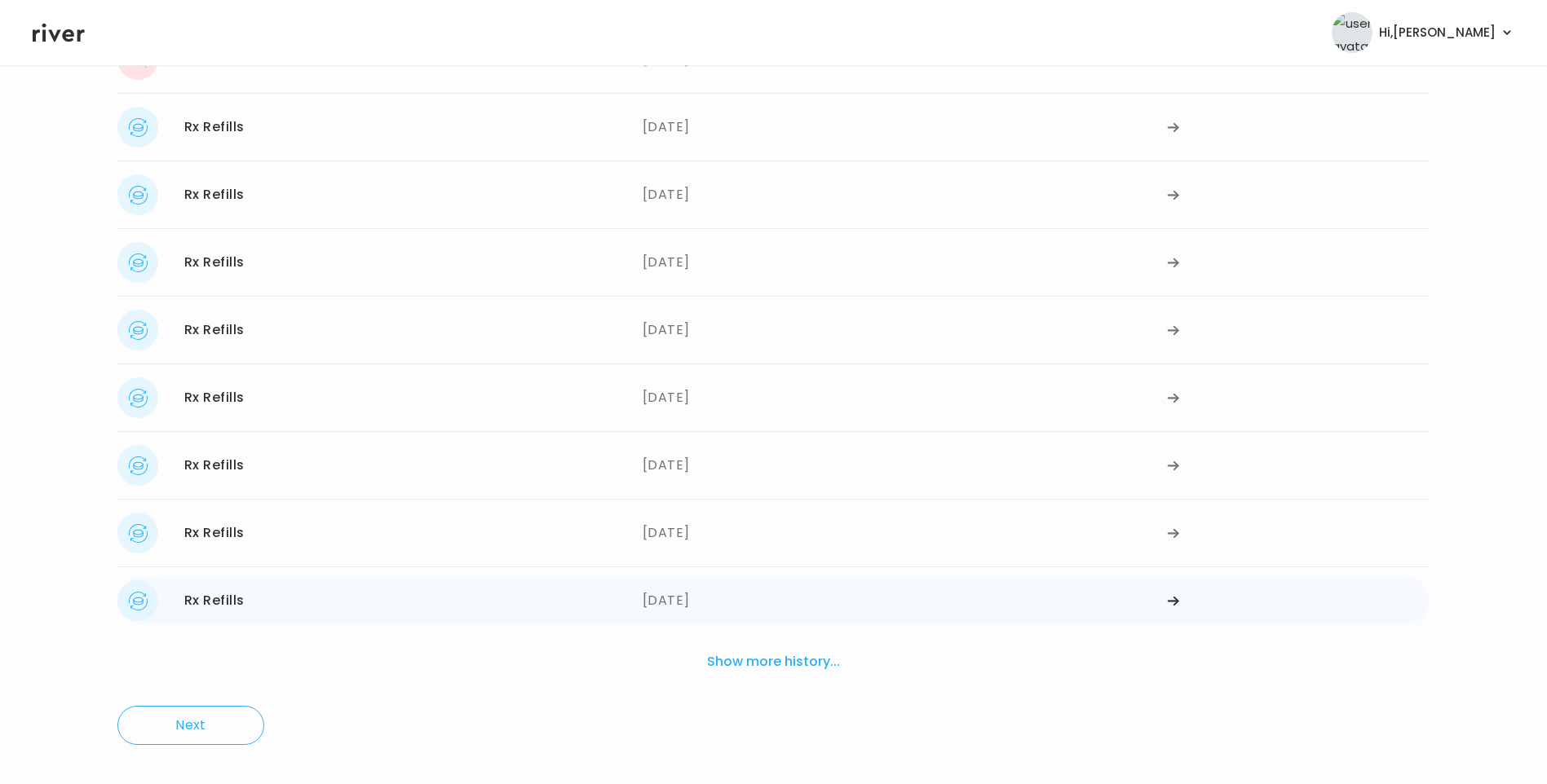
click at [680, 599] on div "05/21/2024" at bounding box center [905, 601] width 526 height 41
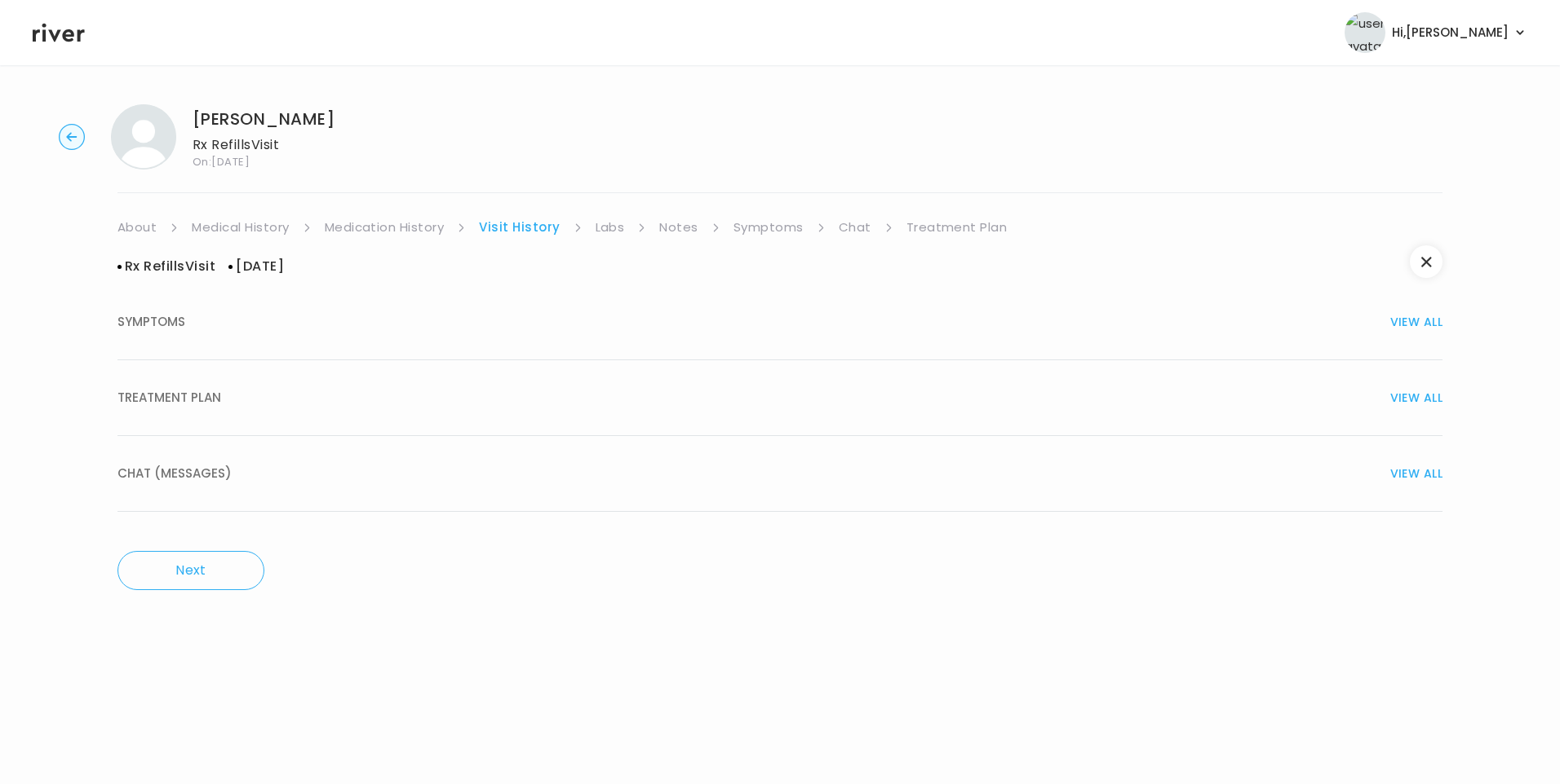
drag, startPoint x: 209, startPoint y: 393, endPoint x: 351, endPoint y: 419, distance: 144.4
click at [212, 393] on span "TREATMENT PLAN" at bounding box center [169, 398] width 104 height 23
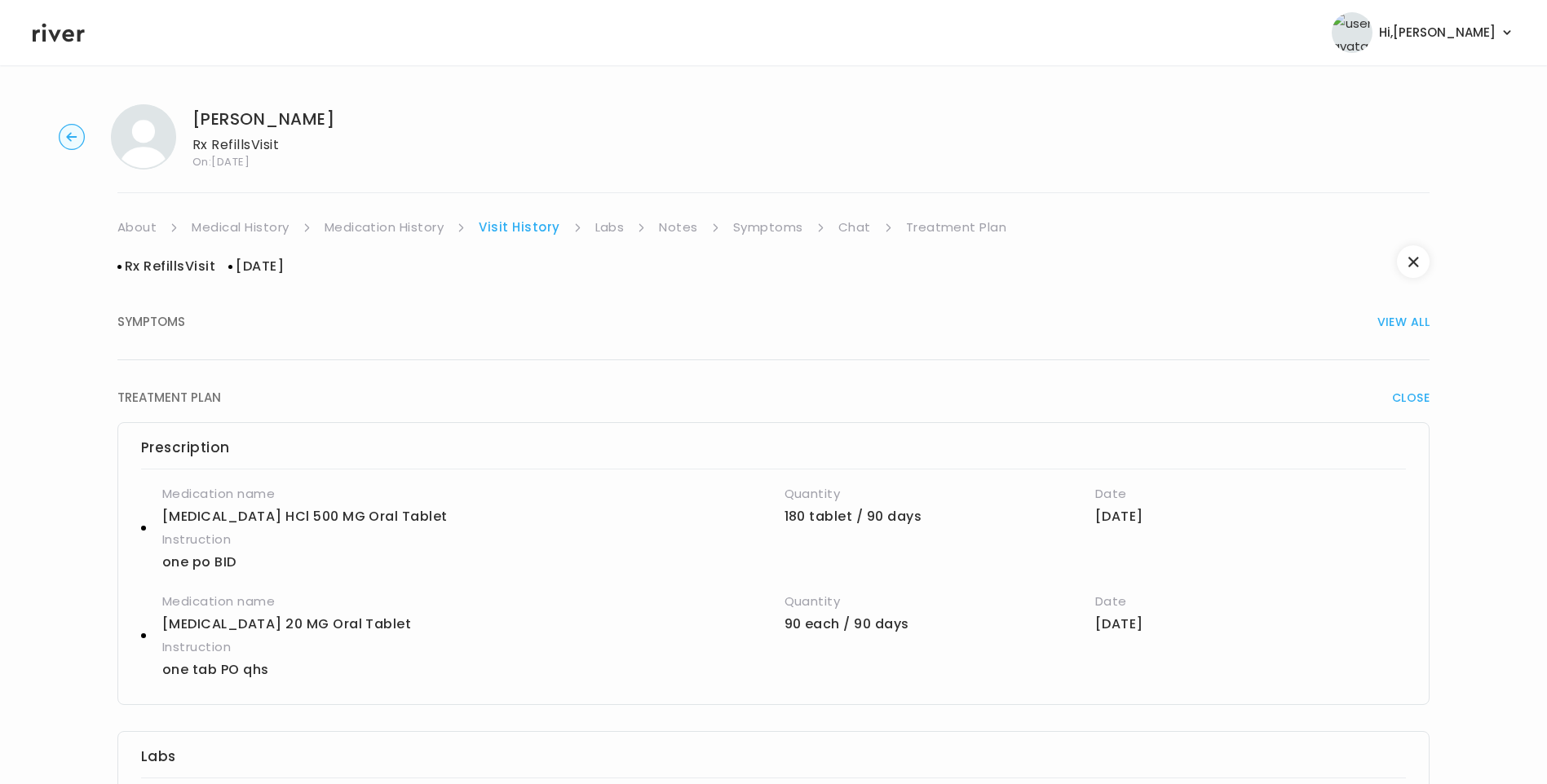
click at [782, 229] on link "Symptoms" at bounding box center [769, 227] width 70 height 23
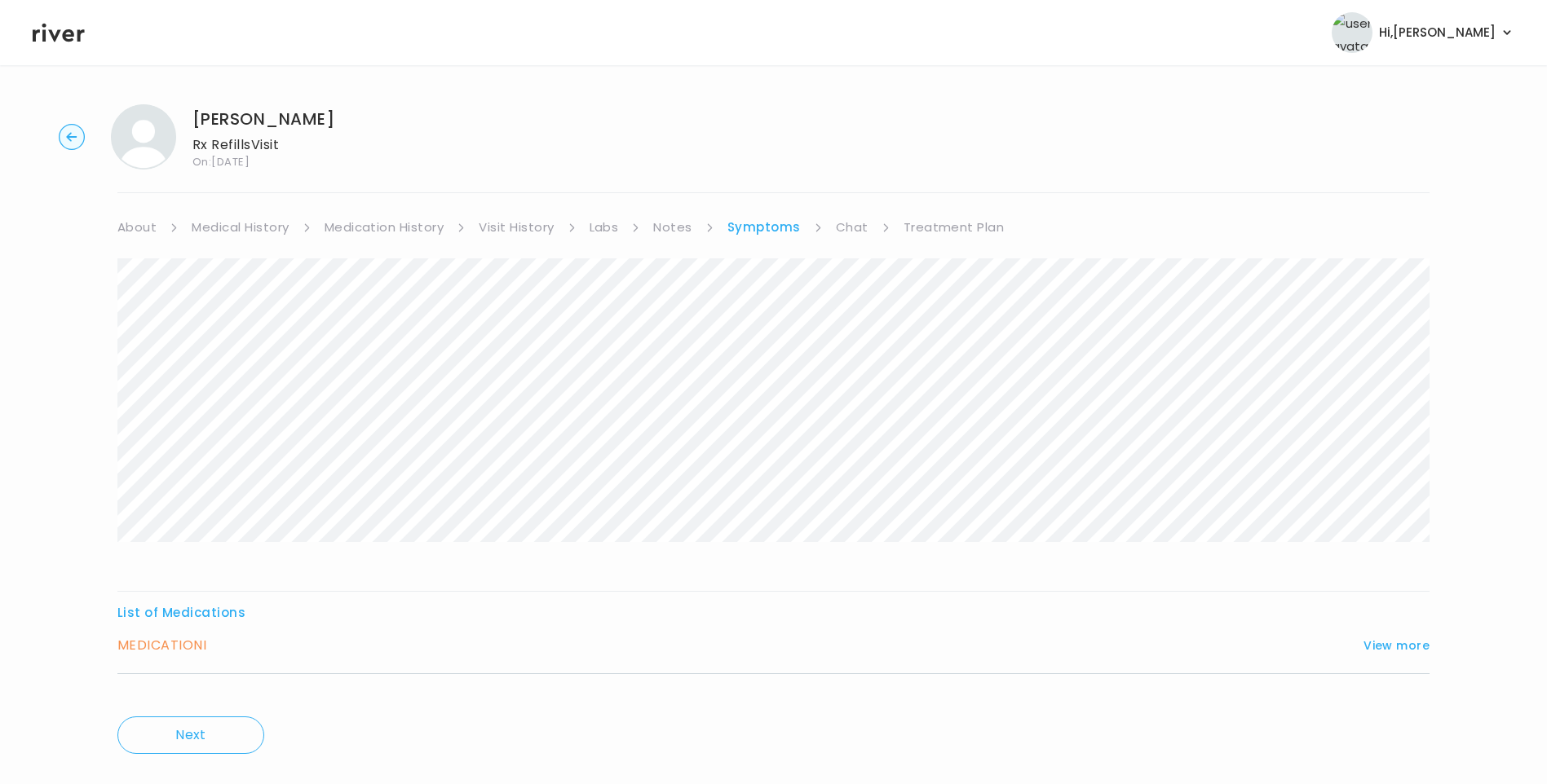
drag, startPoint x: 533, startPoint y: 229, endPoint x: 540, endPoint y: 237, distance: 10.6
click at [535, 230] on link "Visit History" at bounding box center [516, 227] width 75 height 23
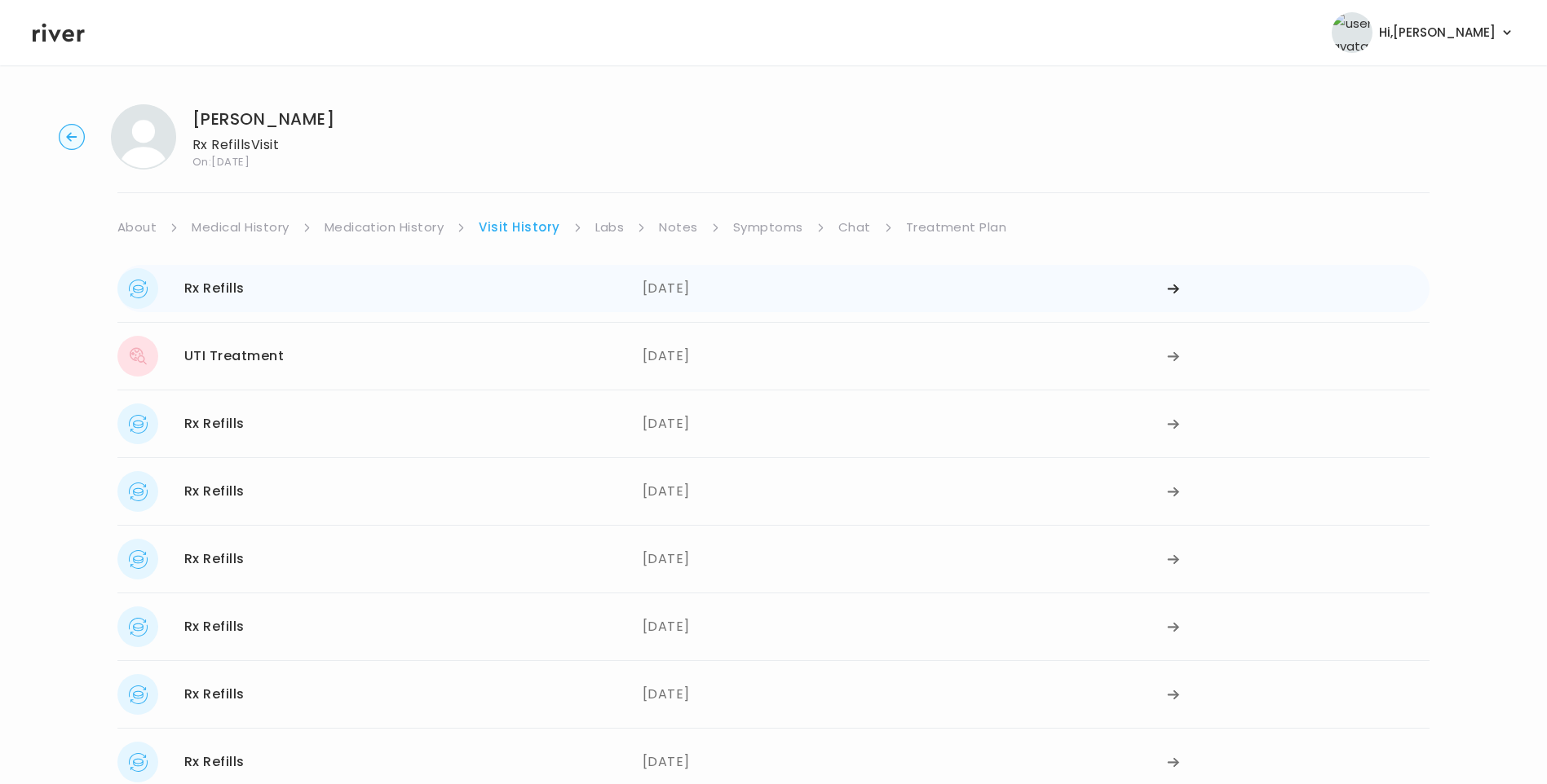
click at [307, 296] on div "Rx Refills 09/03/2025" at bounding box center [380, 289] width 526 height 41
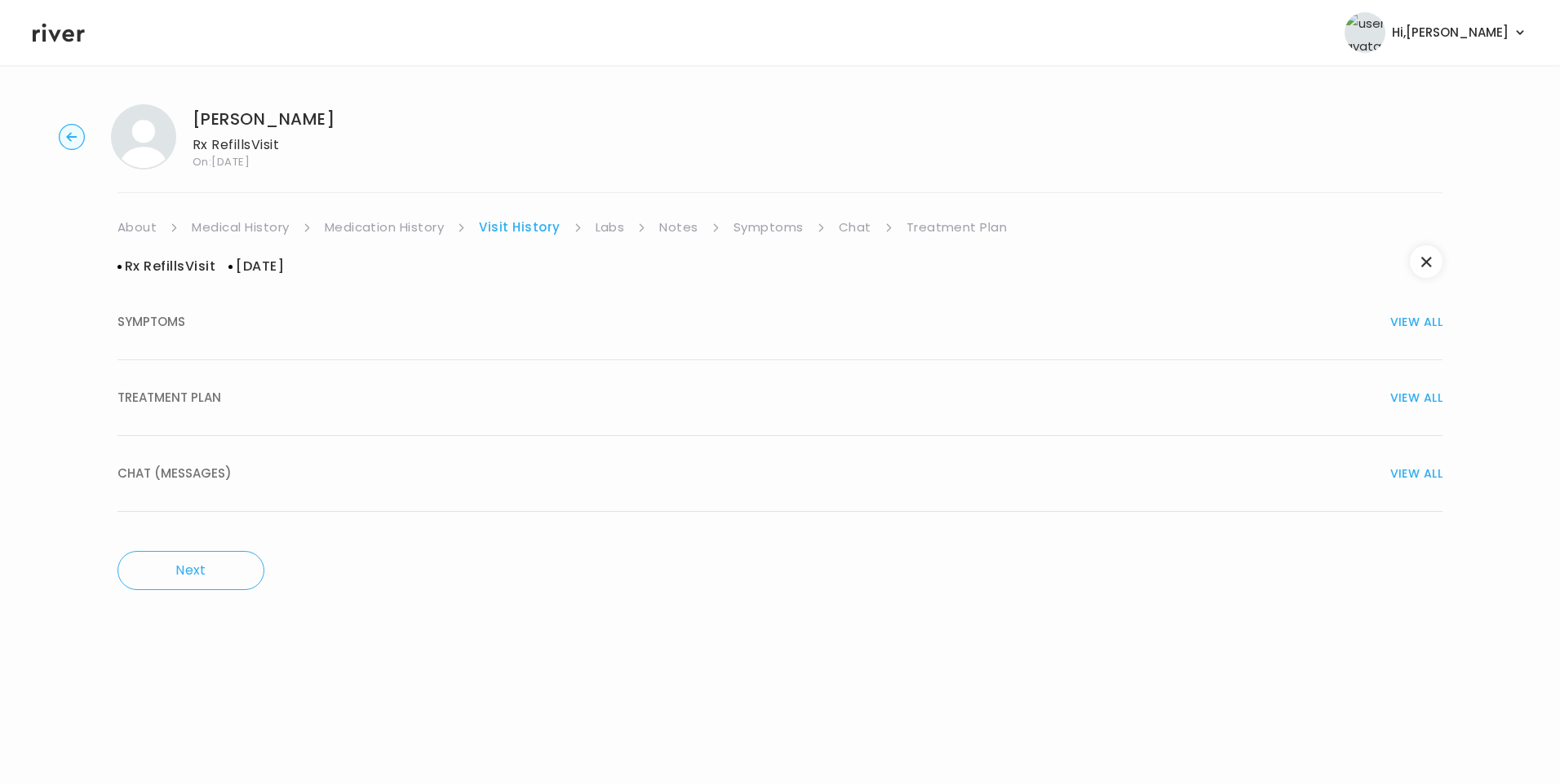
drag, startPoint x: 147, startPoint y: 408, endPoint x: 167, endPoint y: 407, distance: 20.0
click at [149, 408] on span "TREATMENT PLAN" at bounding box center [169, 398] width 104 height 23
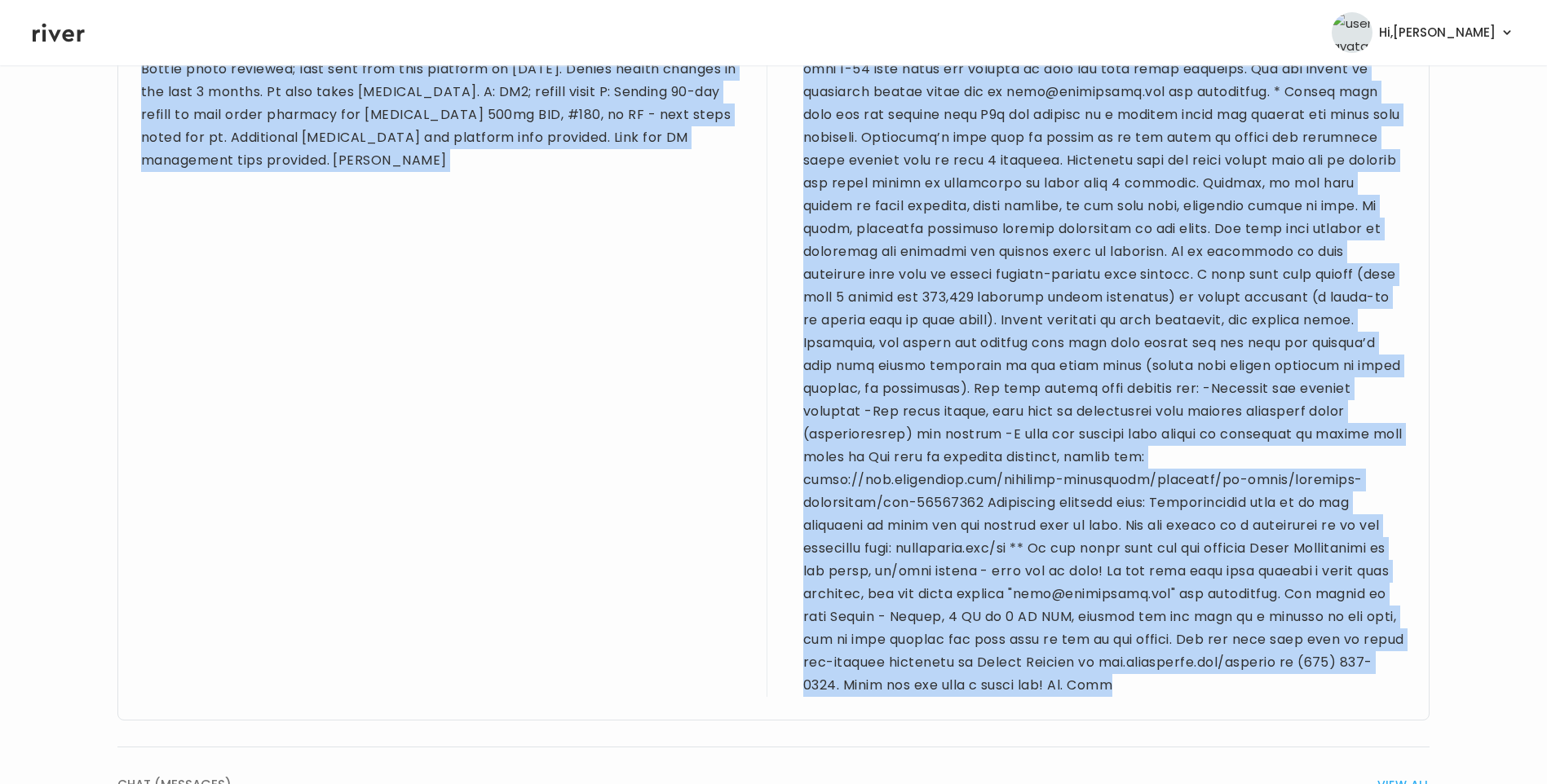
scroll to position [990, 0]
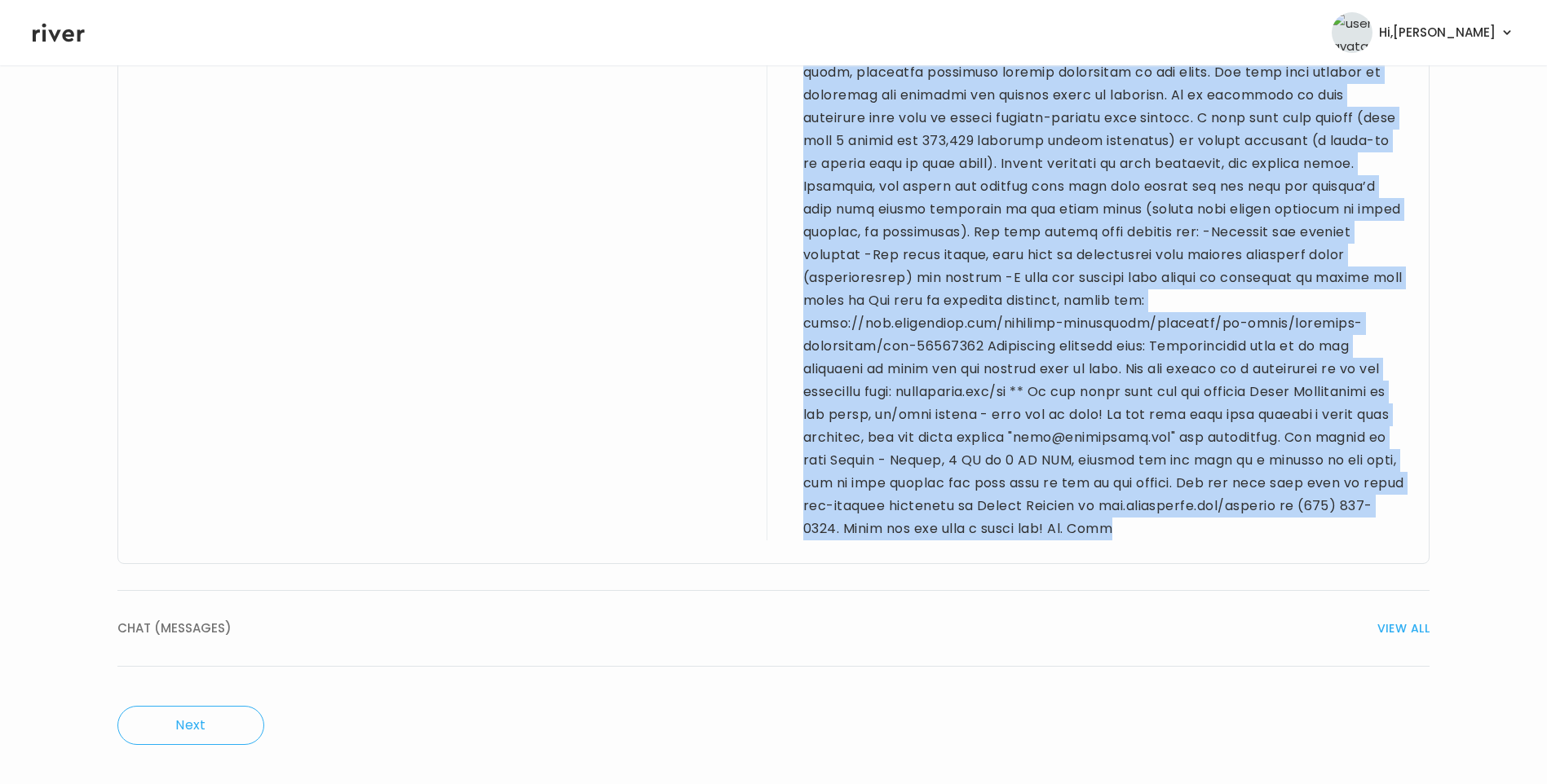
drag, startPoint x: 141, startPoint y: 323, endPoint x: 1032, endPoint y: 540, distance: 917.0
click at [1032, 540] on div "Provider notes 55 yo F for refill visit. PMH sig for seasonal/pollen allergies,…" at bounding box center [774, 176] width 1312 height 774
drag, startPoint x: 1032, startPoint y: 540, endPoint x: 978, endPoint y: 319, distance: 227.5
copy div "55 yo F for refill visit. PMH sig for seasonal/pollen allergies, DM, and HLD. D…"
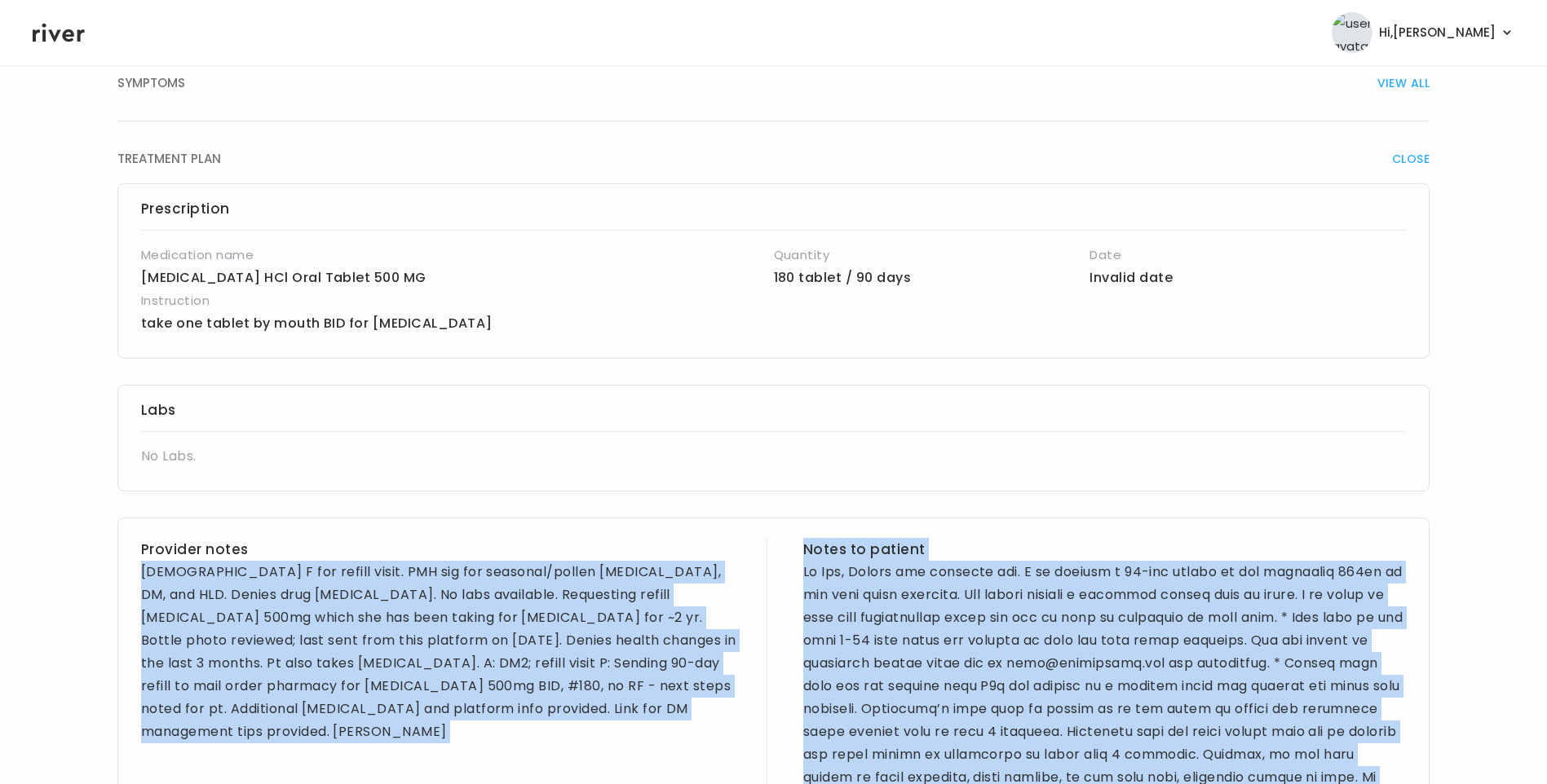
scroll to position [0, 0]
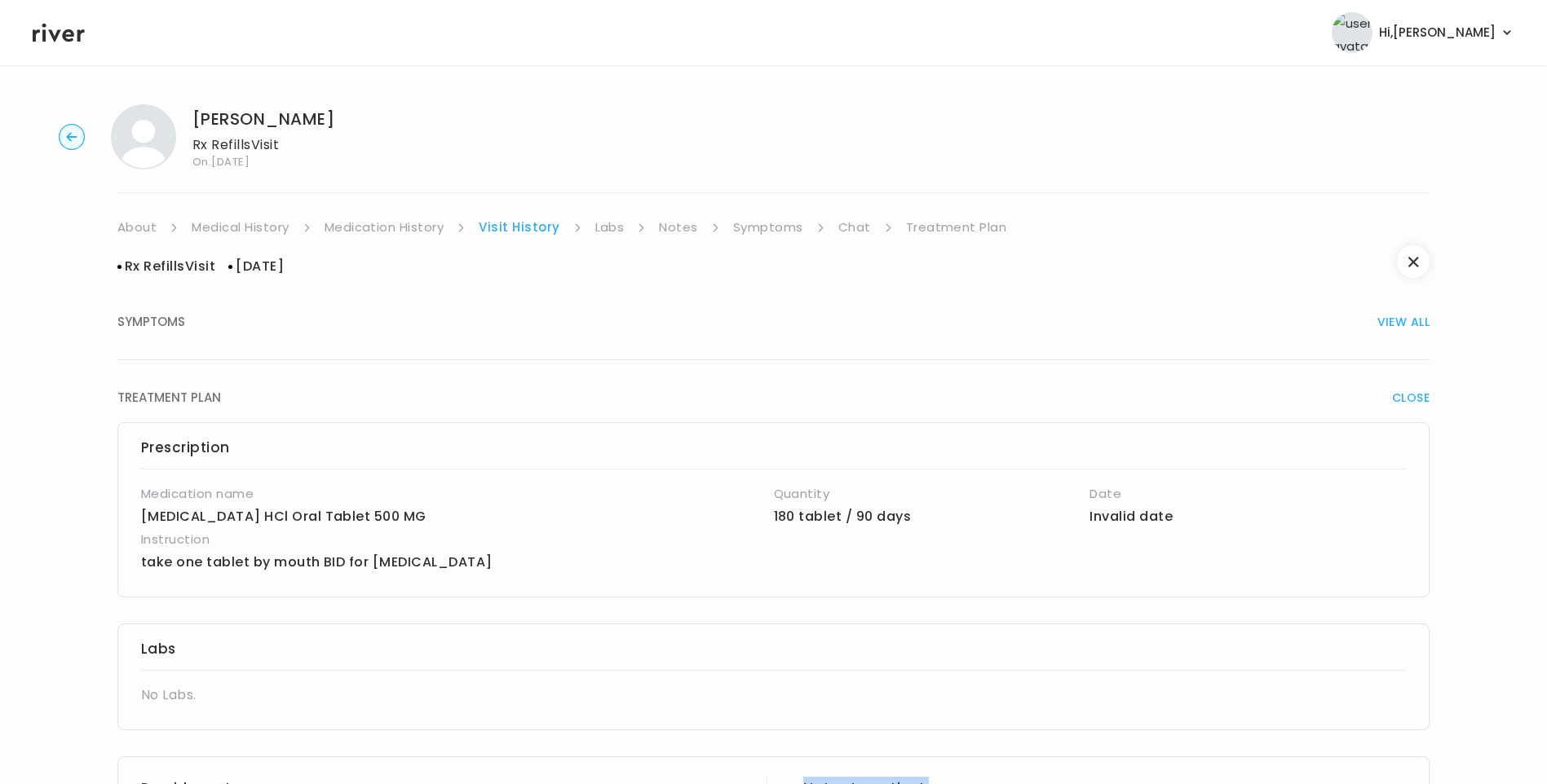
click at [946, 231] on link "Treatment Plan" at bounding box center [956, 227] width 101 height 23
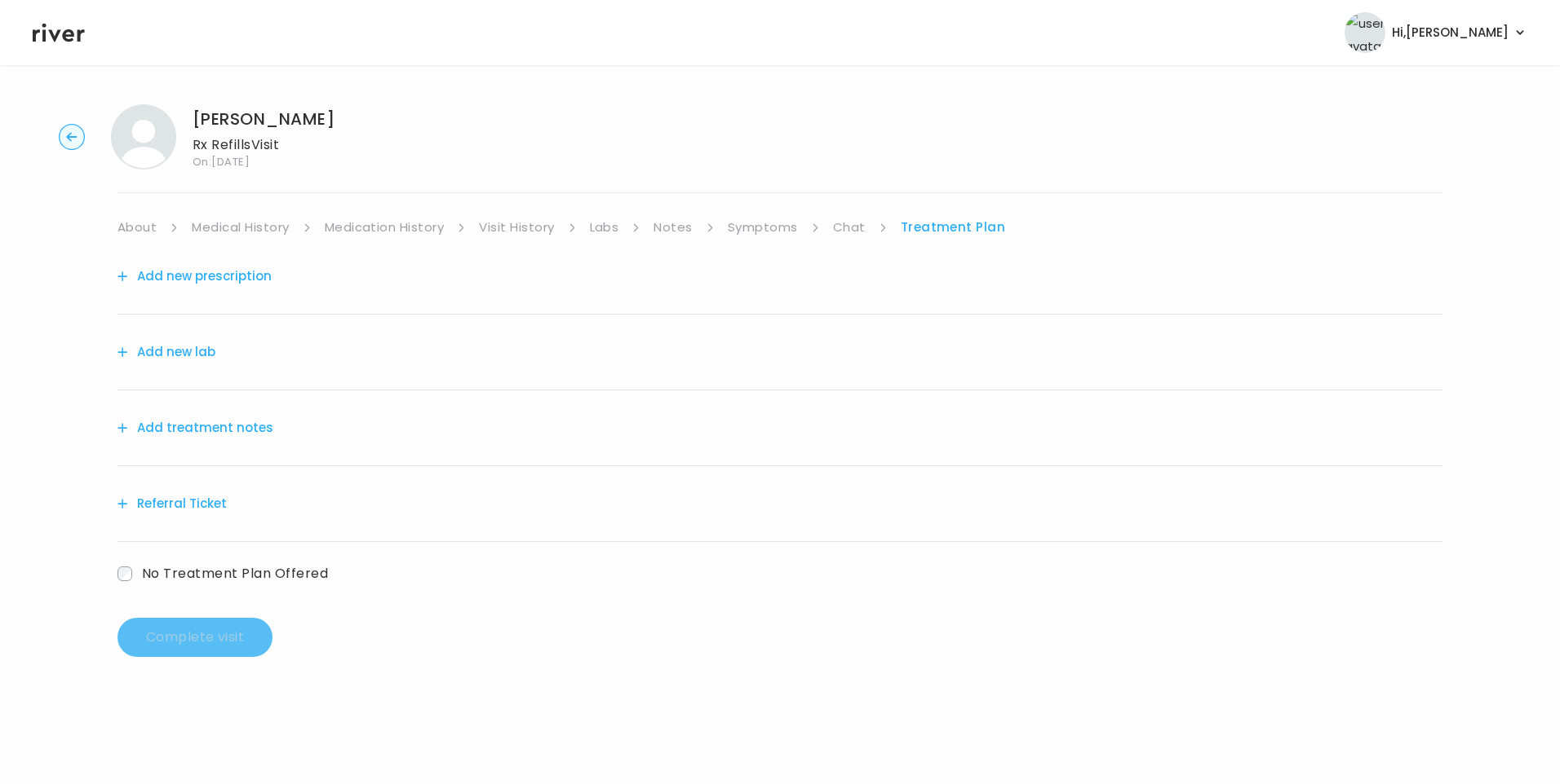
click at [230, 422] on button "Add treatment notes" at bounding box center [195, 428] width 156 height 23
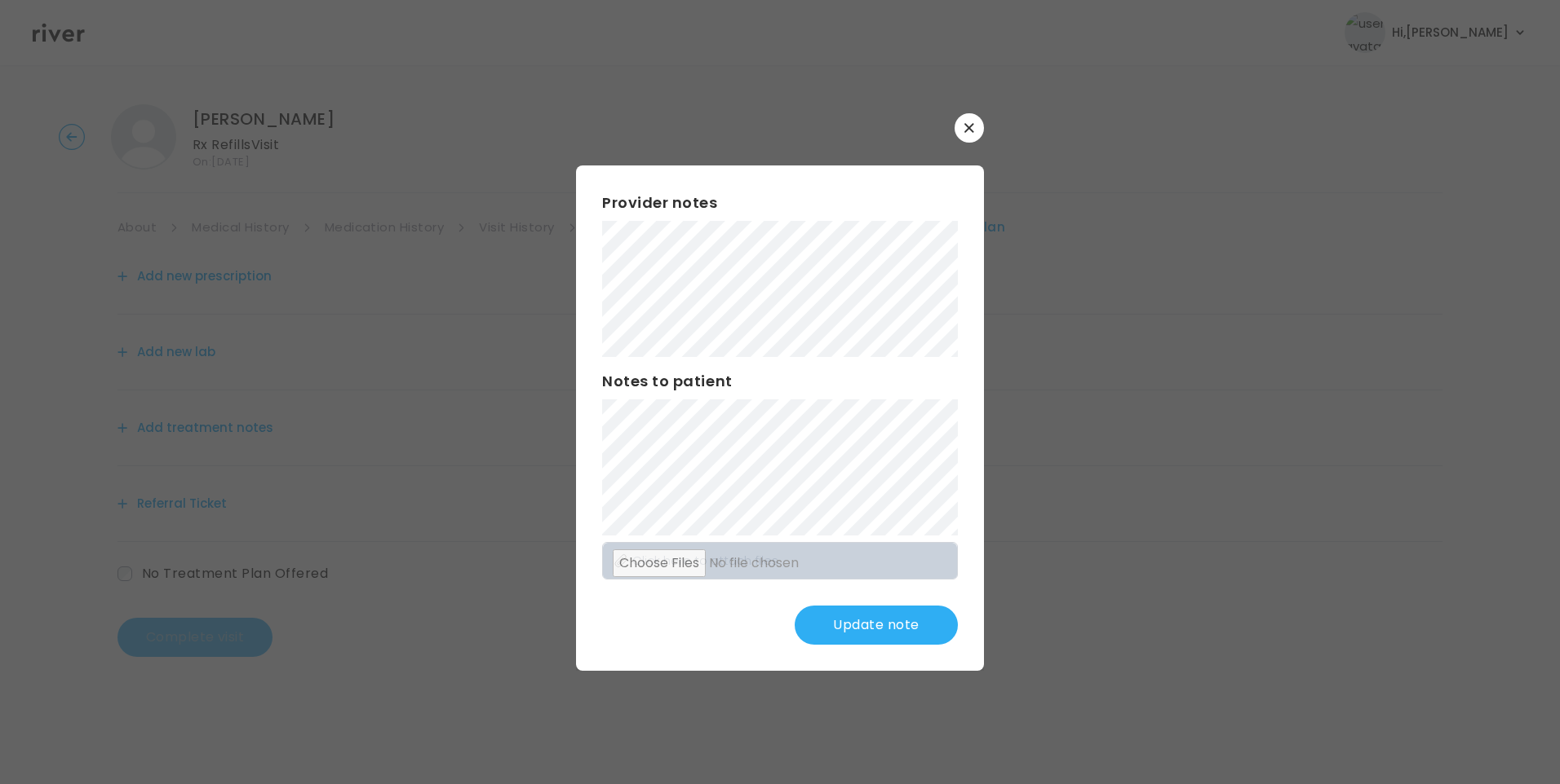
click at [540, 327] on div "​ Provider notes Notes to patient Click here to attach files Update note" at bounding box center [780, 392] width 1560 height 784
click at [877, 629] on button "Update note" at bounding box center [876, 626] width 163 height 39
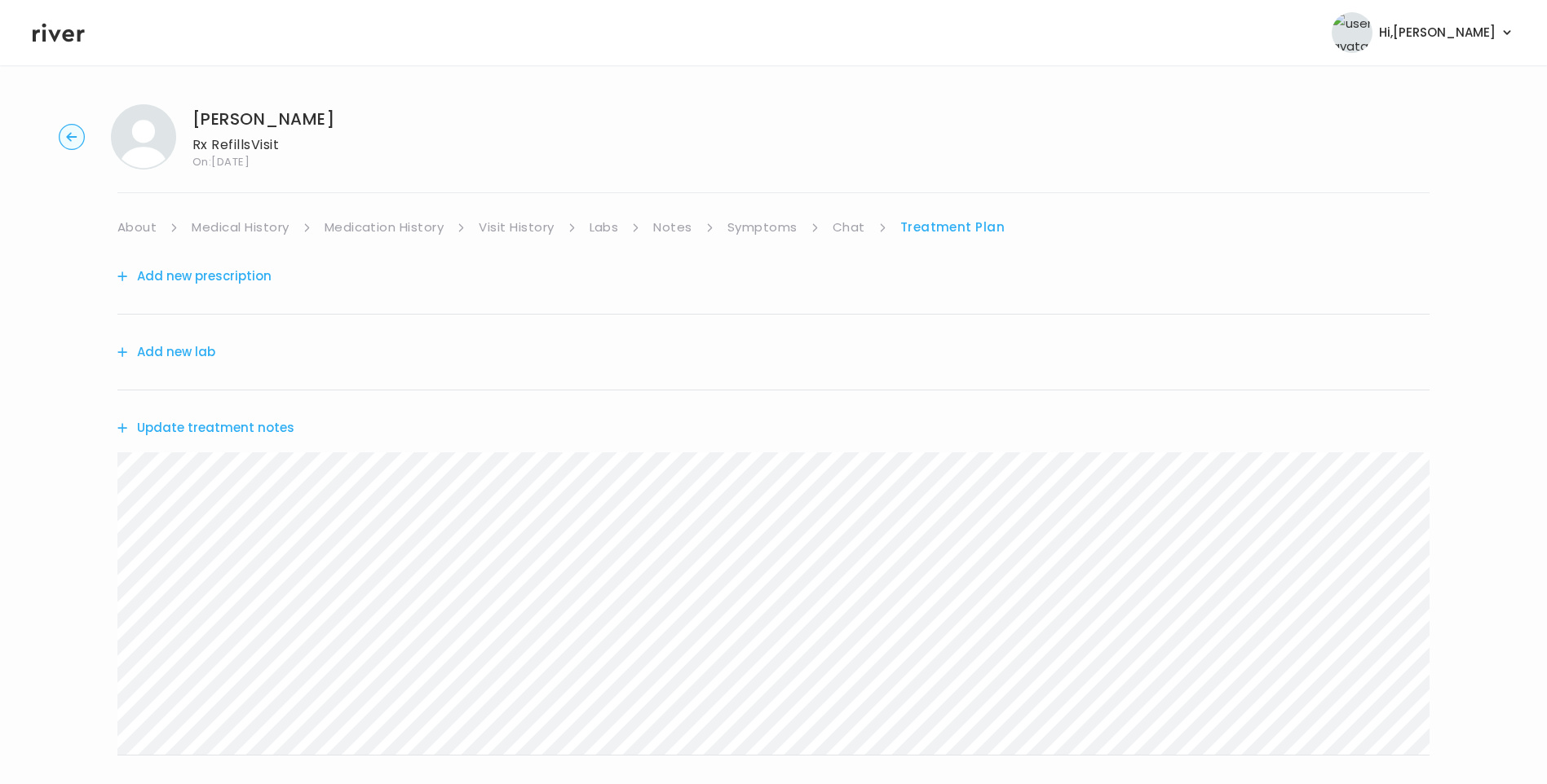
click at [251, 426] on button "Update treatment notes" at bounding box center [206, 428] width 177 height 23
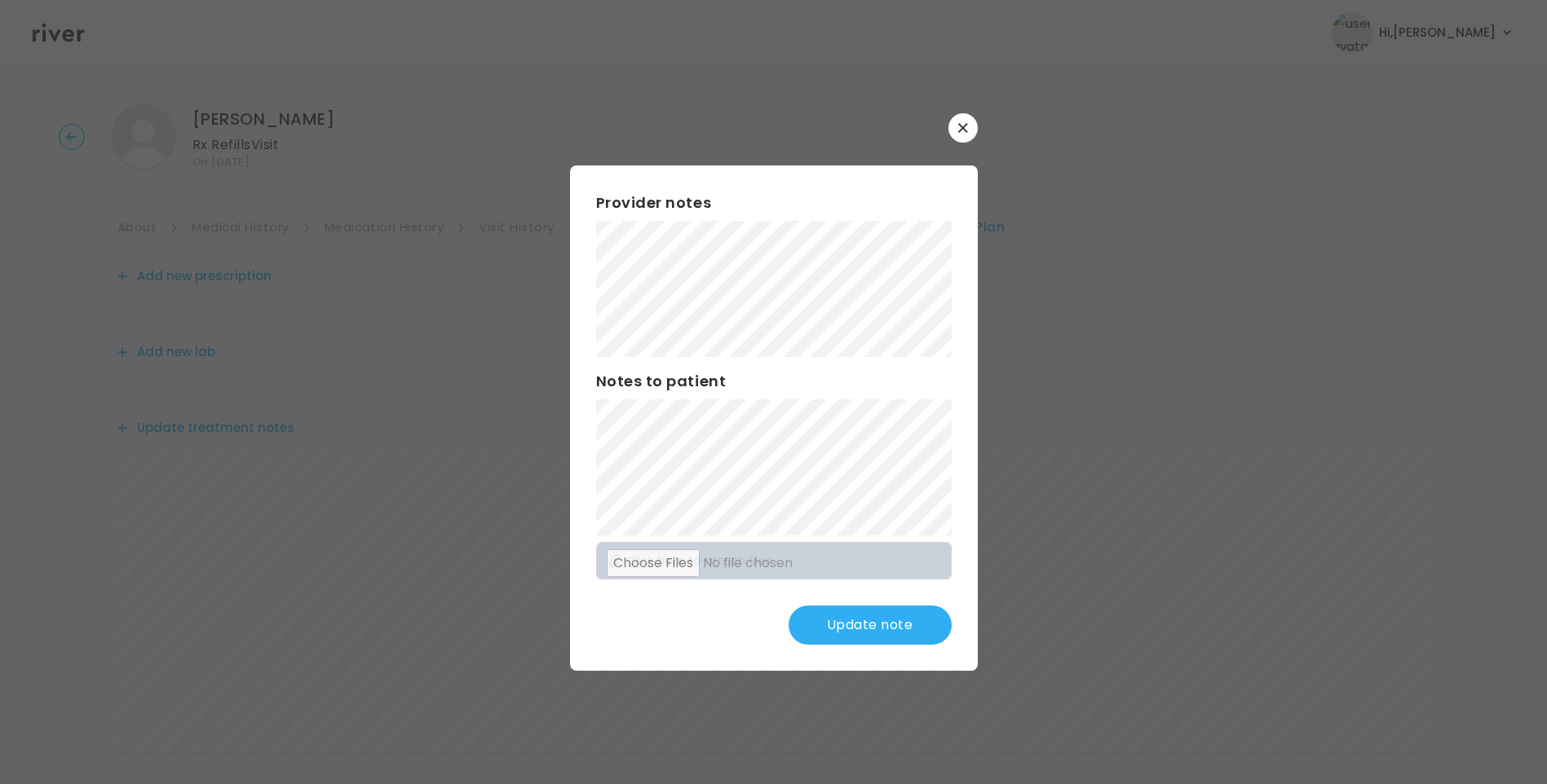
click at [855, 611] on button "Update note" at bounding box center [871, 626] width 163 height 39
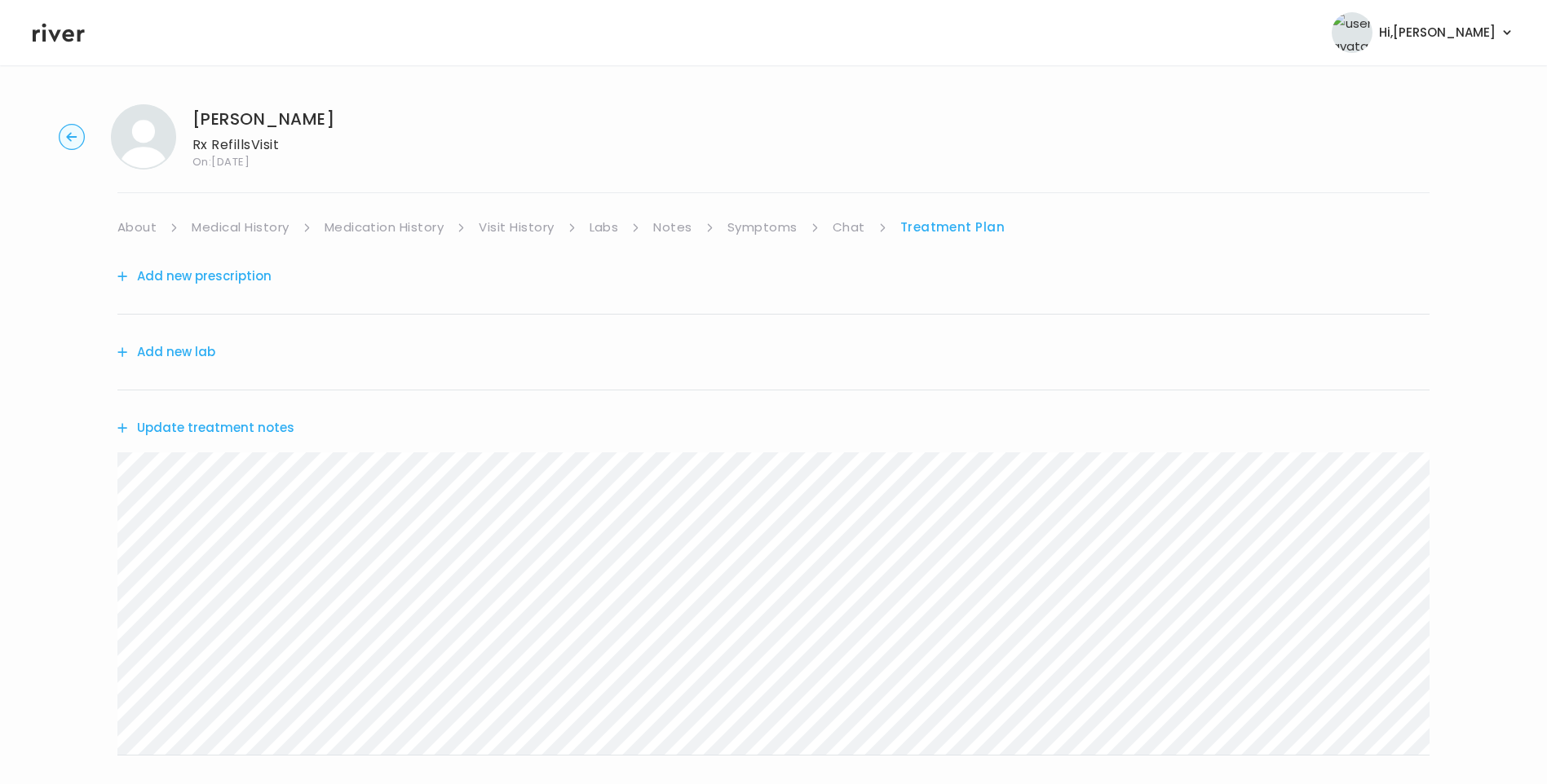
click at [271, 431] on button "Update treatment notes" at bounding box center [206, 428] width 177 height 23
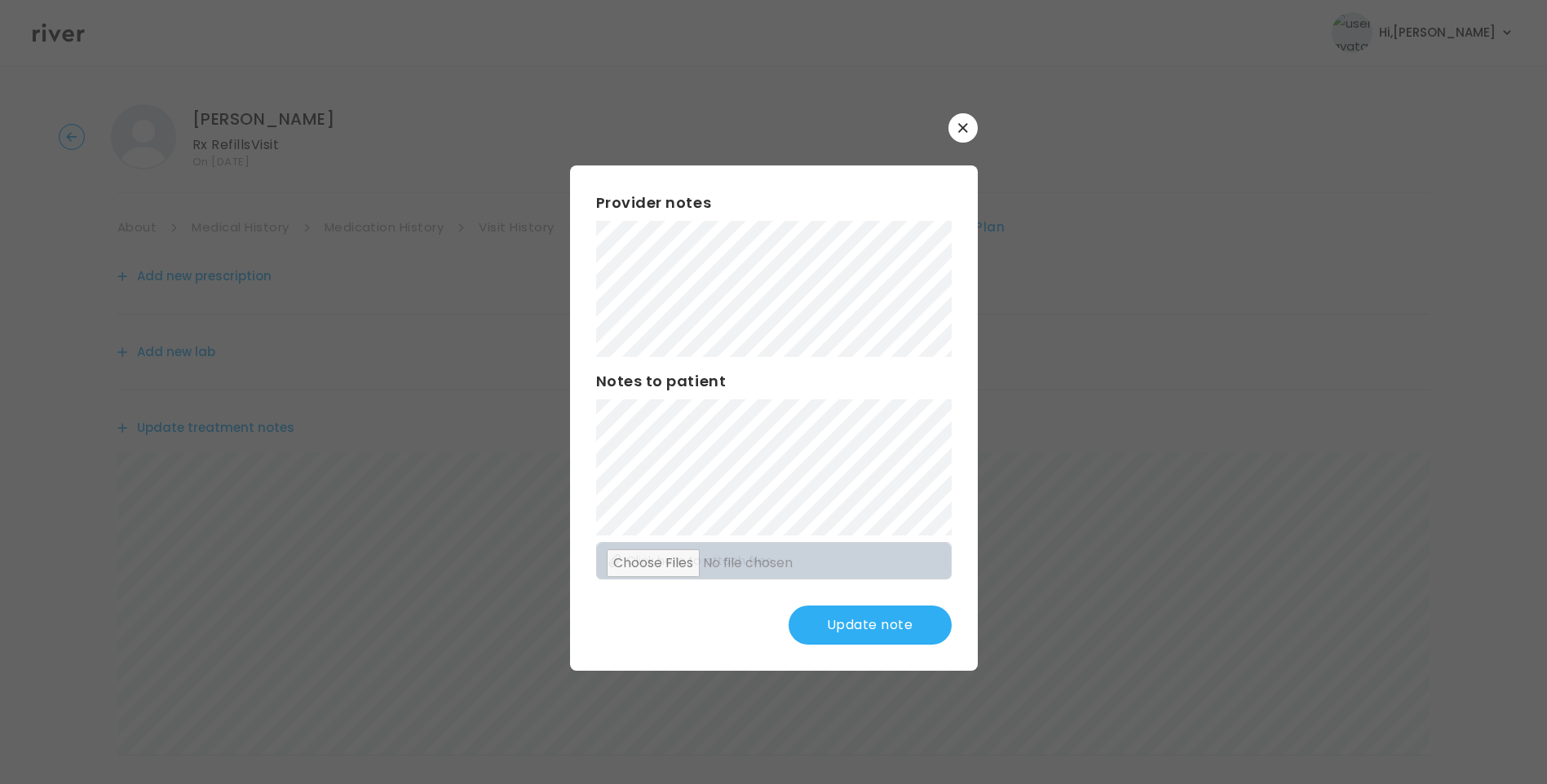
click at [840, 473] on div "Provider notes Notes to patient Click here to attach files Update note" at bounding box center [774, 418] width 408 height 505
click at [871, 626] on button "Update note" at bounding box center [871, 626] width 163 height 39
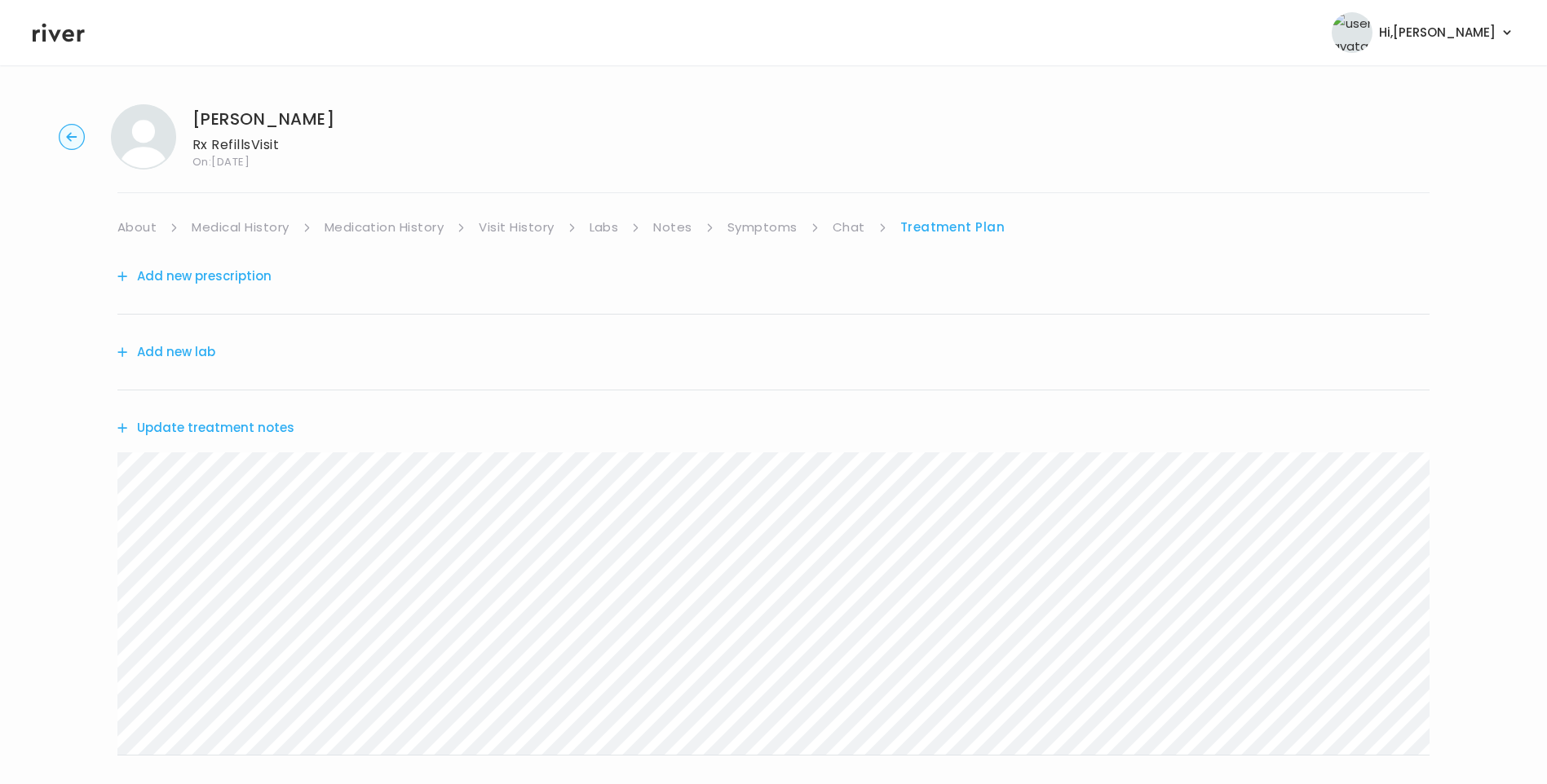
click at [271, 434] on button "Update treatment notes" at bounding box center [206, 428] width 177 height 23
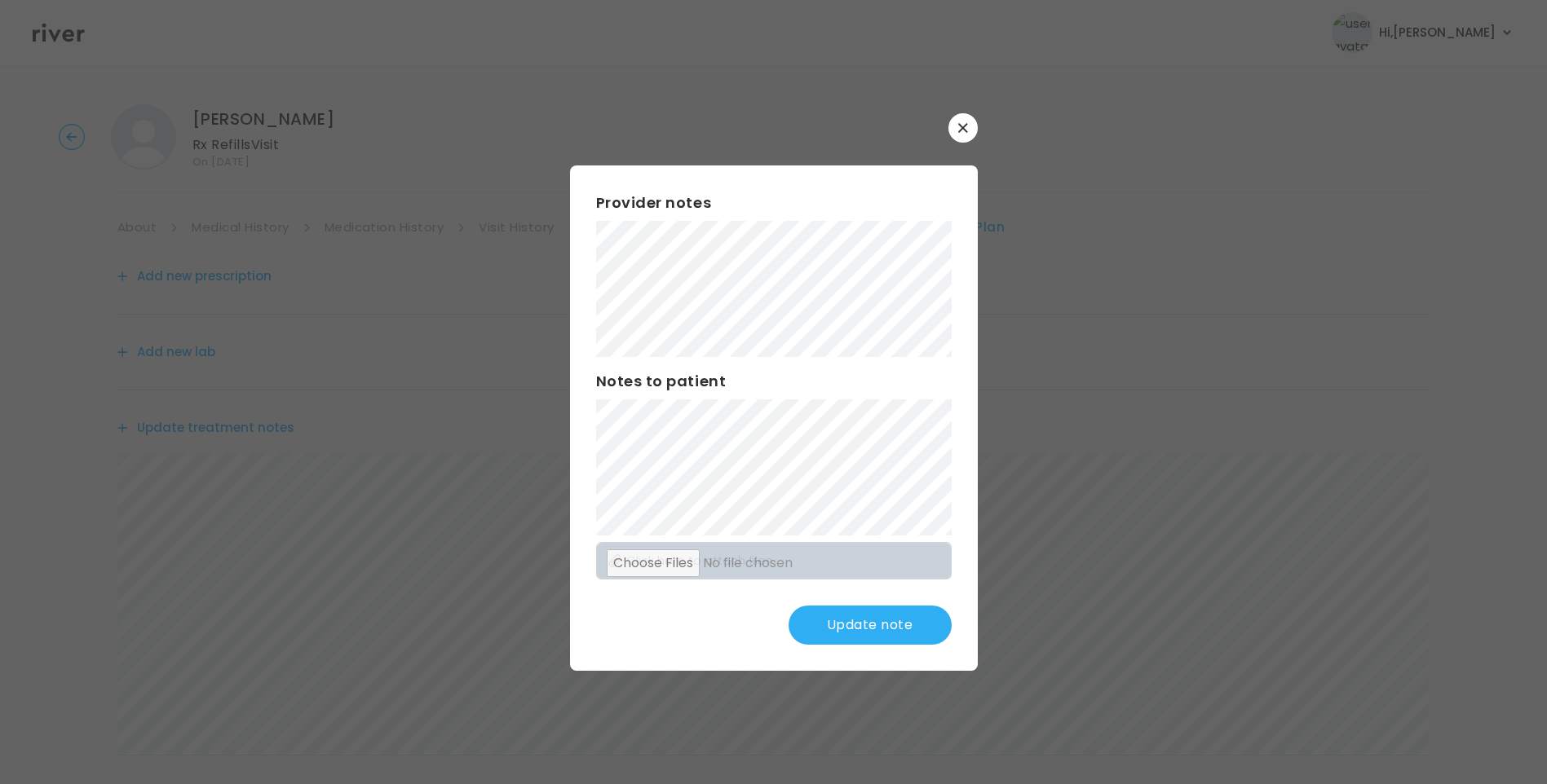
click at [865, 627] on button "Update note" at bounding box center [871, 626] width 163 height 39
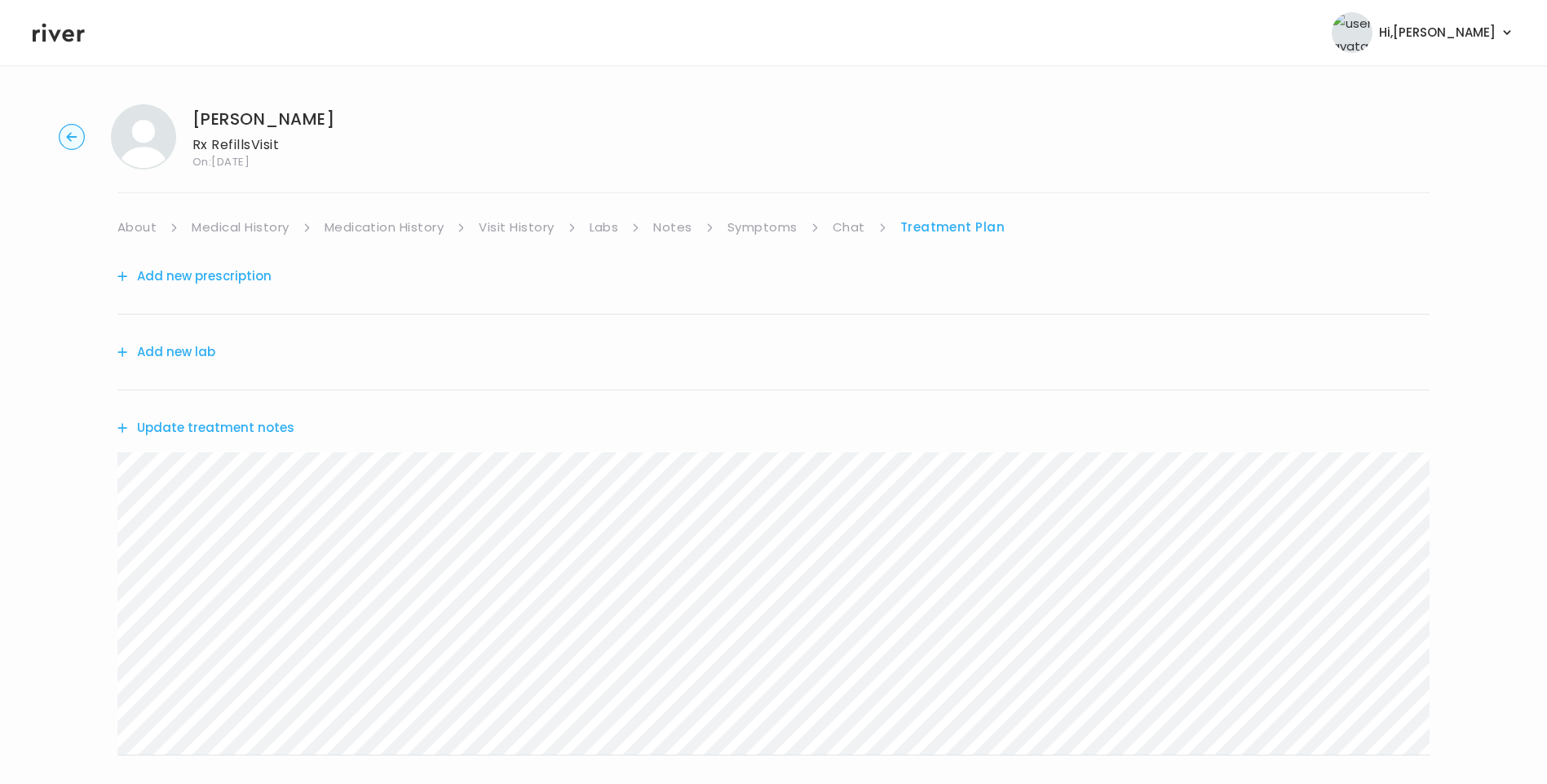
click at [264, 433] on button "Update treatment notes" at bounding box center [206, 428] width 177 height 23
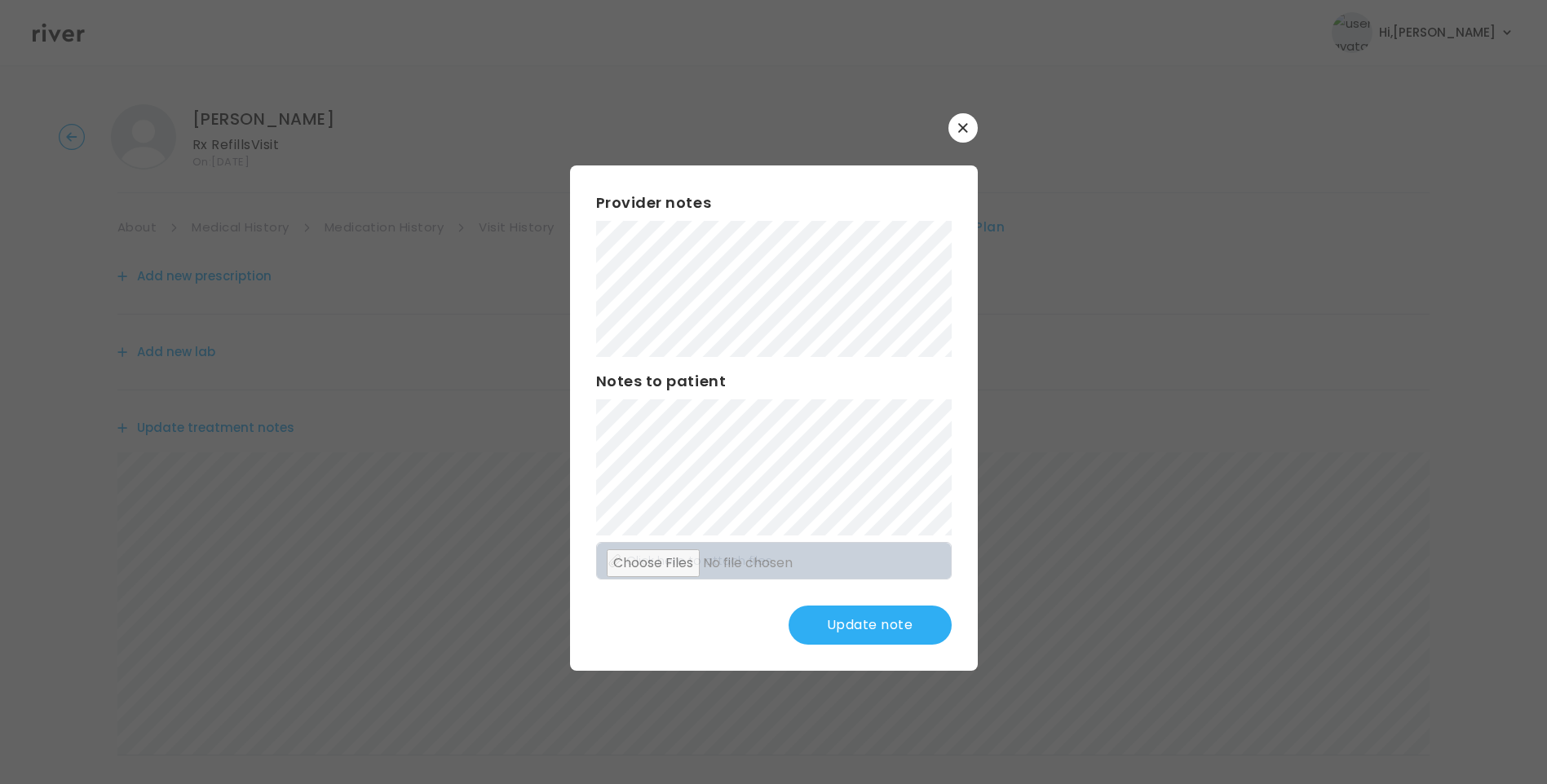
click at [901, 629] on button "Update note" at bounding box center [871, 626] width 163 height 39
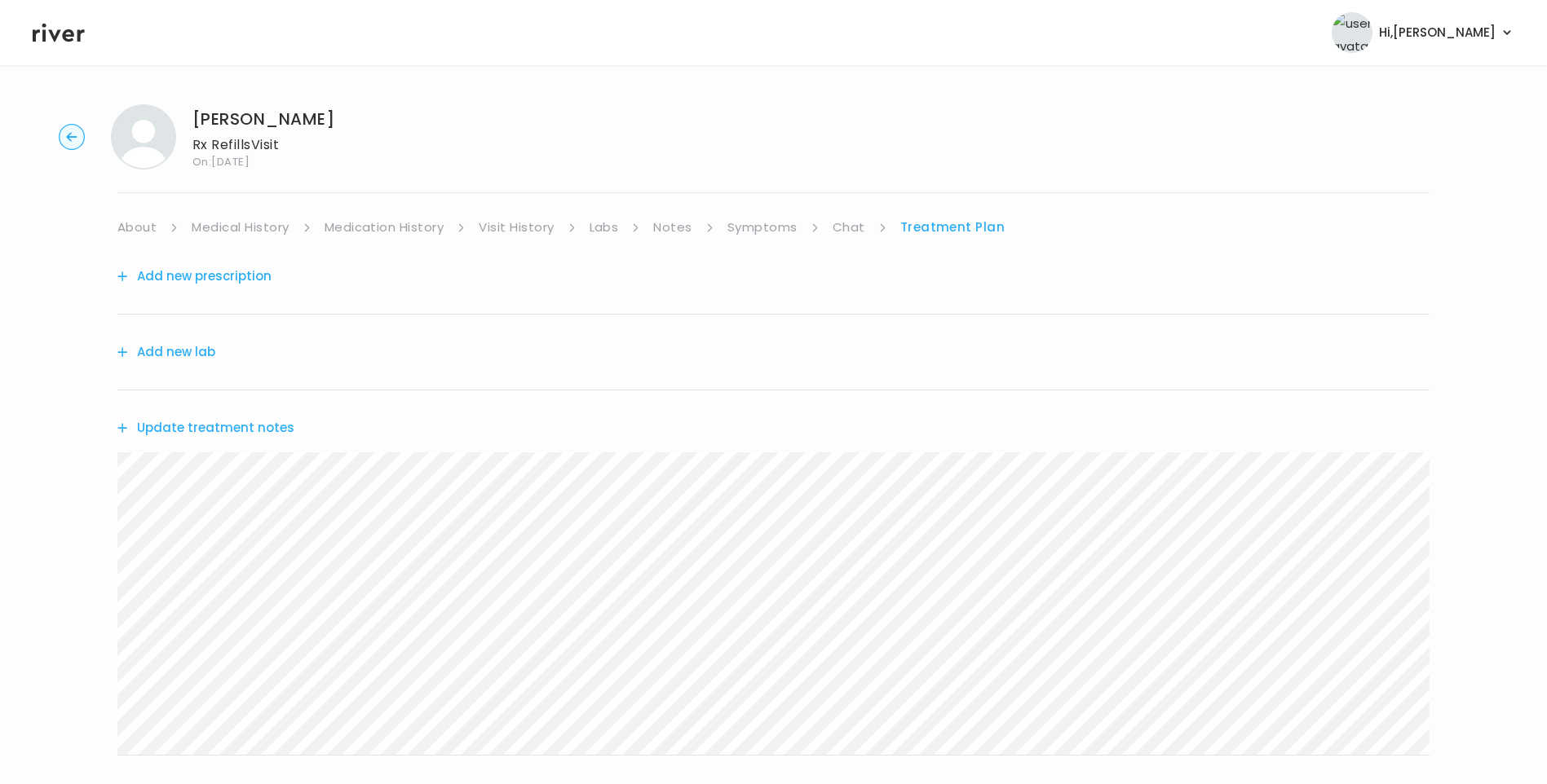
click at [773, 231] on link "Symptoms" at bounding box center [763, 227] width 70 height 23
click at [965, 228] on link "Treatment Plan" at bounding box center [954, 227] width 101 height 23
click at [358, 228] on link "Medication History" at bounding box center [384, 227] width 120 height 23
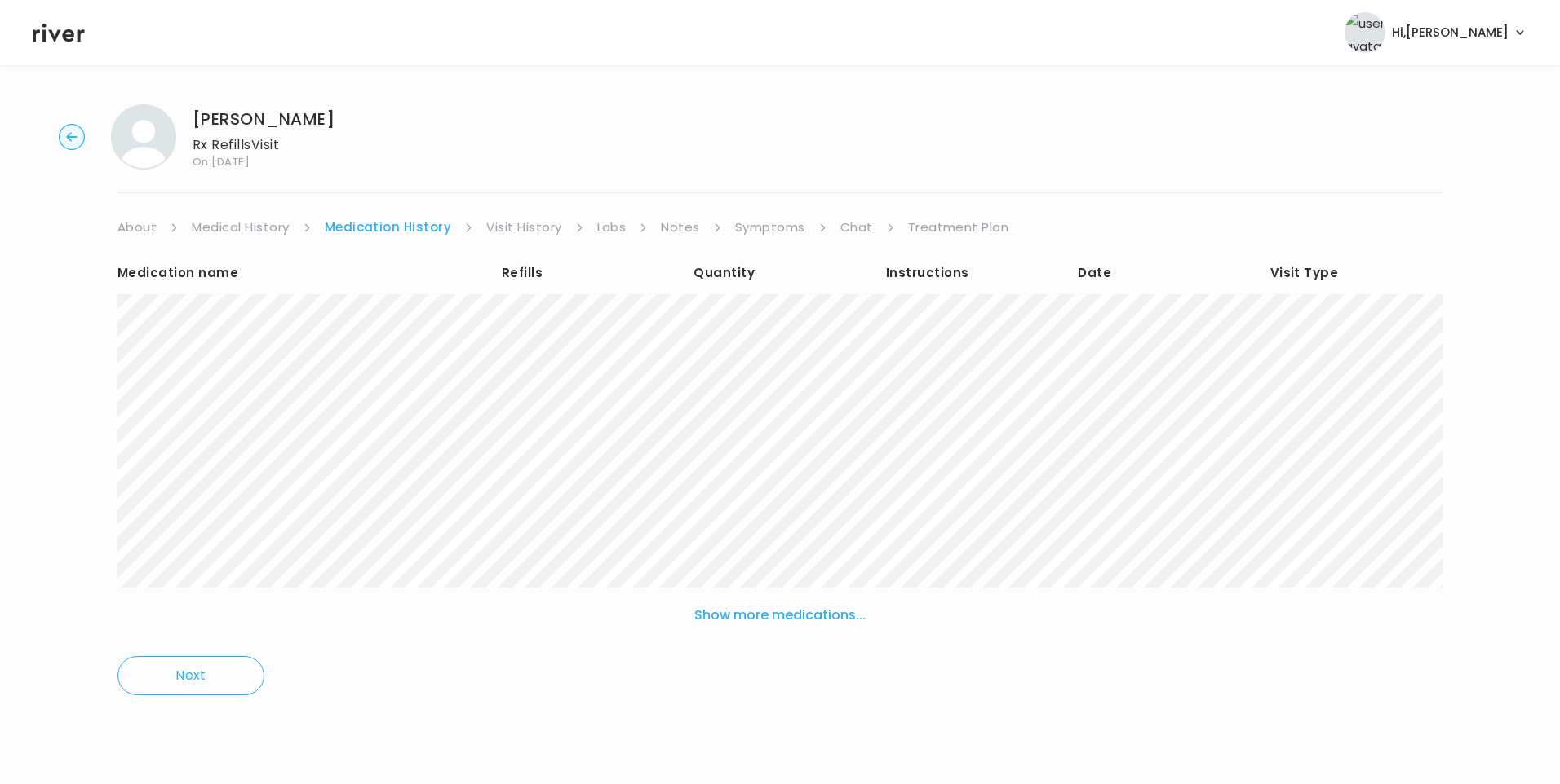
click at [947, 222] on link "Treatment Plan" at bounding box center [958, 227] width 101 height 23
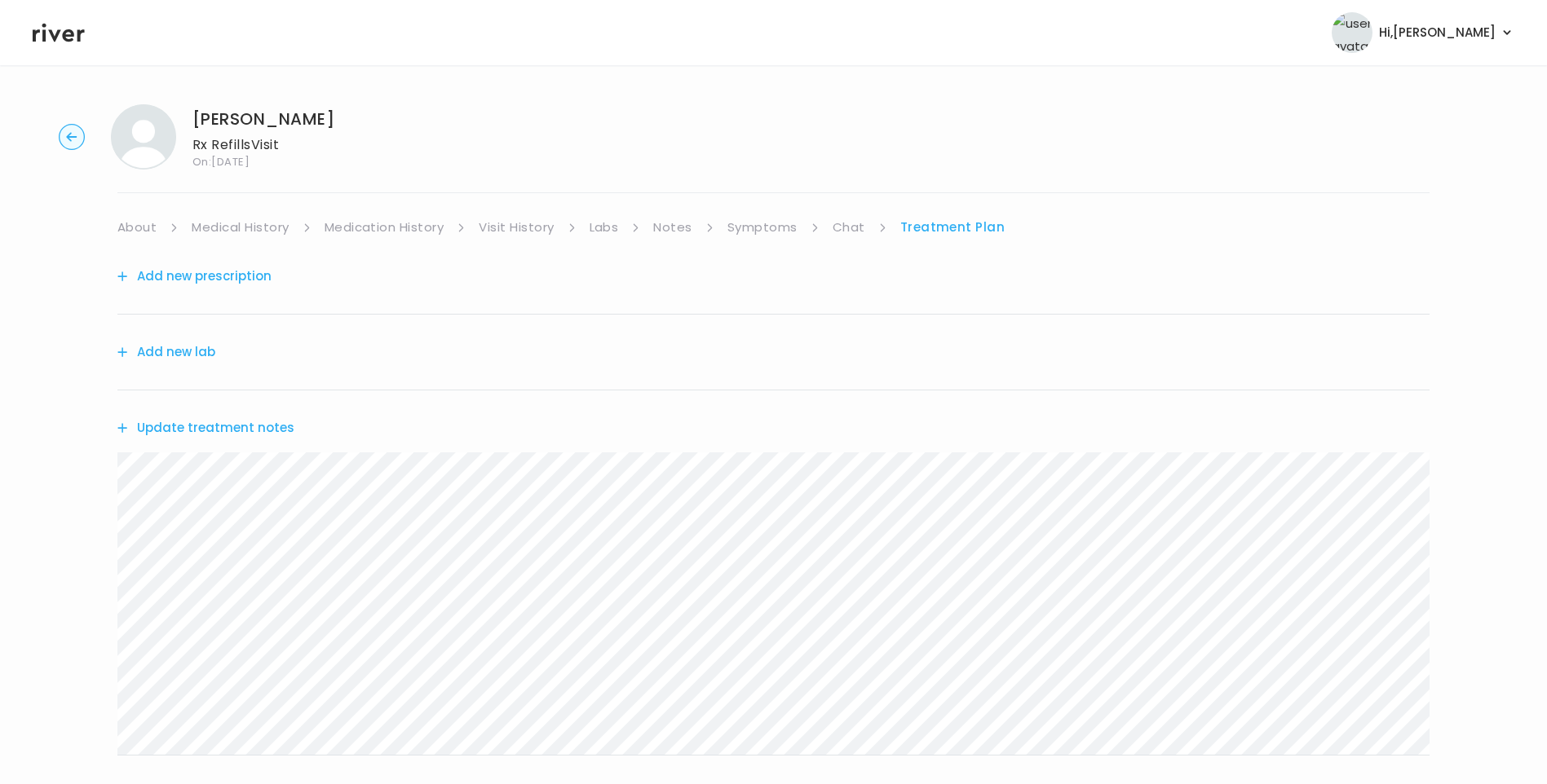
click at [238, 278] on button "Add new prescription" at bounding box center [194, 277] width 155 height 23
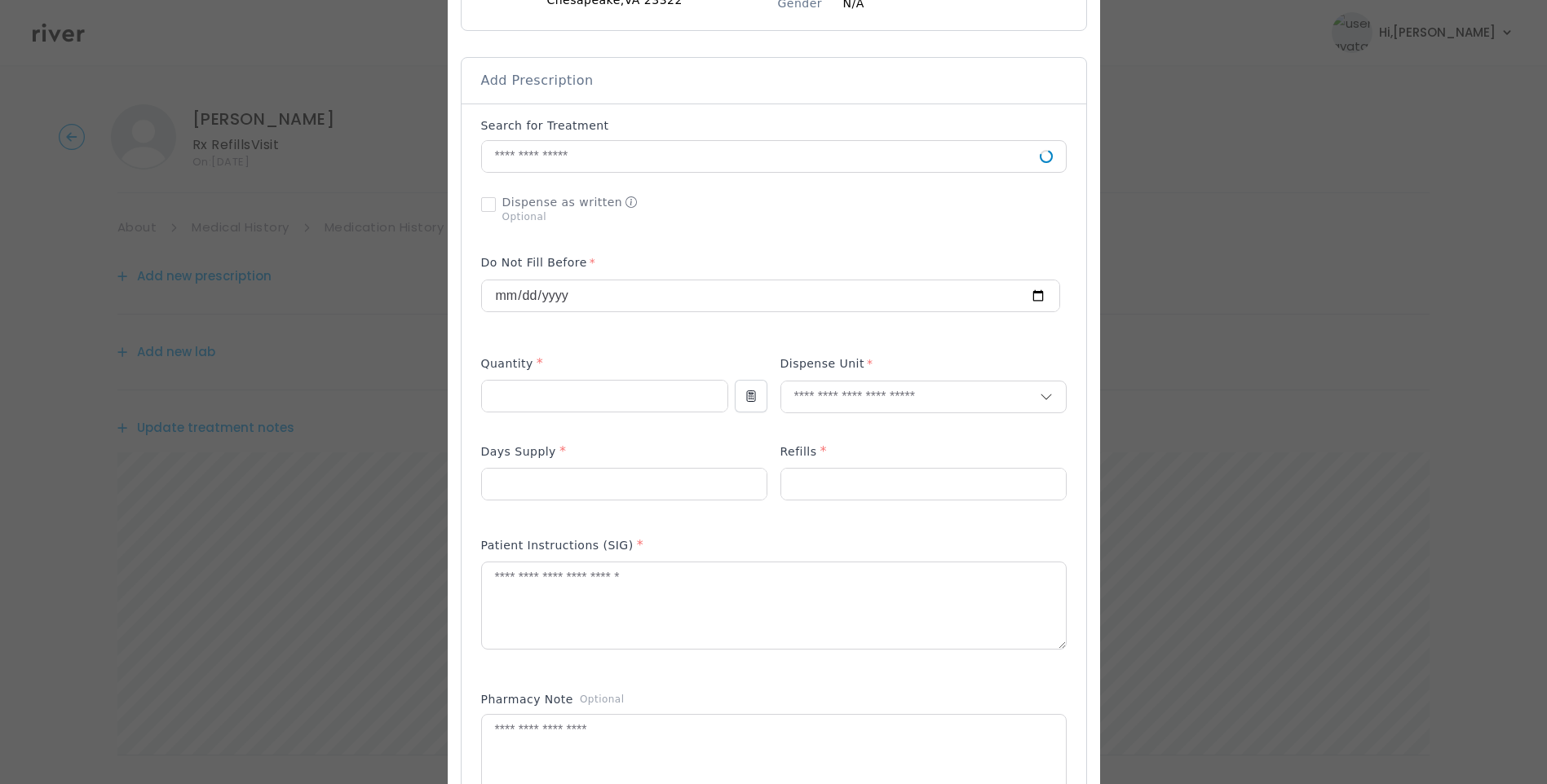
scroll to position [326, 0]
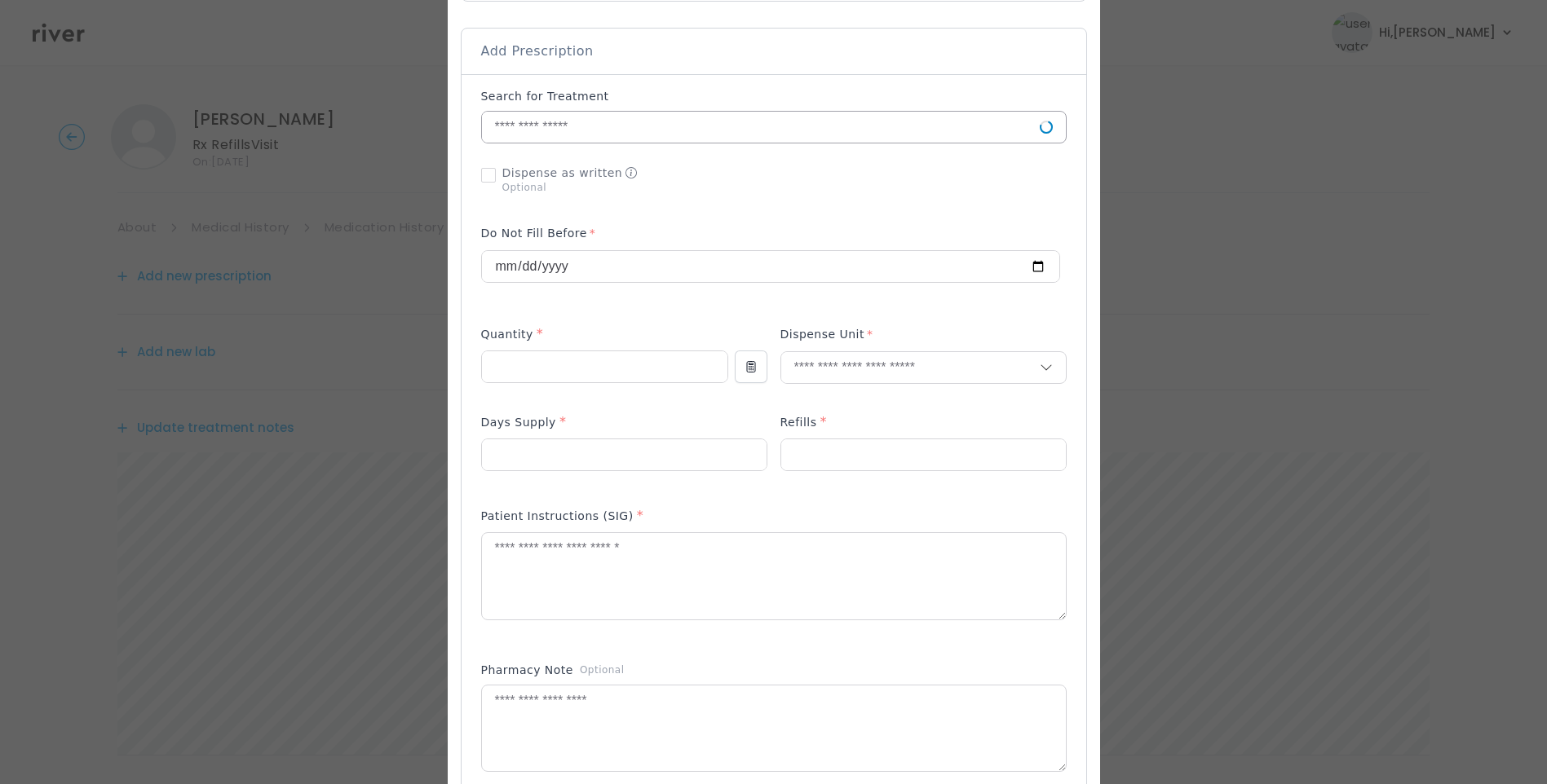
click at [540, 128] on input "text" at bounding box center [761, 127] width 558 height 31
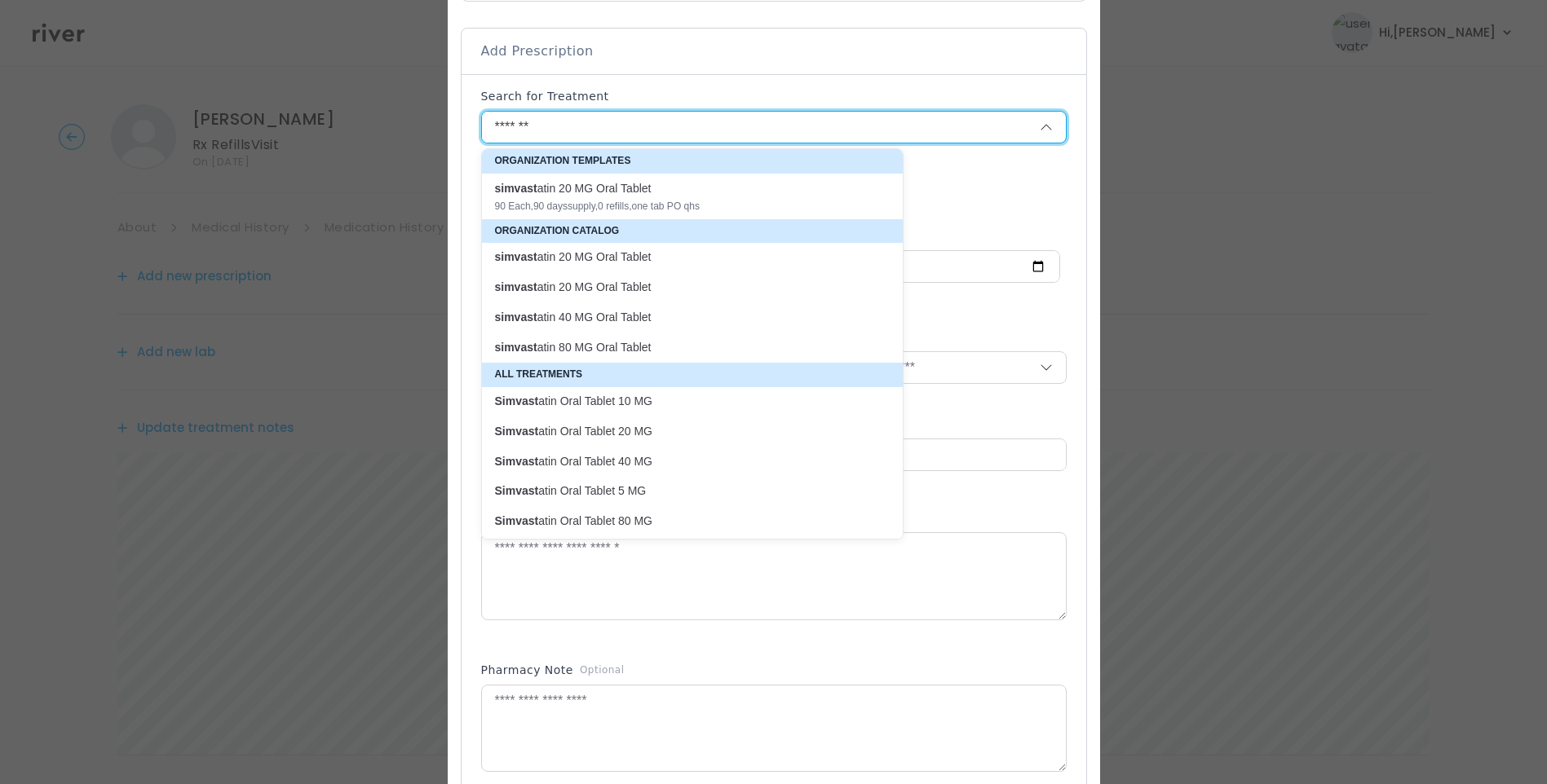
click at [577, 193] on div "simvast atin 20 MG Oral Tablet" at bounding box center [682, 187] width 375 height 17
type input "**********"
type input "**"
type input "*"
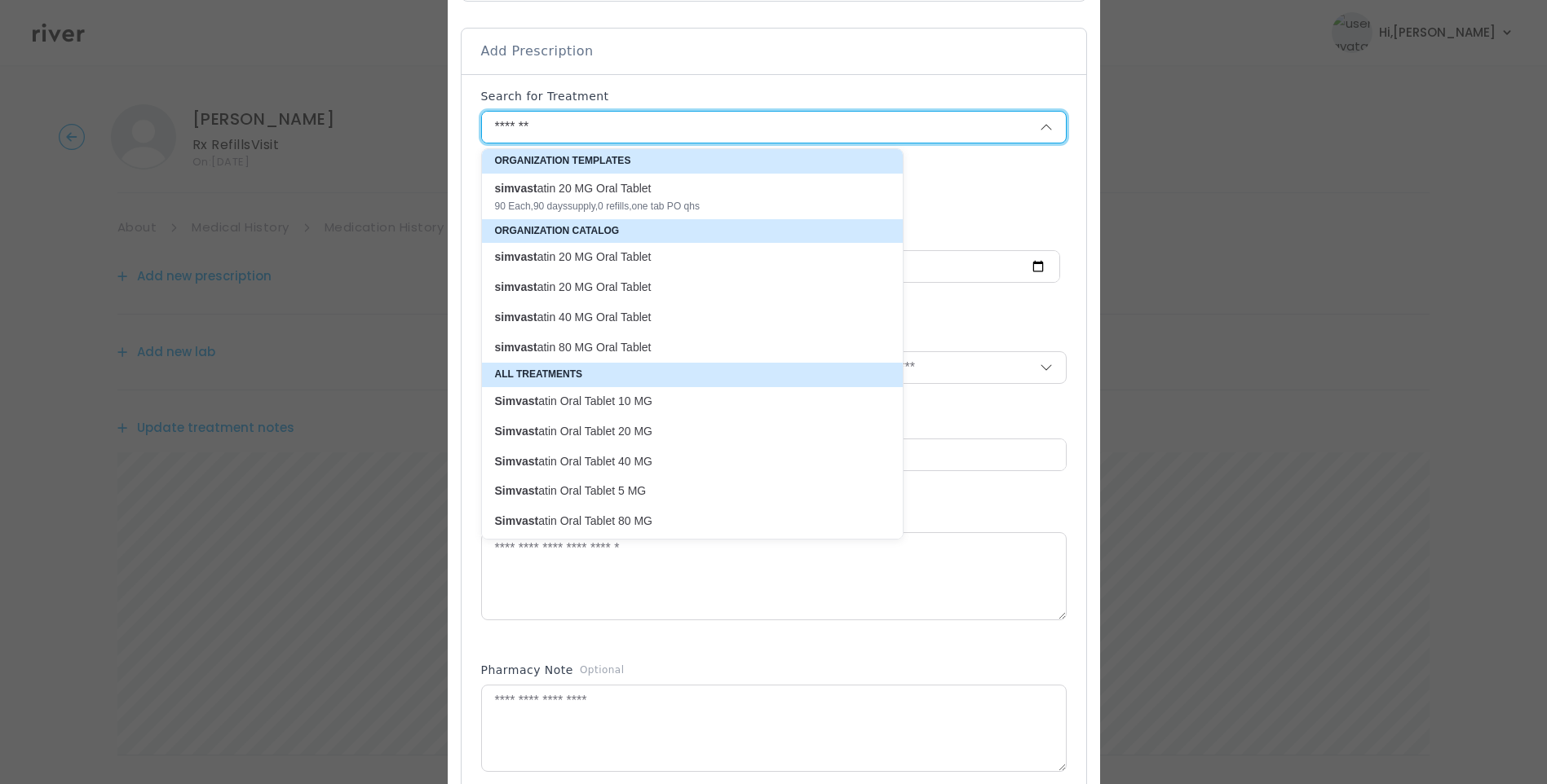
type textarea "**********"
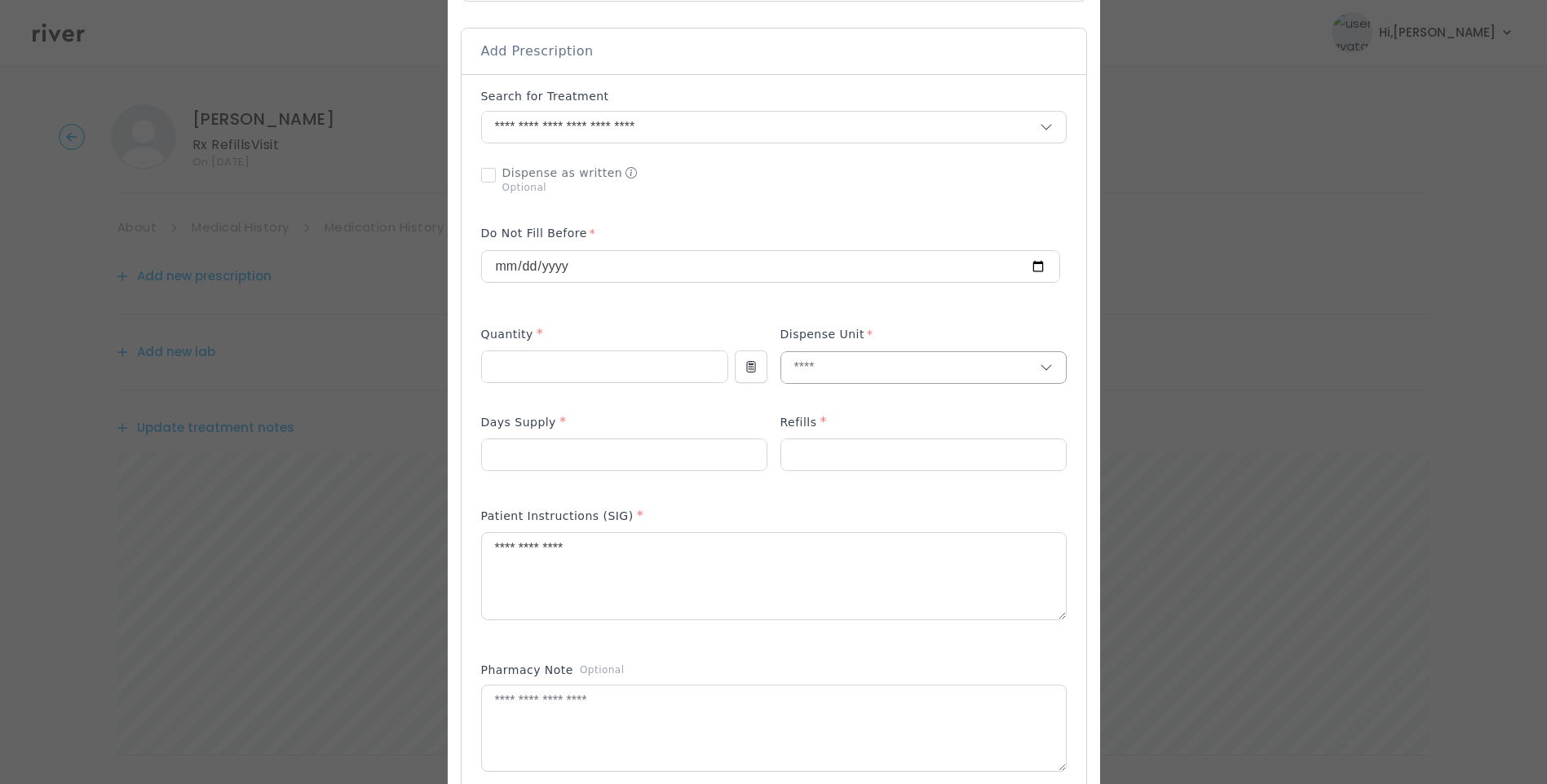
click at [808, 377] on input "text" at bounding box center [911, 368] width 258 height 31
type input "****"
click at [822, 410] on p "Tablet" at bounding box center [924, 402] width 239 height 23
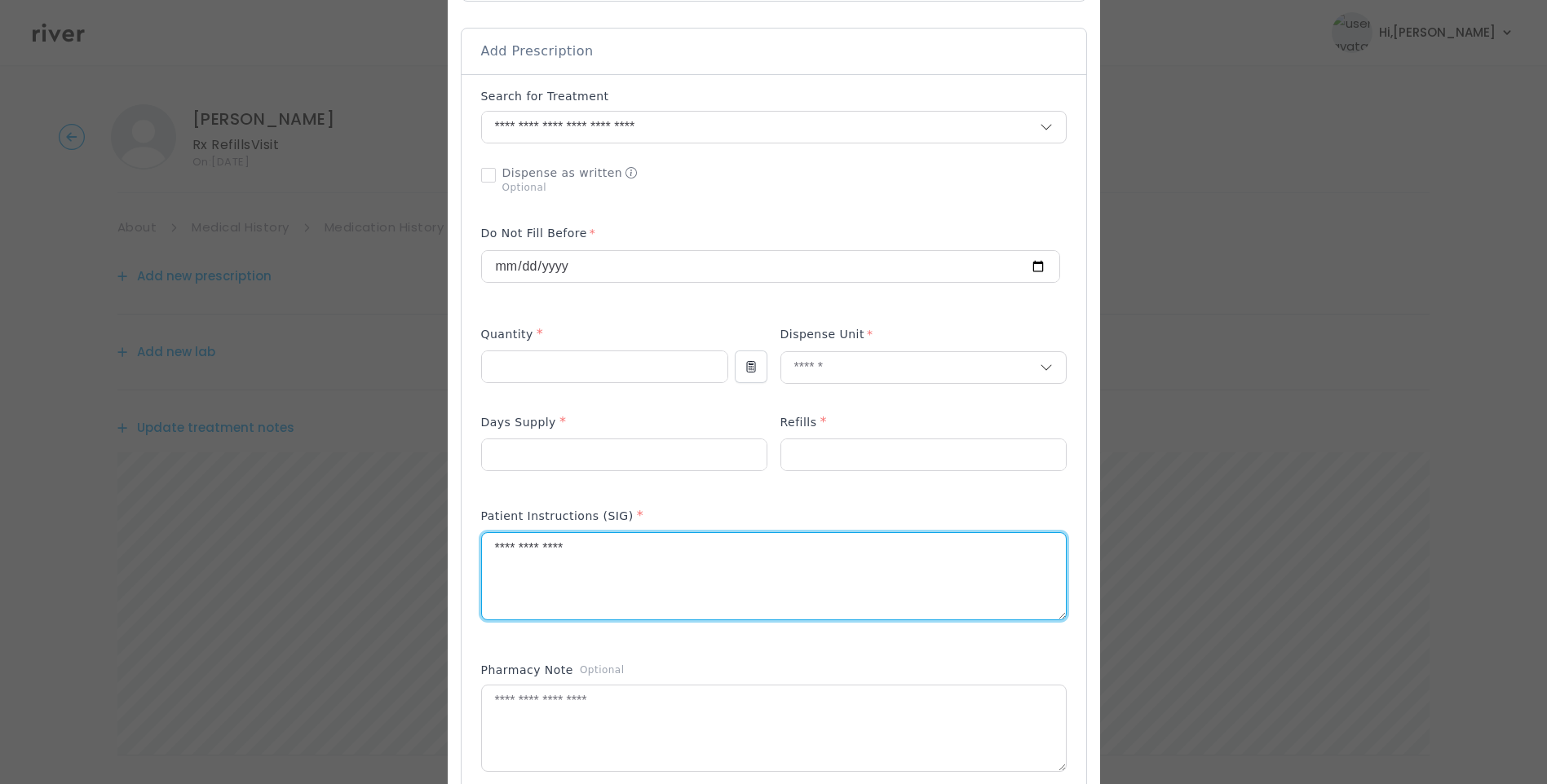
drag, startPoint x: 572, startPoint y: 558, endPoint x: 429, endPoint y: 551, distance: 143.2
click at [429, 551] on div "​" at bounding box center [774, 565] width 1547 height 1784
type textarea "**********"
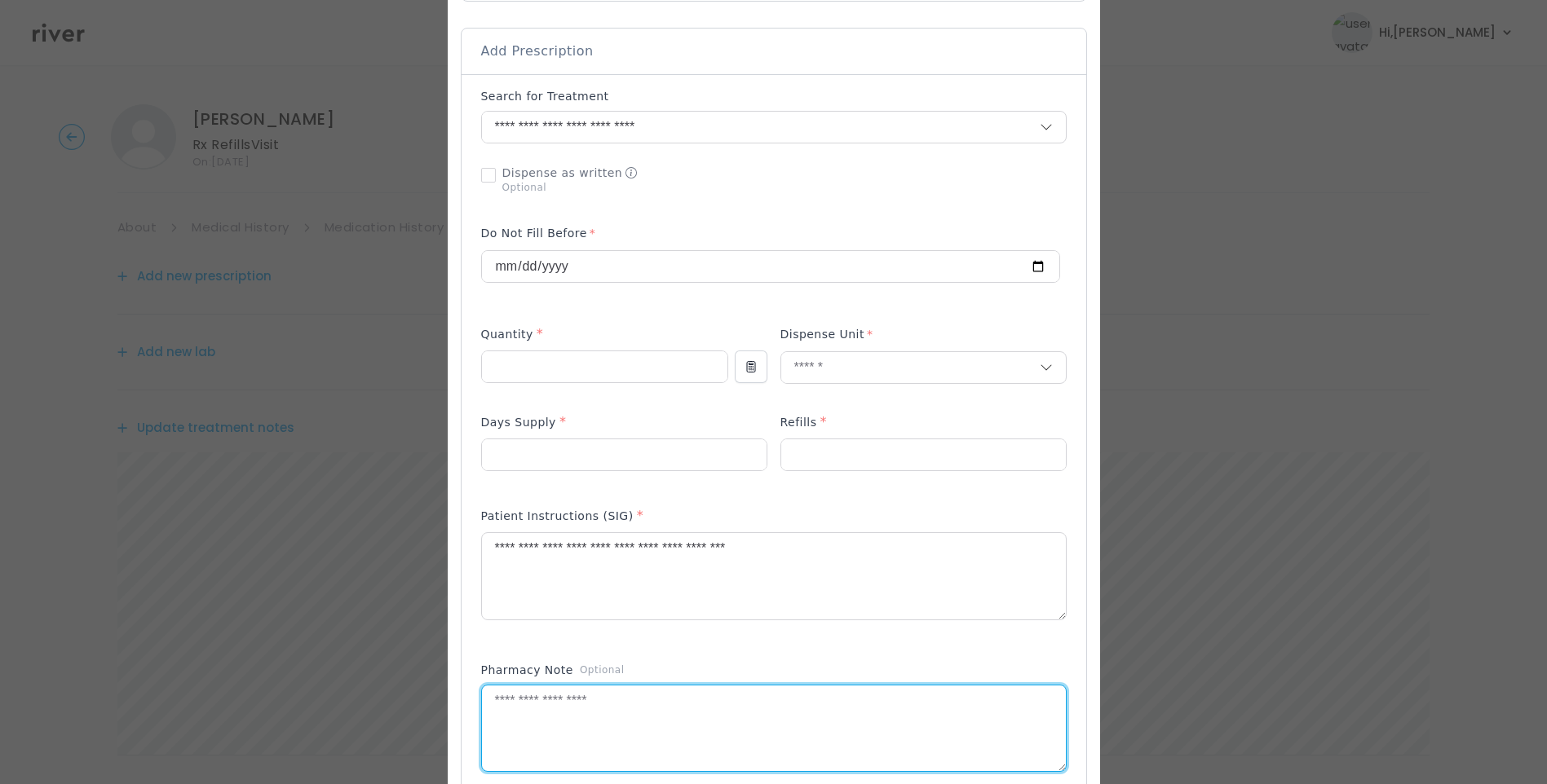
drag, startPoint x: 675, startPoint y: 697, endPoint x: 693, endPoint y: 697, distance: 18.0
click at [675, 698] on textarea at bounding box center [774, 729] width 584 height 86
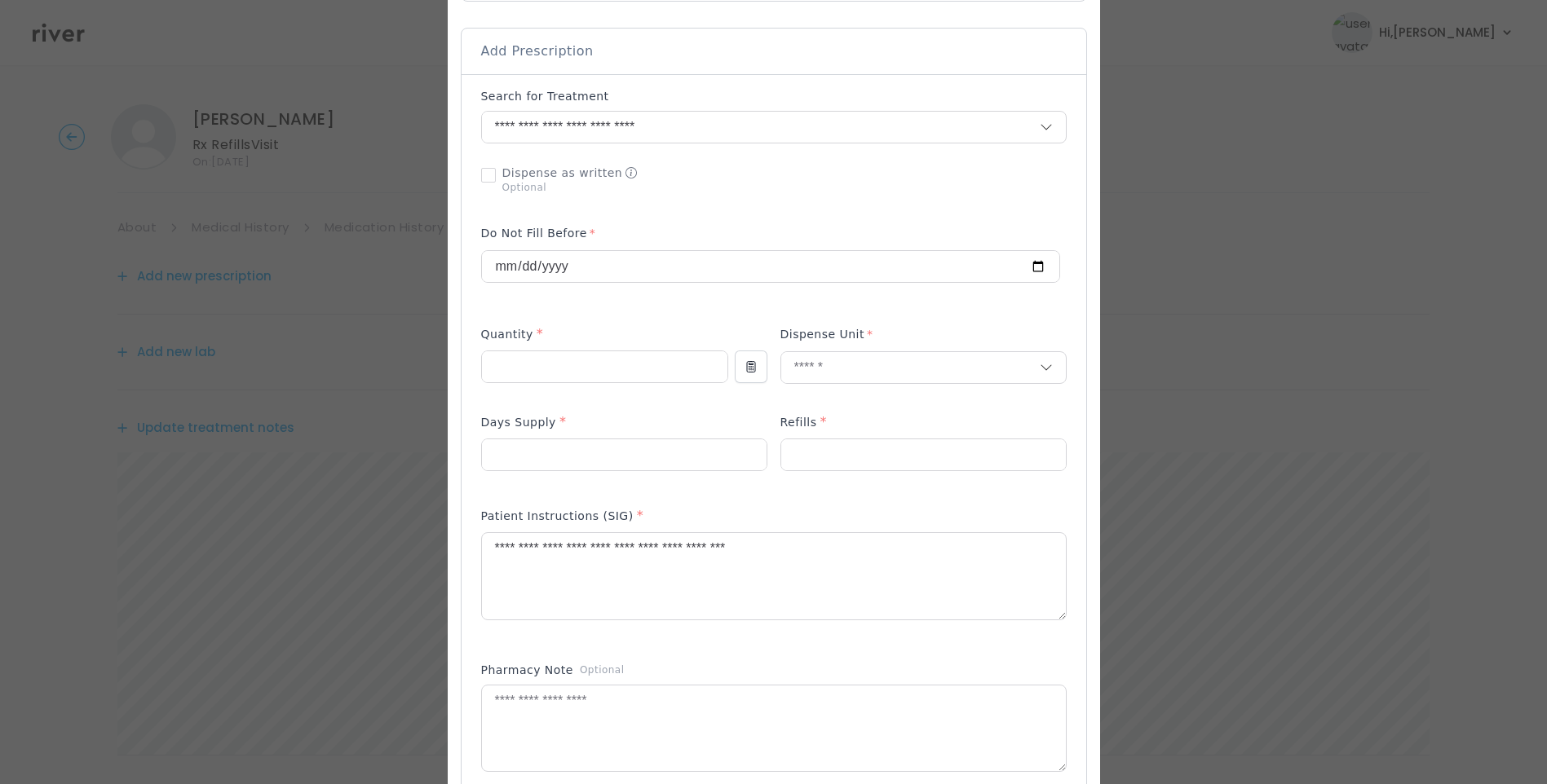
click at [725, 193] on div "Dispense as written Optional" at bounding box center [624, 180] width 287 height 43
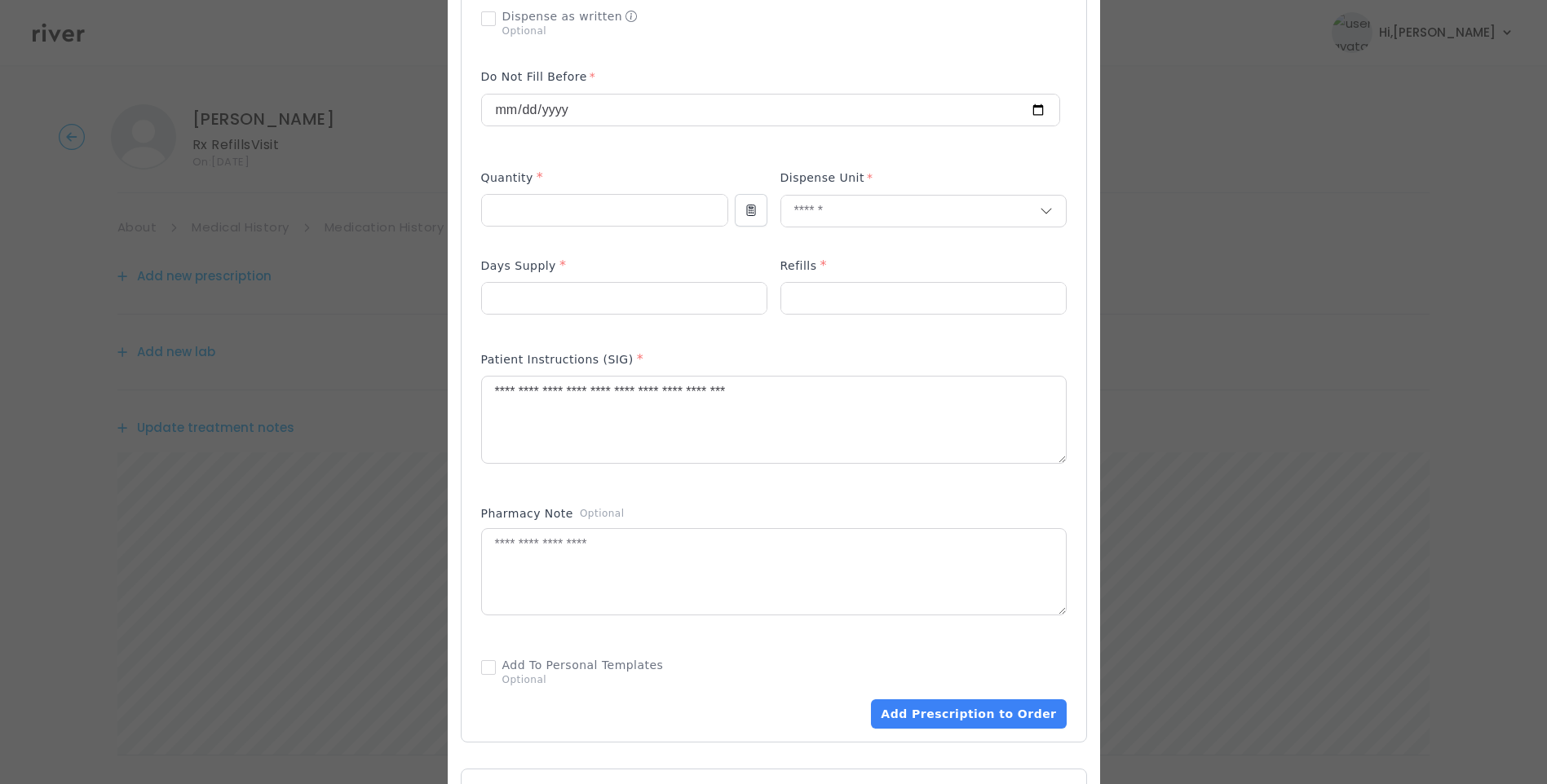
scroll to position [490, 0]
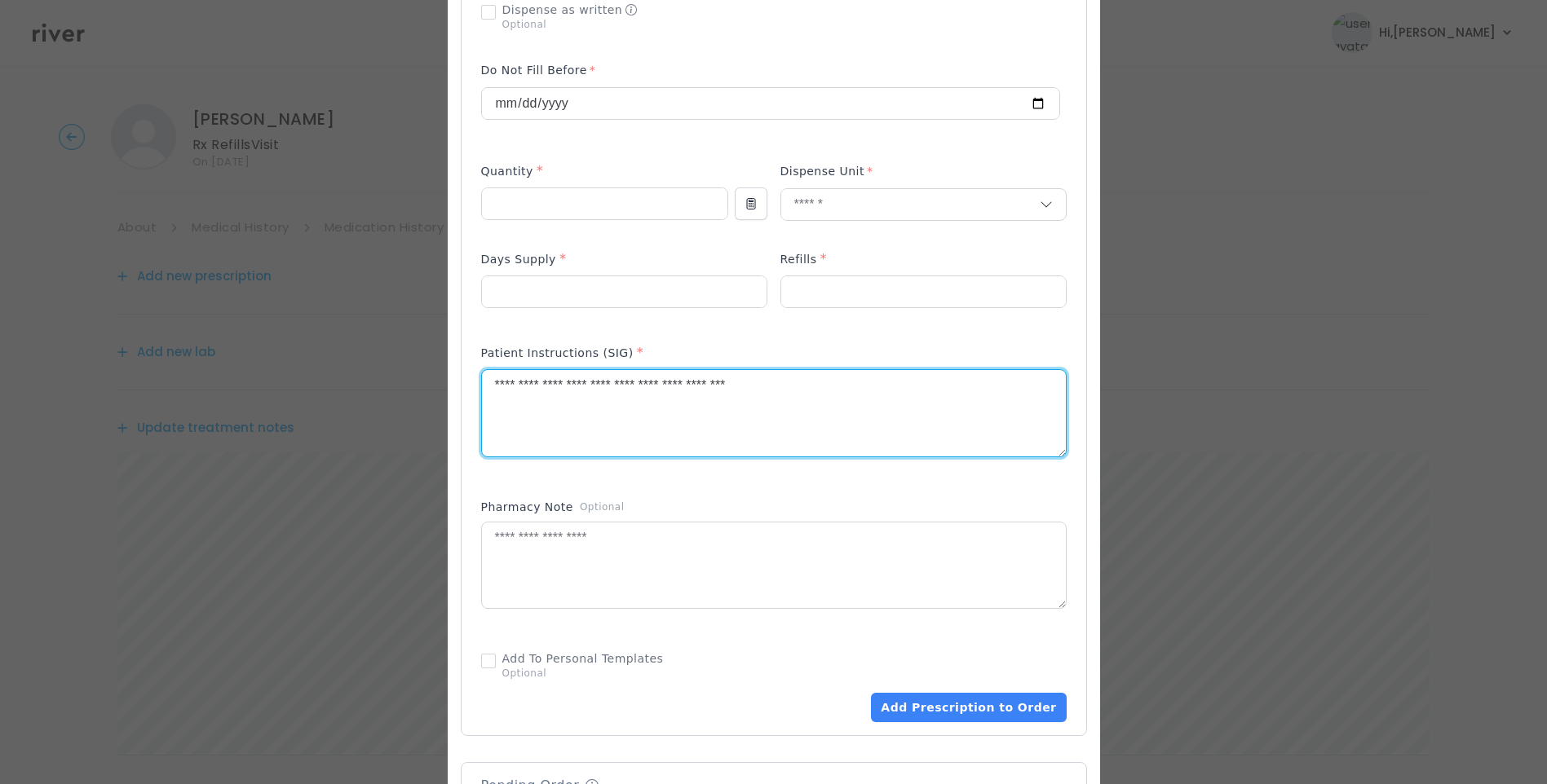
click at [826, 389] on textarea "**********" at bounding box center [774, 413] width 584 height 86
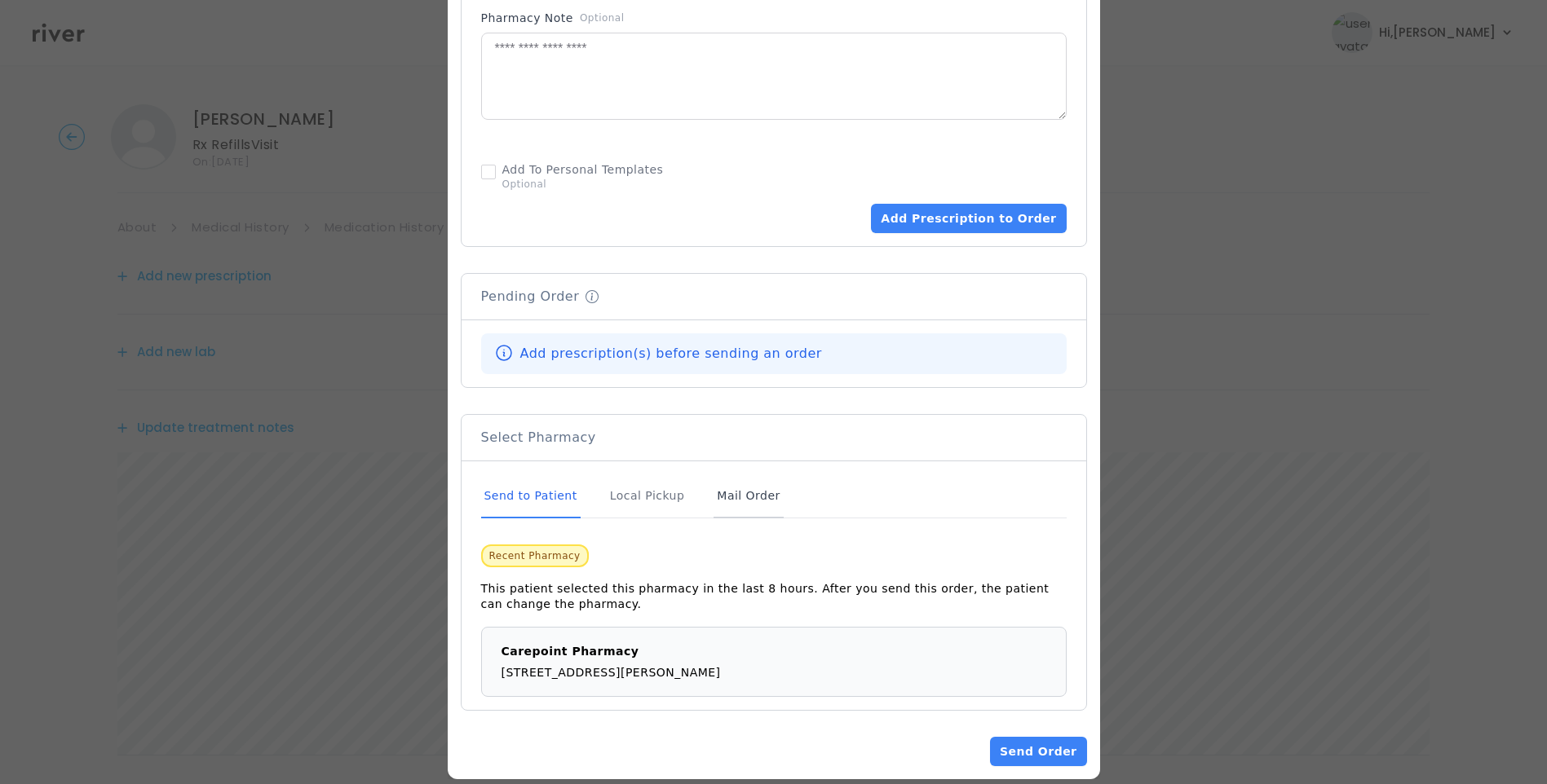
click at [724, 495] on div "Mail Order" at bounding box center [747, 495] width 69 height 44
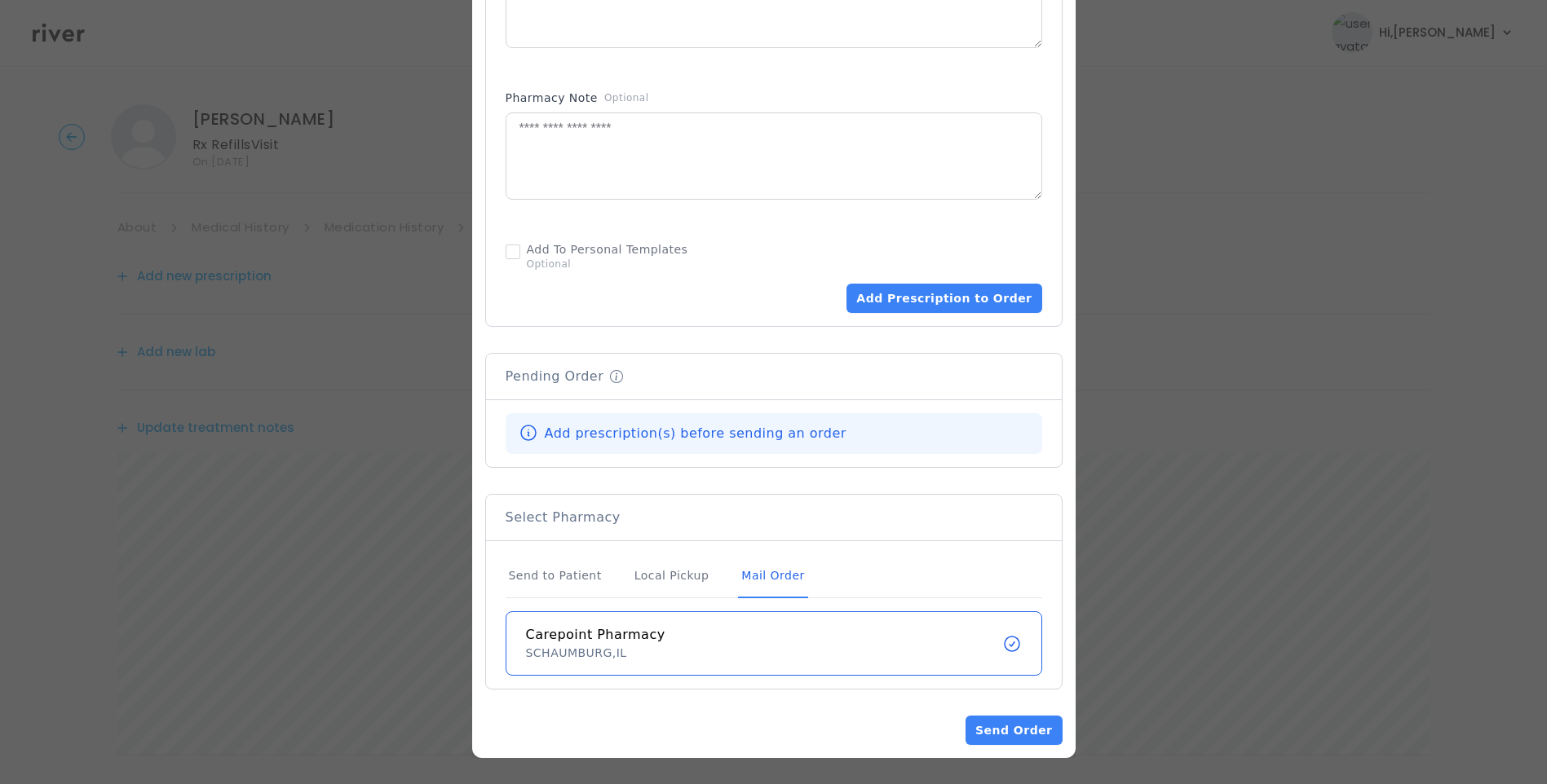
click at [748, 577] on div "Mail Order" at bounding box center [773, 576] width 69 height 44
click at [758, 578] on div "Mail Order" at bounding box center [773, 576] width 69 height 44
click at [956, 307] on button "Add Prescription to Order" at bounding box center [944, 298] width 195 height 29
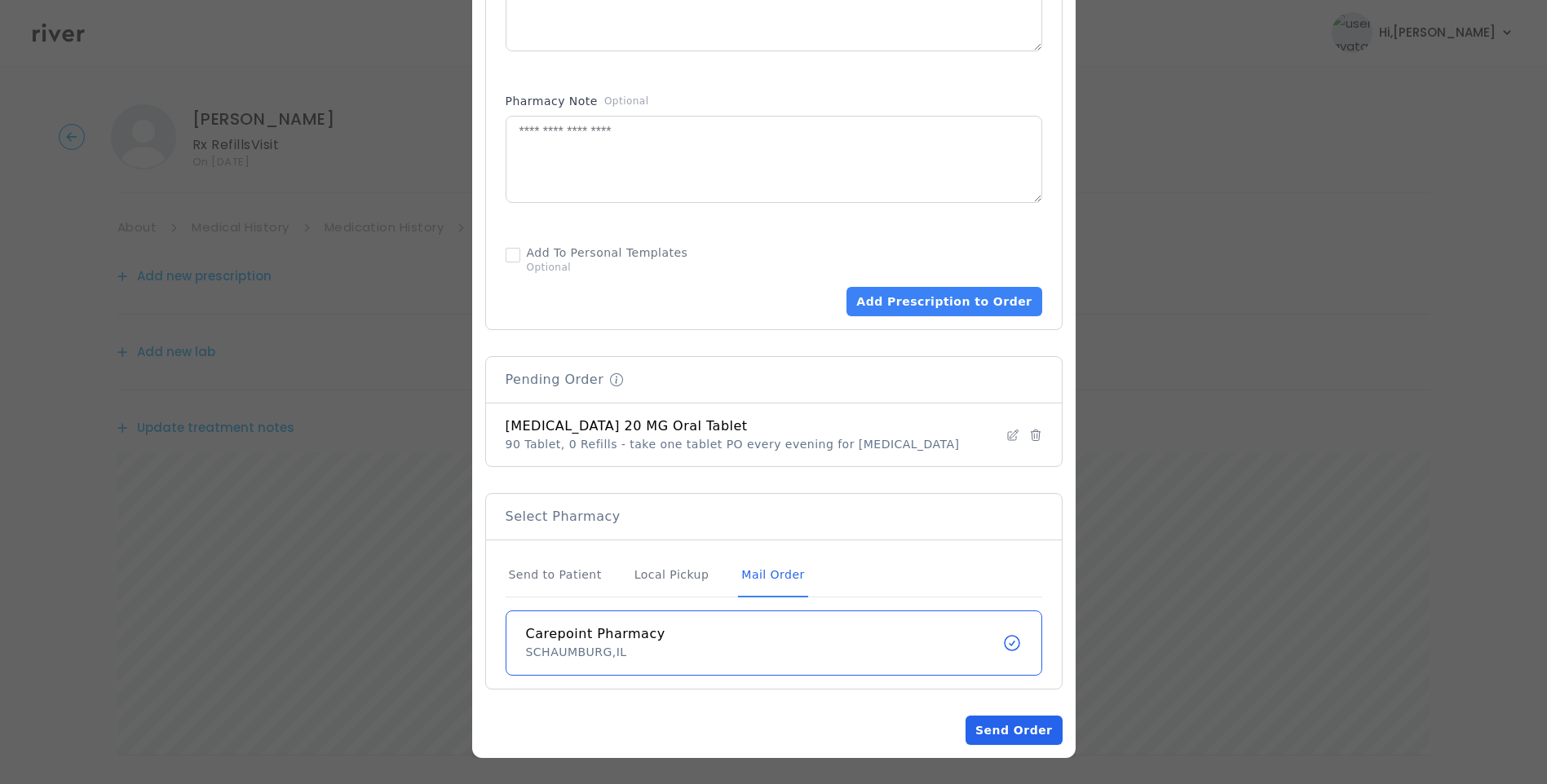
click at [1032, 728] on button "Send Order" at bounding box center [1014, 731] width 96 height 29
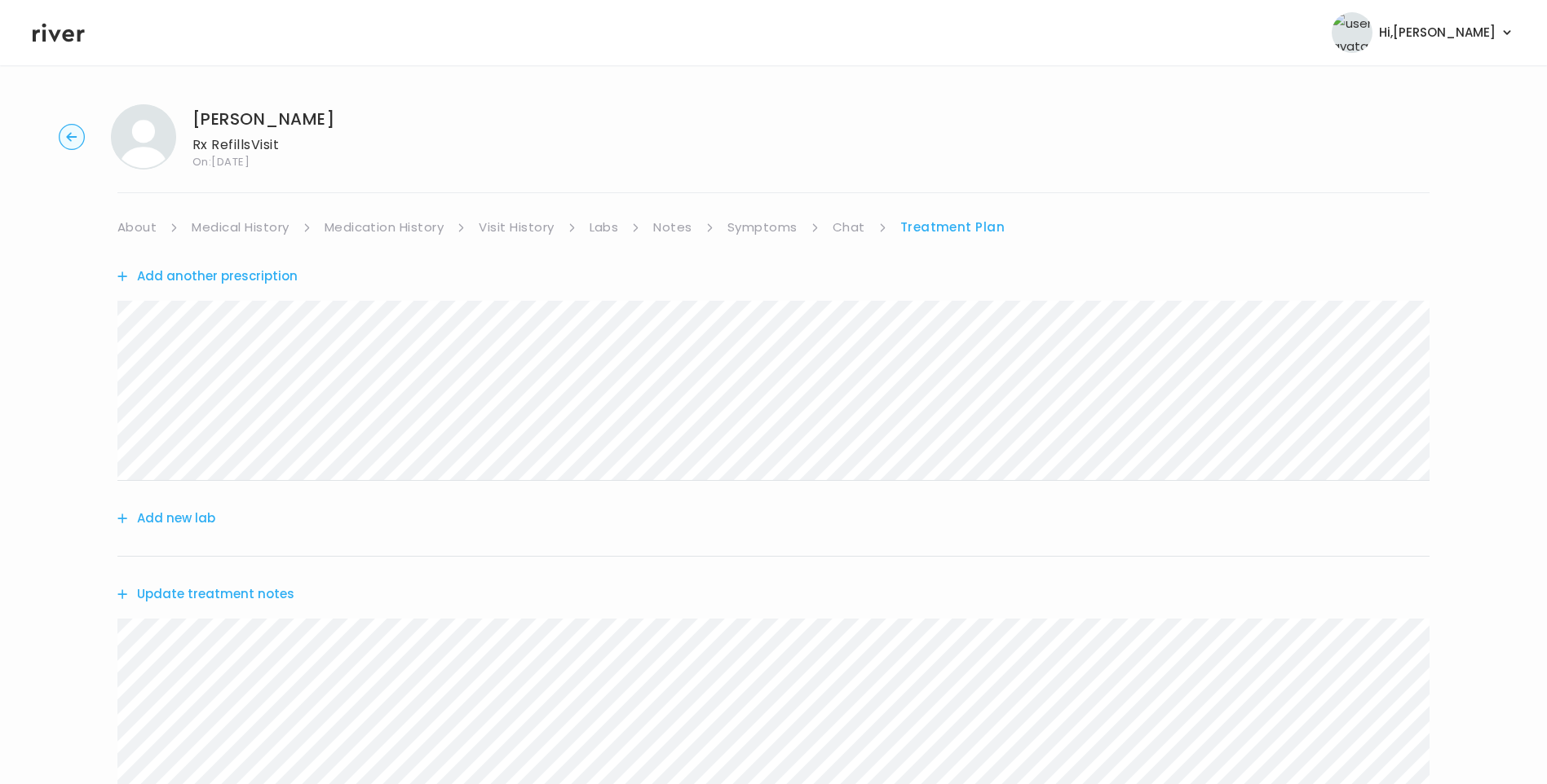
click at [754, 226] on link "Symptoms" at bounding box center [763, 227] width 70 height 23
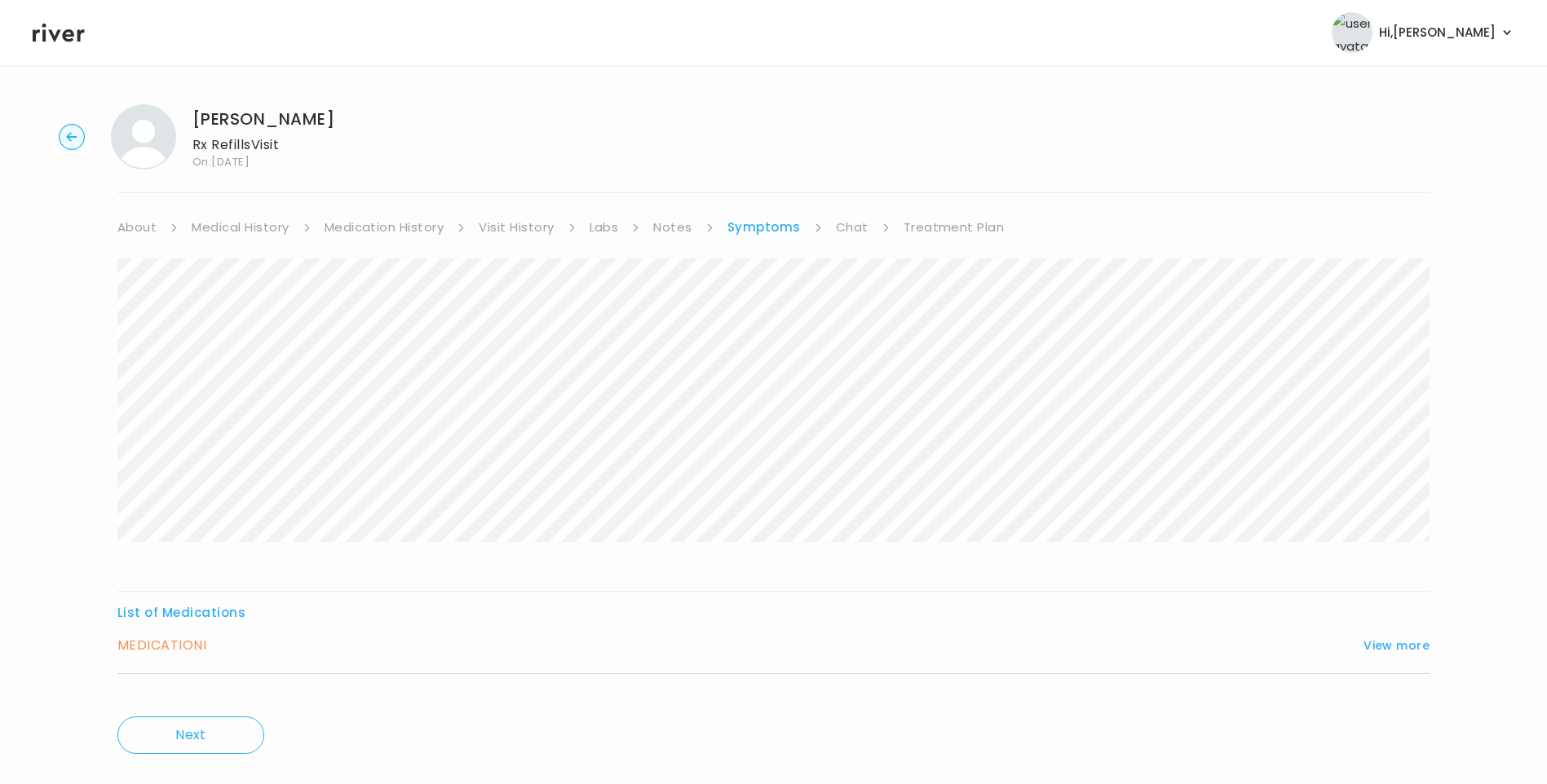
click at [935, 224] on link "Treatment Plan" at bounding box center [954, 227] width 101 height 23
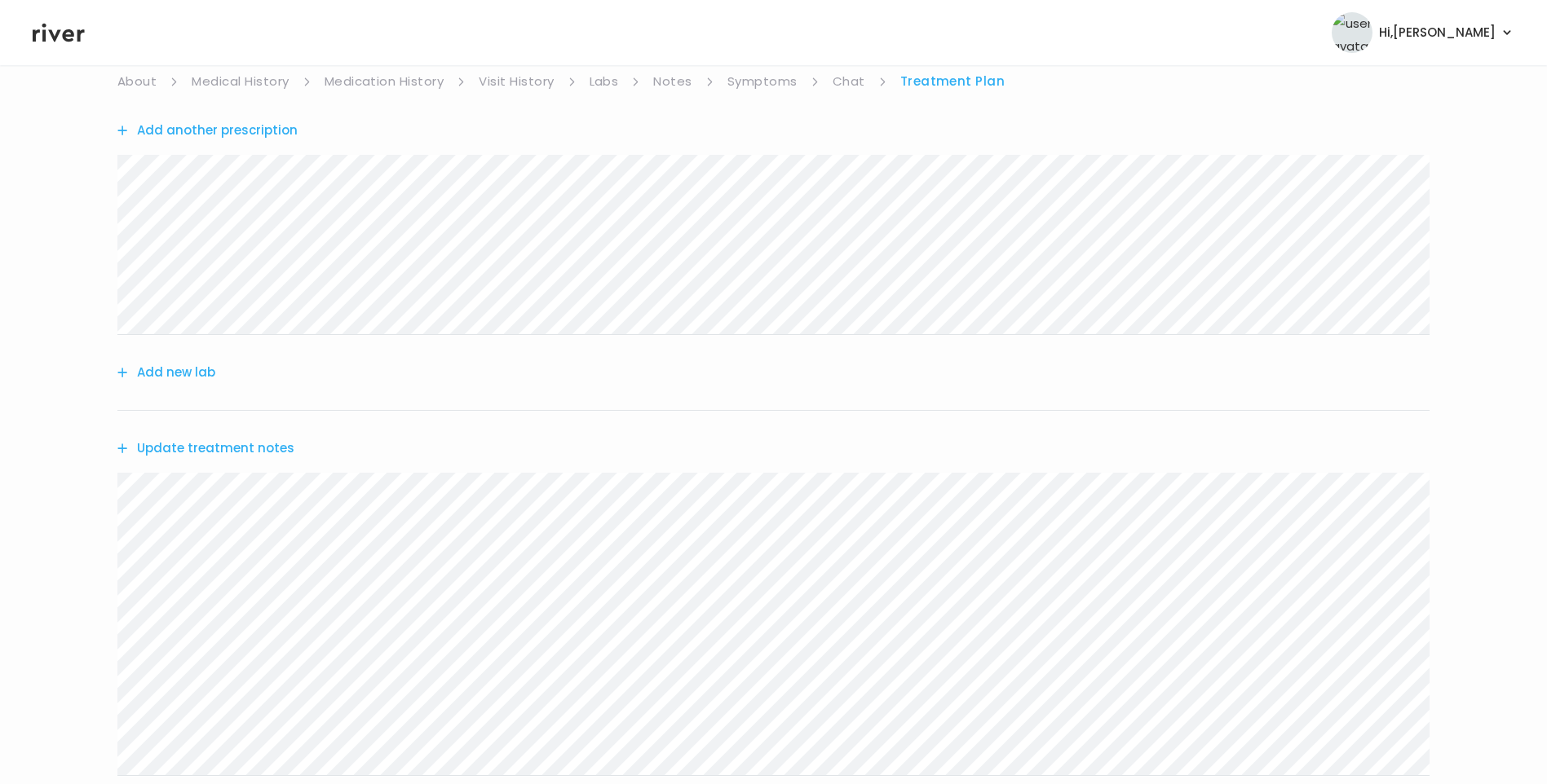
scroll to position [368, 0]
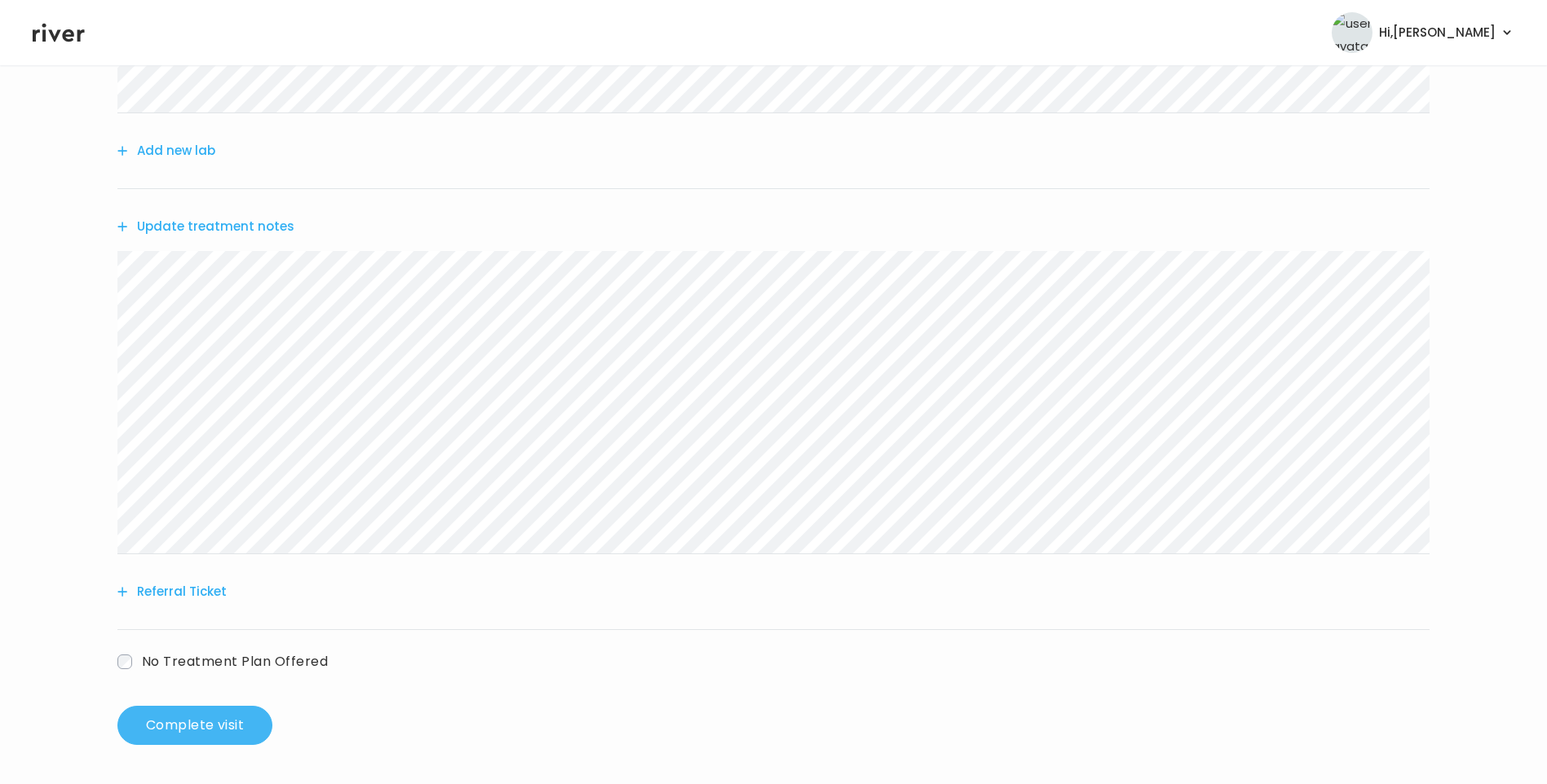
click at [220, 726] on button "Complete visit" at bounding box center [194, 726] width 155 height 39
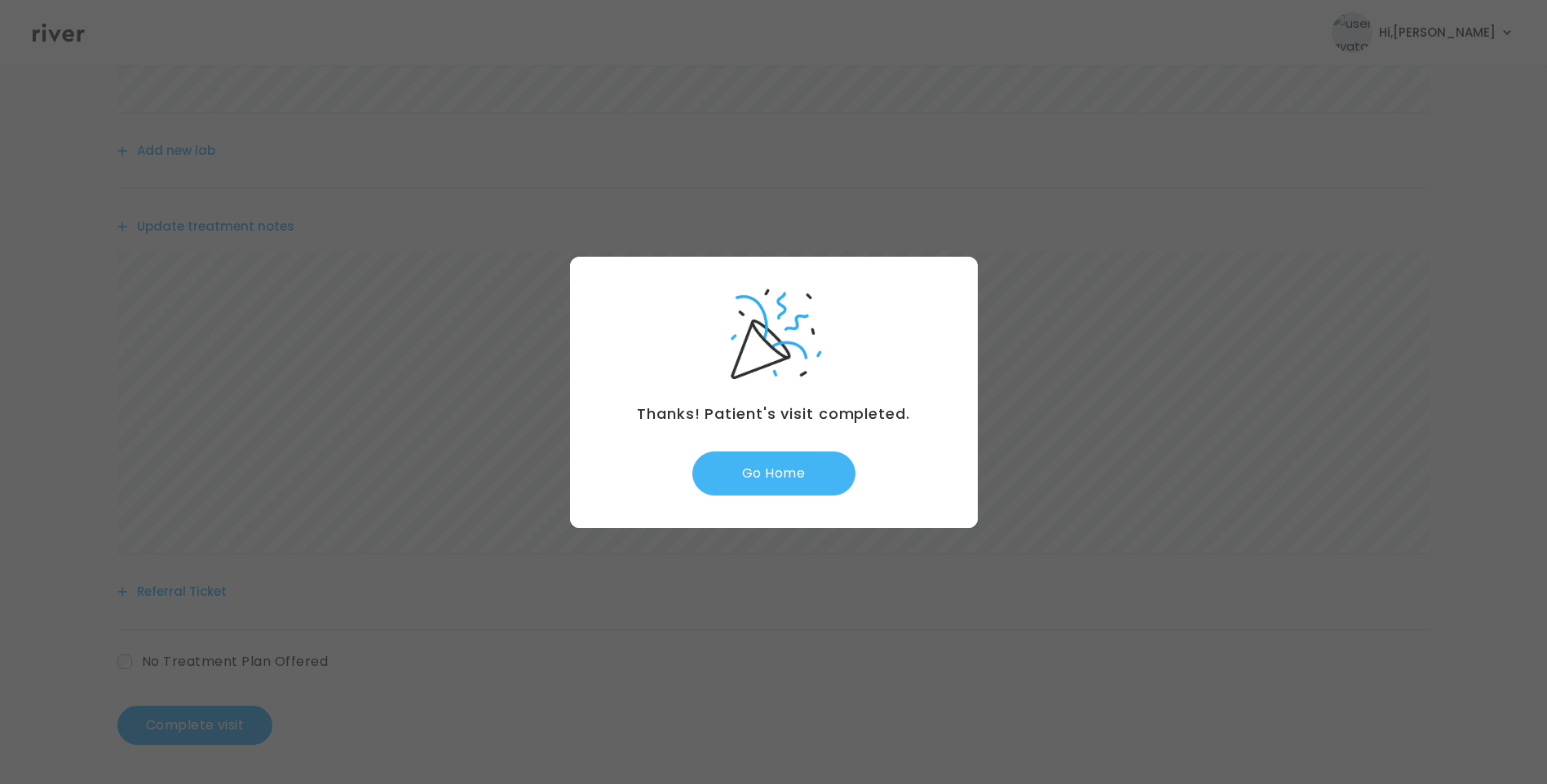
click at [784, 480] on button "Go Home" at bounding box center [774, 473] width 163 height 44
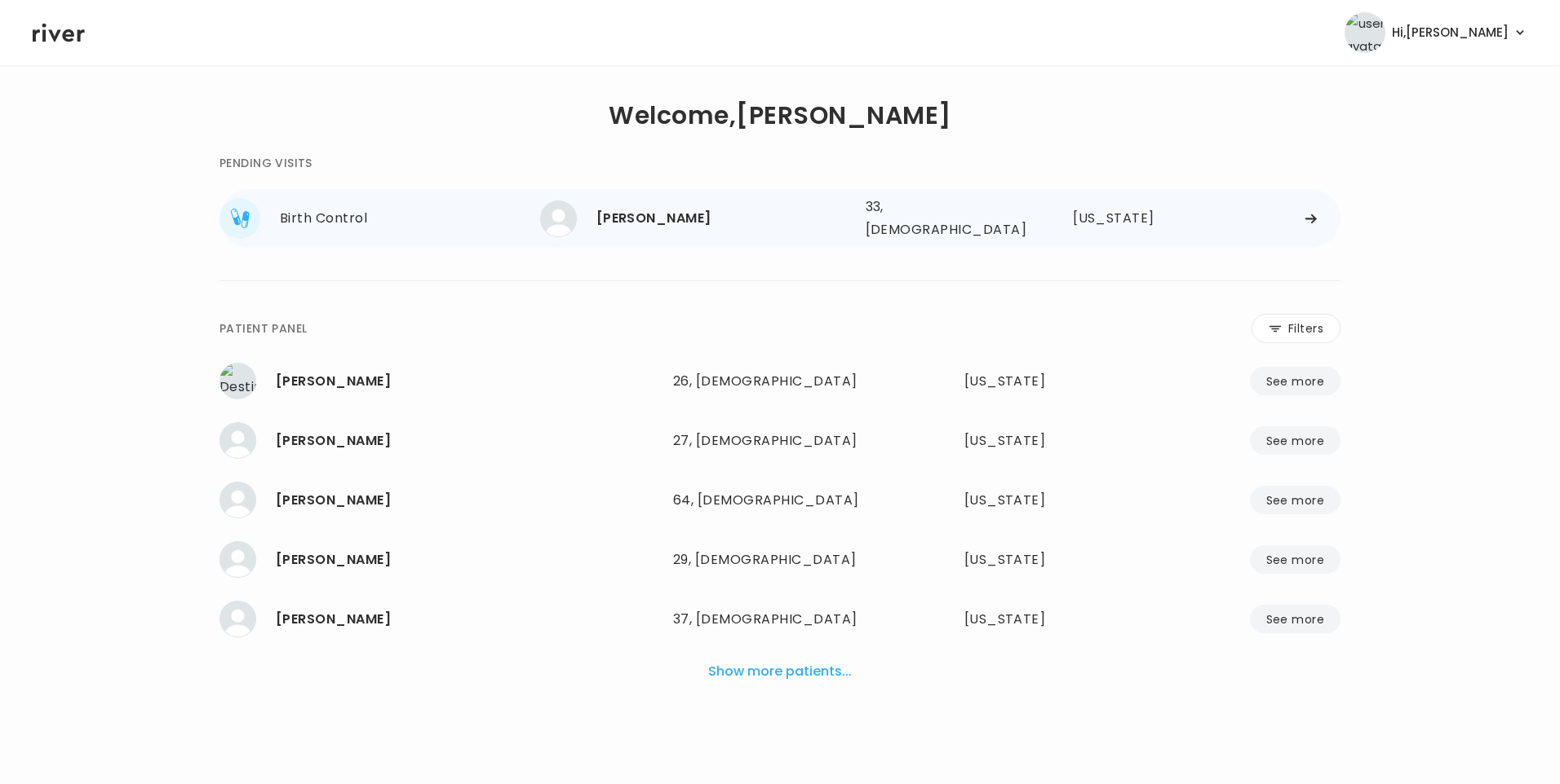
click at [678, 207] on div "[PERSON_NAME]" at bounding box center [725, 219] width 257 height 23
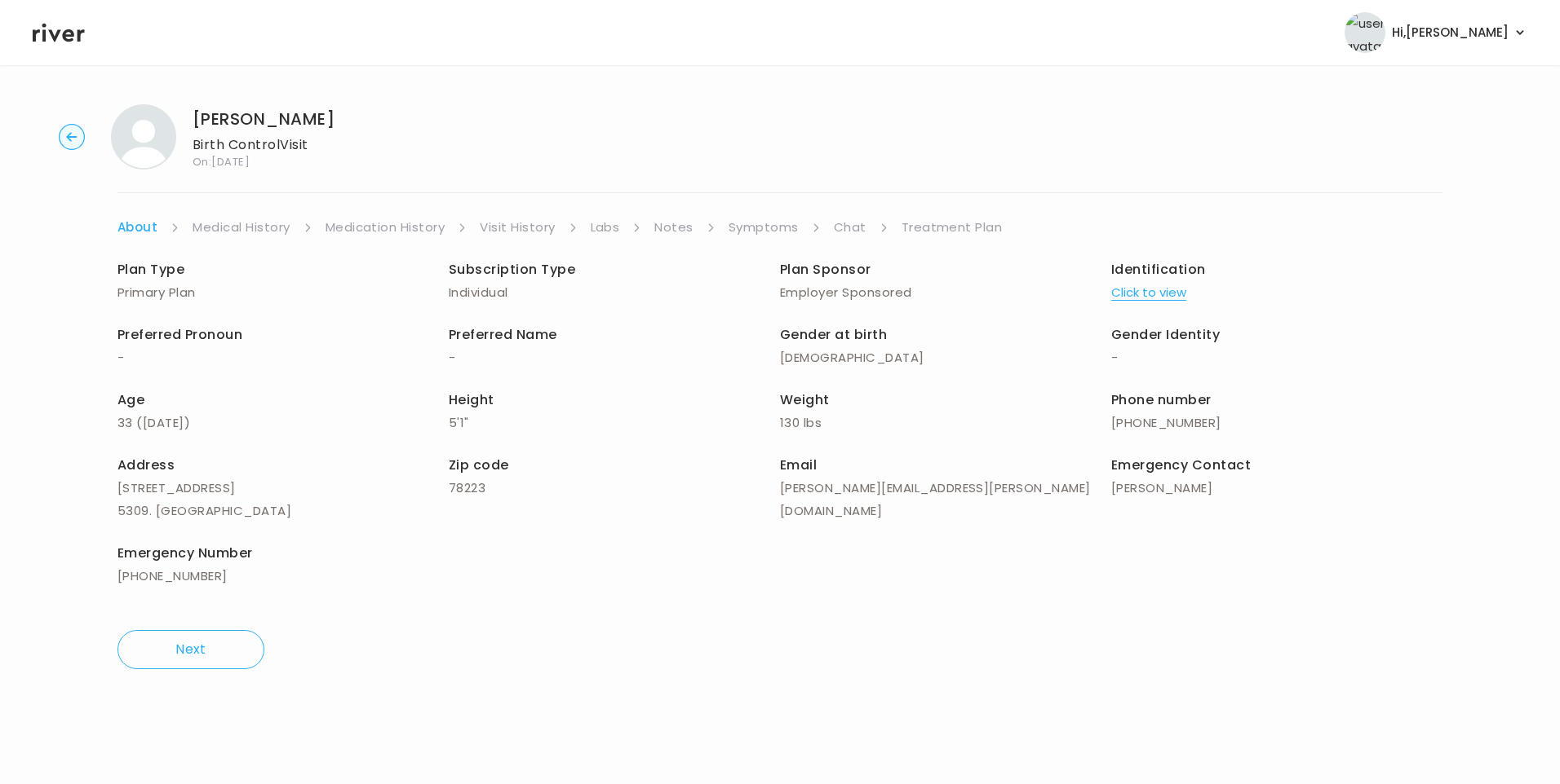
drag, startPoint x: 844, startPoint y: 226, endPoint x: 854, endPoint y: 226, distance: 10.0
click at [846, 225] on link "Chat" at bounding box center [850, 227] width 33 height 23
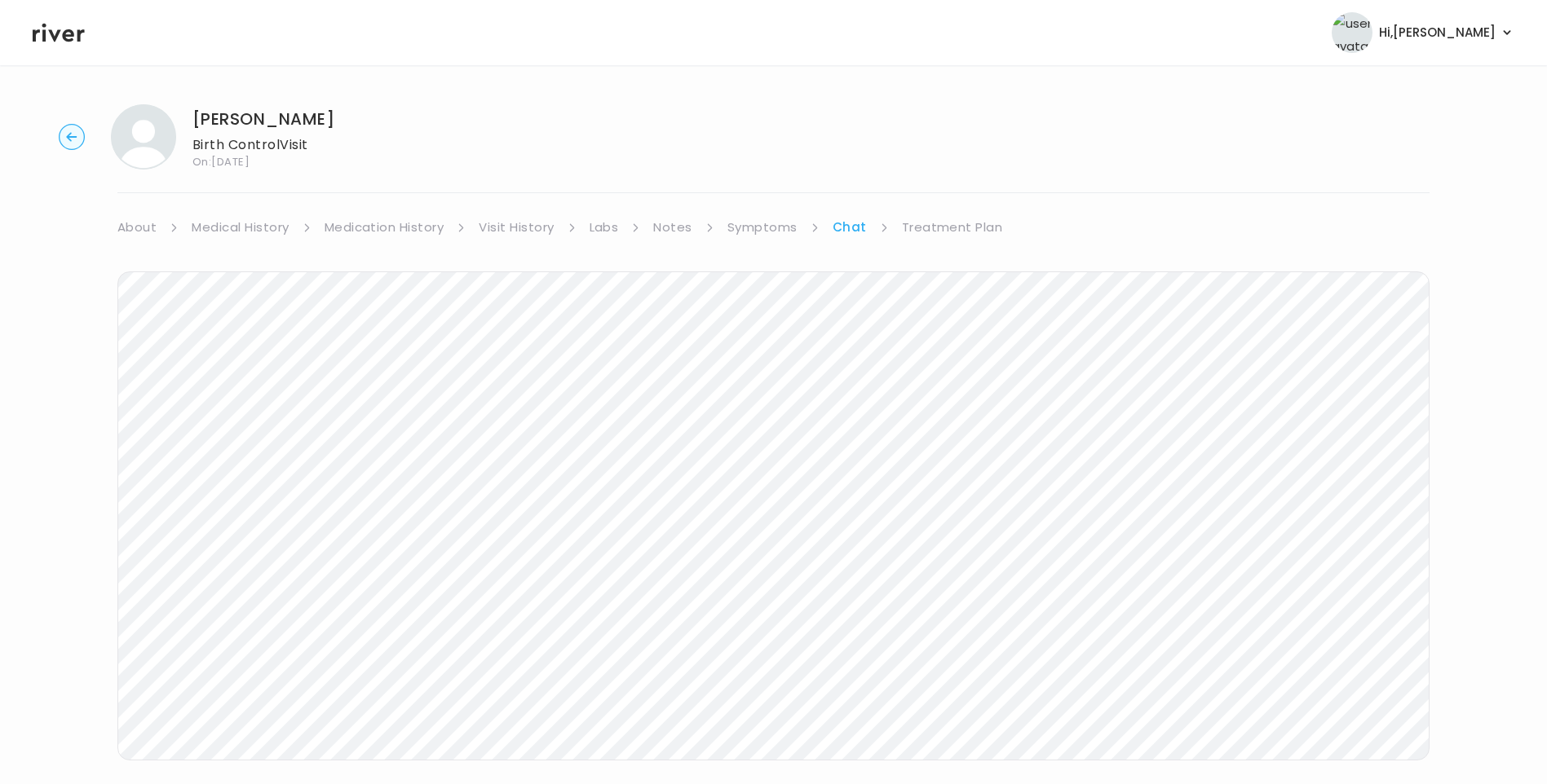
scroll to position [43, 0]
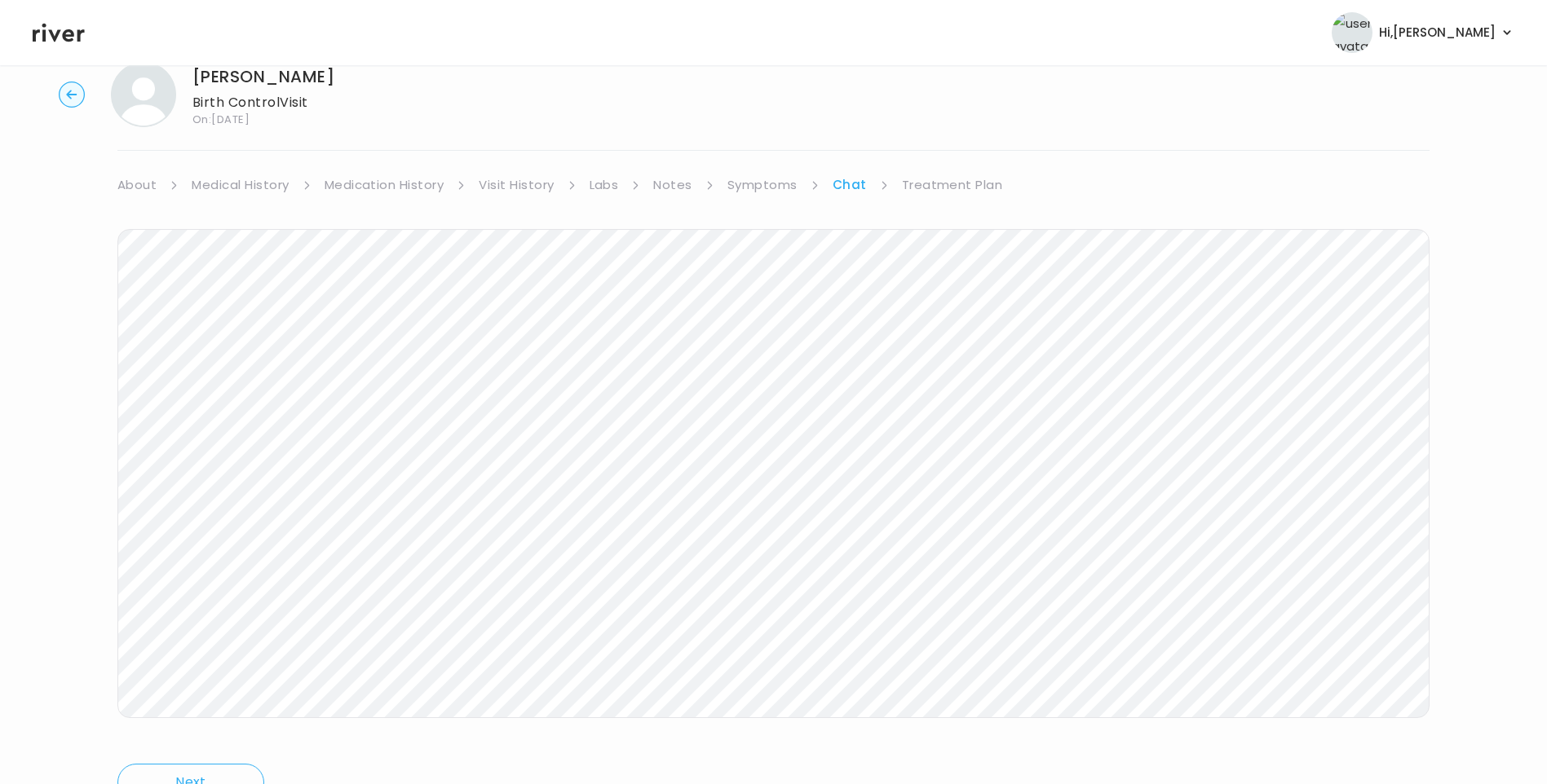
drag, startPoint x: 938, startPoint y: 186, endPoint x: 972, endPoint y: 192, distance: 34.5
click at [939, 187] on link "Treatment Plan" at bounding box center [952, 186] width 101 height 23
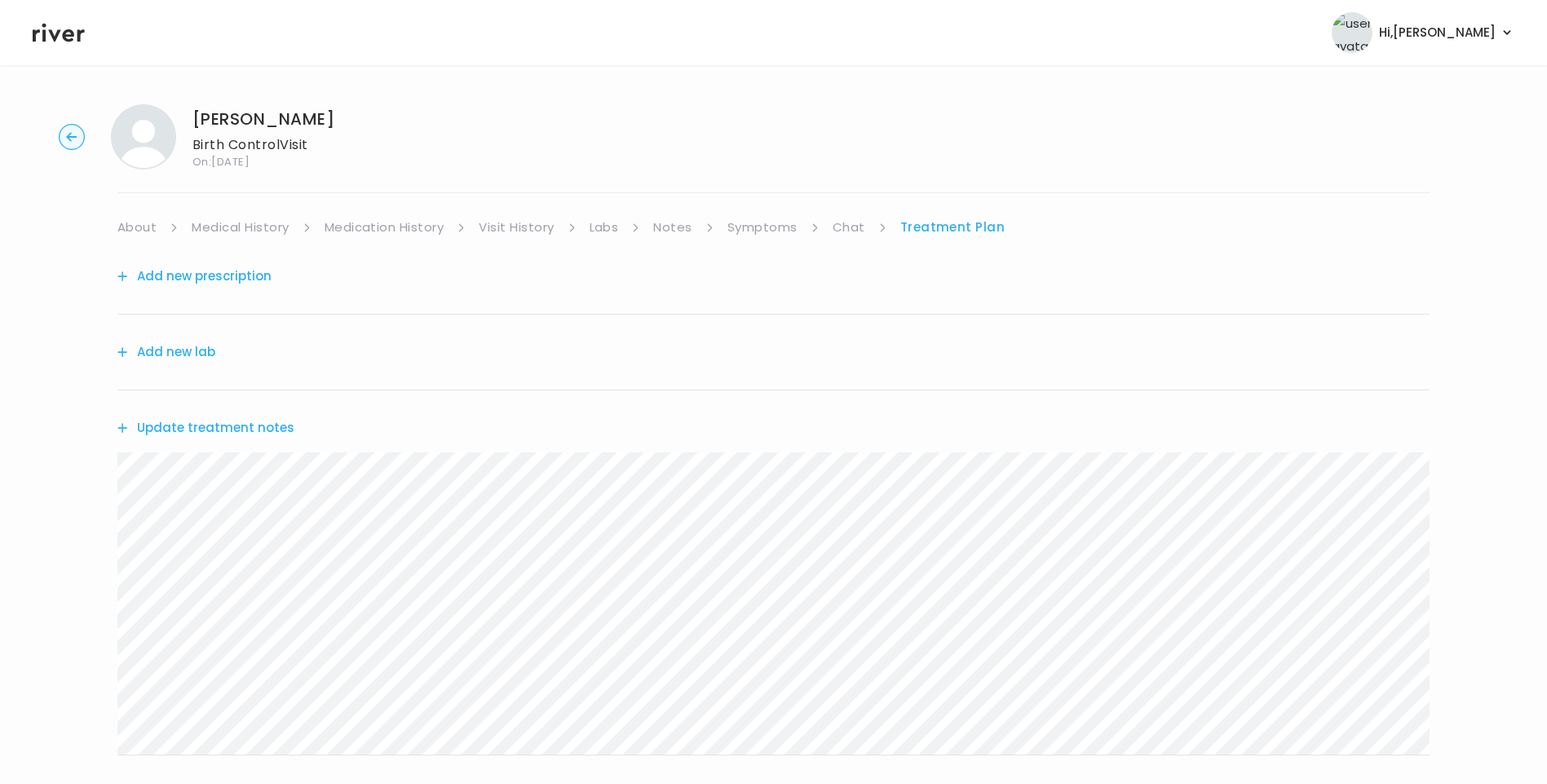
drag, startPoint x: 506, startPoint y: 228, endPoint x: 508, endPoint y: 236, distance: 8.2
click at [505, 229] on link "Visit History" at bounding box center [516, 227] width 75 height 23
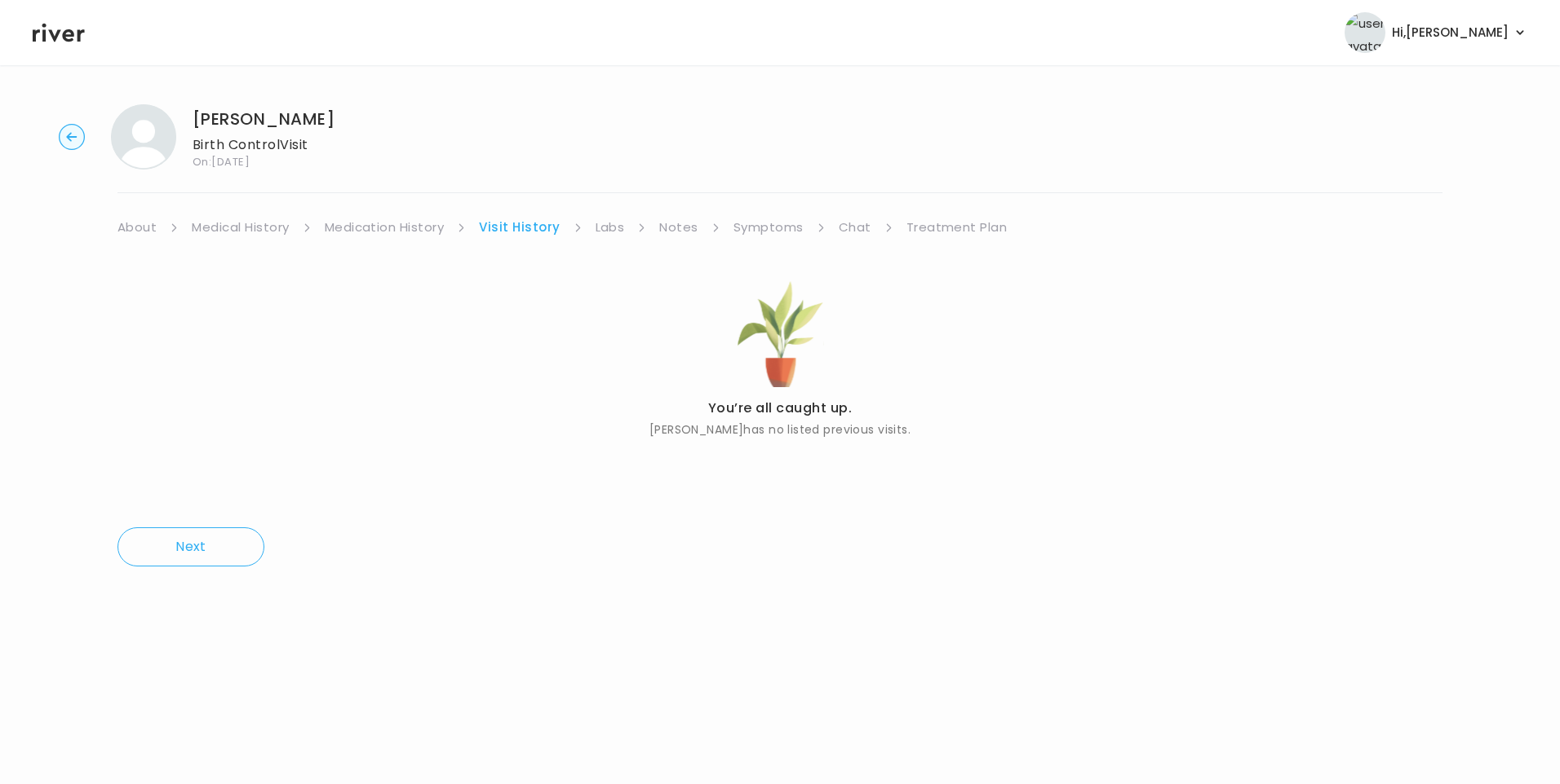
drag, startPoint x: 937, startPoint y: 222, endPoint x: 940, endPoint y: 237, distance: 15.3
click at [937, 223] on link "Treatment Plan" at bounding box center [956, 227] width 101 height 23
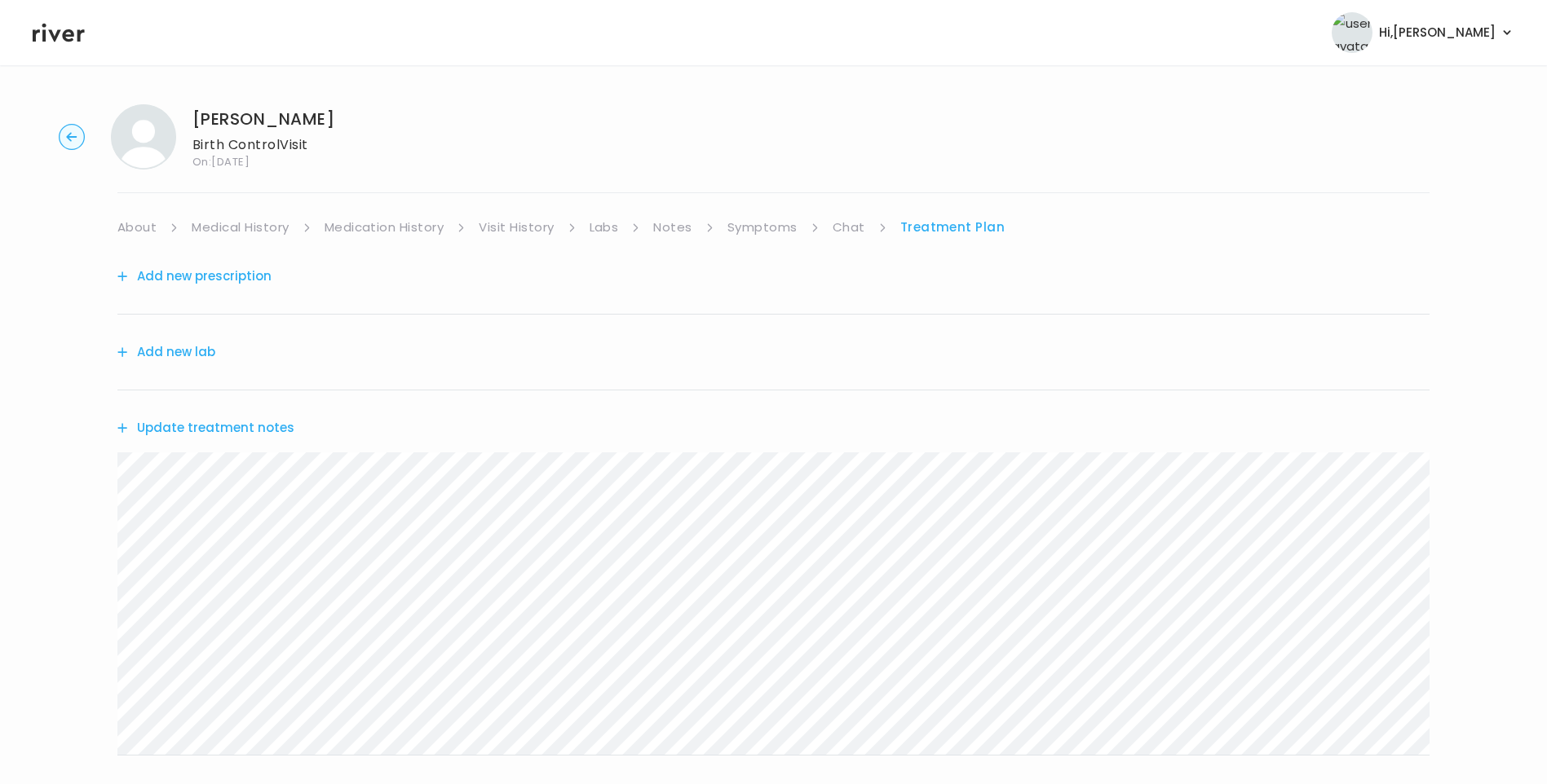
click at [241, 426] on button "Update treatment notes" at bounding box center [206, 428] width 177 height 23
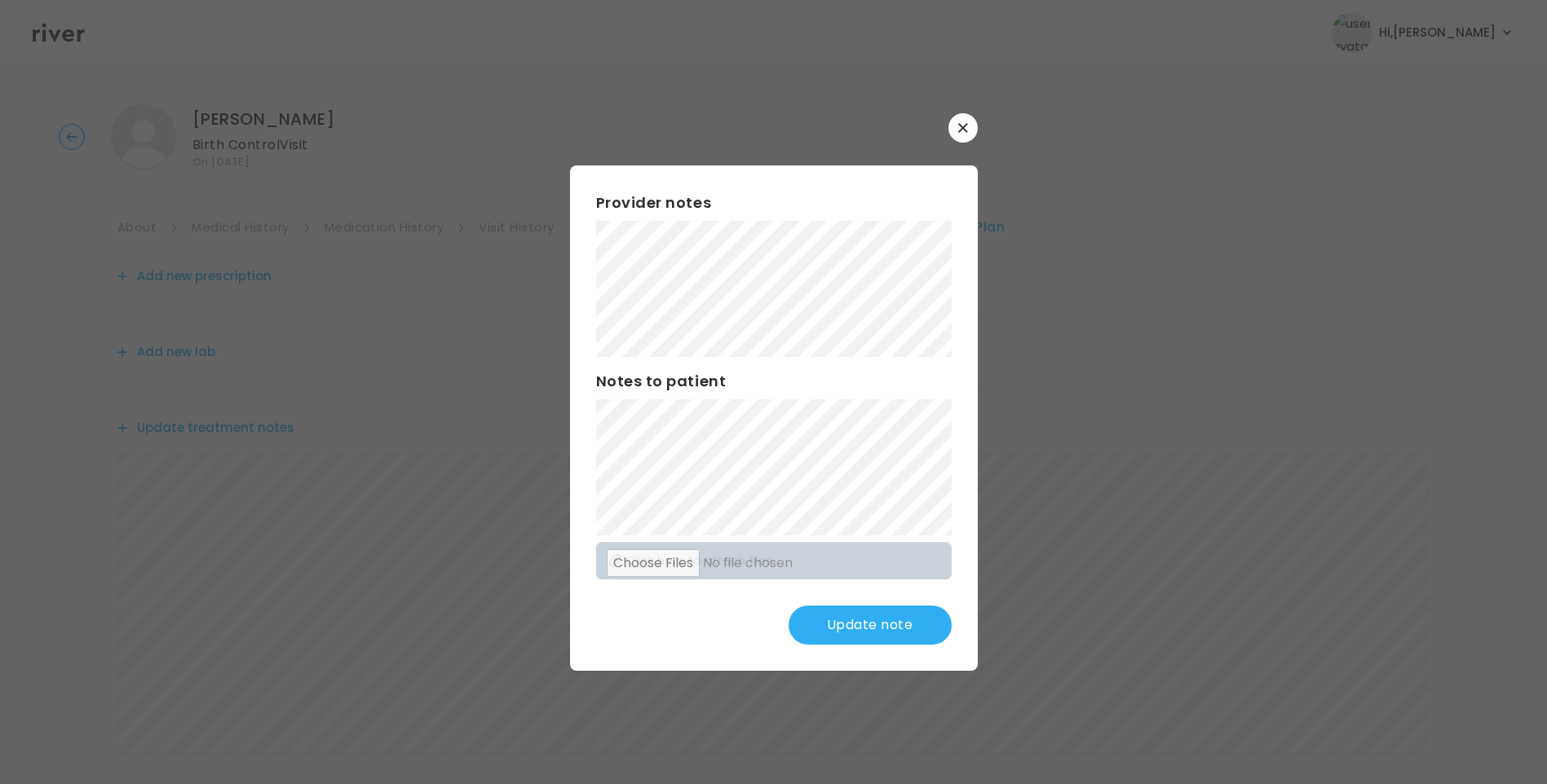
click at [860, 624] on button "Update note" at bounding box center [871, 626] width 163 height 39
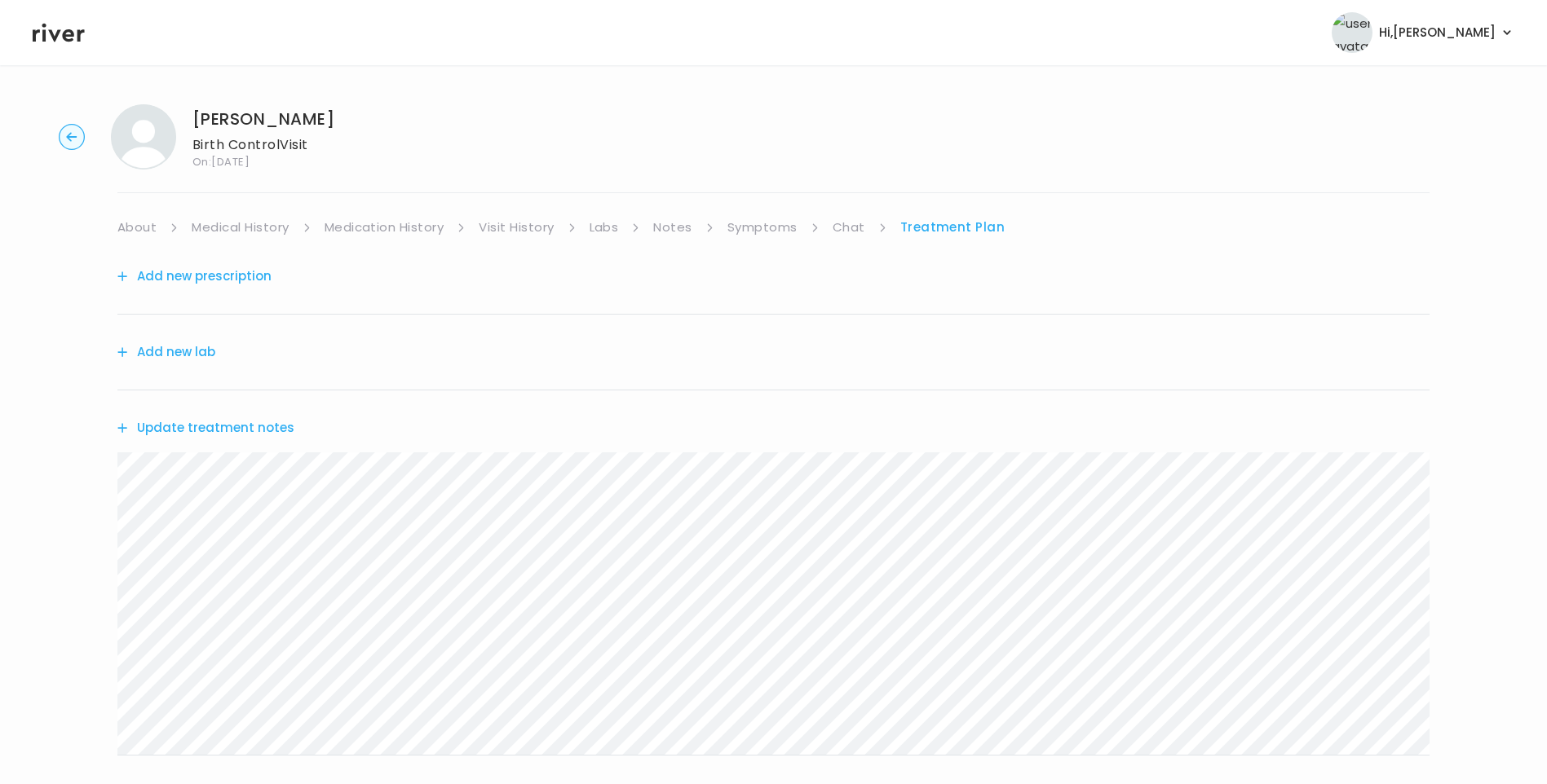
click at [258, 433] on button "Update treatment notes" at bounding box center [206, 428] width 177 height 23
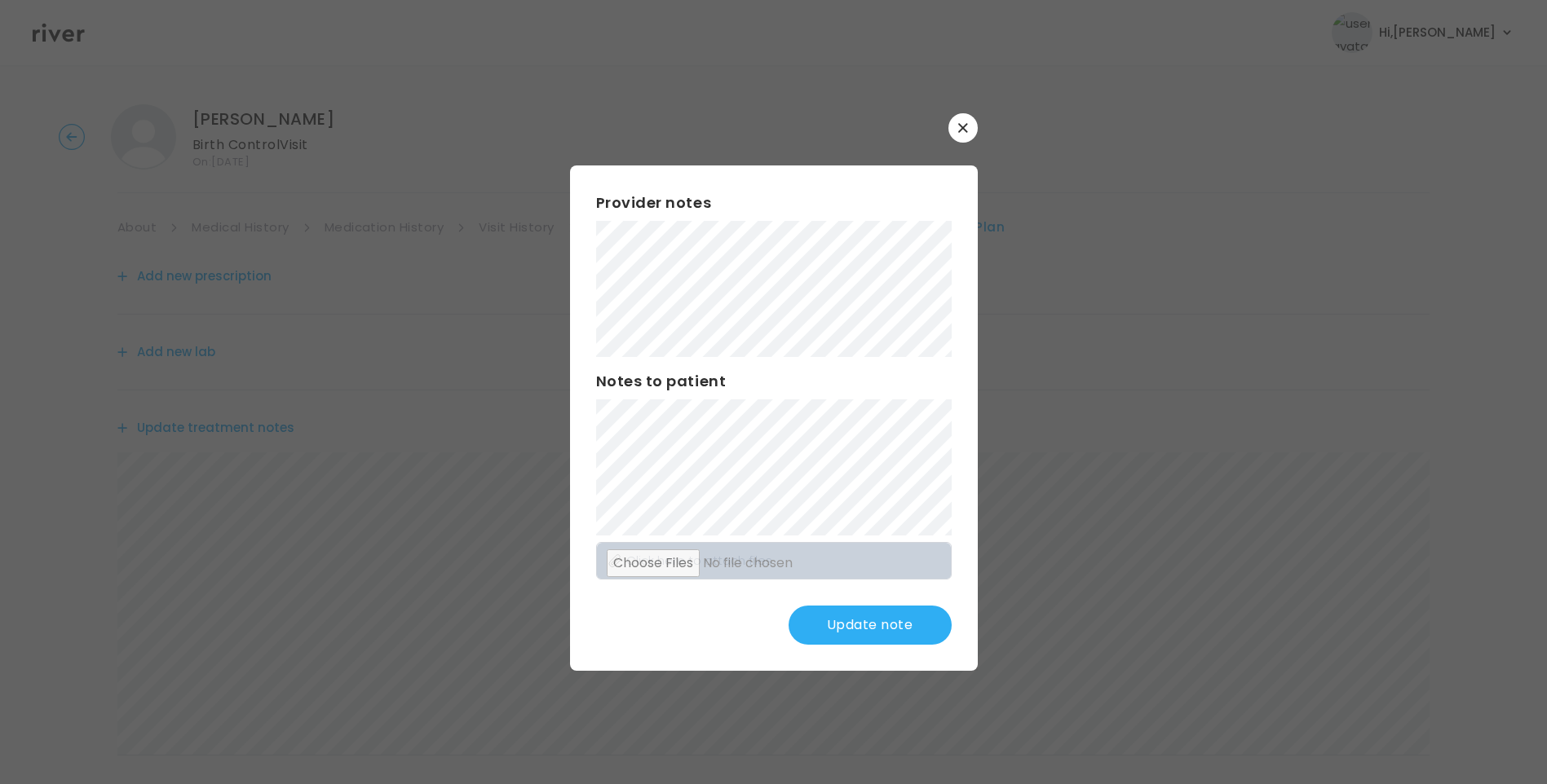
click at [891, 625] on button "Update note" at bounding box center [871, 626] width 163 height 39
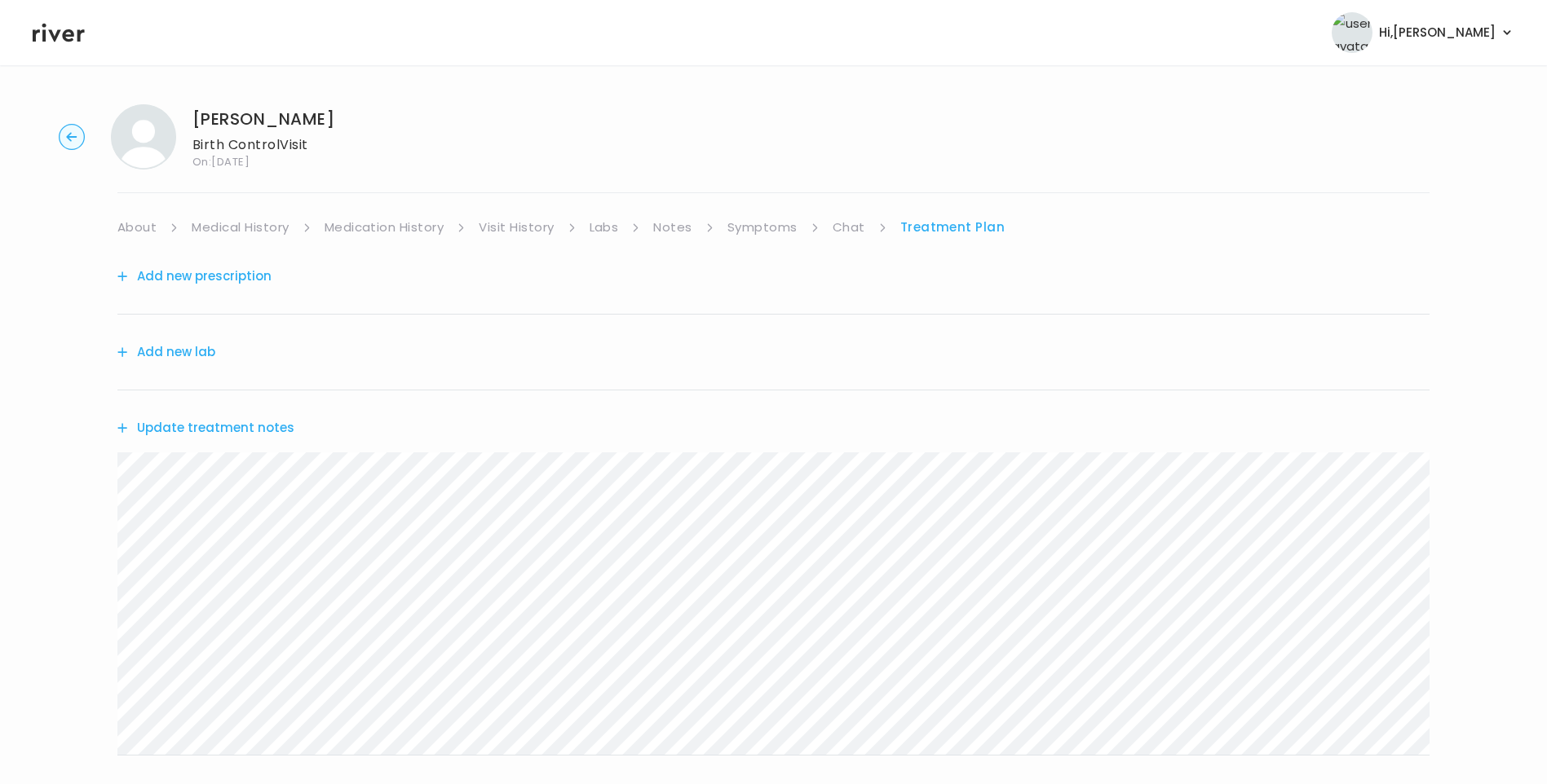
drag, startPoint x: 848, startPoint y: 222, endPoint x: 863, endPoint y: 230, distance: 17.0
click at [849, 222] on link "Chat" at bounding box center [849, 227] width 33 height 23
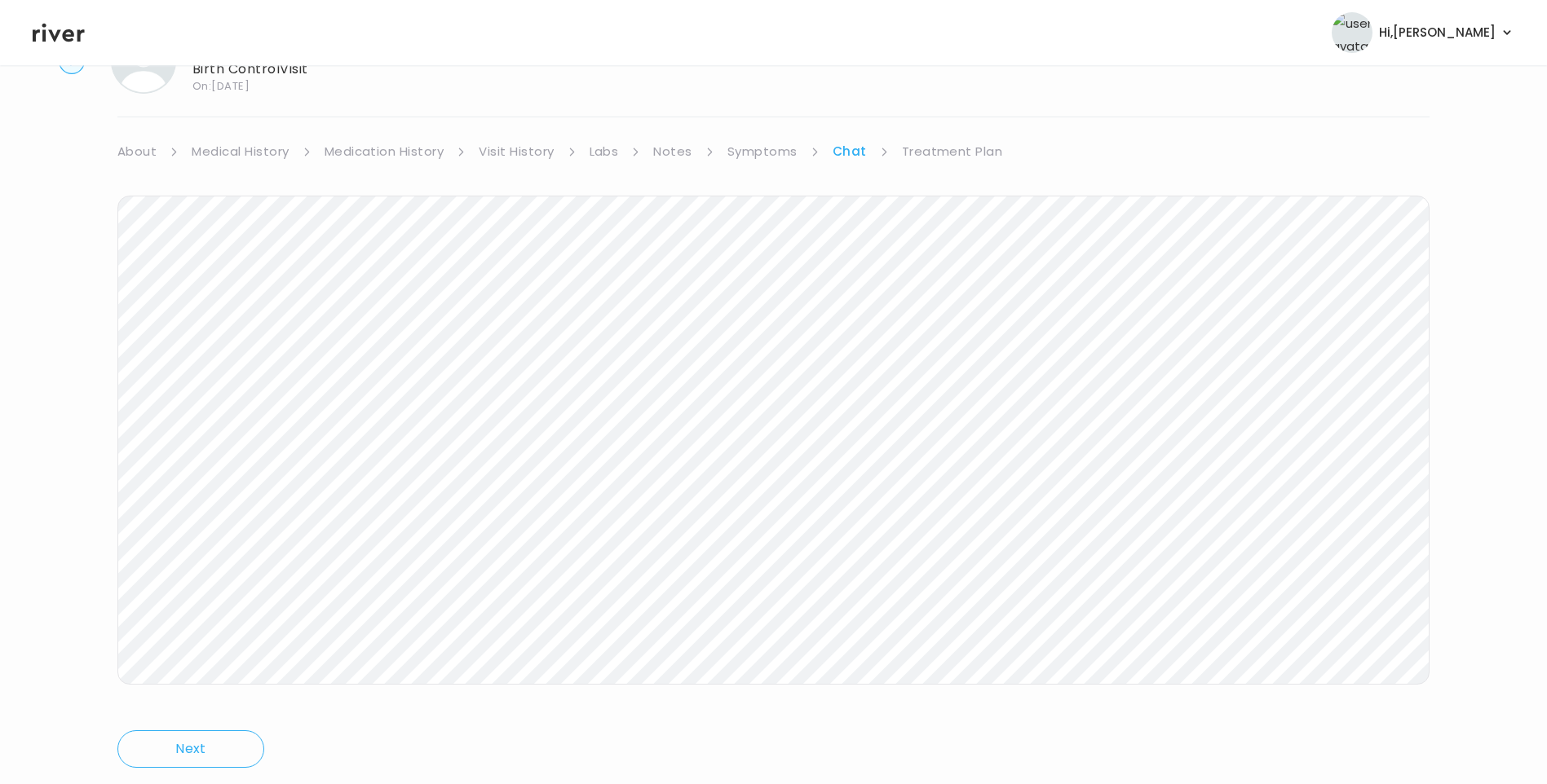
scroll to position [121, 0]
drag, startPoint x: 965, startPoint y: 104, endPoint x: 969, endPoint y: 113, distance: 9.8
click at [965, 105] on link "Treatment Plan" at bounding box center [952, 106] width 101 height 23
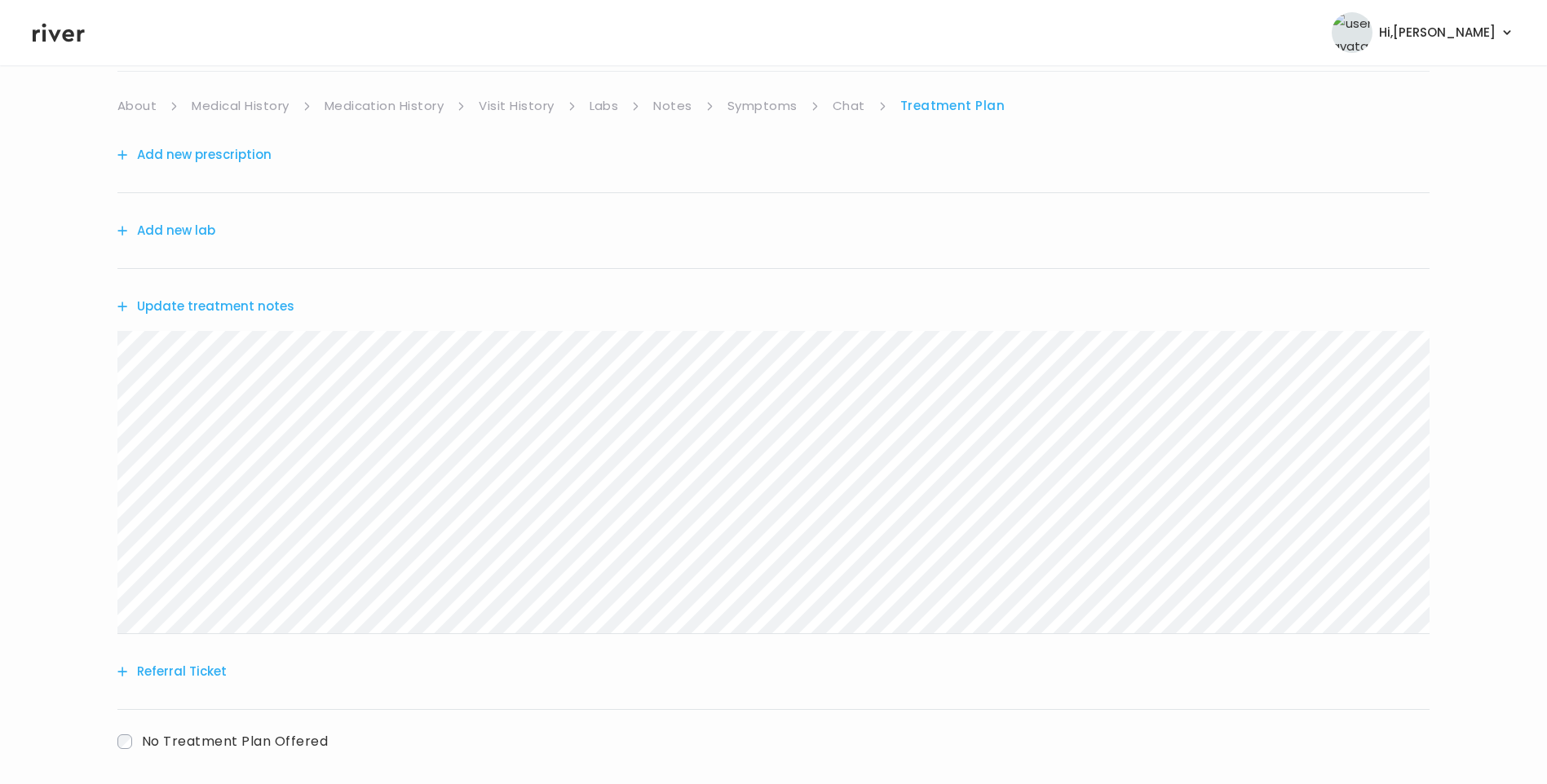
click at [174, 312] on button "Update treatment notes" at bounding box center [206, 307] width 177 height 23
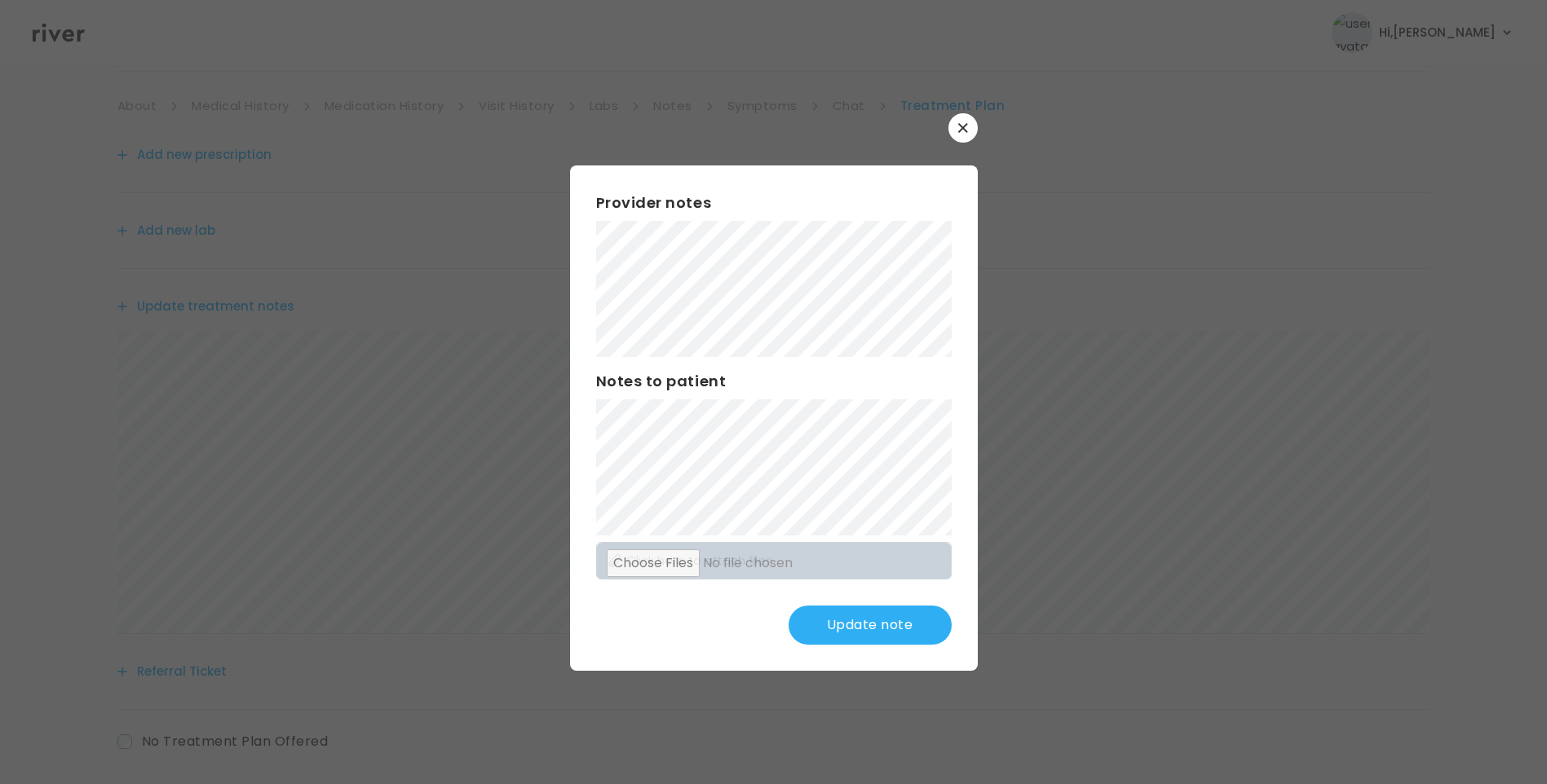
click at [869, 629] on button "Update note" at bounding box center [871, 626] width 163 height 39
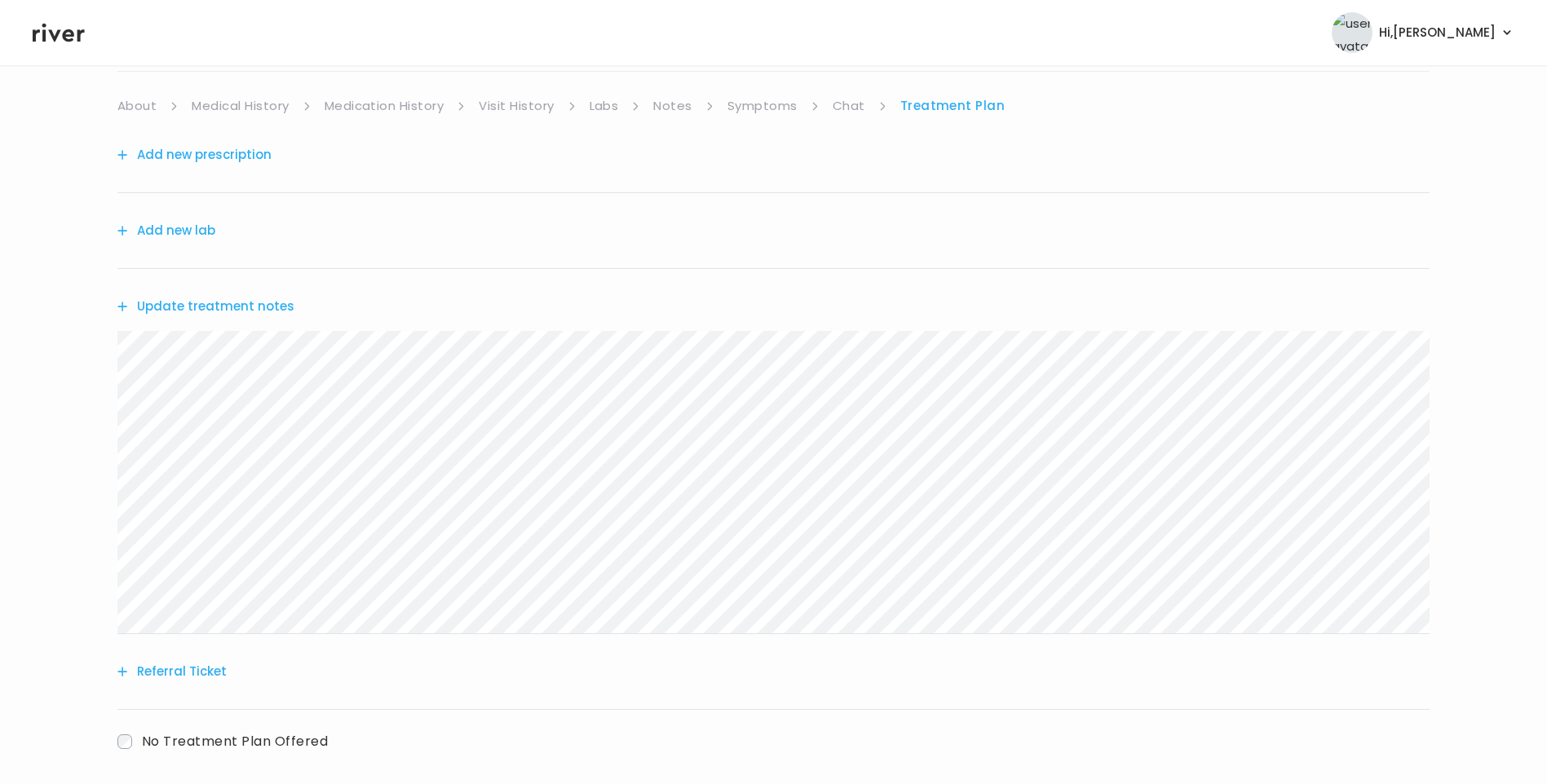
click at [276, 307] on button "Update treatment notes" at bounding box center [206, 307] width 177 height 23
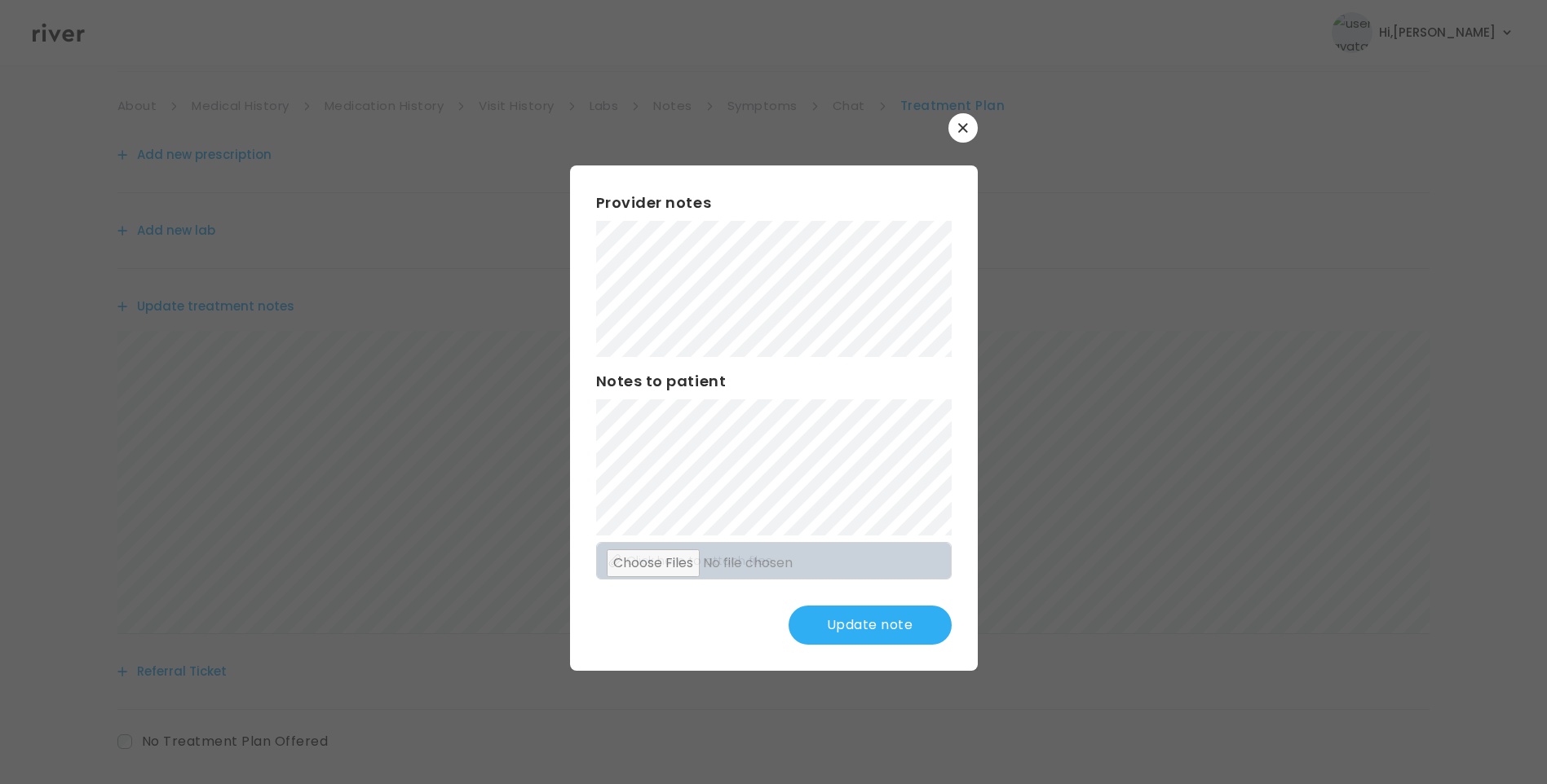
click at [916, 638] on button "Update note" at bounding box center [871, 626] width 163 height 39
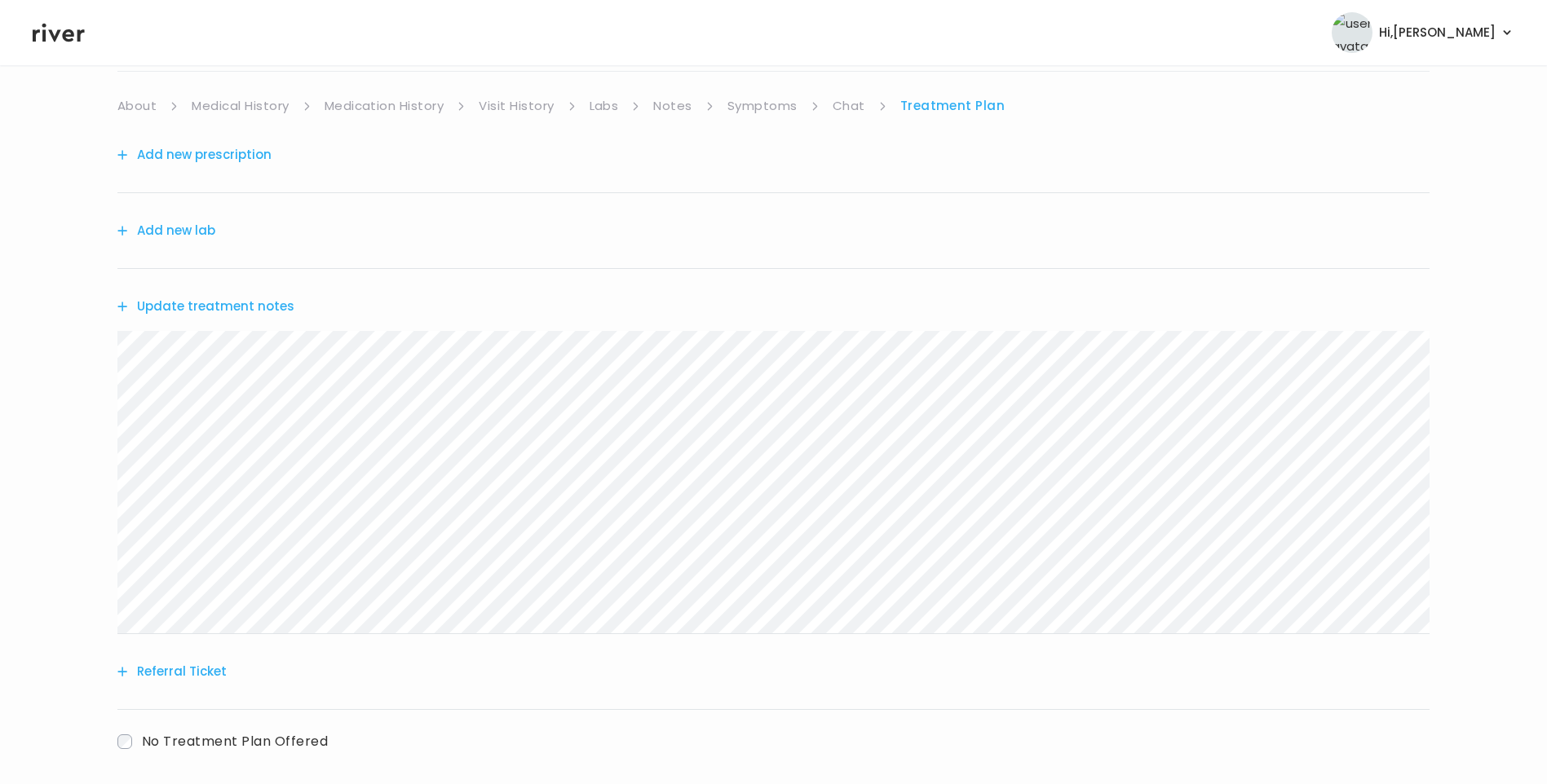
click at [835, 104] on link "Chat" at bounding box center [849, 106] width 33 height 23
click at [971, 103] on link "Treatment Plan" at bounding box center [952, 106] width 101 height 23
click at [266, 304] on button "Update treatment notes" at bounding box center [206, 307] width 177 height 23
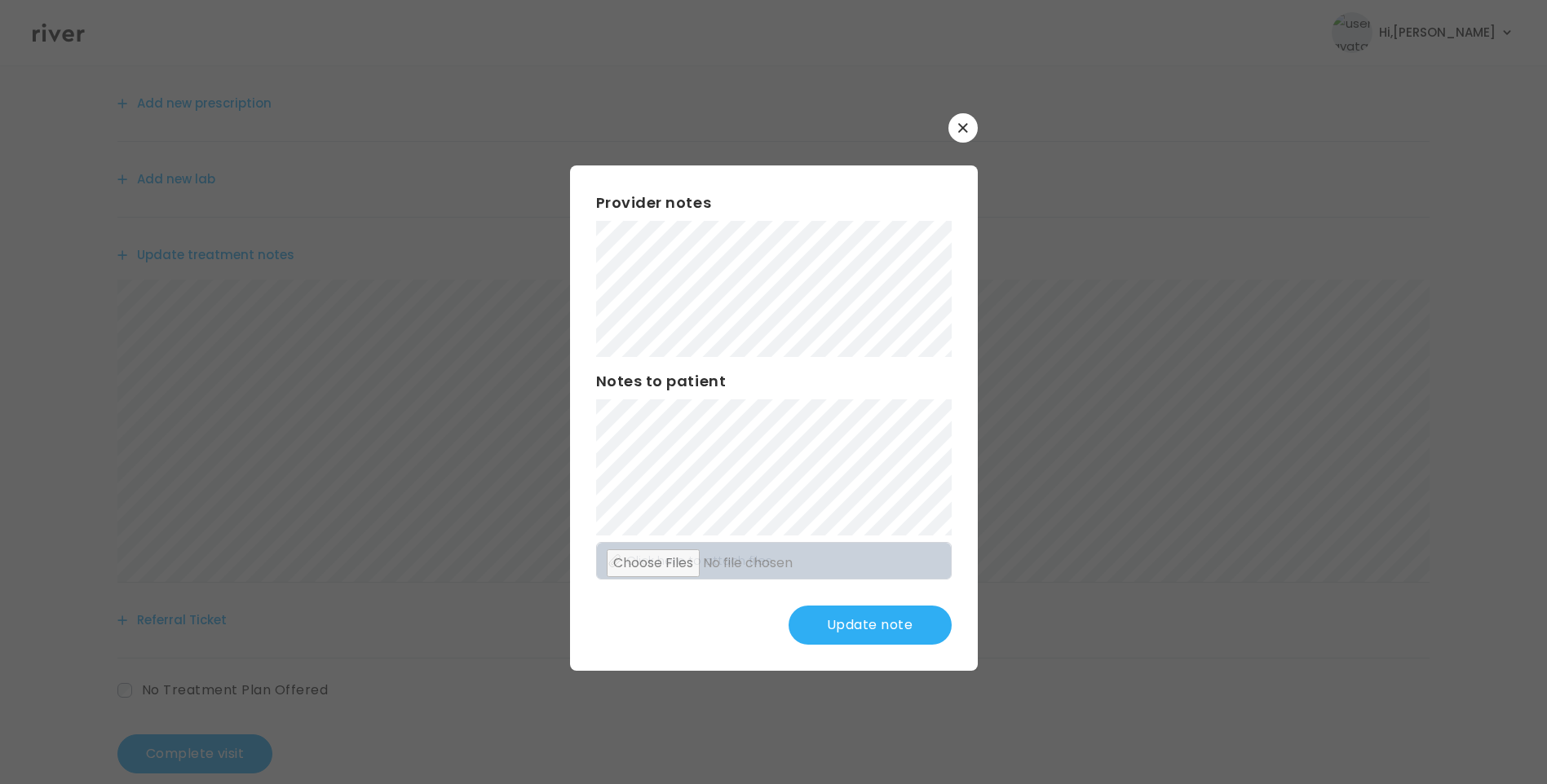
scroll to position [201, 0]
click at [833, 624] on button "Update note" at bounding box center [871, 626] width 163 height 39
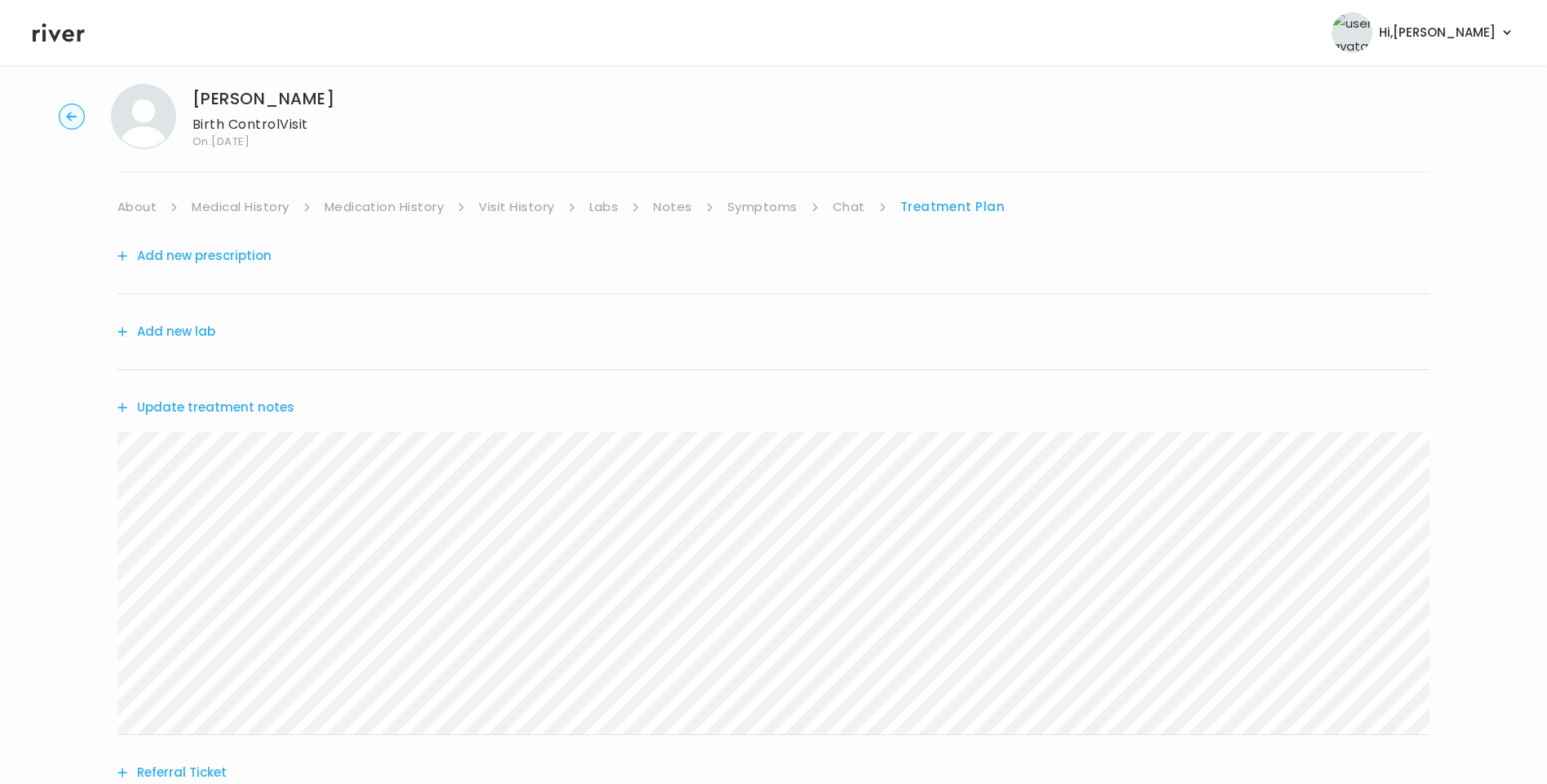
scroll to position [0, 0]
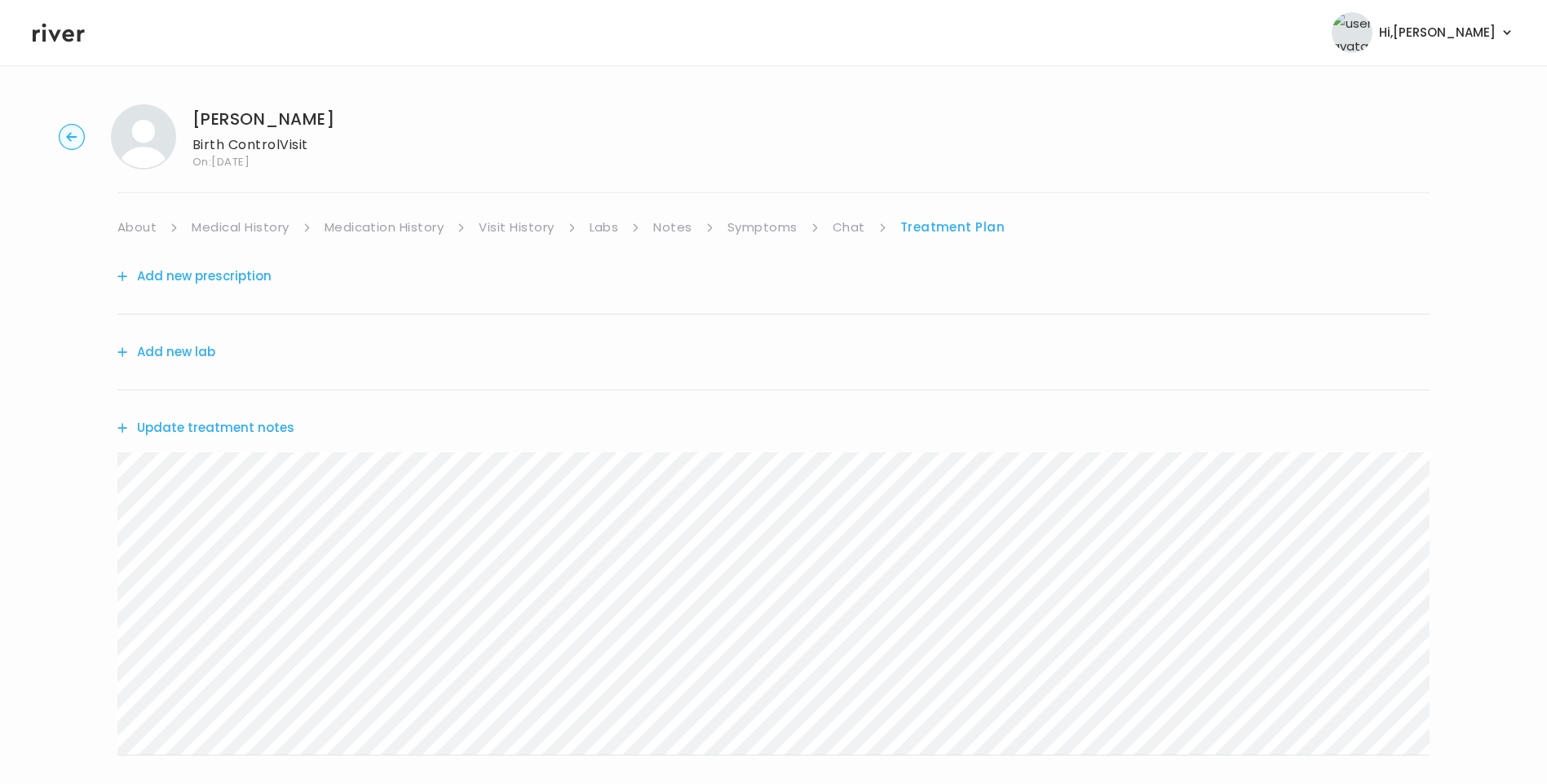
click at [846, 233] on link "Chat" at bounding box center [849, 227] width 33 height 23
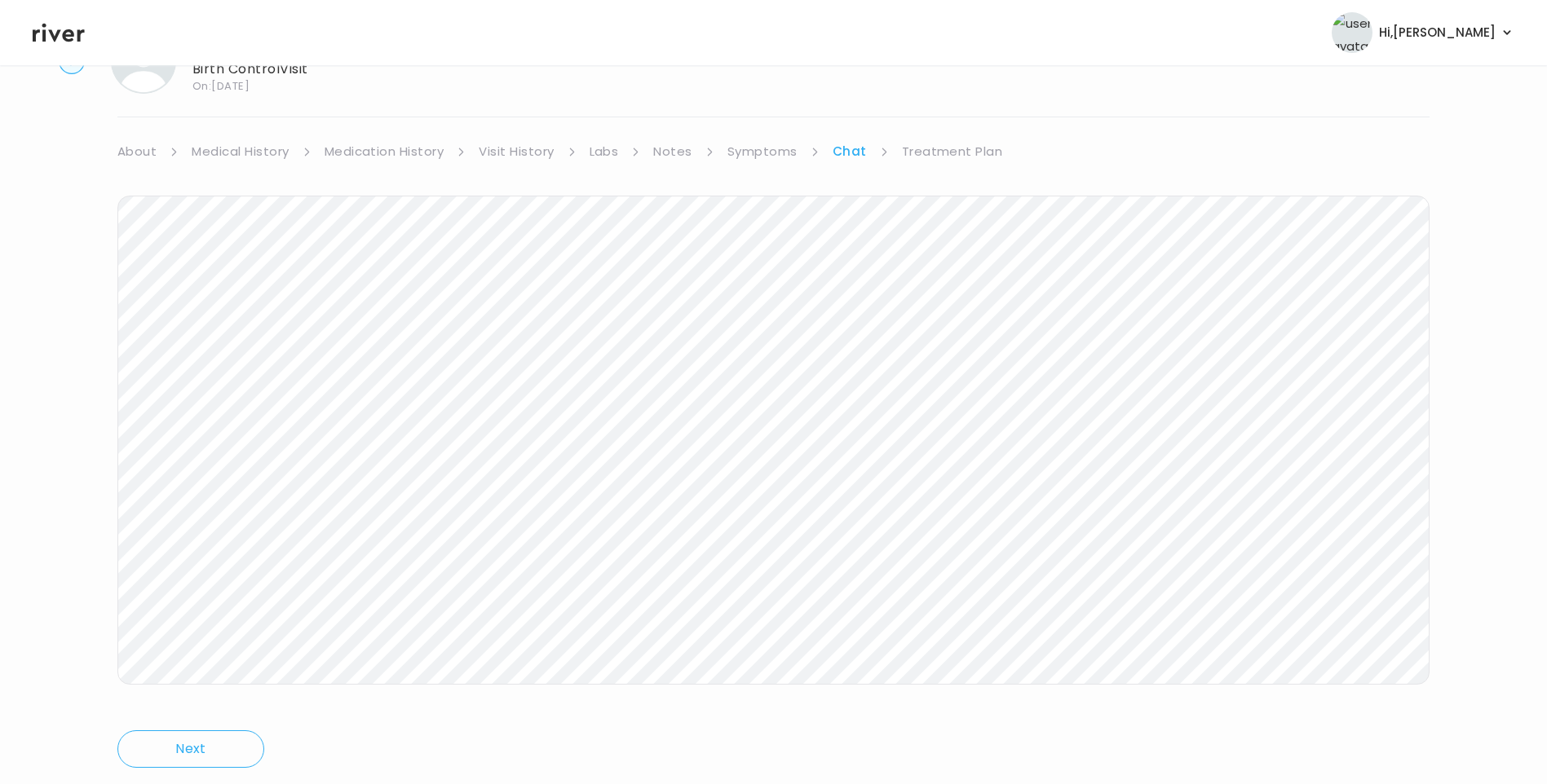
scroll to position [121, 0]
click at [955, 101] on link "Treatment Plan" at bounding box center [952, 106] width 101 height 23
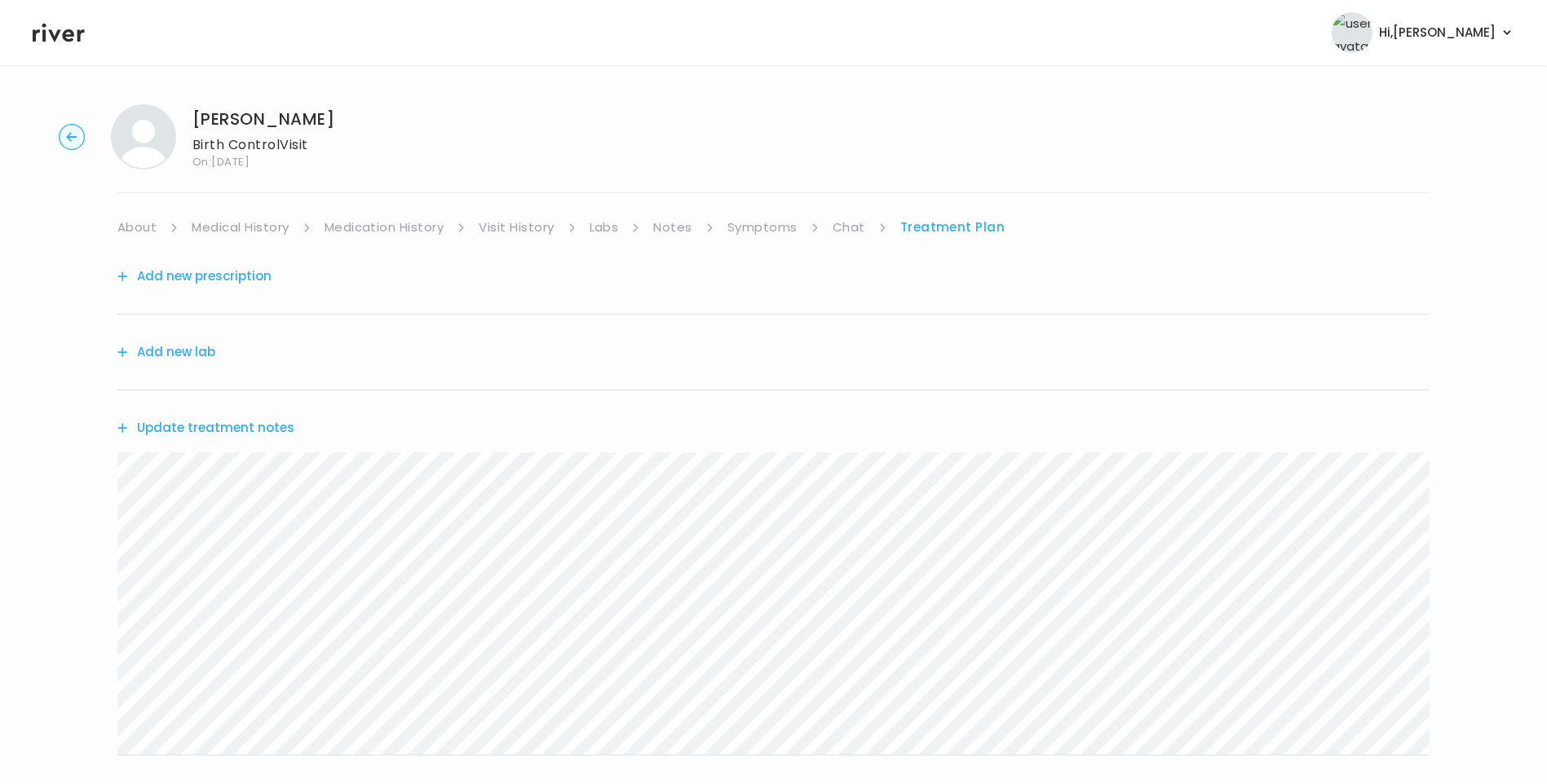
click at [275, 427] on button "Update treatment notes" at bounding box center [206, 428] width 177 height 23
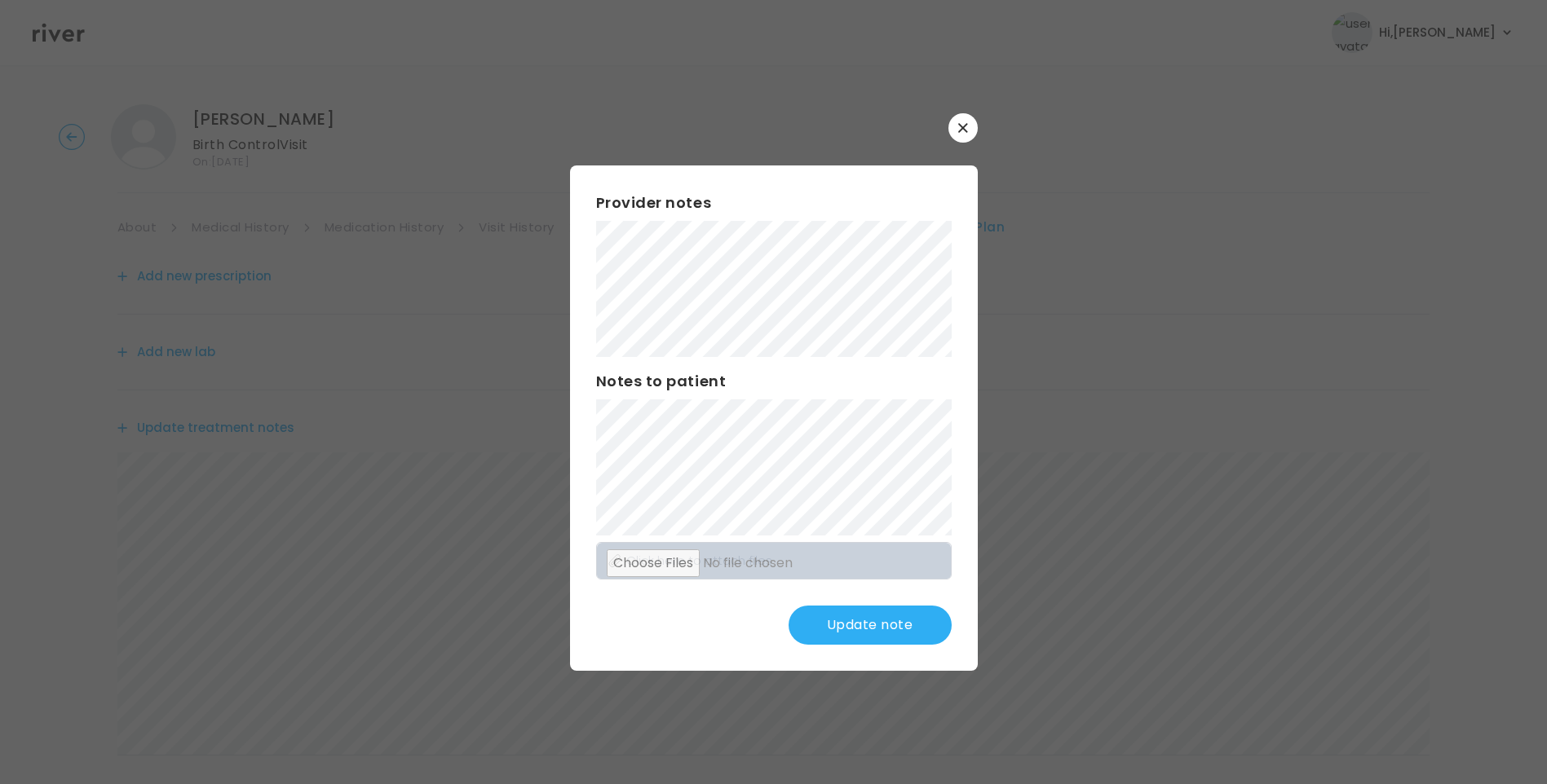
click at [891, 617] on button "Update note" at bounding box center [871, 626] width 163 height 39
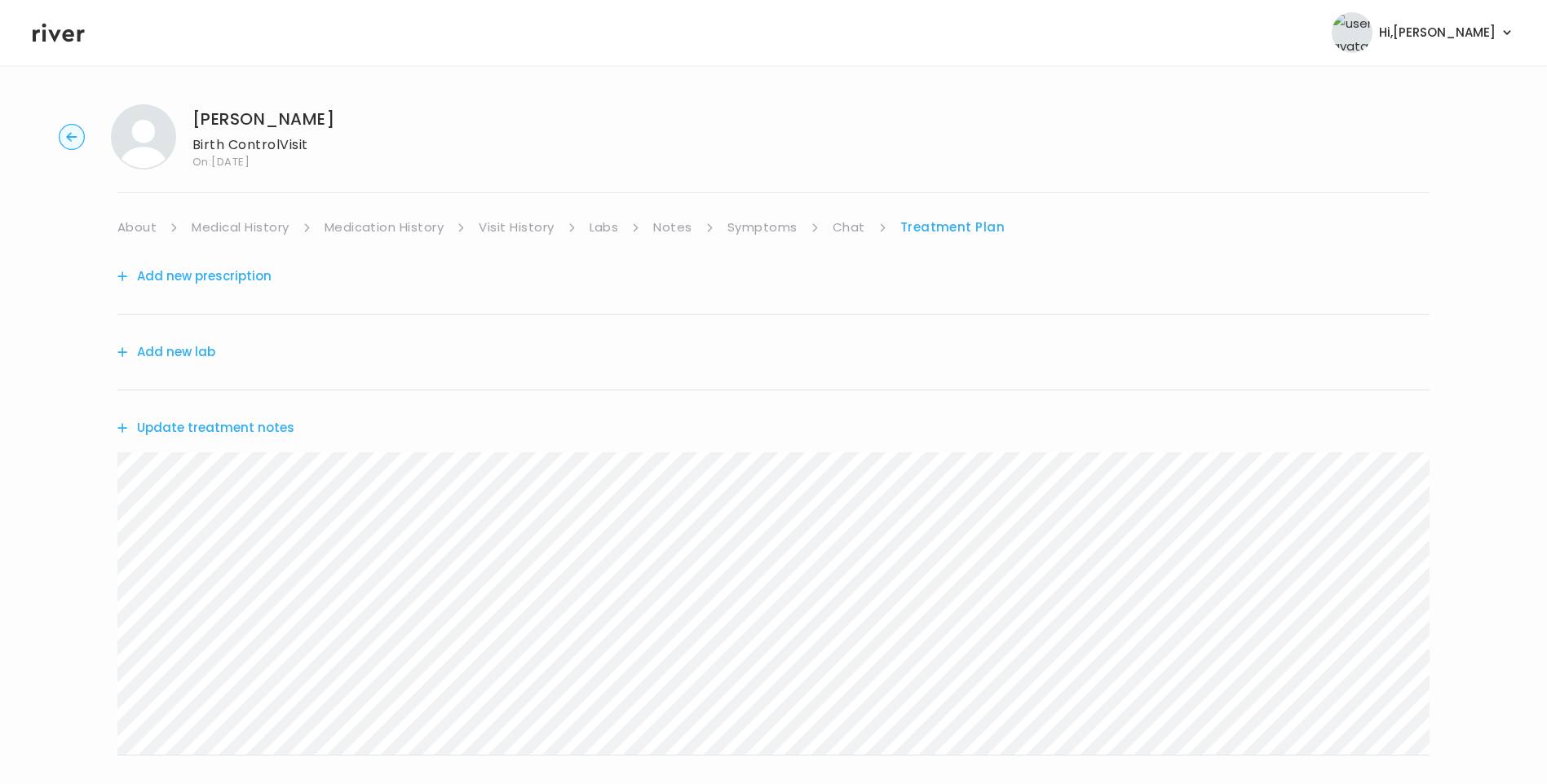
click at [931, 230] on link "Treatment Plan" at bounding box center [953, 227] width 105 height 23
click at [849, 225] on link "Chat" at bounding box center [849, 227] width 33 height 23
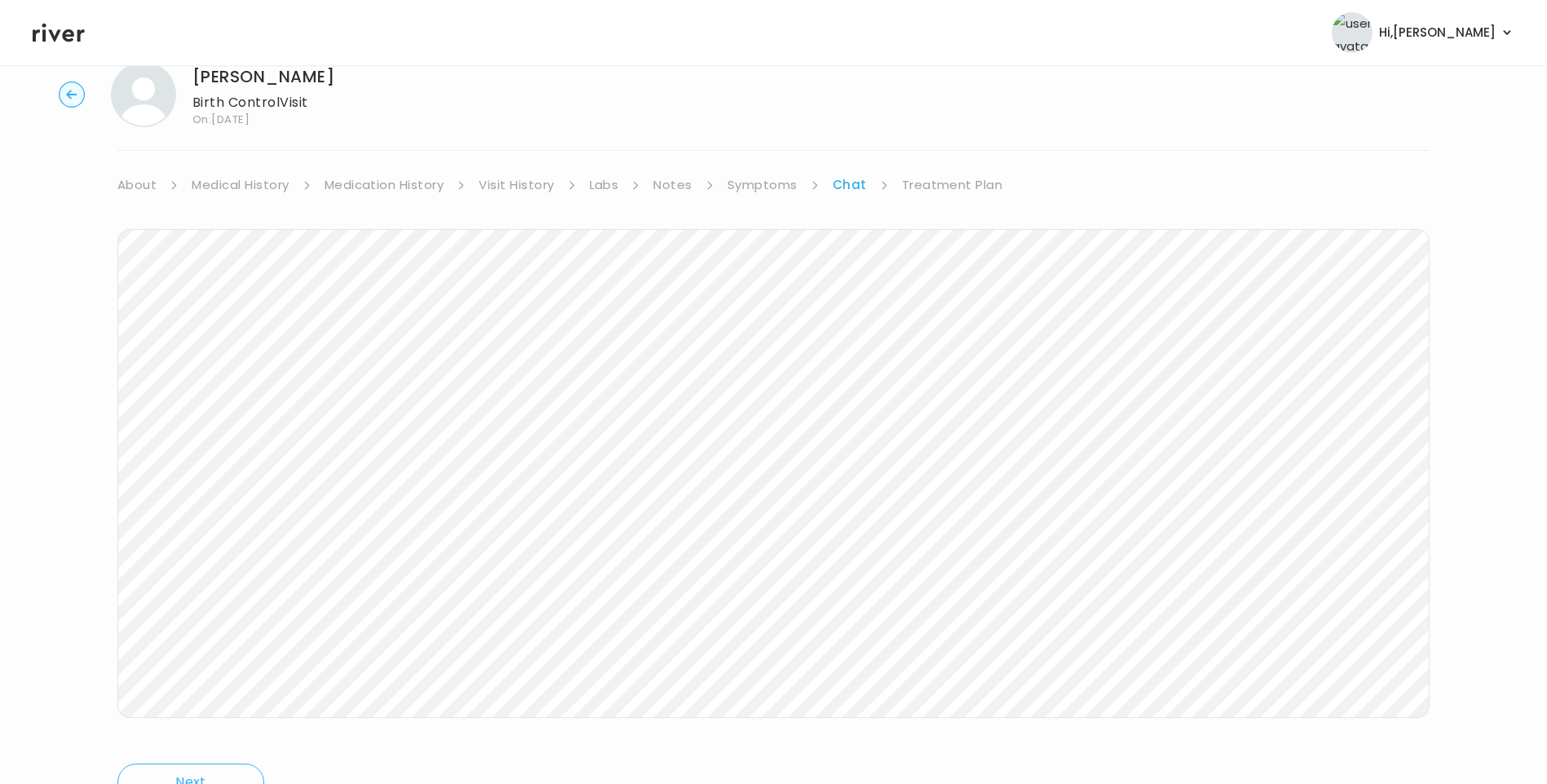
scroll to position [121, 0]
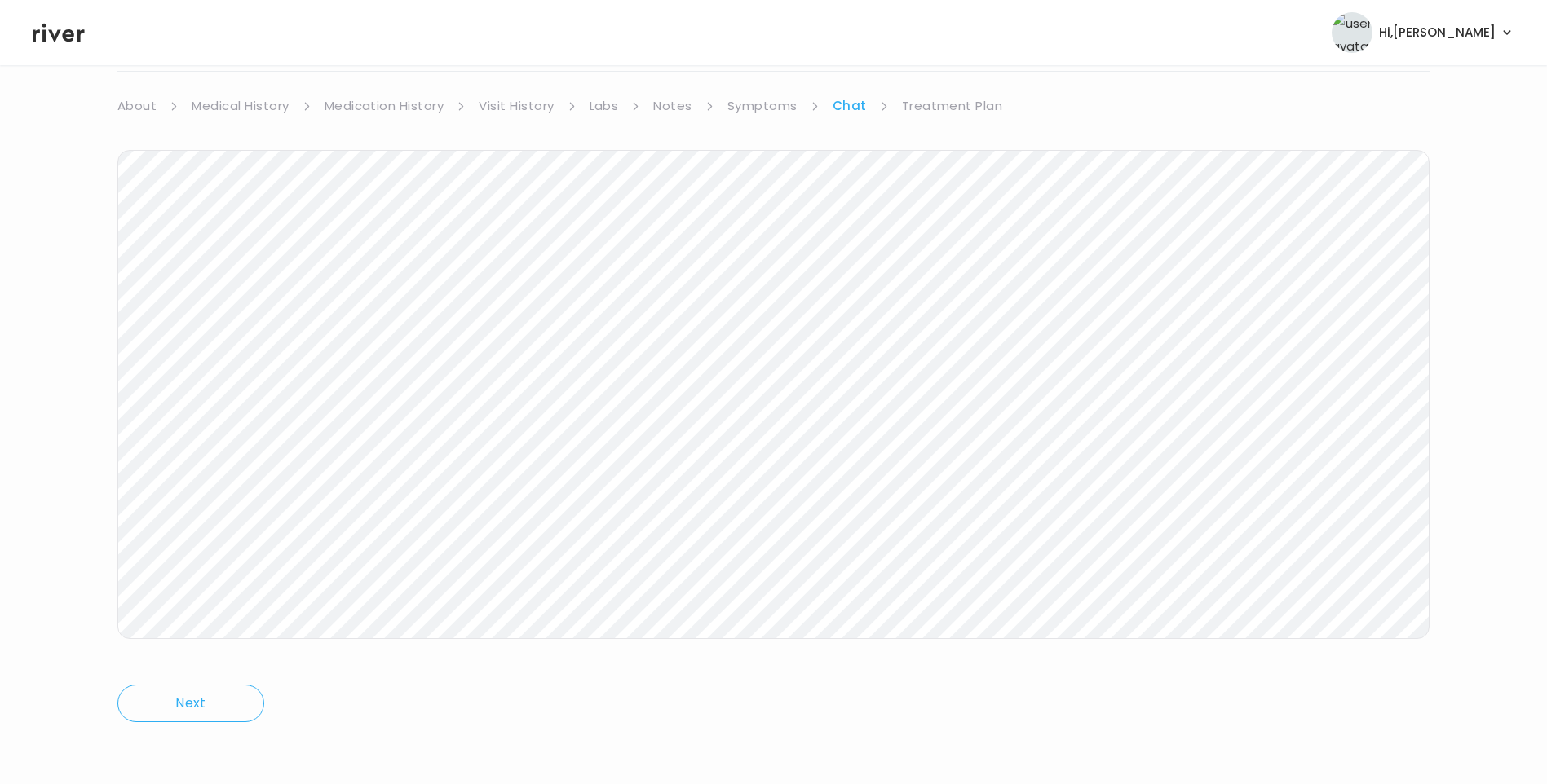
click at [959, 111] on link "Treatment Plan" at bounding box center [952, 106] width 101 height 23
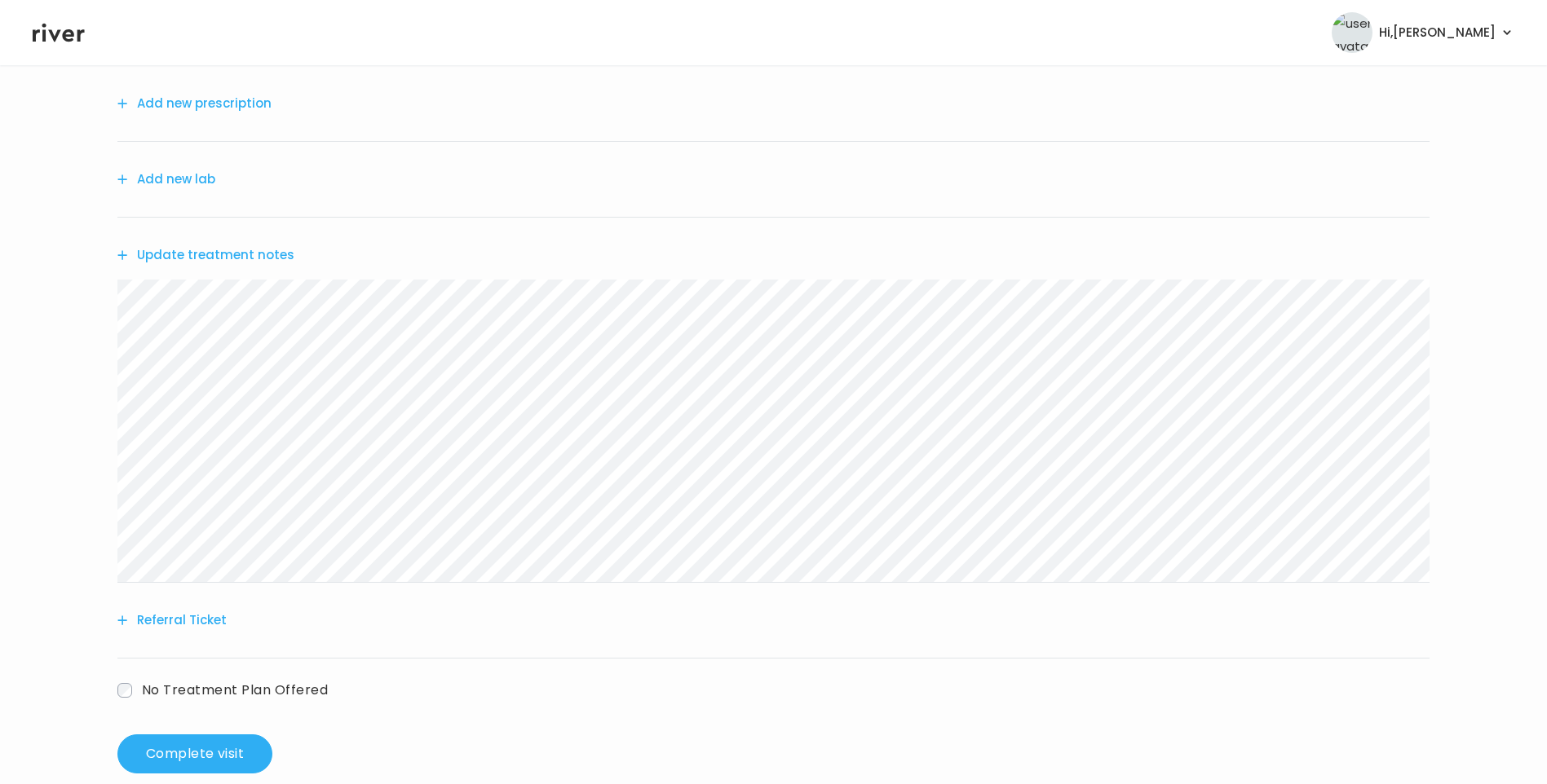
scroll to position [201, 0]
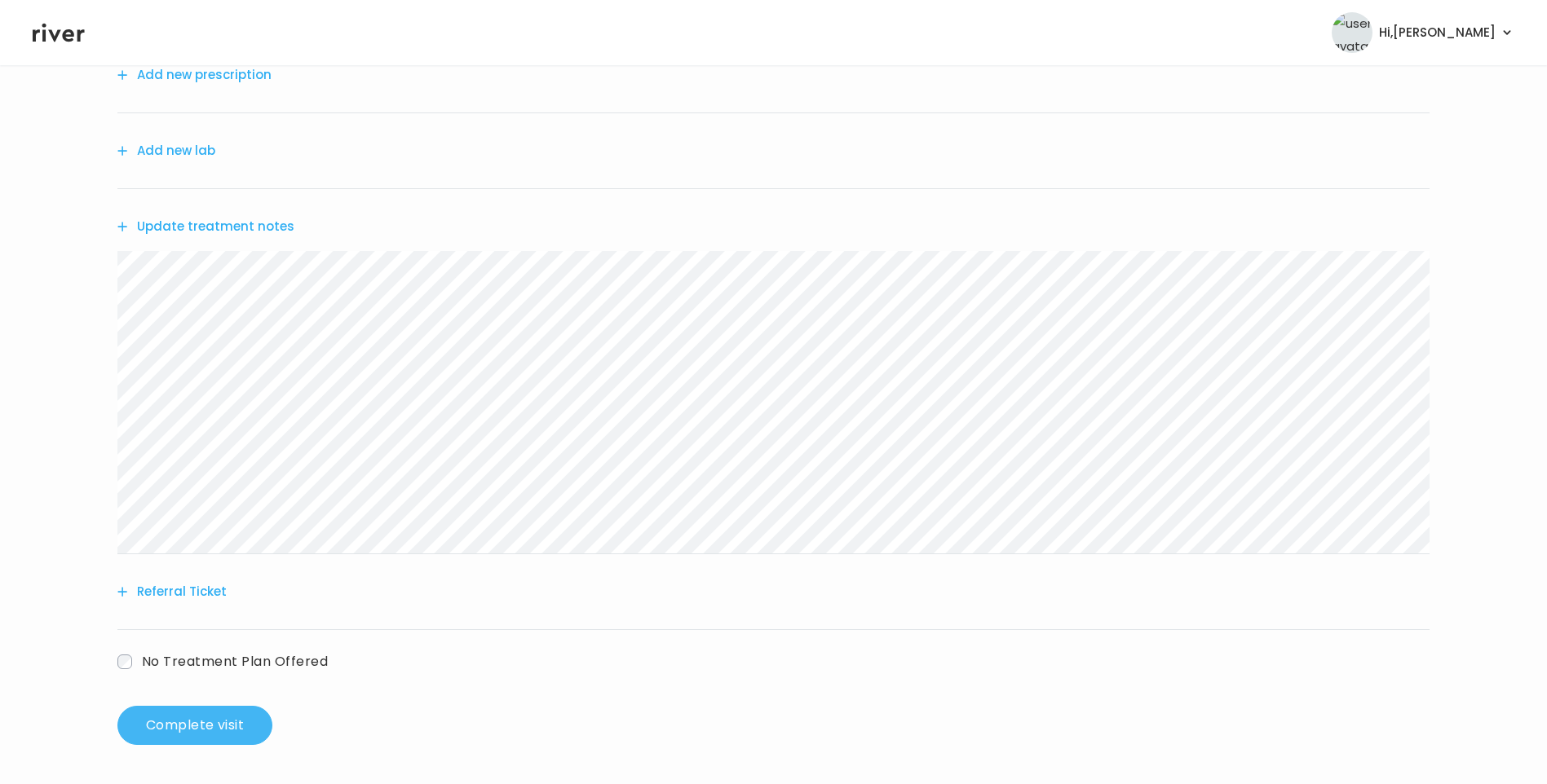
click at [251, 713] on button "Complete visit" at bounding box center [194, 726] width 155 height 39
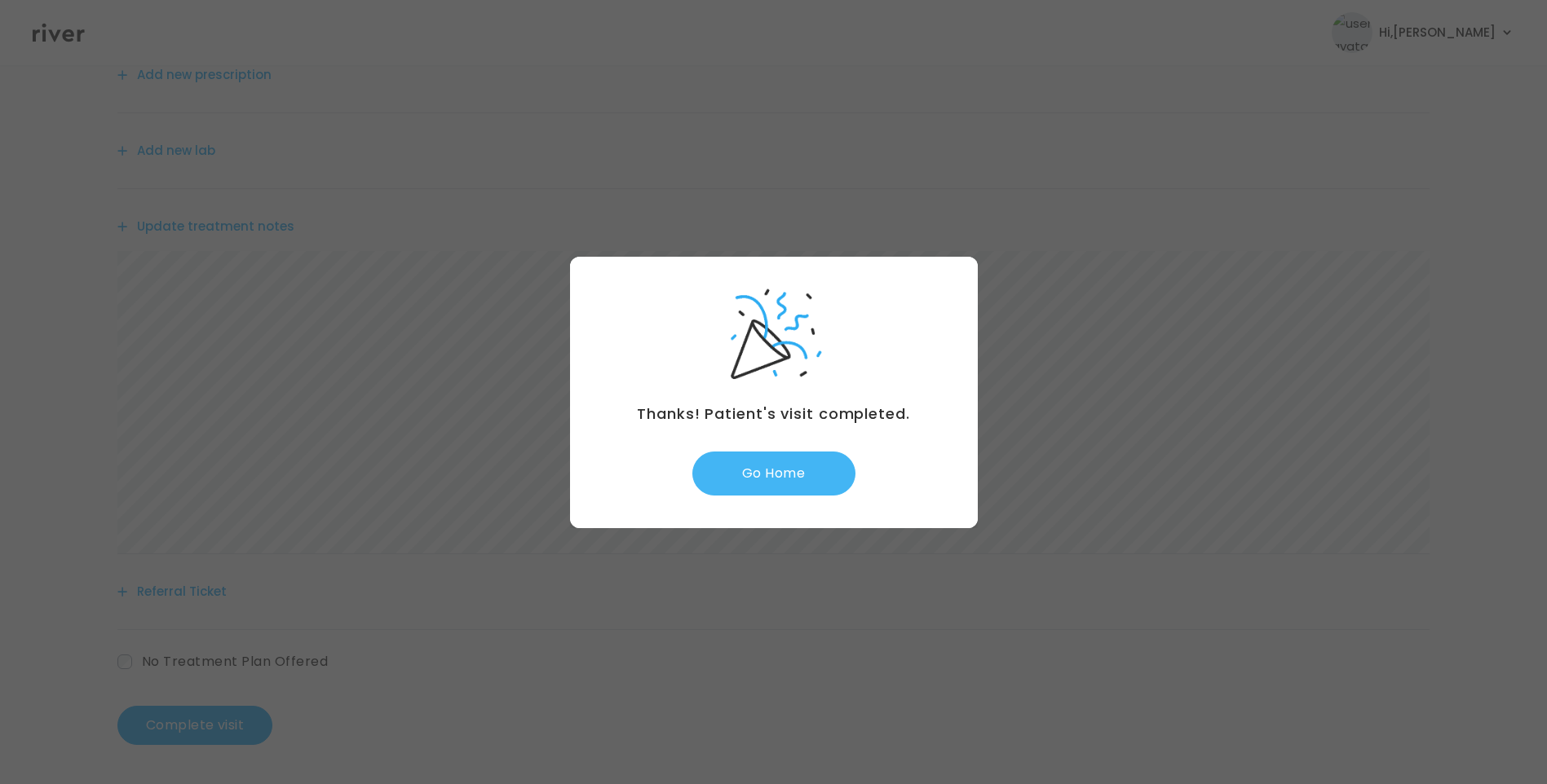
click at [783, 474] on button "Go Home" at bounding box center [774, 473] width 163 height 44
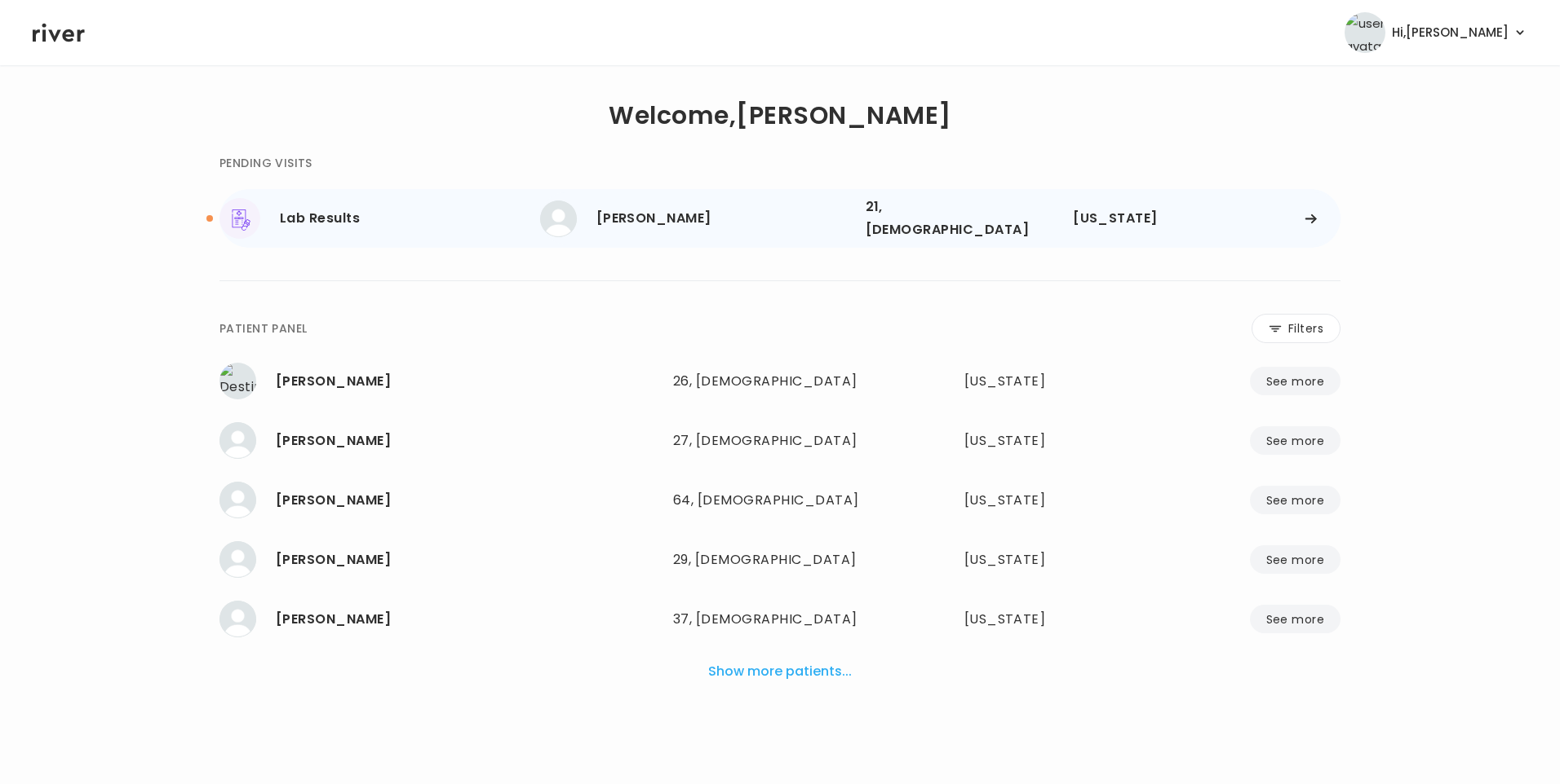
click at [702, 223] on div "[PERSON_NAME]" at bounding box center [725, 219] width 257 height 23
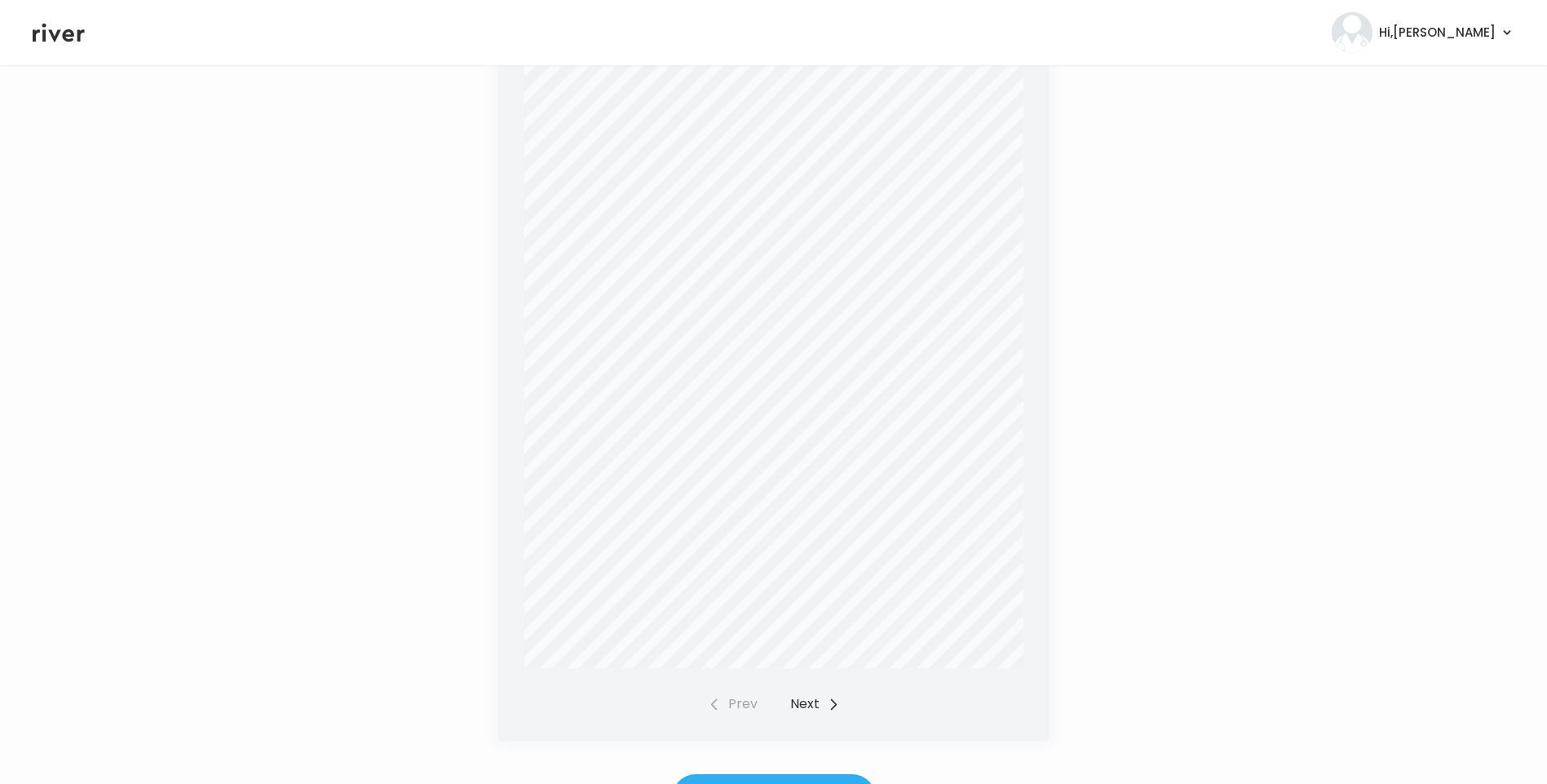
scroll to position [408, 0]
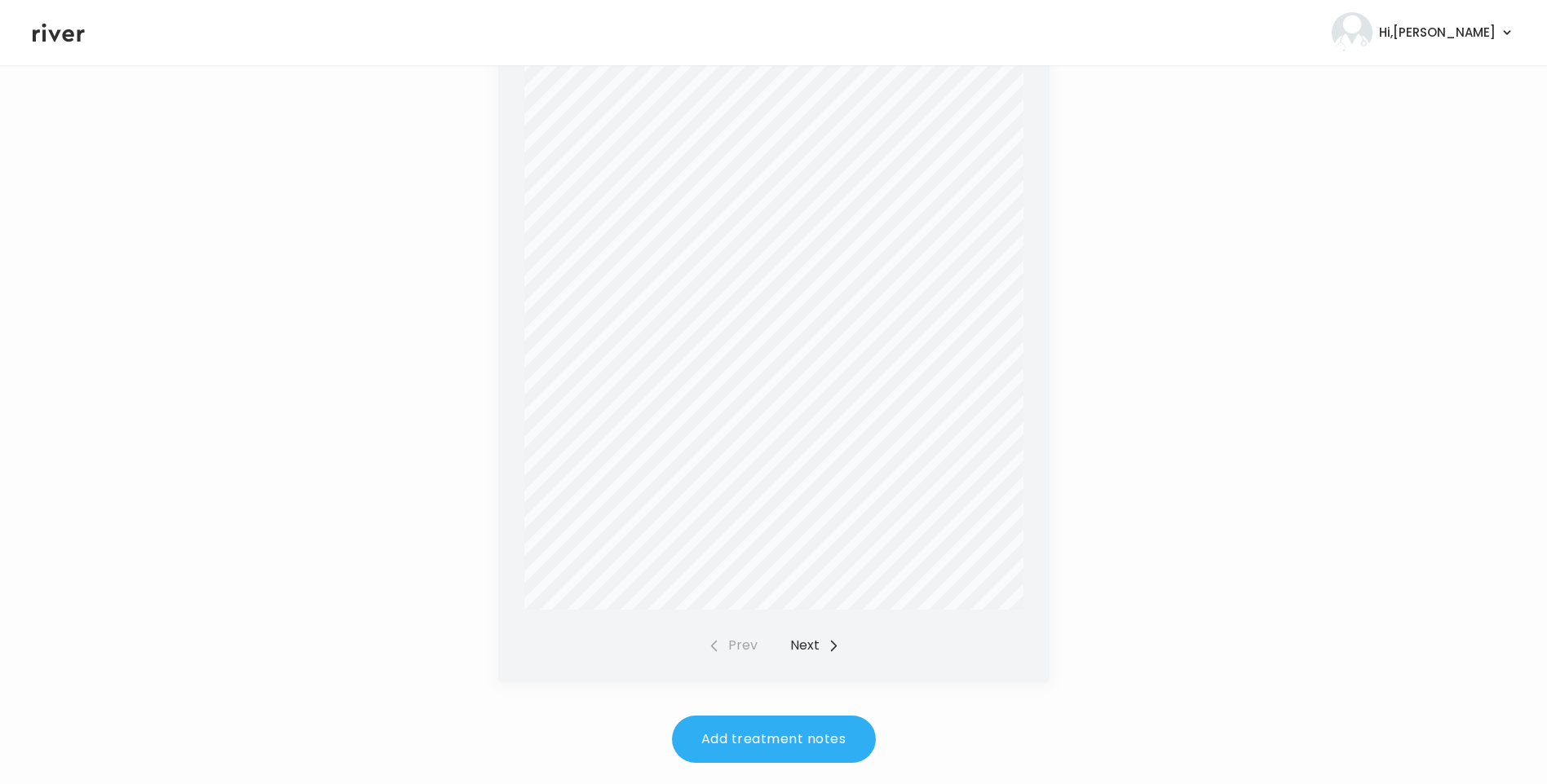
click at [821, 644] on button "Next" at bounding box center [814, 646] width 50 height 23
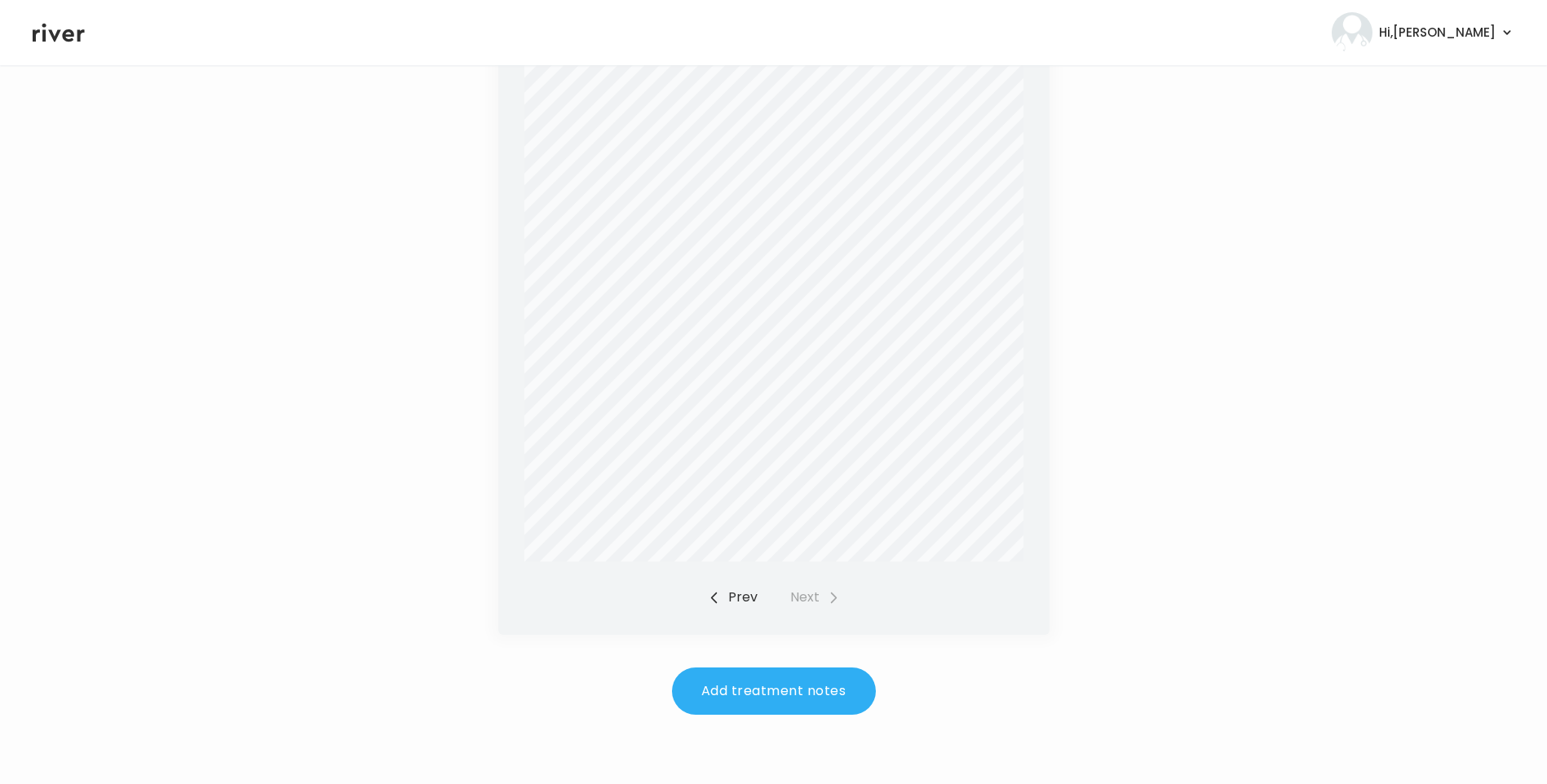
scroll to position [459, 0]
click at [811, 598] on div "Prev Next" at bounding box center [774, 596] width 132 height 23
click at [746, 586] on button "Prev" at bounding box center [733, 596] width 50 height 23
click at [757, 713] on div "Lab Results Full 5 Test STD Panel and SureSwab®, [MEDICAL_DATA], Qualitative, T…" at bounding box center [774, 195] width 1482 height 1125
click at [762, 675] on button "Add treatment notes" at bounding box center [774, 689] width 204 height 48
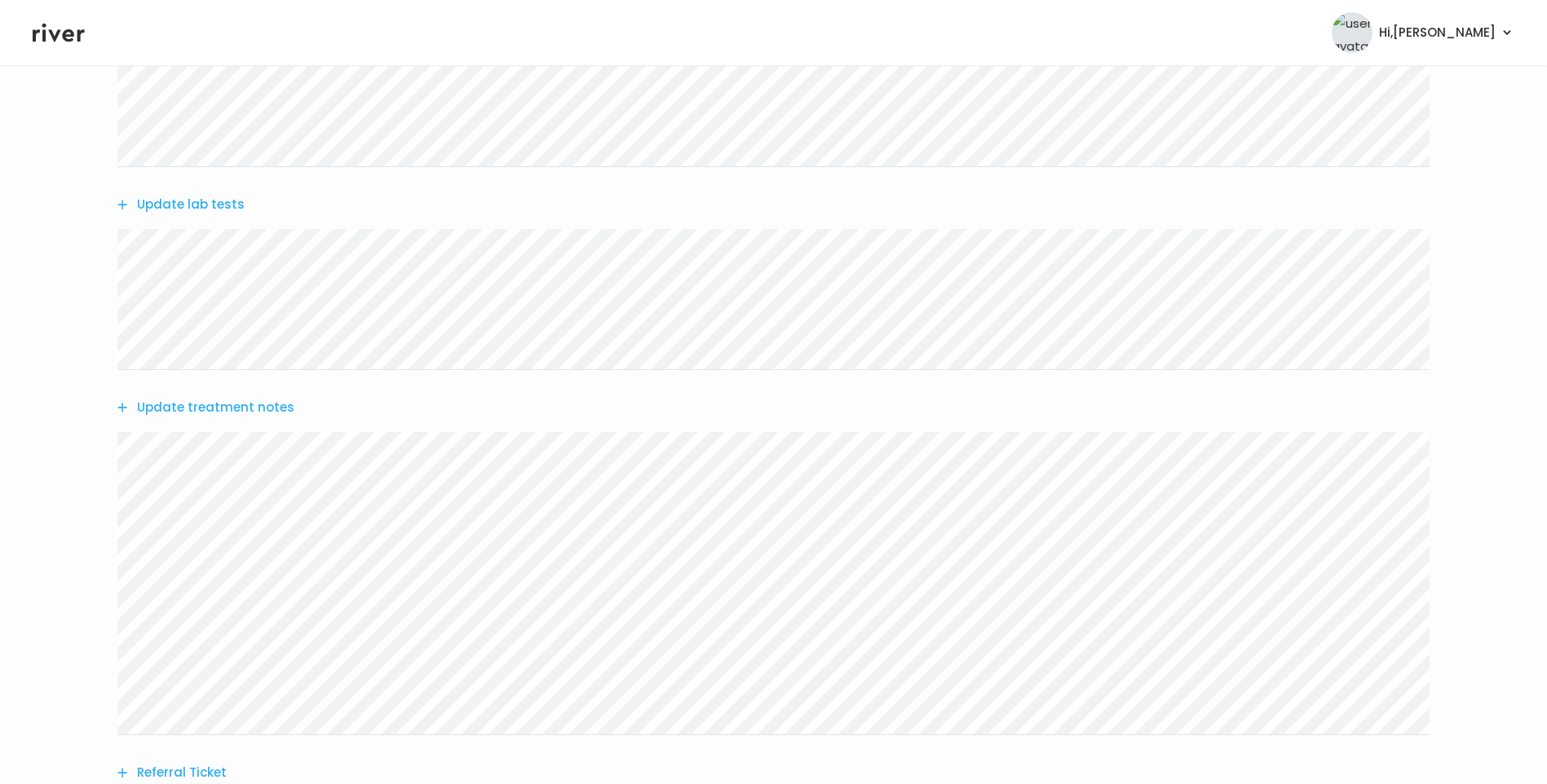
scroll to position [326, 0]
click at [280, 398] on button "Update treatment notes" at bounding box center [206, 395] width 177 height 23
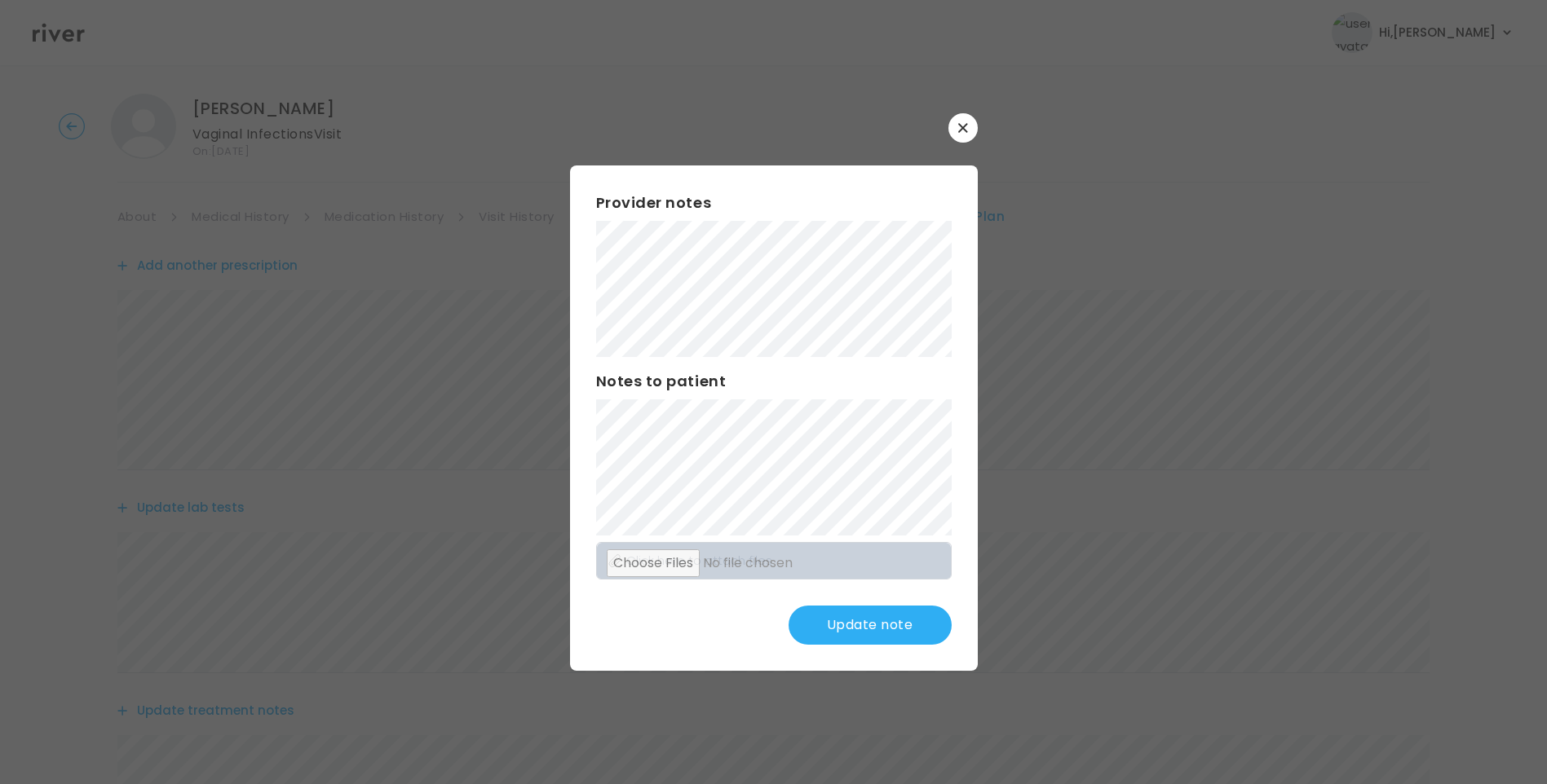
scroll to position [0, 0]
click at [845, 630] on button "Update note" at bounding box center [871, 626] width 163 height 39
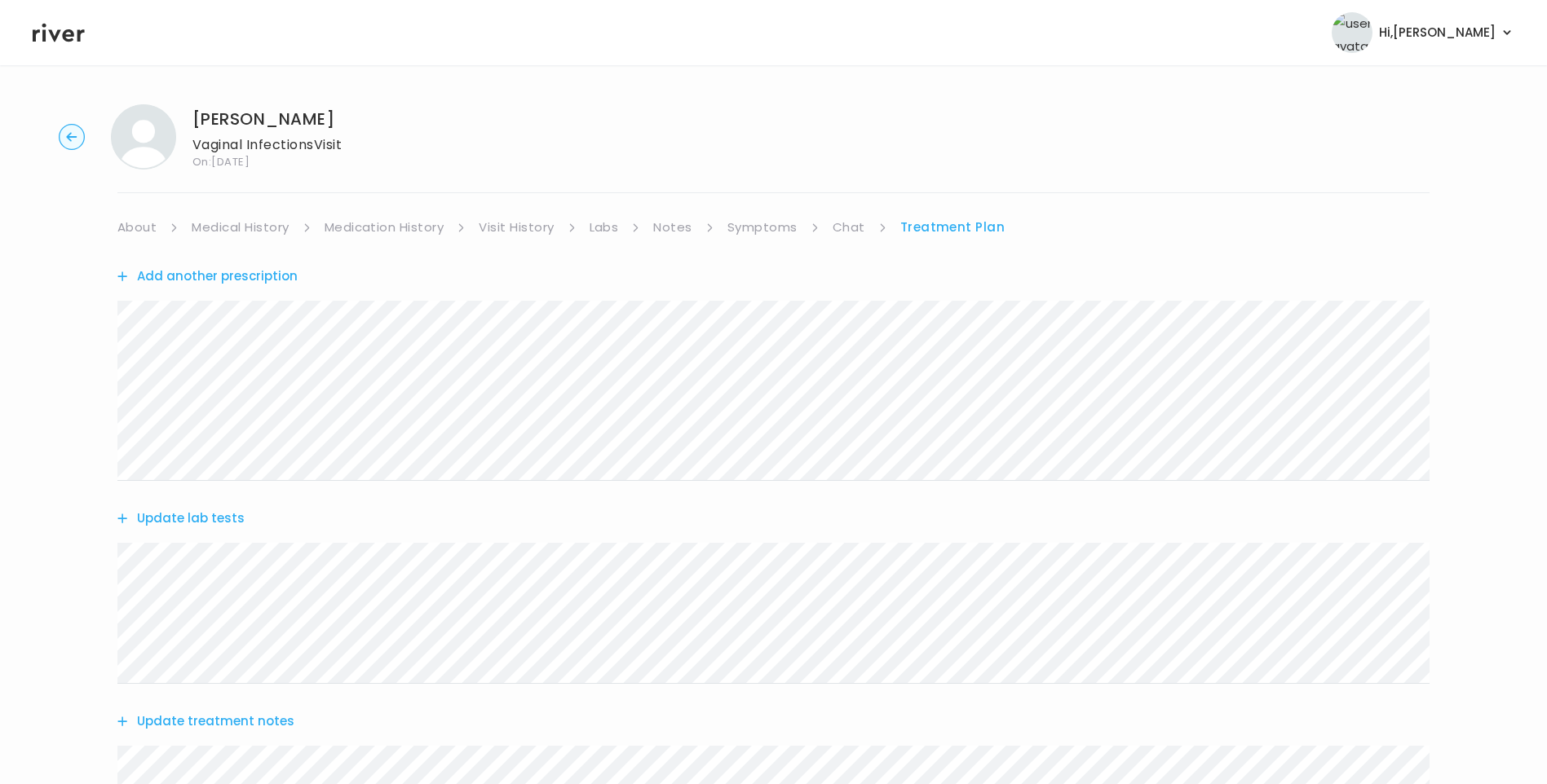
click at [600, 231] on link "Labs" at bounding box center [604, 227] width 29 height 23
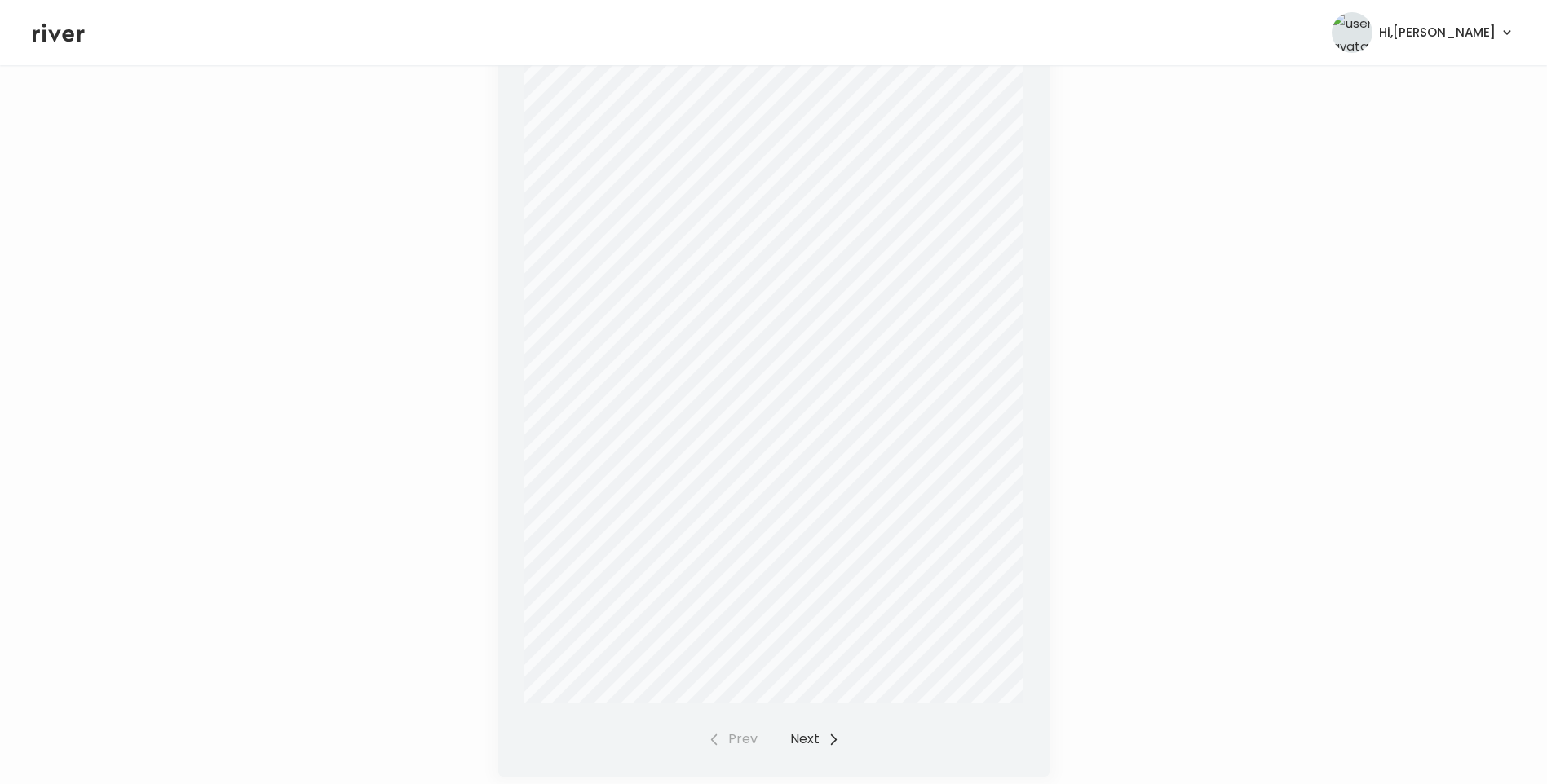
scroll to position [378, 0]
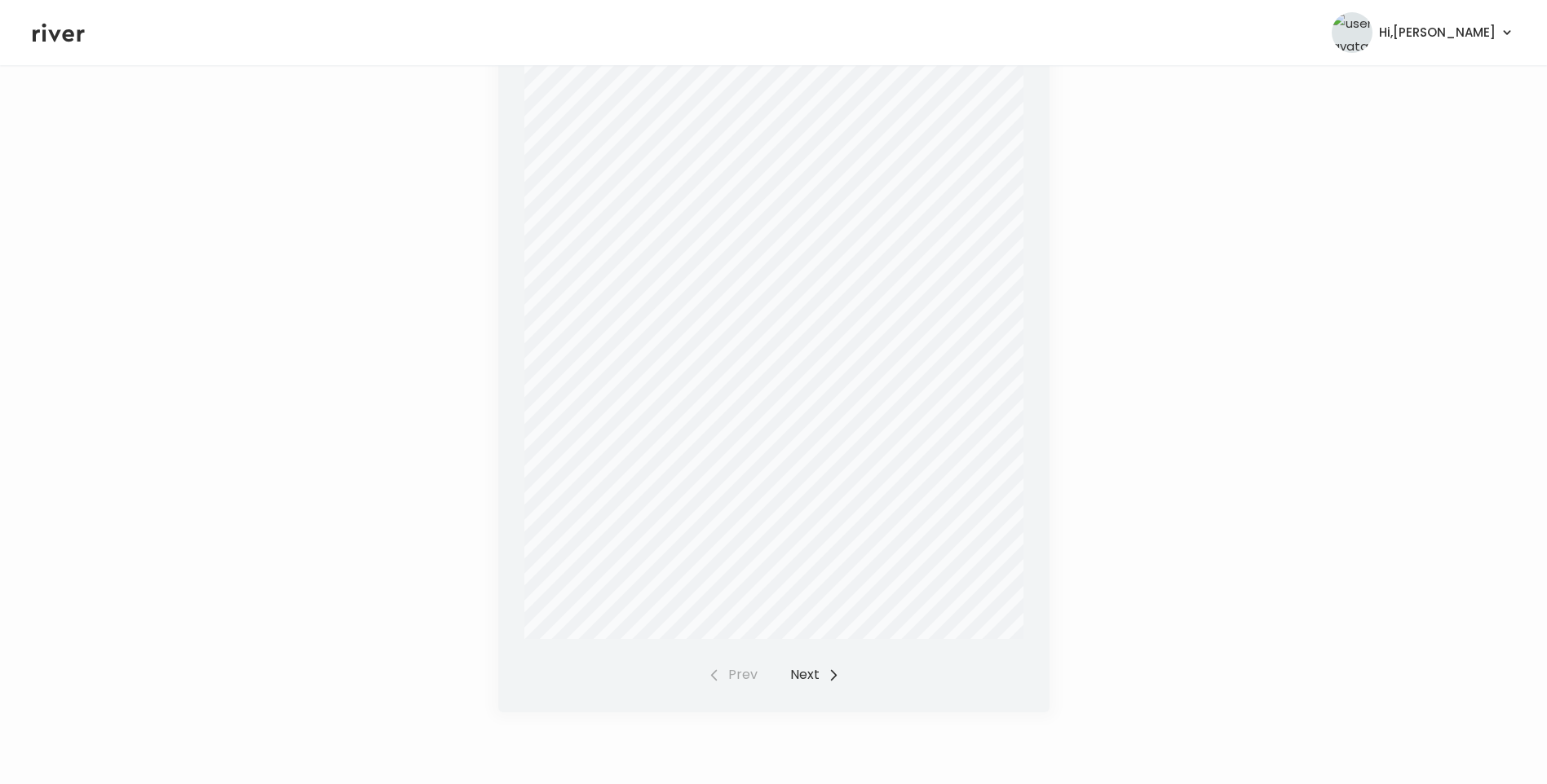
click at [819, 667] on button "Next" at bounding box center [814, 675] width 50 height 23
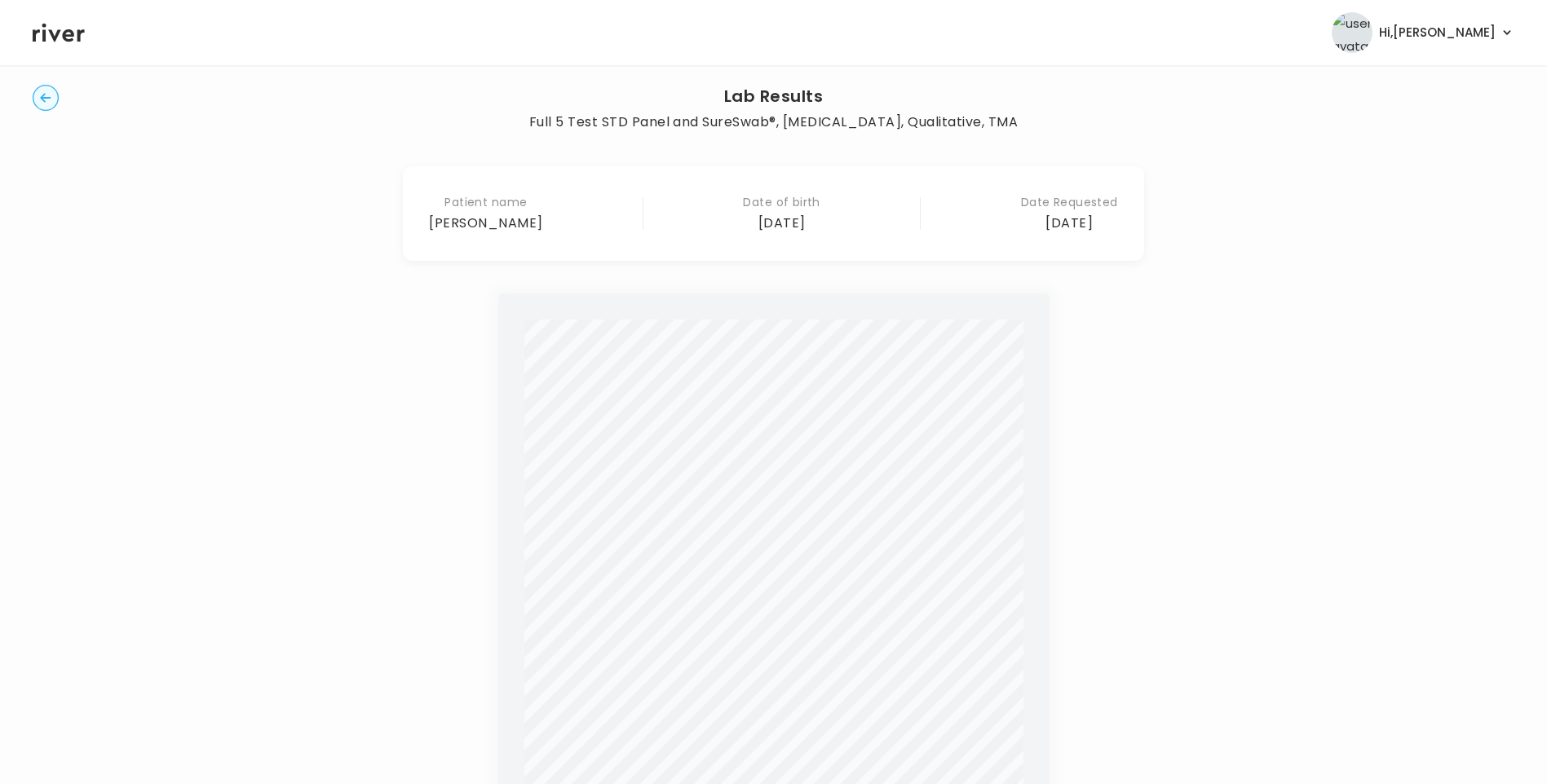
scroll to position [0, 0]
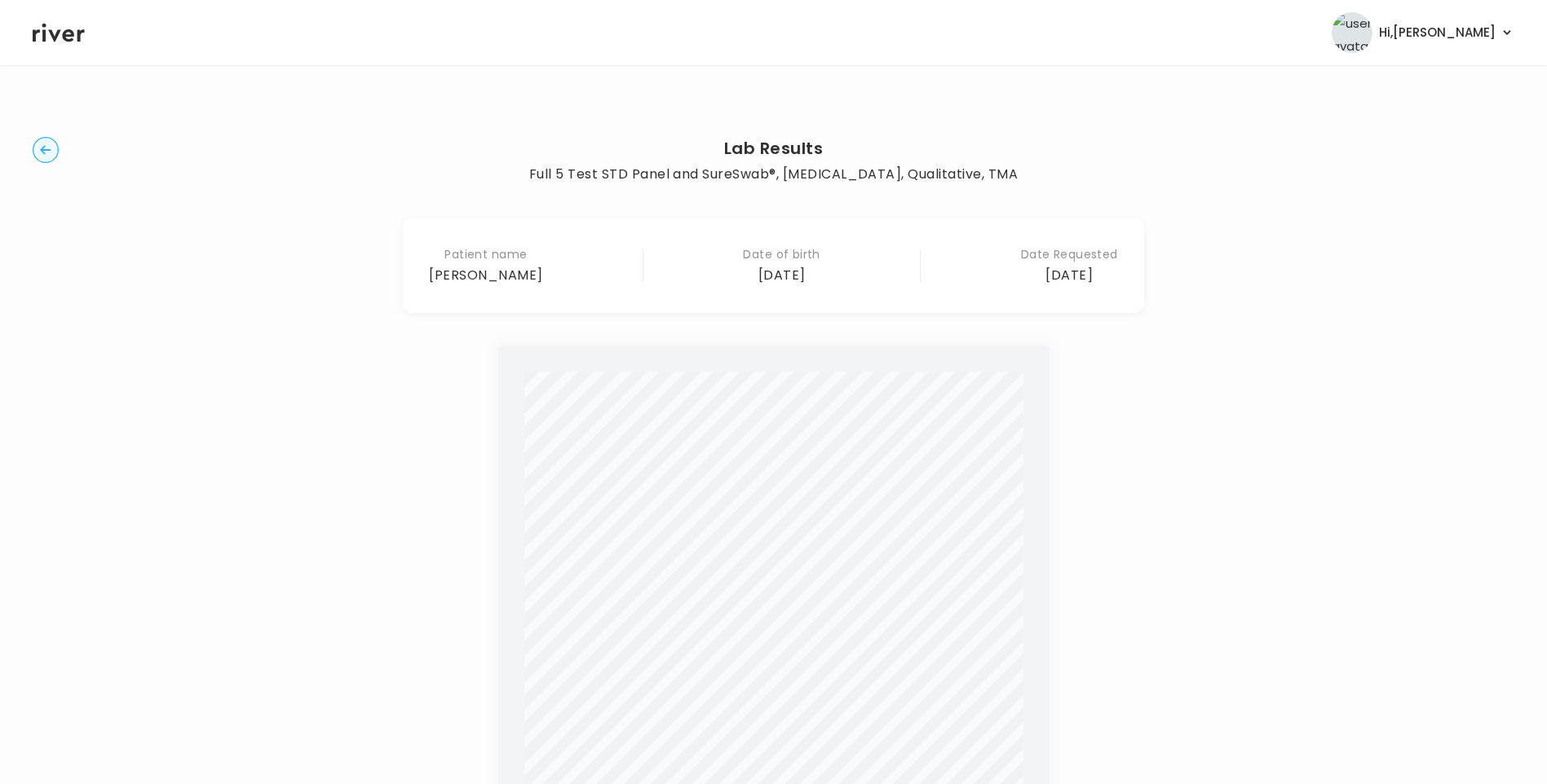
drag, startPoint x: 27, startPoint y: 137, endPoint x: 47, endPoint y: 144, distance: 21.2
click at [33, 139] on main "Lab Results Full 5 Test STD Panel and SureSwab®, [MEDICAL_DATA], Qualitative, T…" at bounding box center [774, 614] width 1547 height 1098
drag, startPoint x: 47, startPoint y: 144, endPoint x: 219, endPoint y: 222, distance: 188.9
click at [49, 144] on circle "button" at bounding box center [46, 151] width 25 height 25
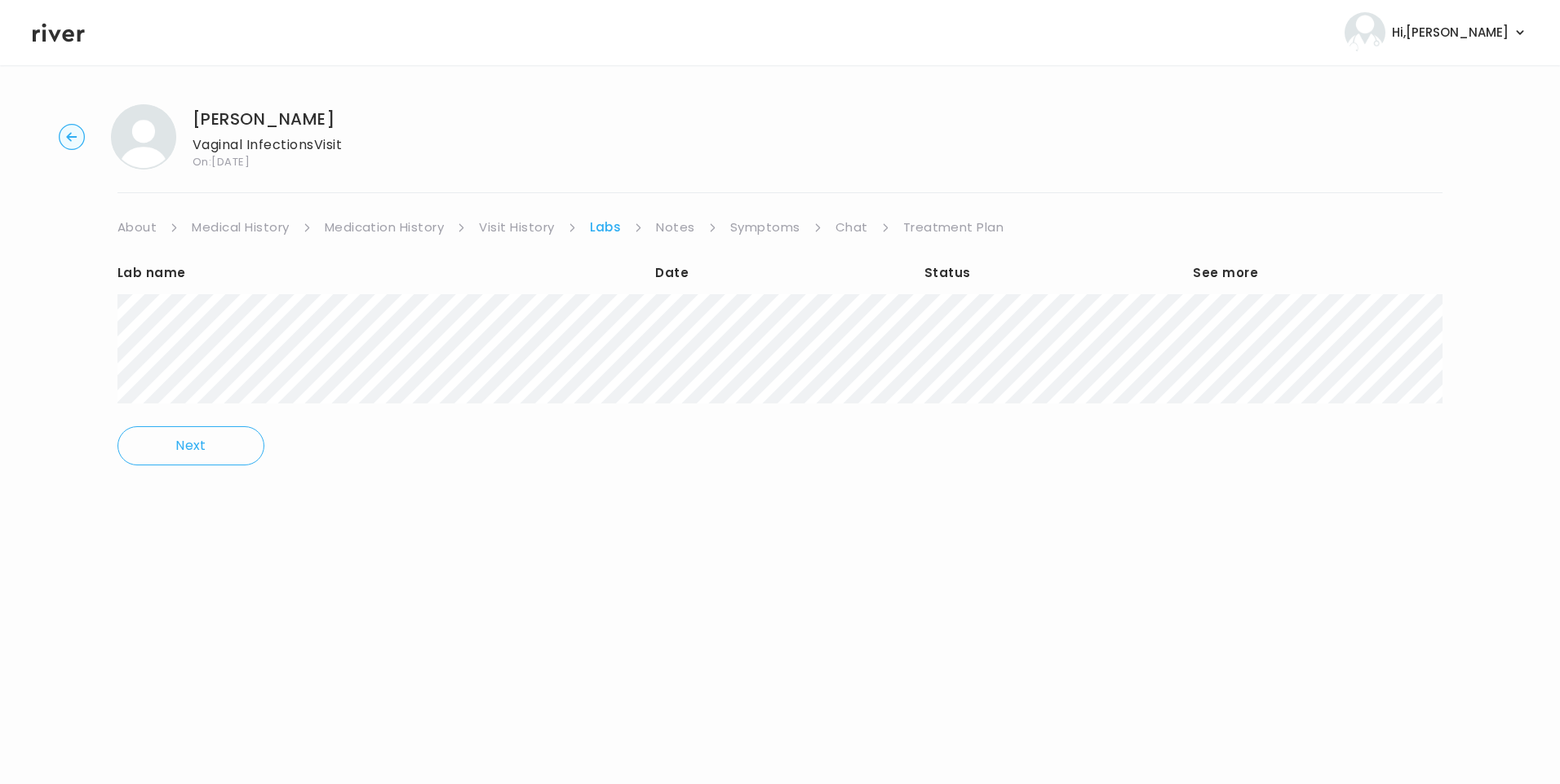
click at [952, 230] on link "Treatment Plan" at bounding box center [953, 227] width 101 height 23
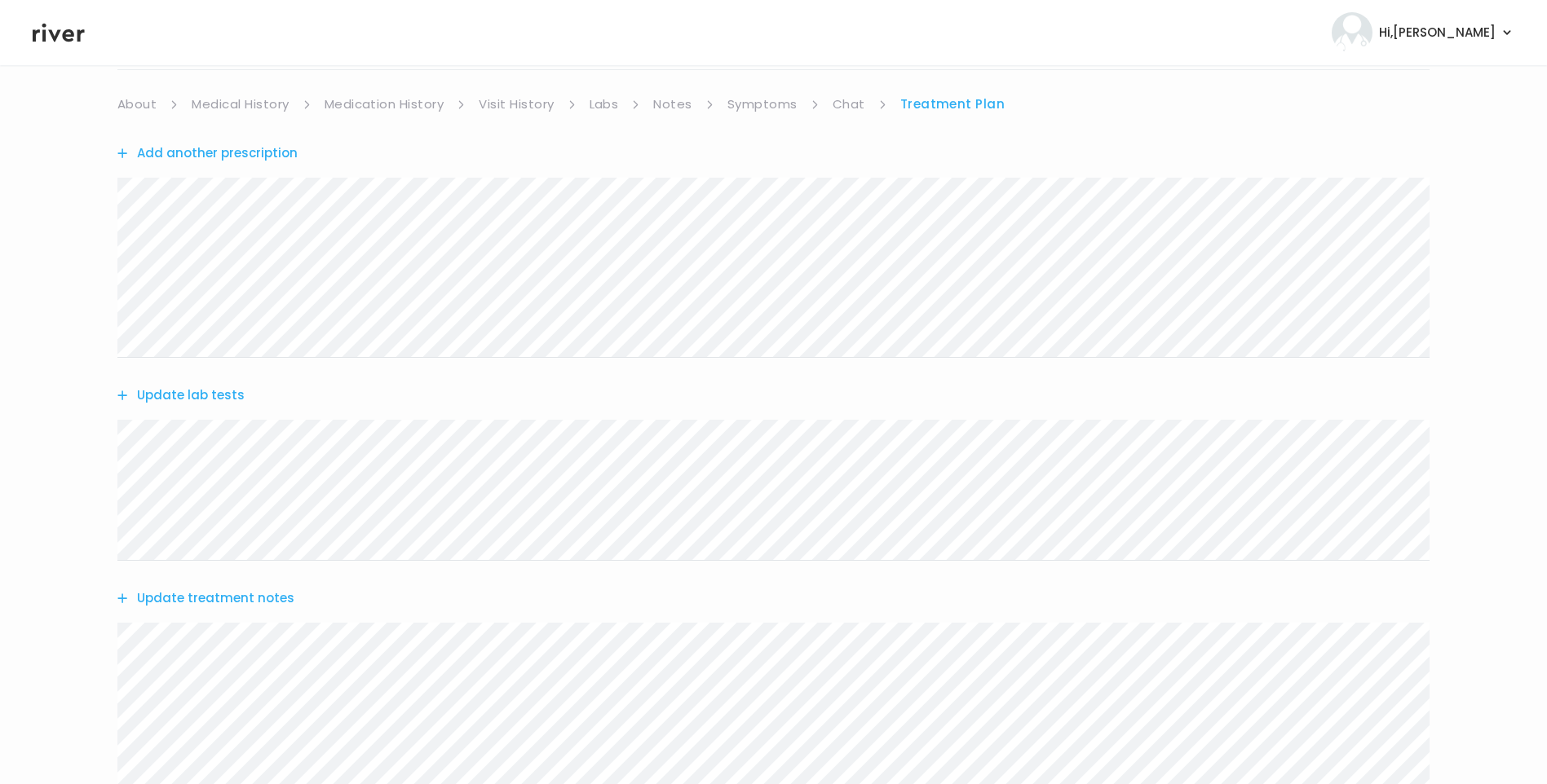
scroll to position [326, 0]
click at [221, 397] on button "Update treatment notes" at bounding box center [206, 395] width 177 height 23
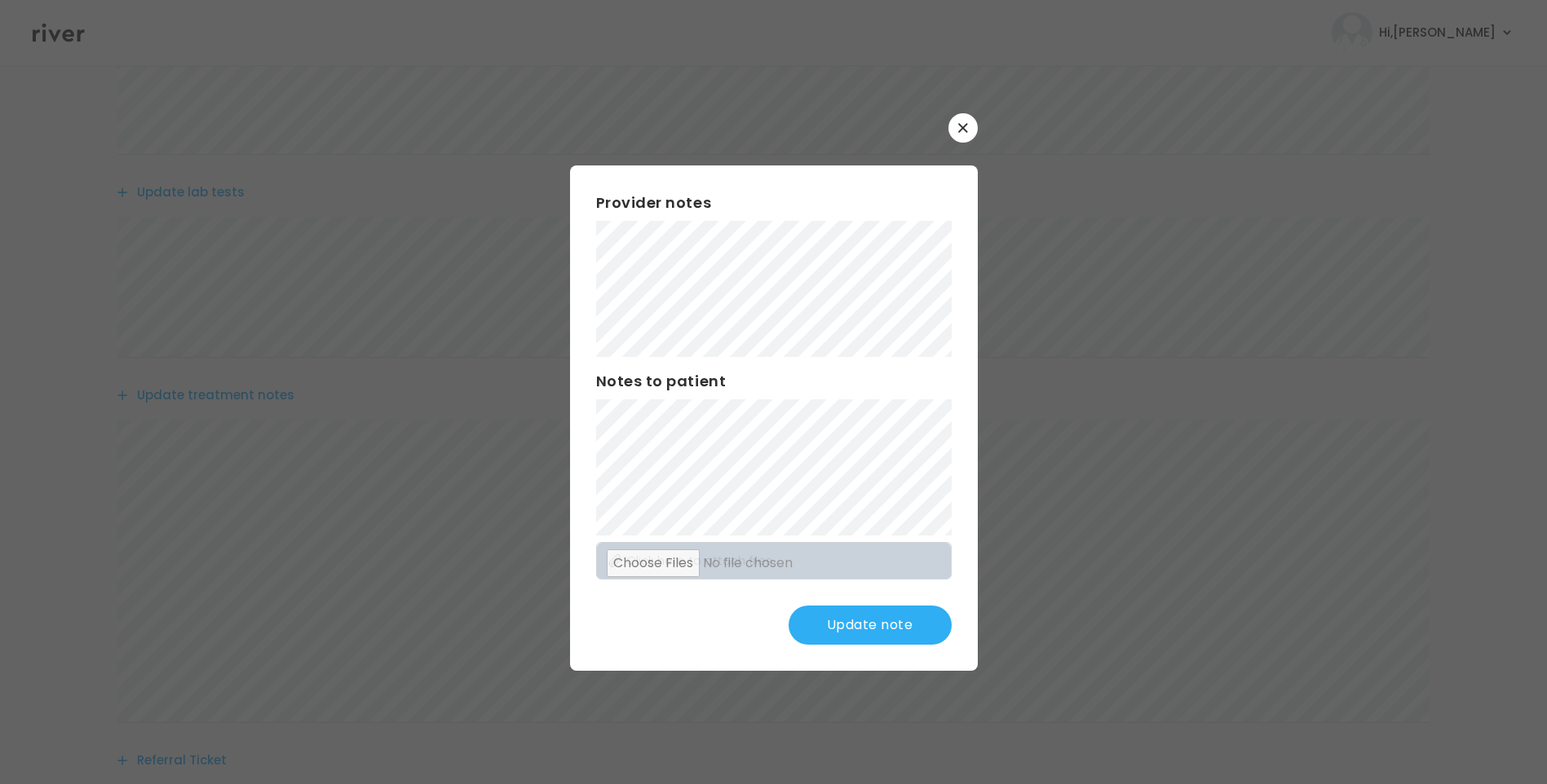
click at [878, 627] on button "Update note" at bounding box center [871, 626] width 163 height 39
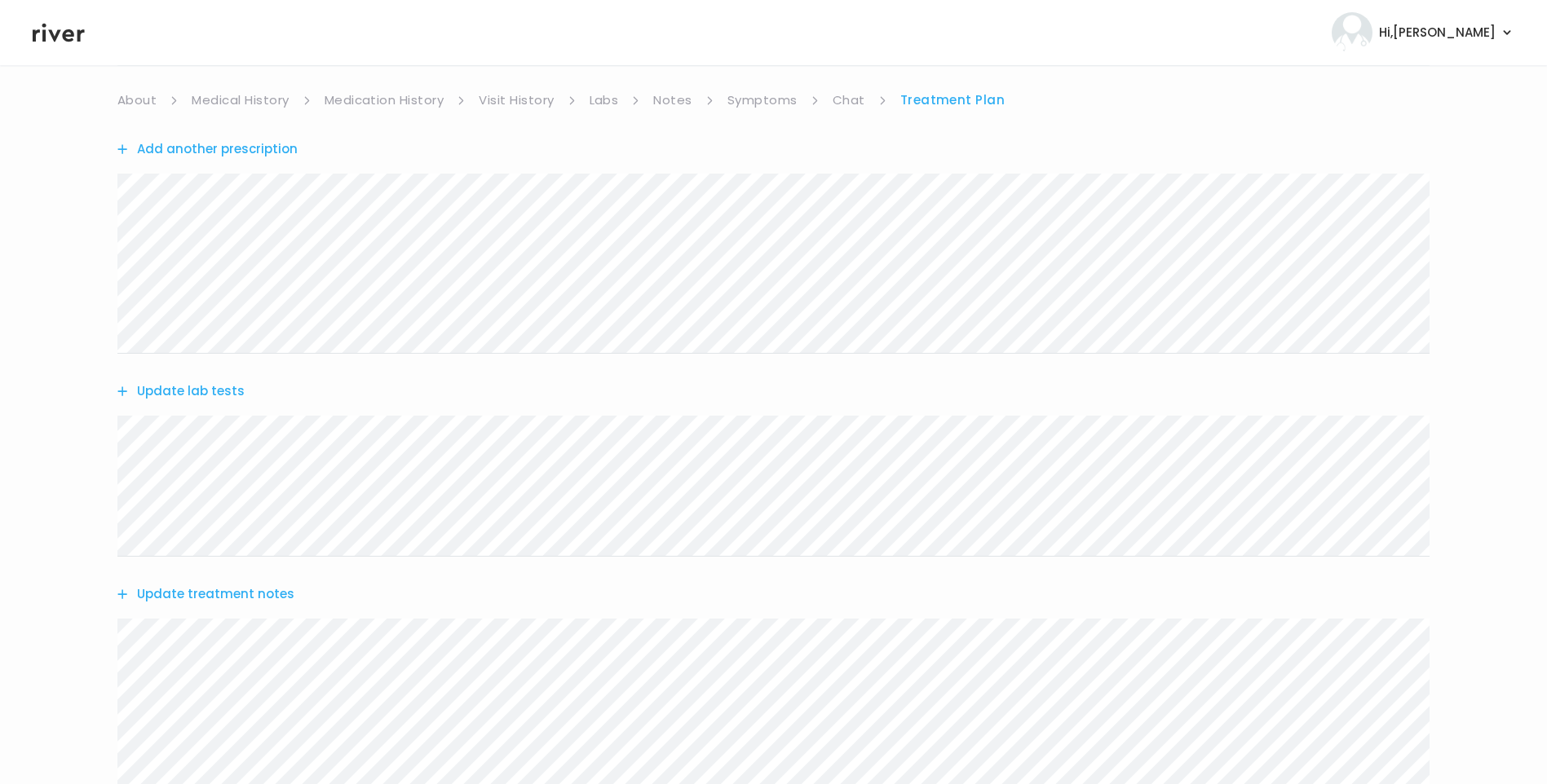
scroll to position [0, 0]
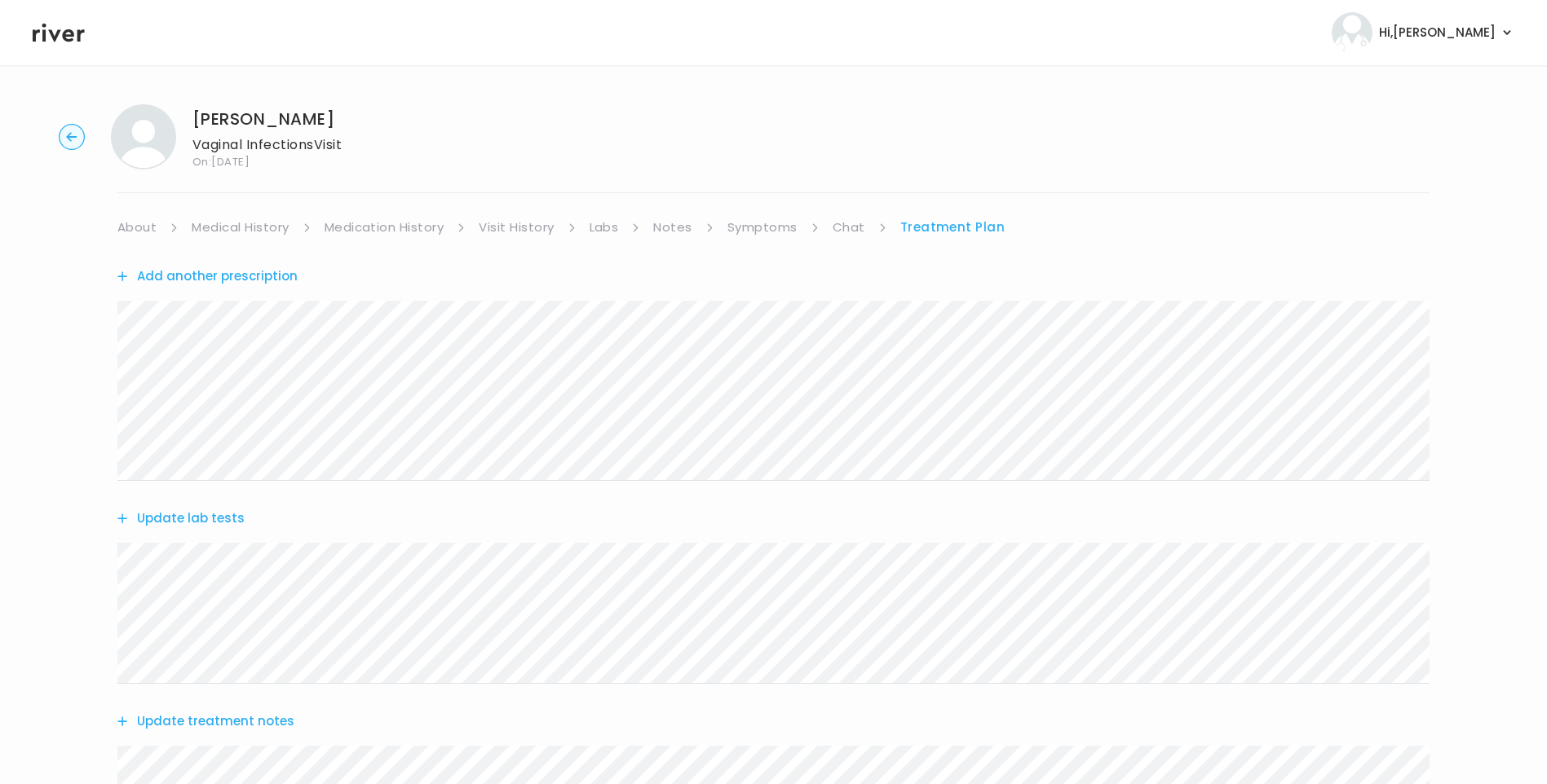
click at [770, 237] on link "Symptoms" at bounding box center [763, 227] width 70 height 23
click at [951, 225] on link "Treatment Plan" at bounding box center [954, 227] width 101 height 23
click at [690, 229] on link "Notes" at bounding box center [671, 227] width 38 height 23
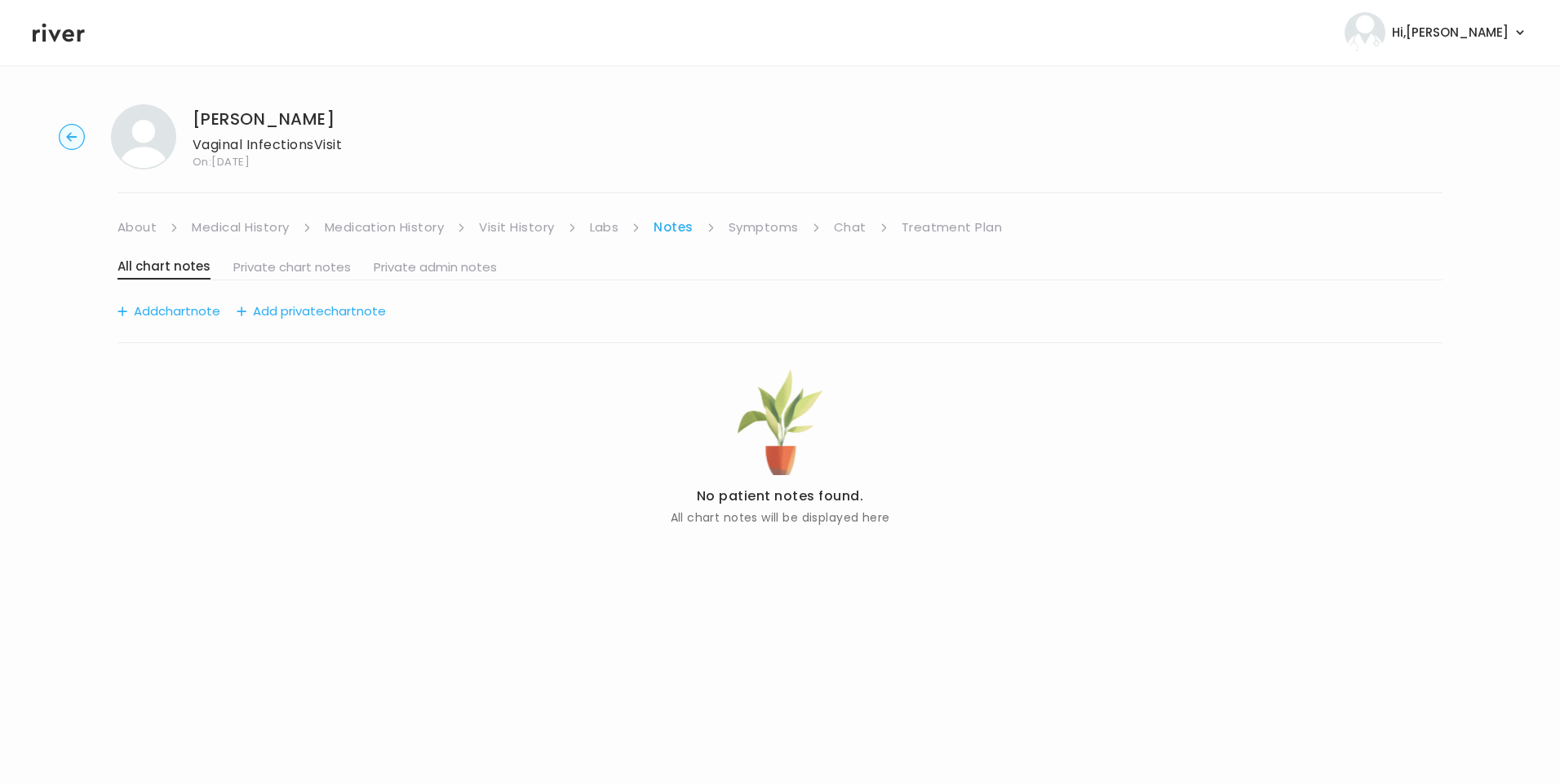
click at [604, 227] on link "Labs" at bounding box center [605, 227] width 29 height 23
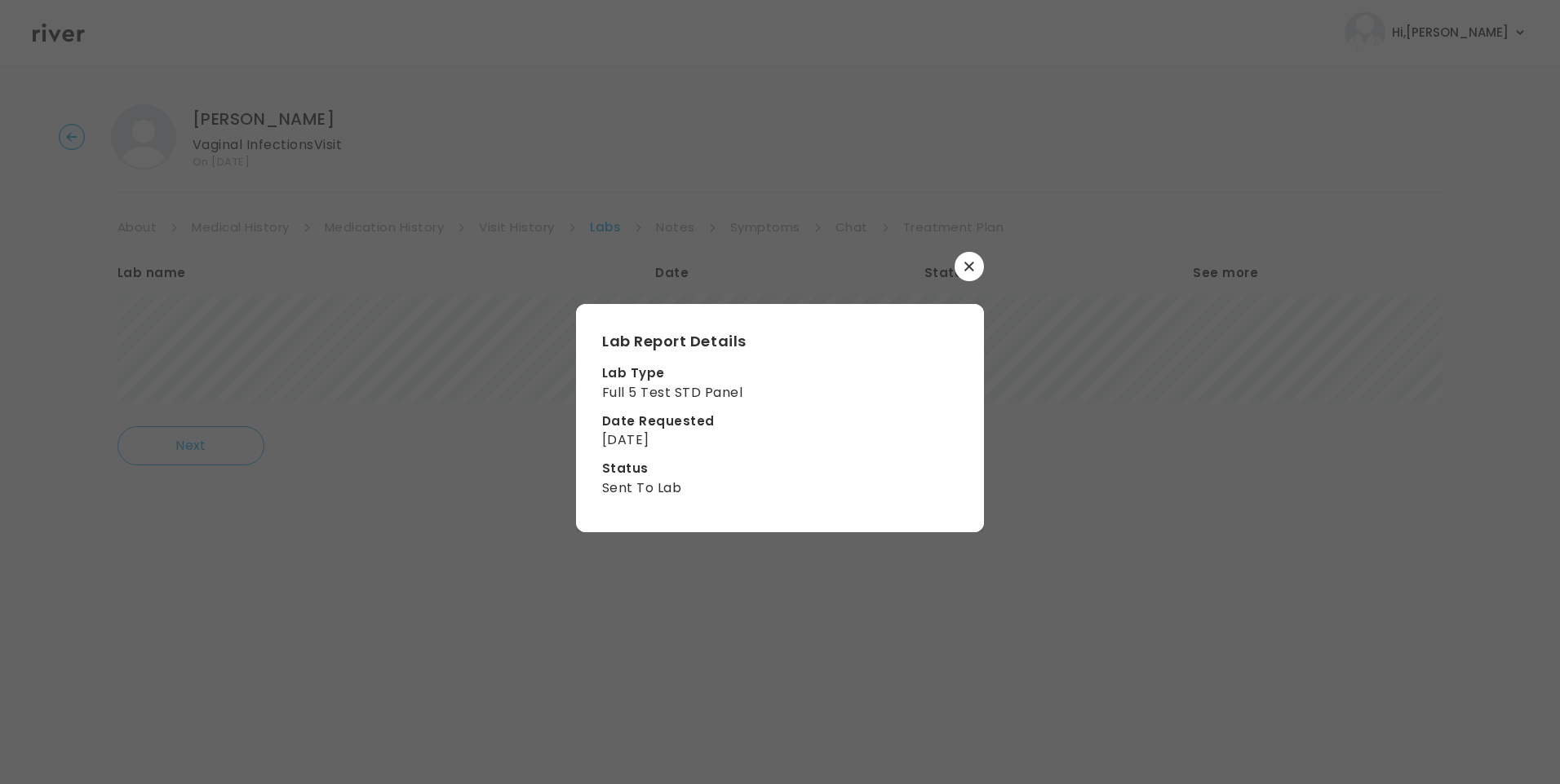
drag, startPoint x: 971, startPoint y: 266, endPoint x: 852, endPoint y: 293, distance: 122.0
click at [967, 266] on icon "button" at bounding box center [969, 266] width 10 height 10
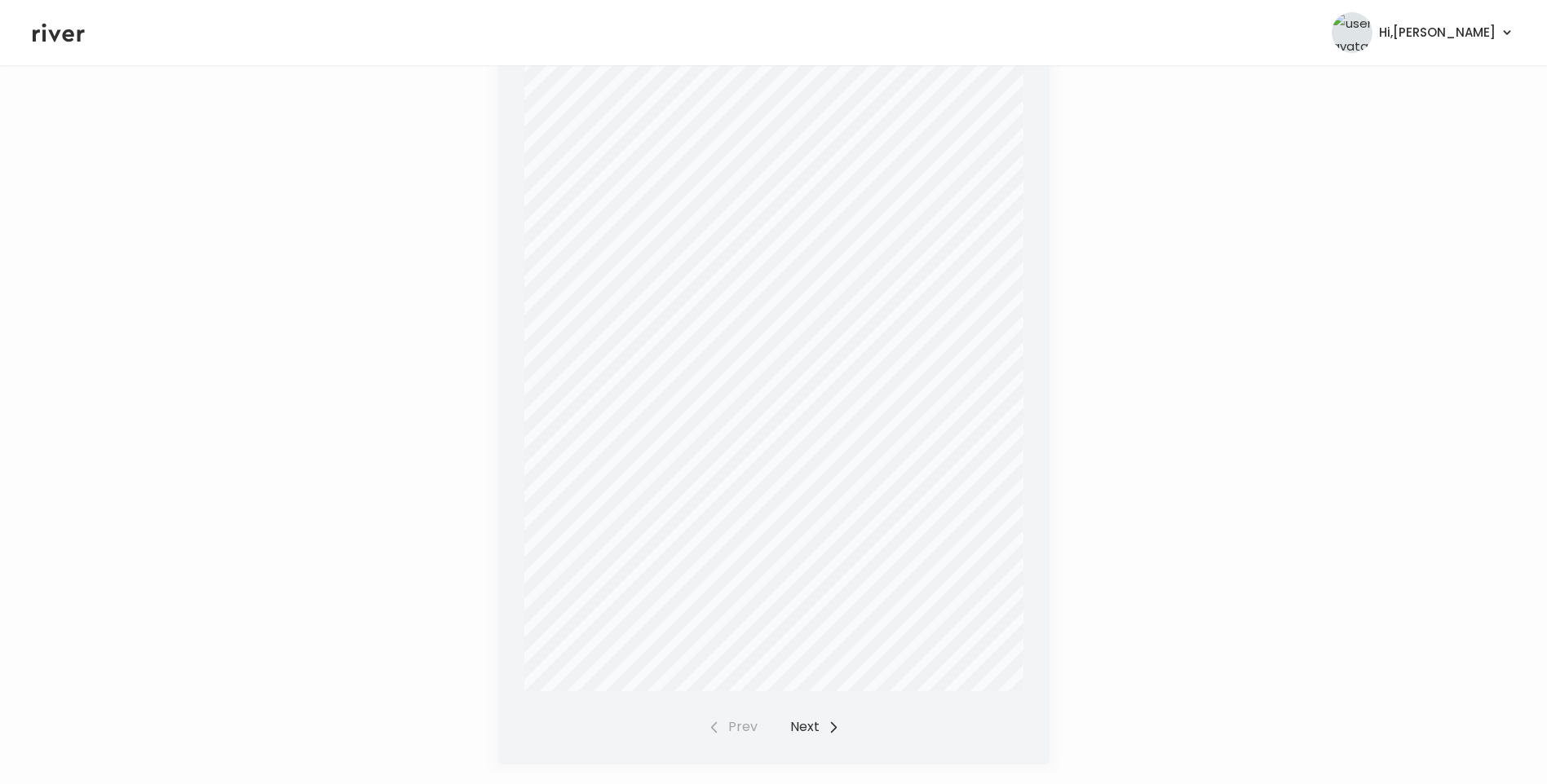
scroll to position [378, 0]
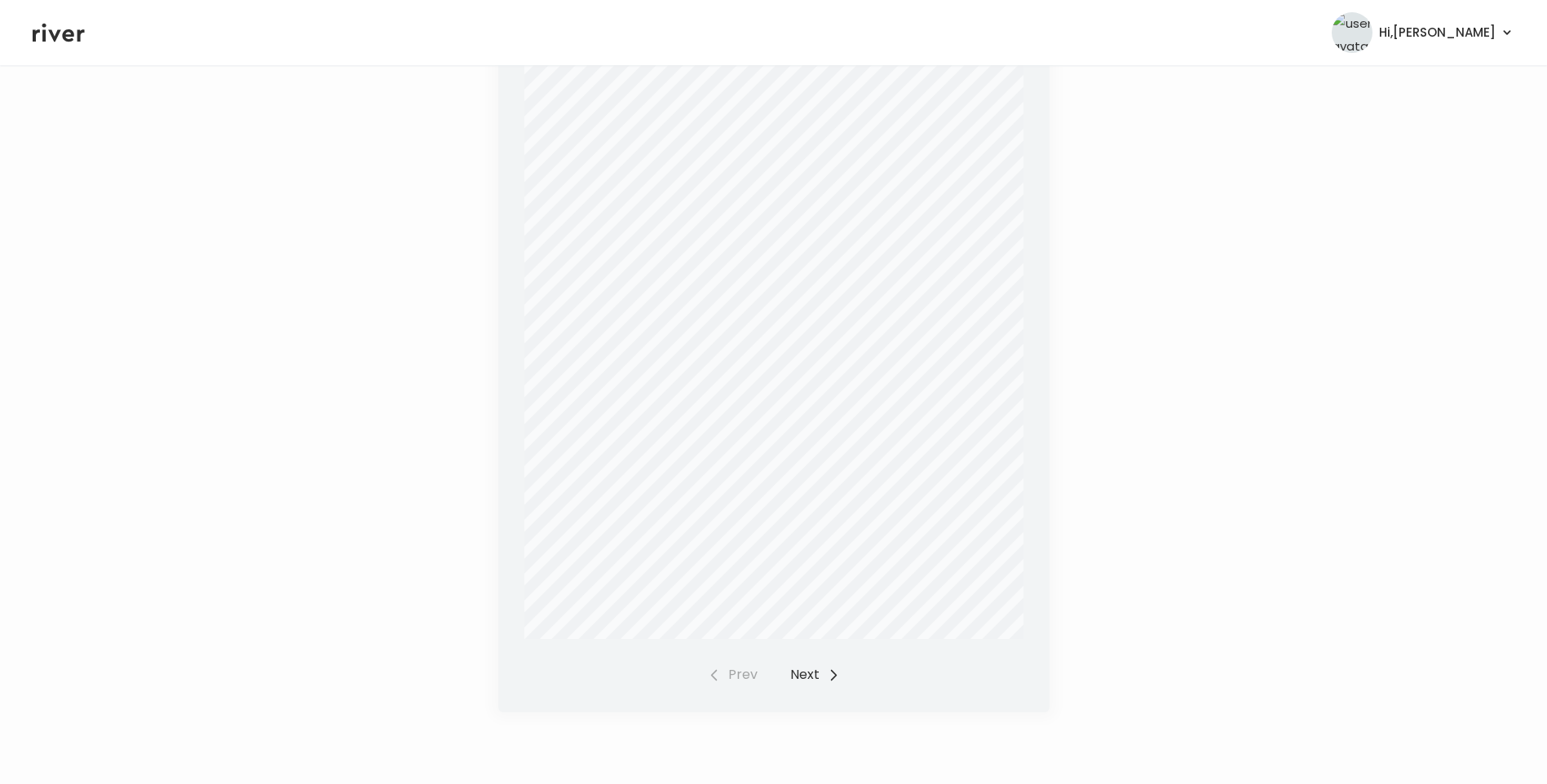
click at [802, 674] on button "Next" at bounding box center [814, 675] width 50 height 23
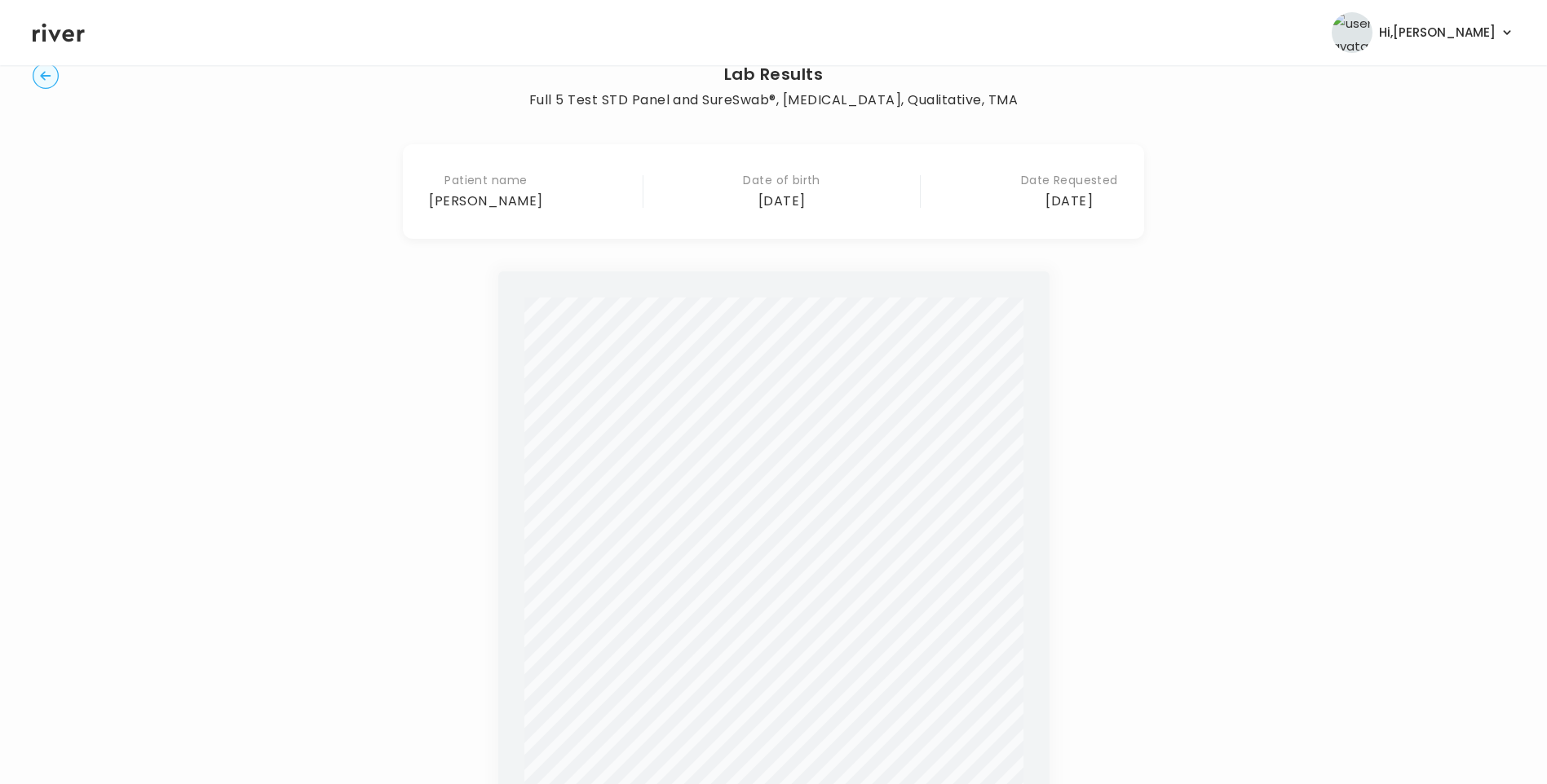
scroll to position [0, 0]
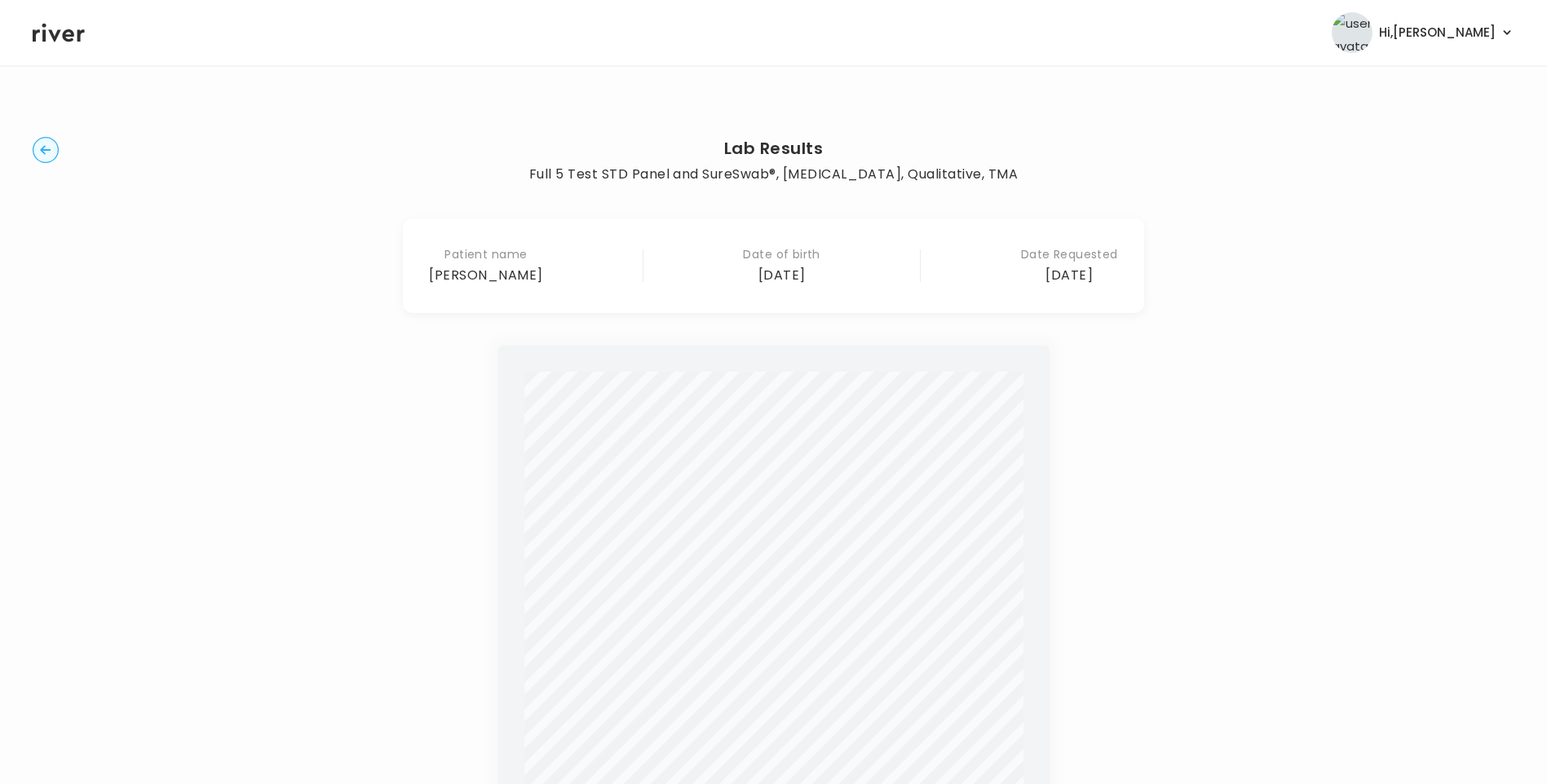
click at [52, 150] on circle "button" at bounding box center [46, 151] width 25 height 25
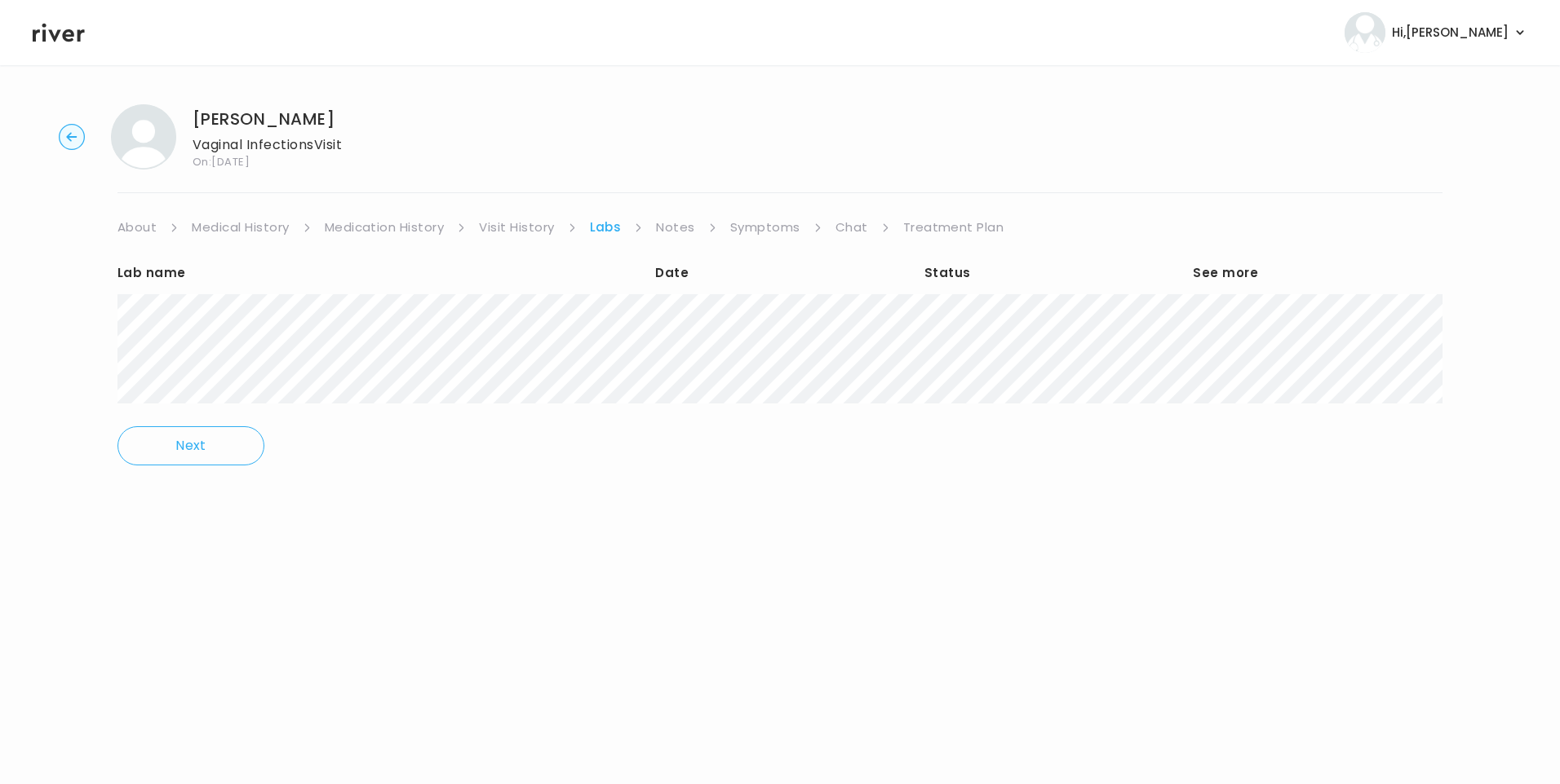
click at [952, 218] on link "Treatment Plan" at bounding box center [953, 227] width 101 height 23
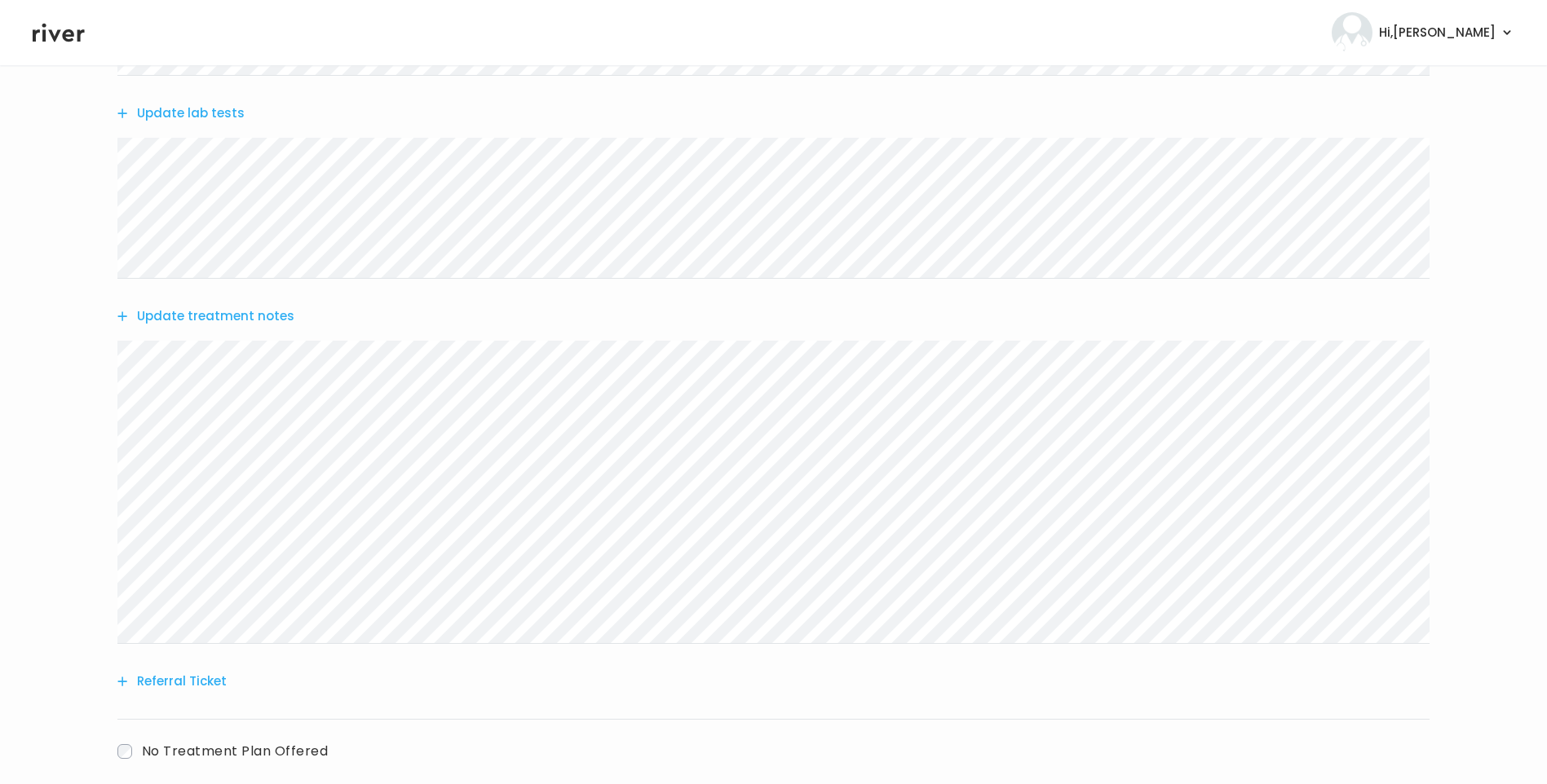
scroll to position [408, 0]
click at [264, 317] on button "Update treatment notes" at bounding box center [206, 314] width 177 height 23
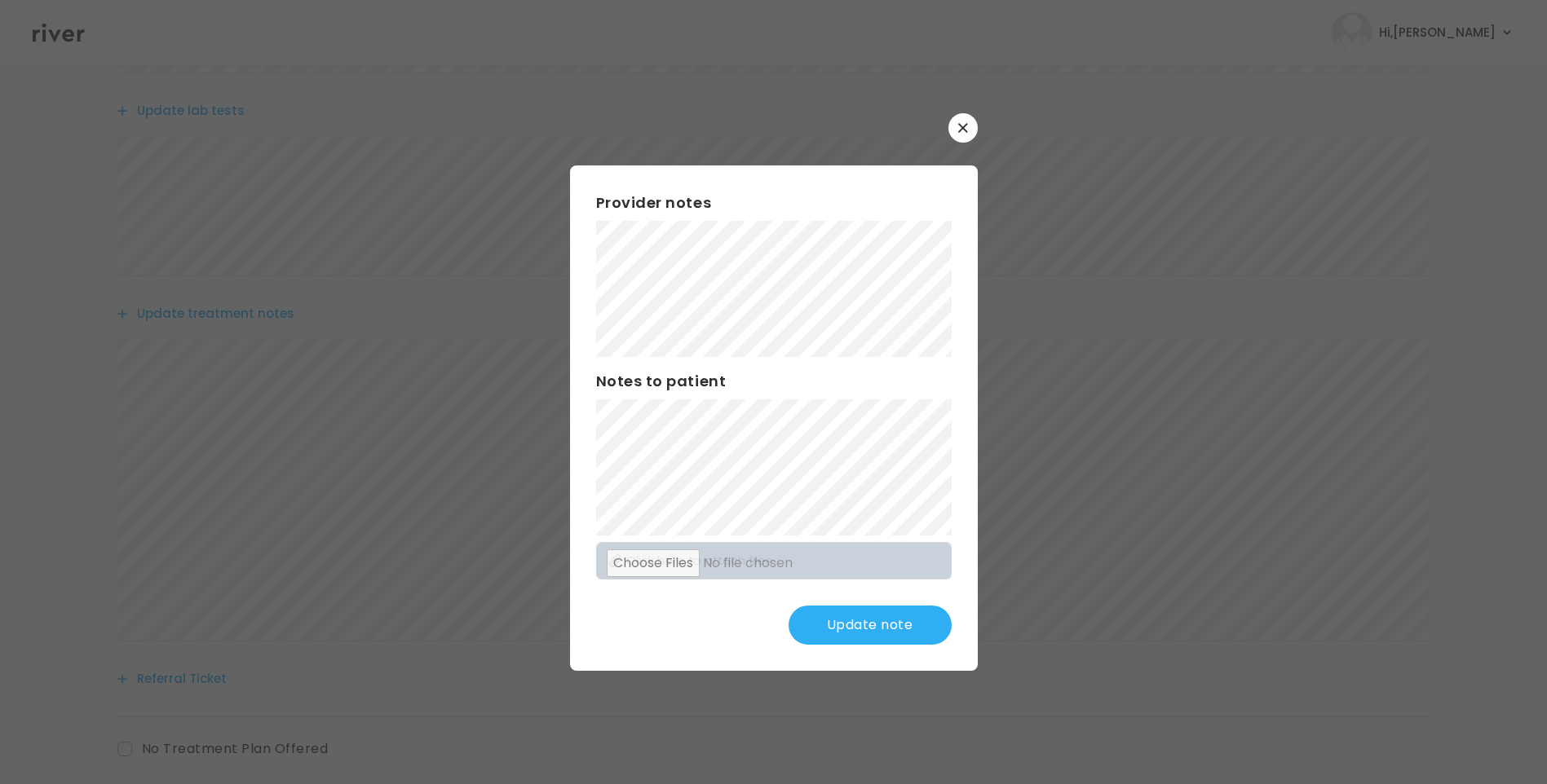
click at [847, 610] on button "Update note" at bounding box center [871, 626] width 163 height 39
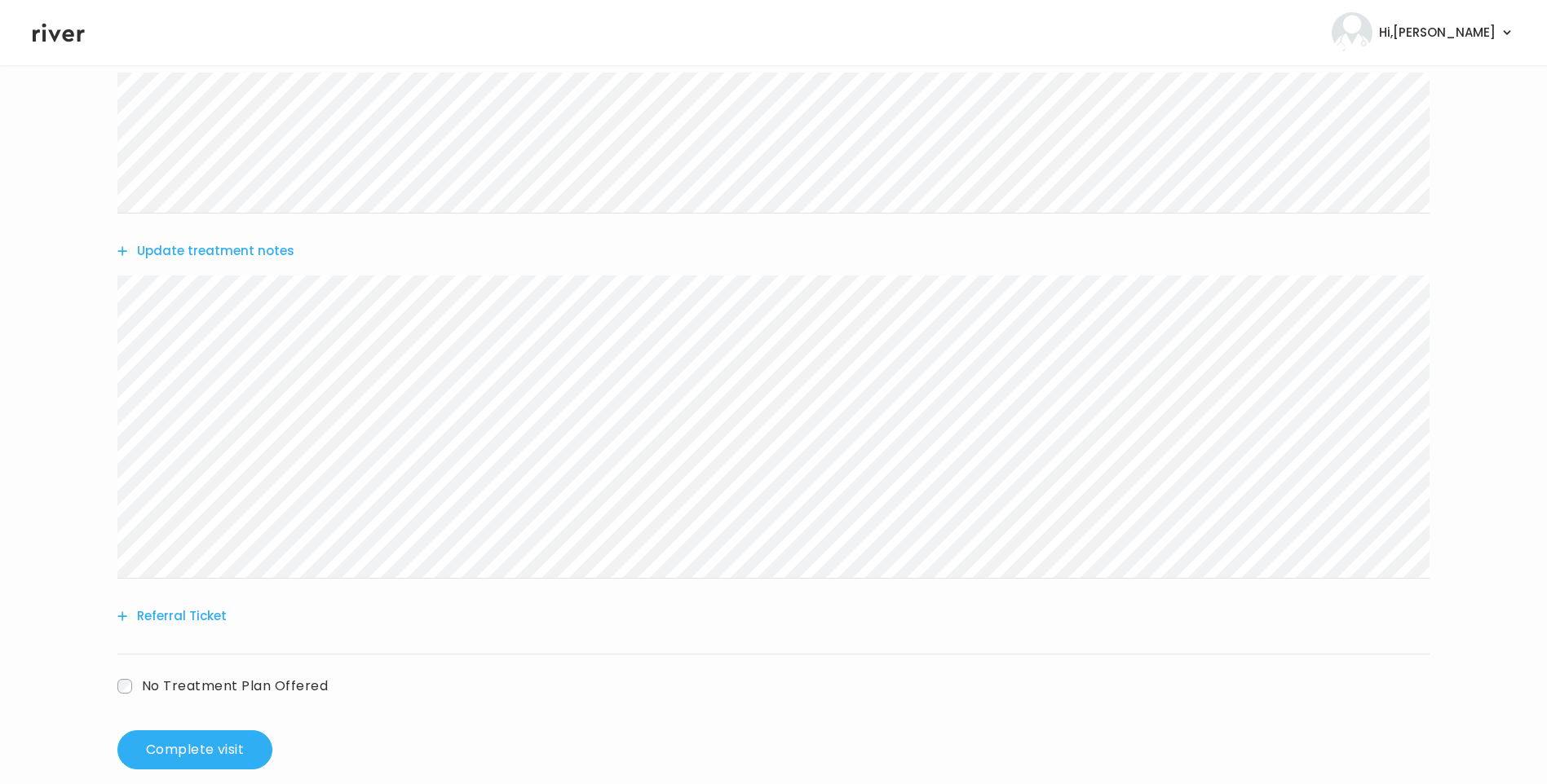
scroll to position [494, 0]
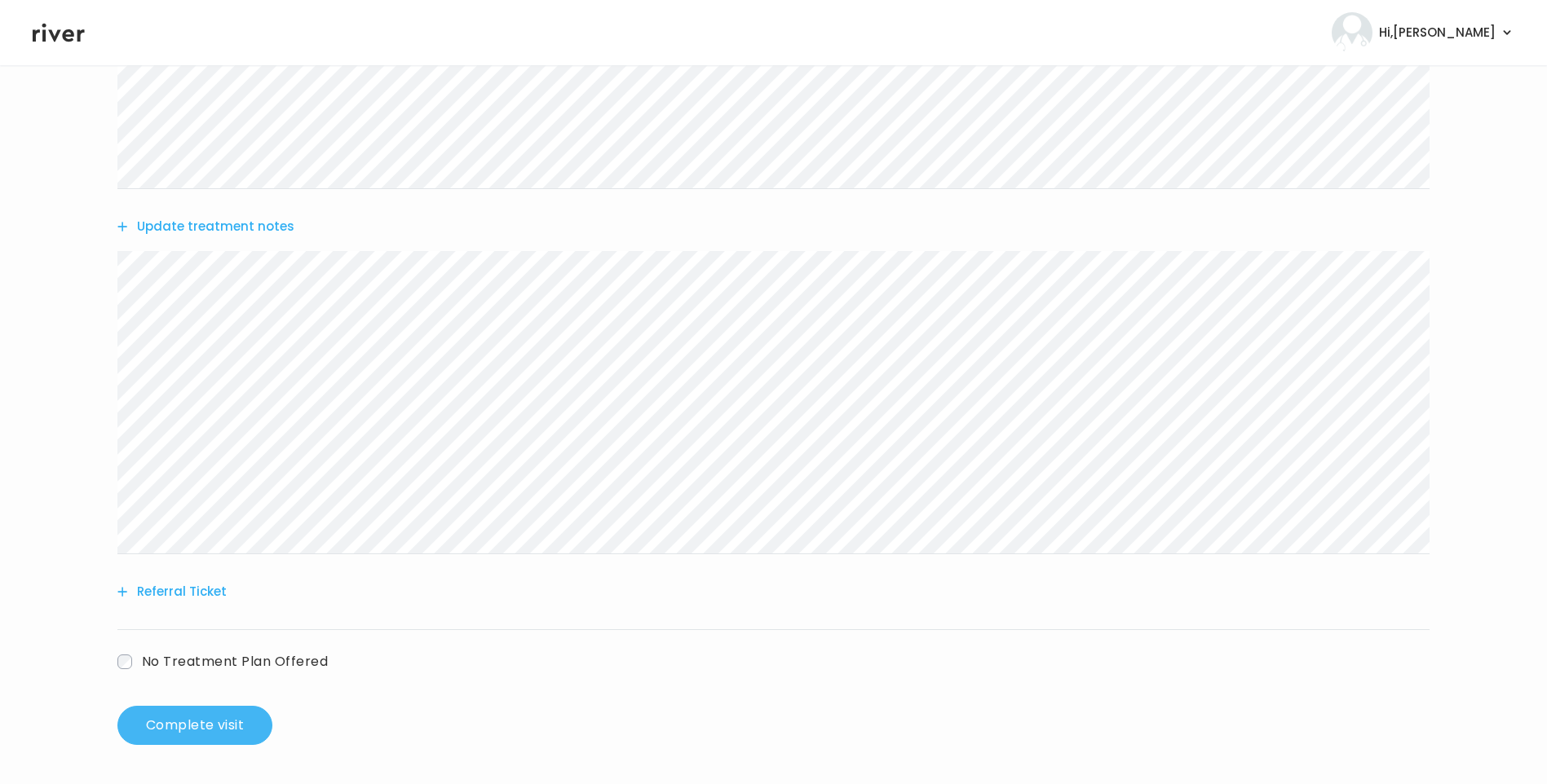
click at [263, 730] on button "Complete visit" at bounding box center [194, 726] width 155 height 39
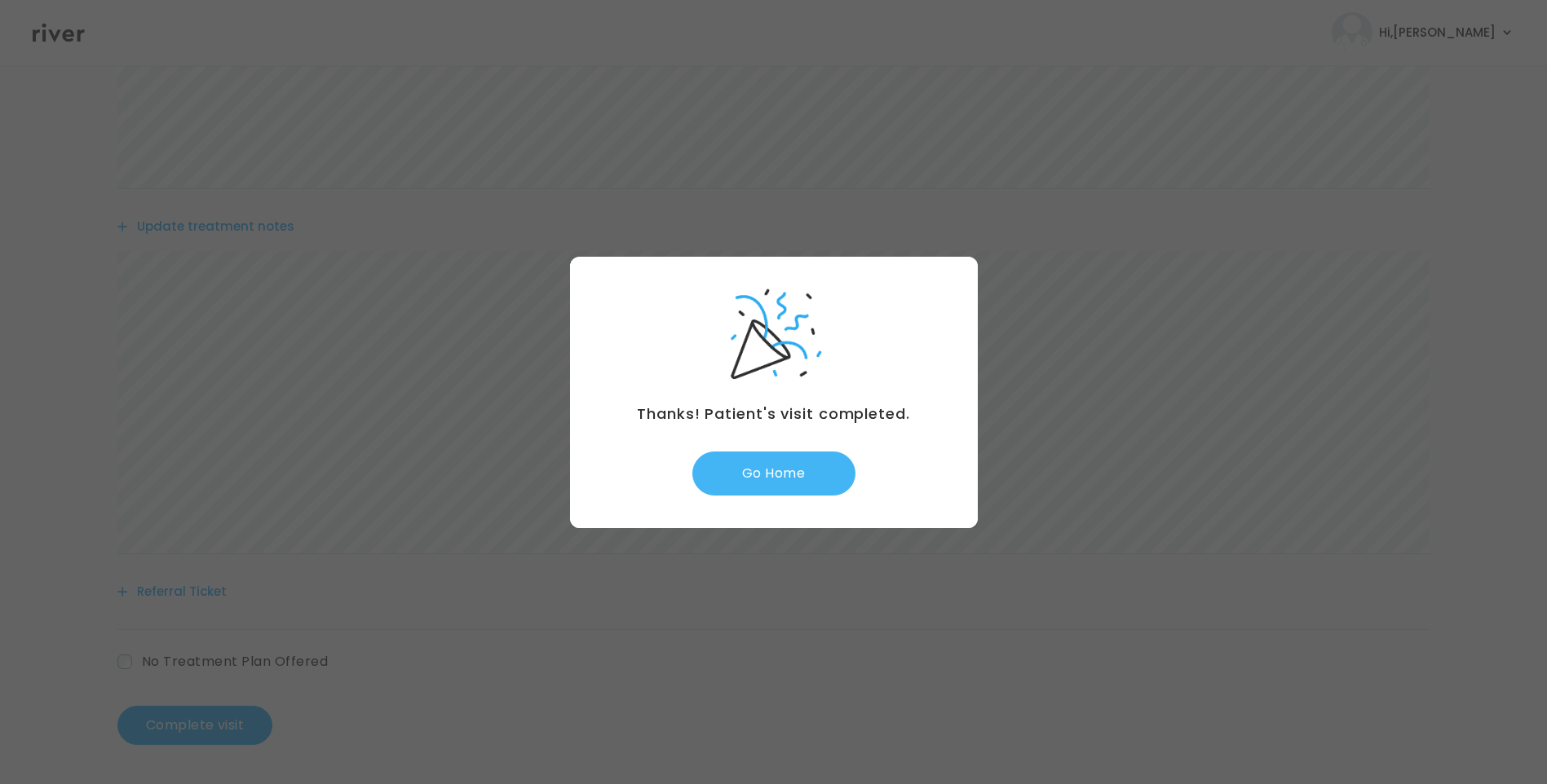
click at [809, 463] on button "Go Home" at bounding box center [774, 473] width 163 height 44
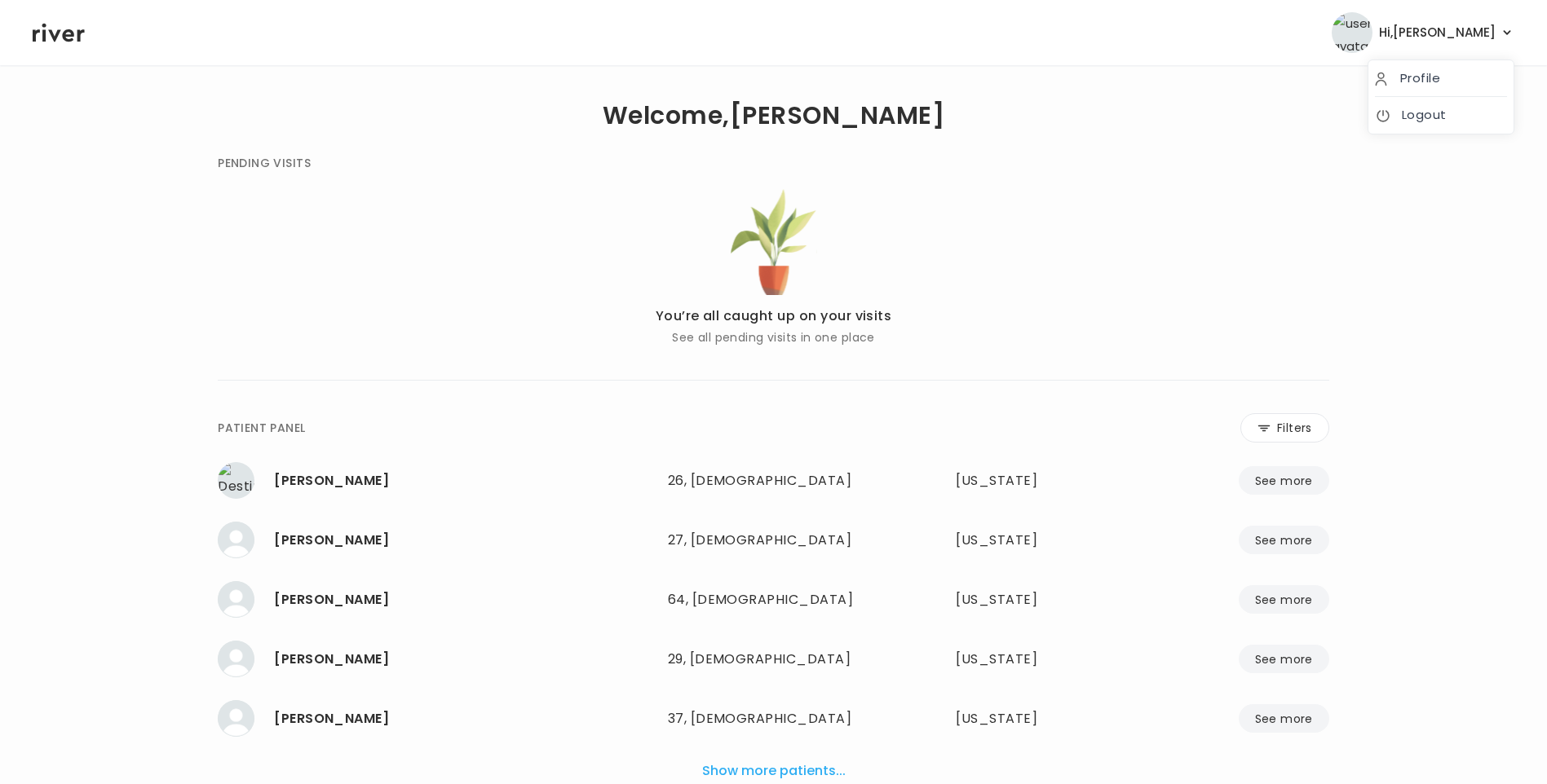
click at [1455, 40] on span "Hi, Lisa" at bounding box center [1437, 33] width 117 height 23
click at [1423, 115] on link "Logout" at bounding box center [1441, 116] width 132 height 23
